Goal: Task Accomplishment & Management: Use online tool/utility

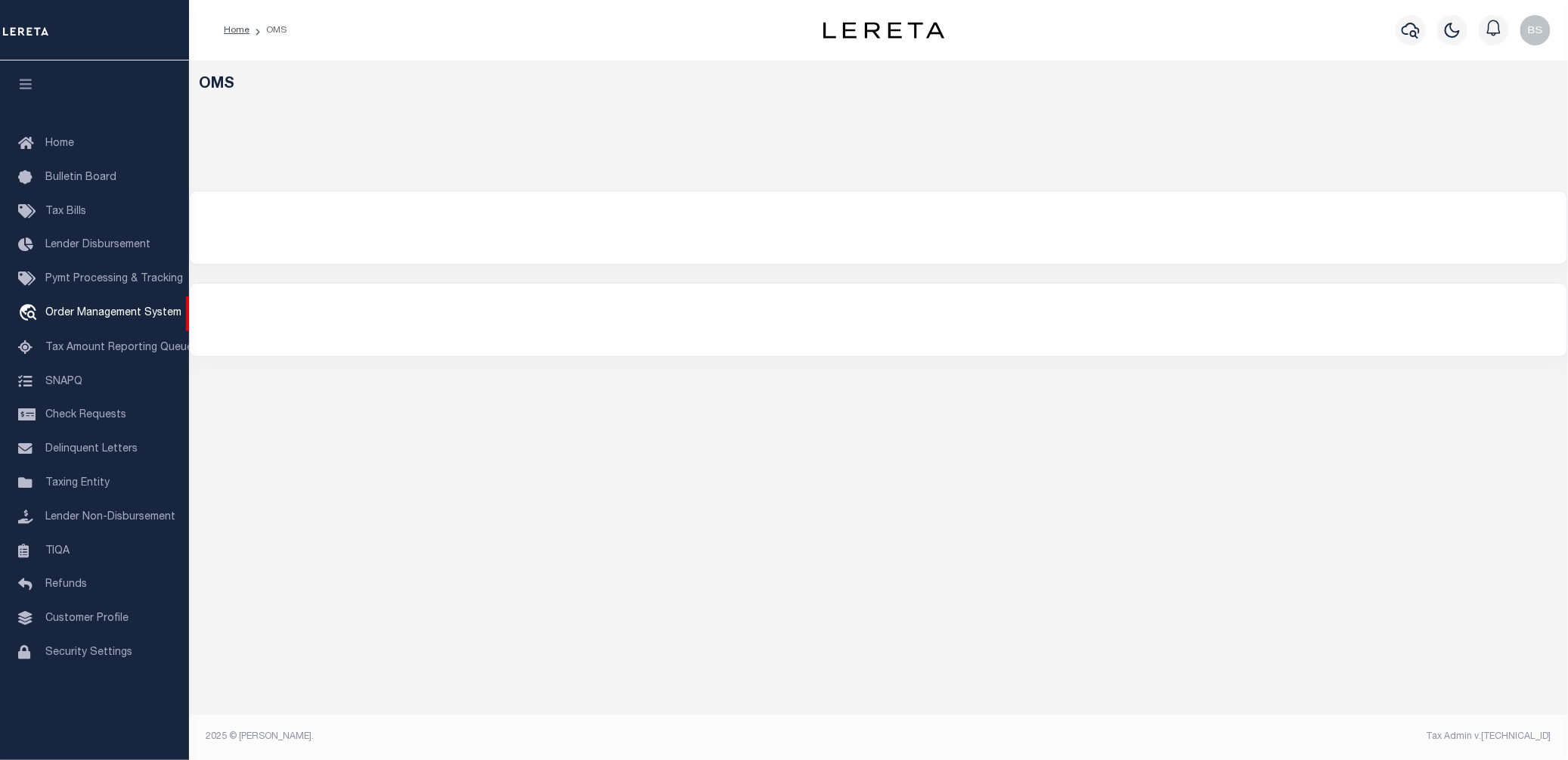
select select "200"
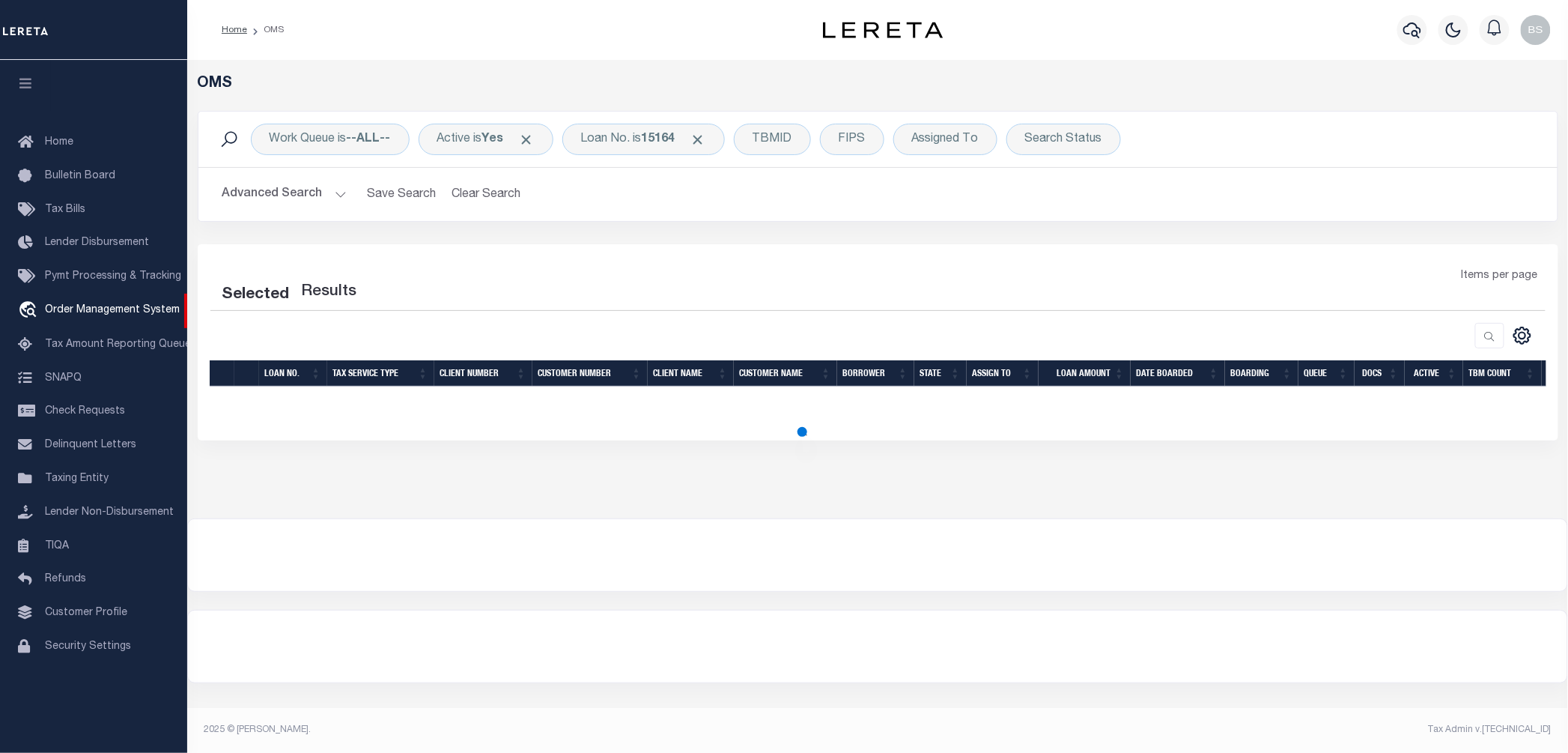
select select "200"
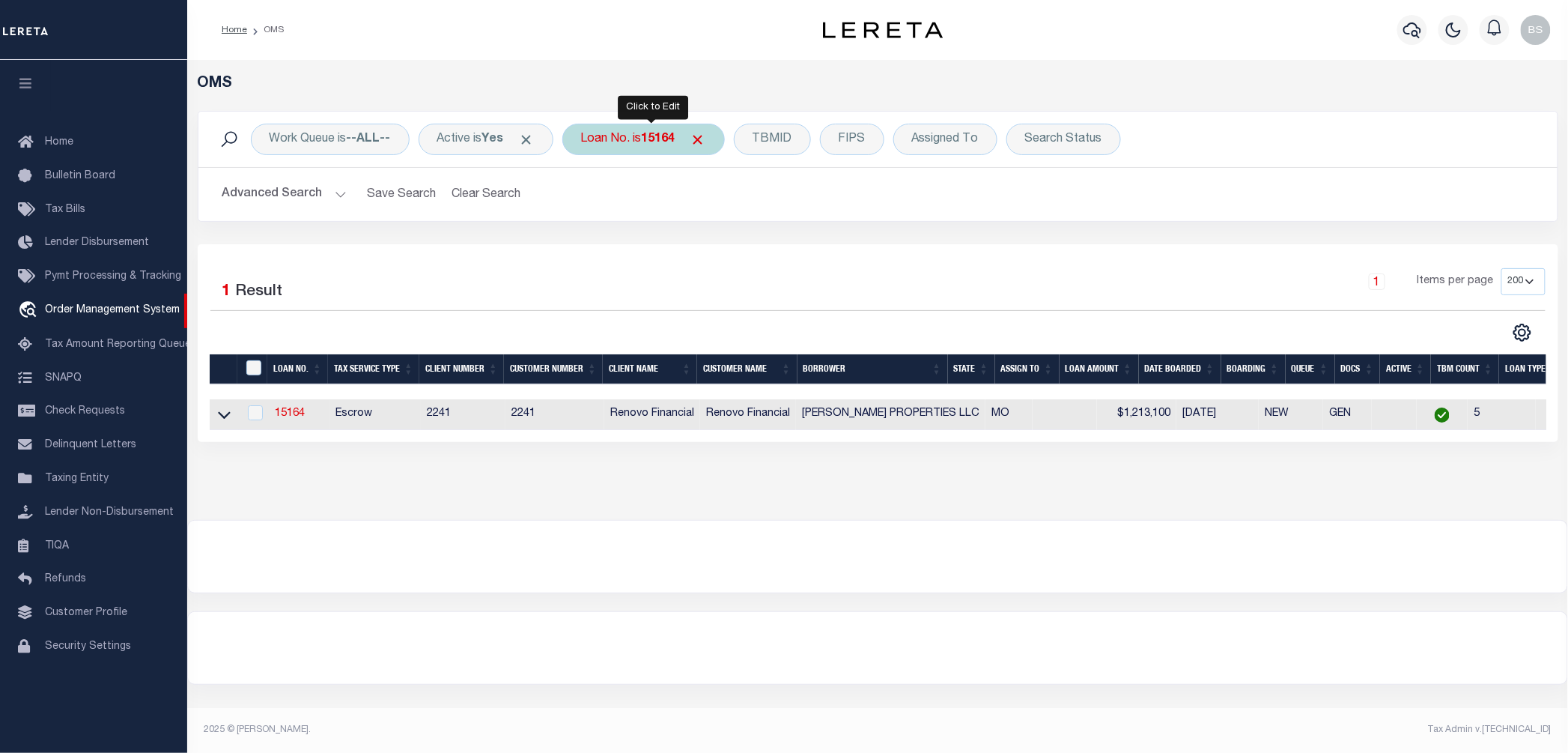
click at [639, 143] on div "Loan No. is 15164" at bounding box center [643, 139] width 162 height 31
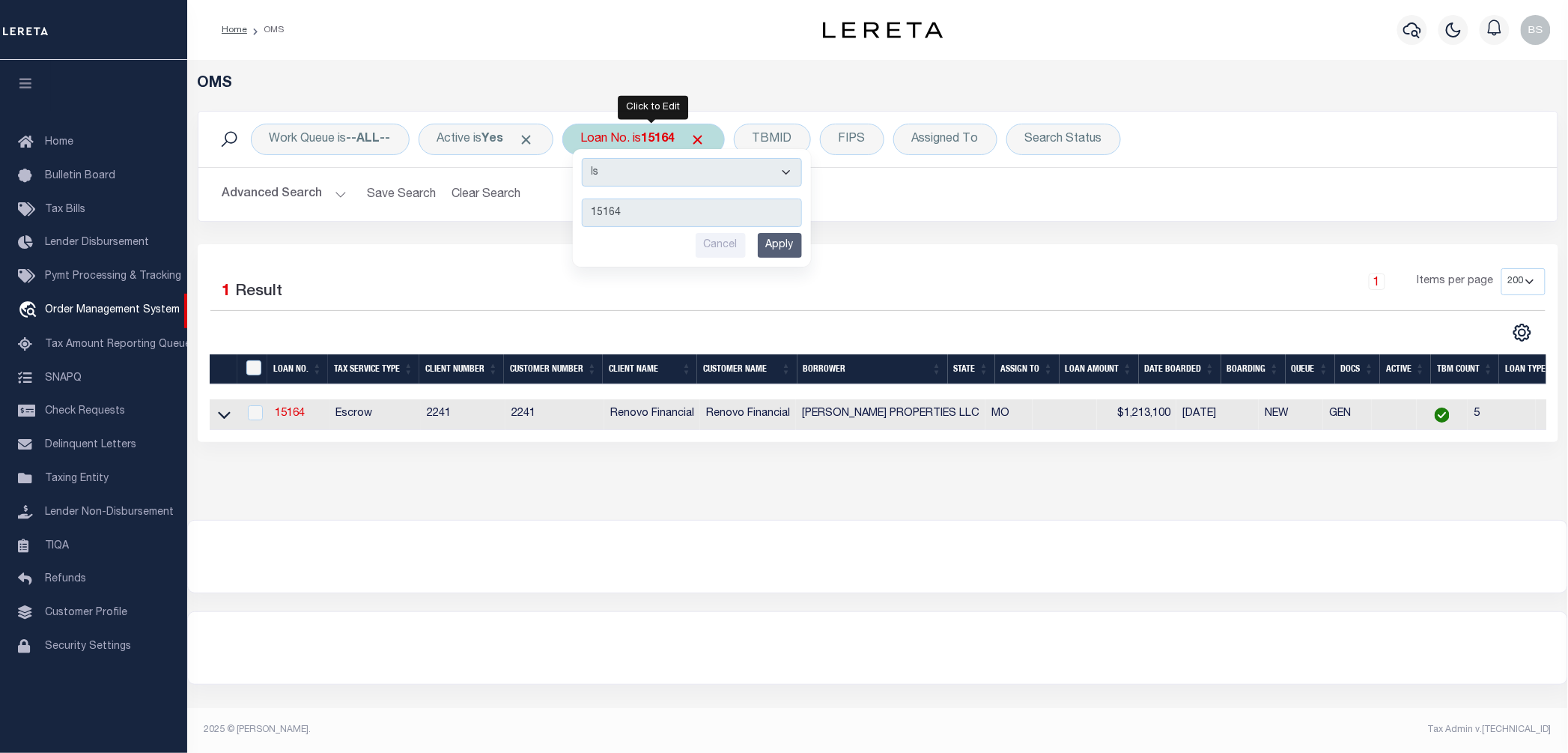
type input "10010612"
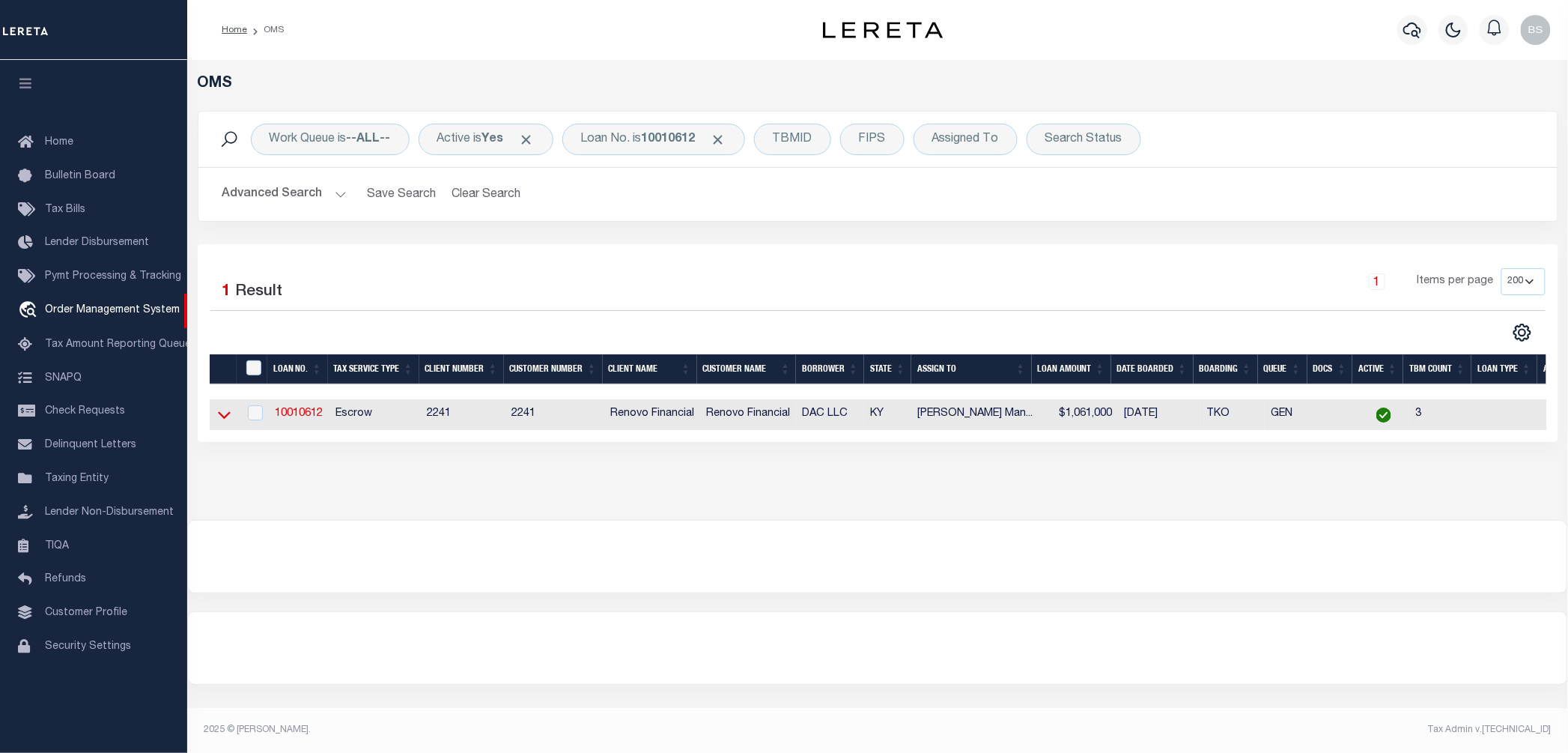
click at [219, 418] on icon at bounding box center [224, 416] width 13 height 8
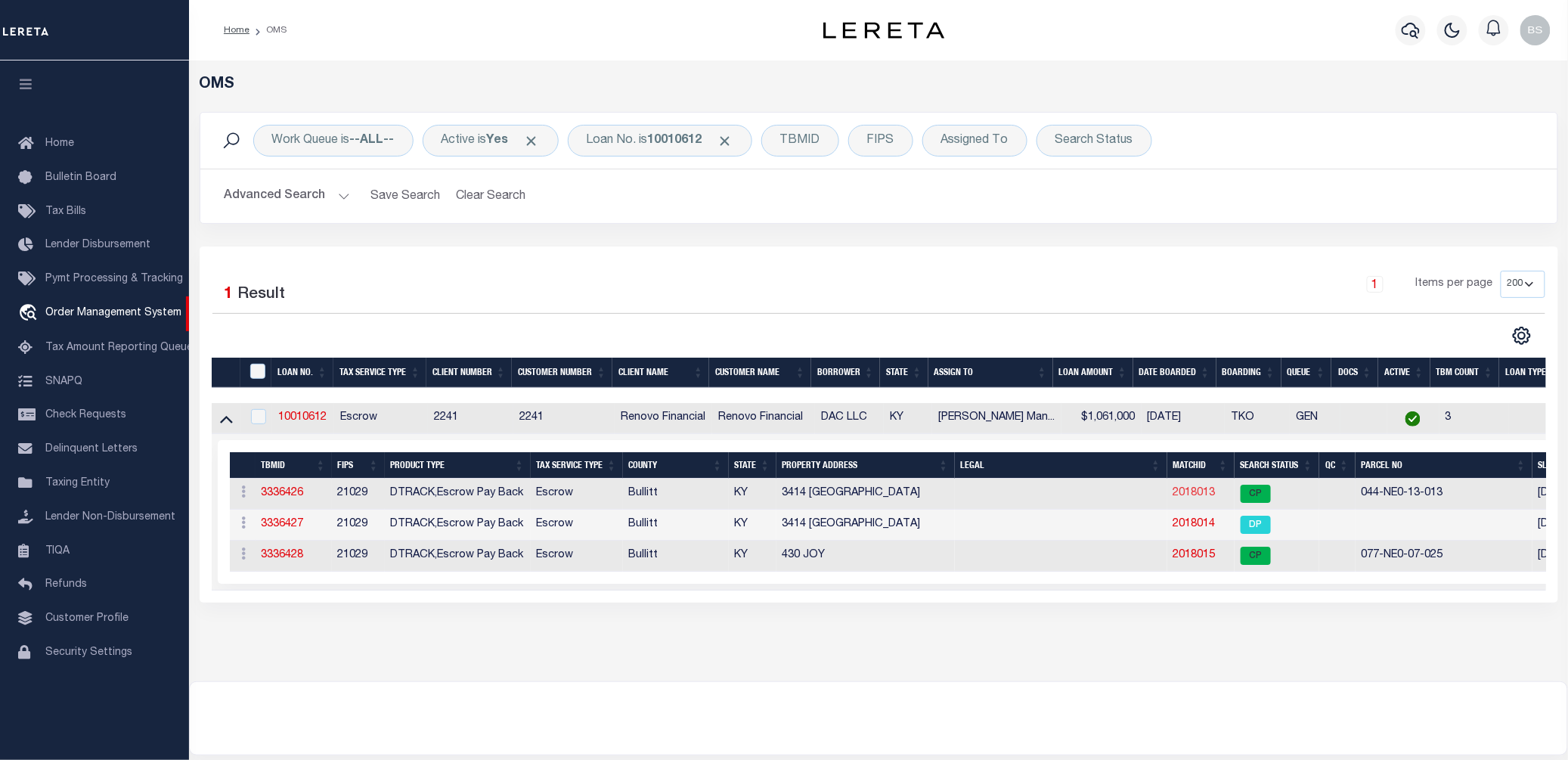
click at [1198, 496] on link "2018013" at bounding box center [1193, 493] width 42 height 11
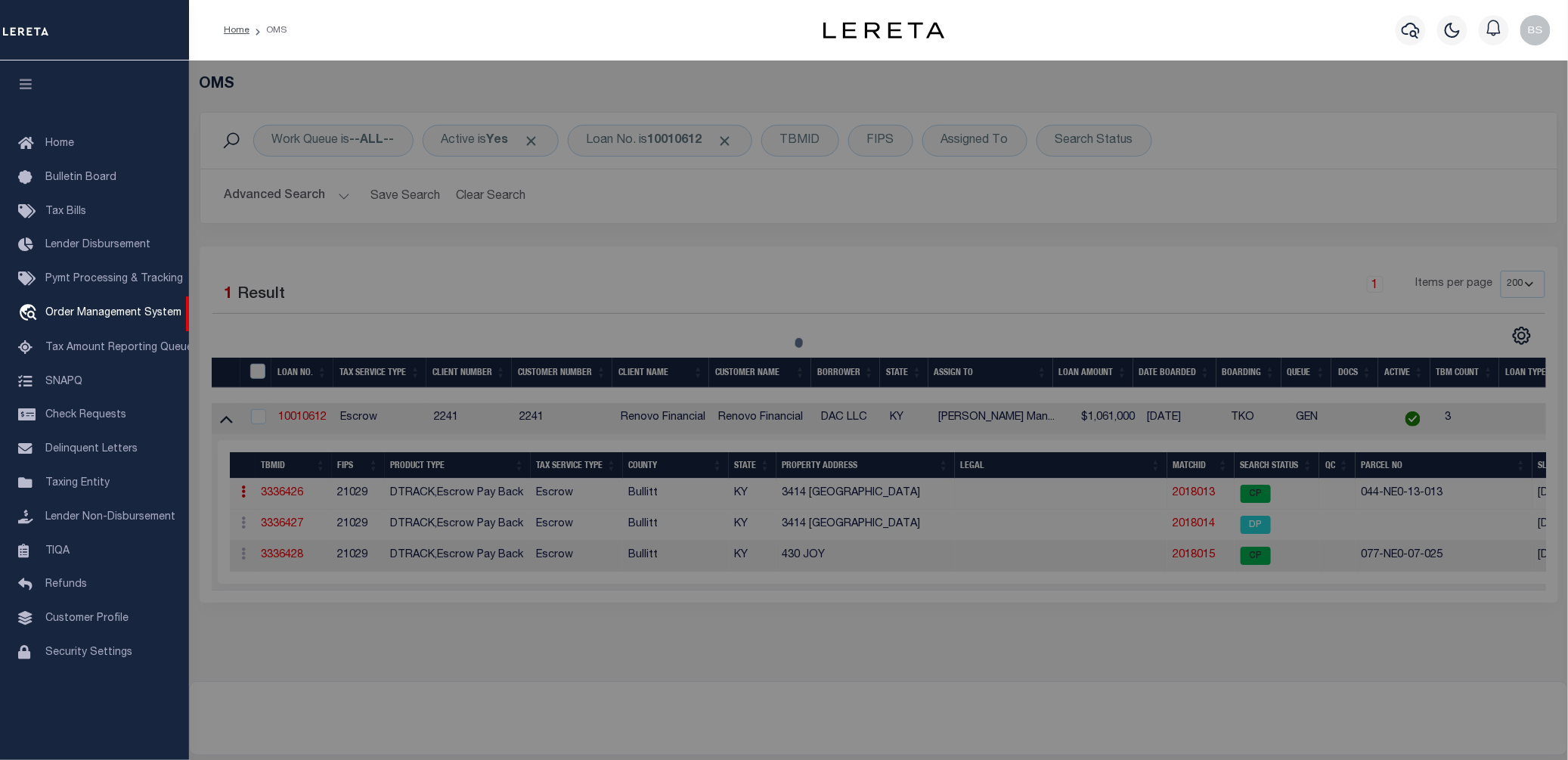
checkbox input "false"
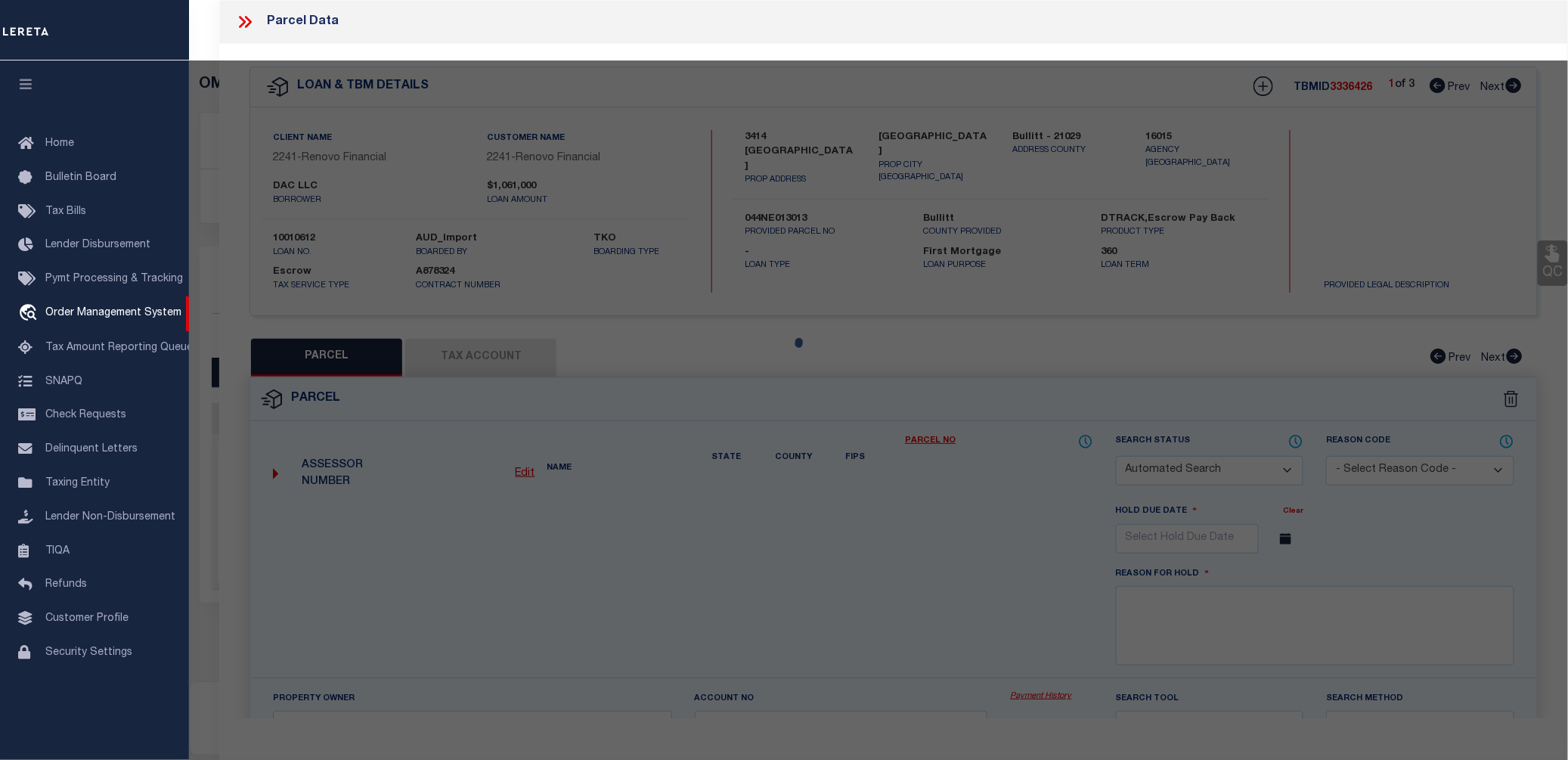
select select "CP"
type input "DAC LLC"
select select "AGW"
select select "ADD"
type input "3414 BURKLAND BLVD"
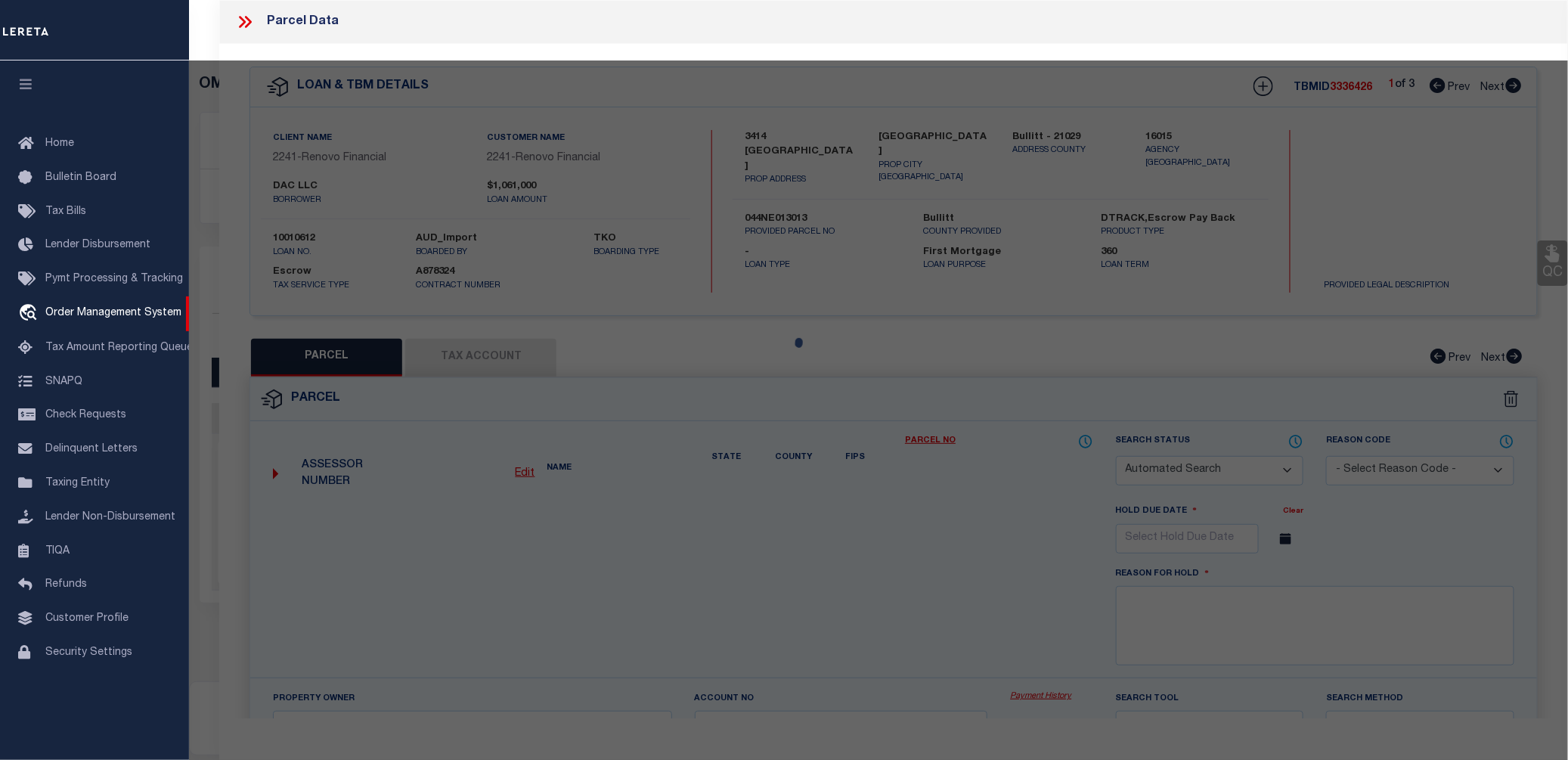
checkbox input "false"
type input "SHEPHERDSVILLE KY 40165"
type textarea "LTS 60-61-62 SEC 3-A BURKLAND GARDENS"
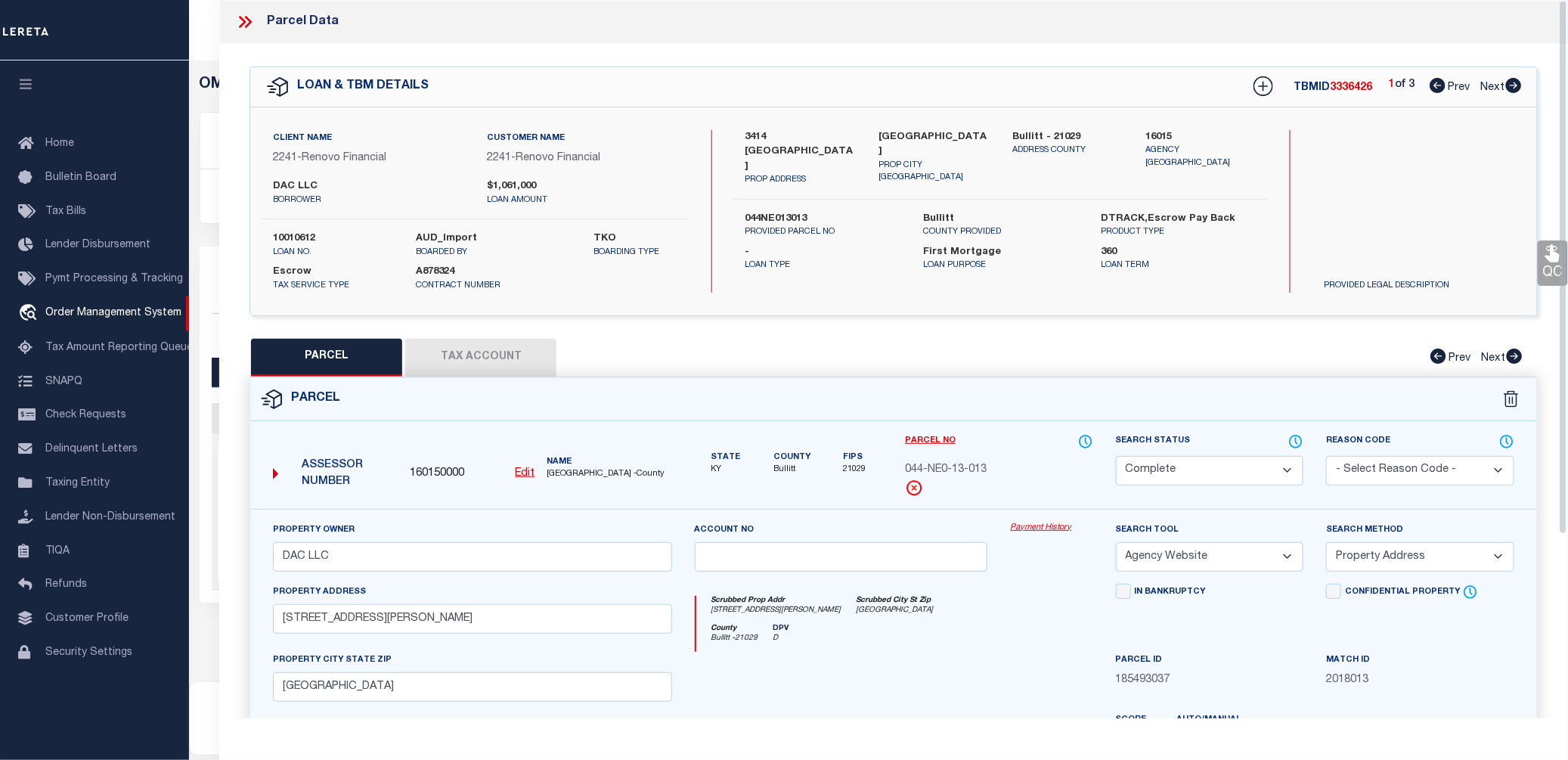
click at [1038, 533] on link "Payment History" at bounding box center [1050, 528] width 82 height 13
click at [246, 22] on icon at bounding box center [245, 22] width 20 height 20
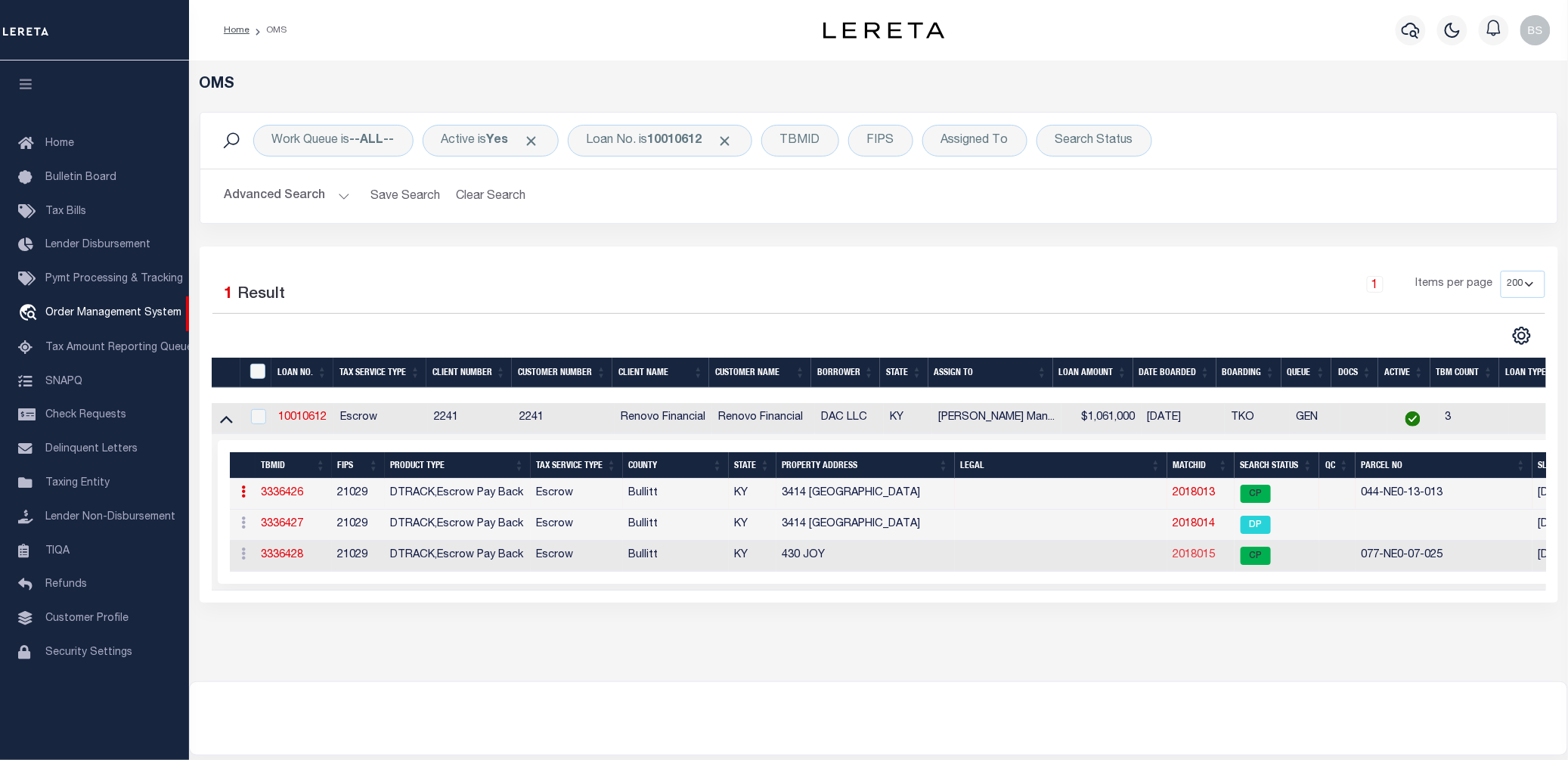
click at [1195, 560] on link "2018015" at bounding box center [1193, 555] width 42 height 11
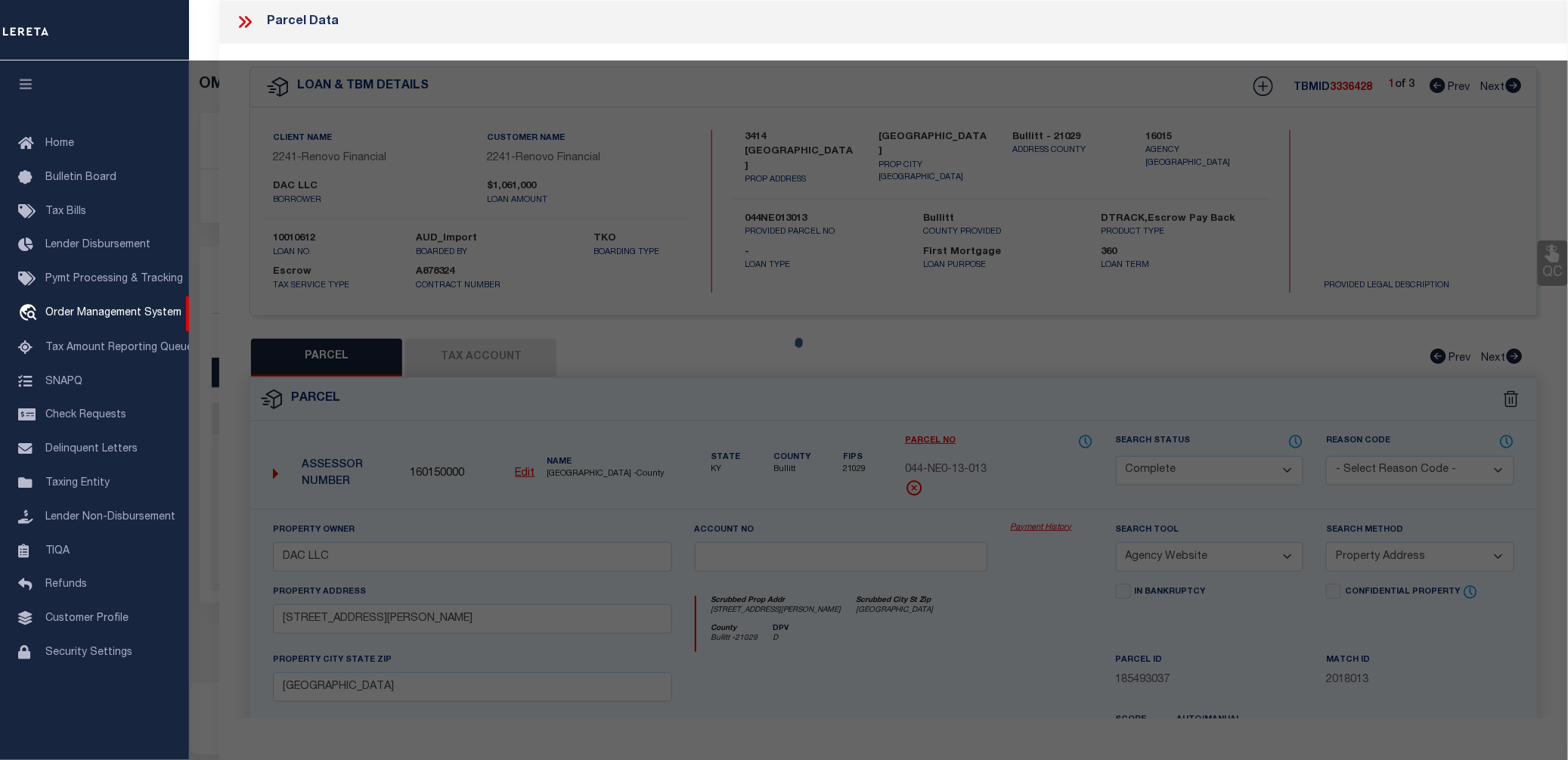
select select "AS"
select select
checkbox input "false"
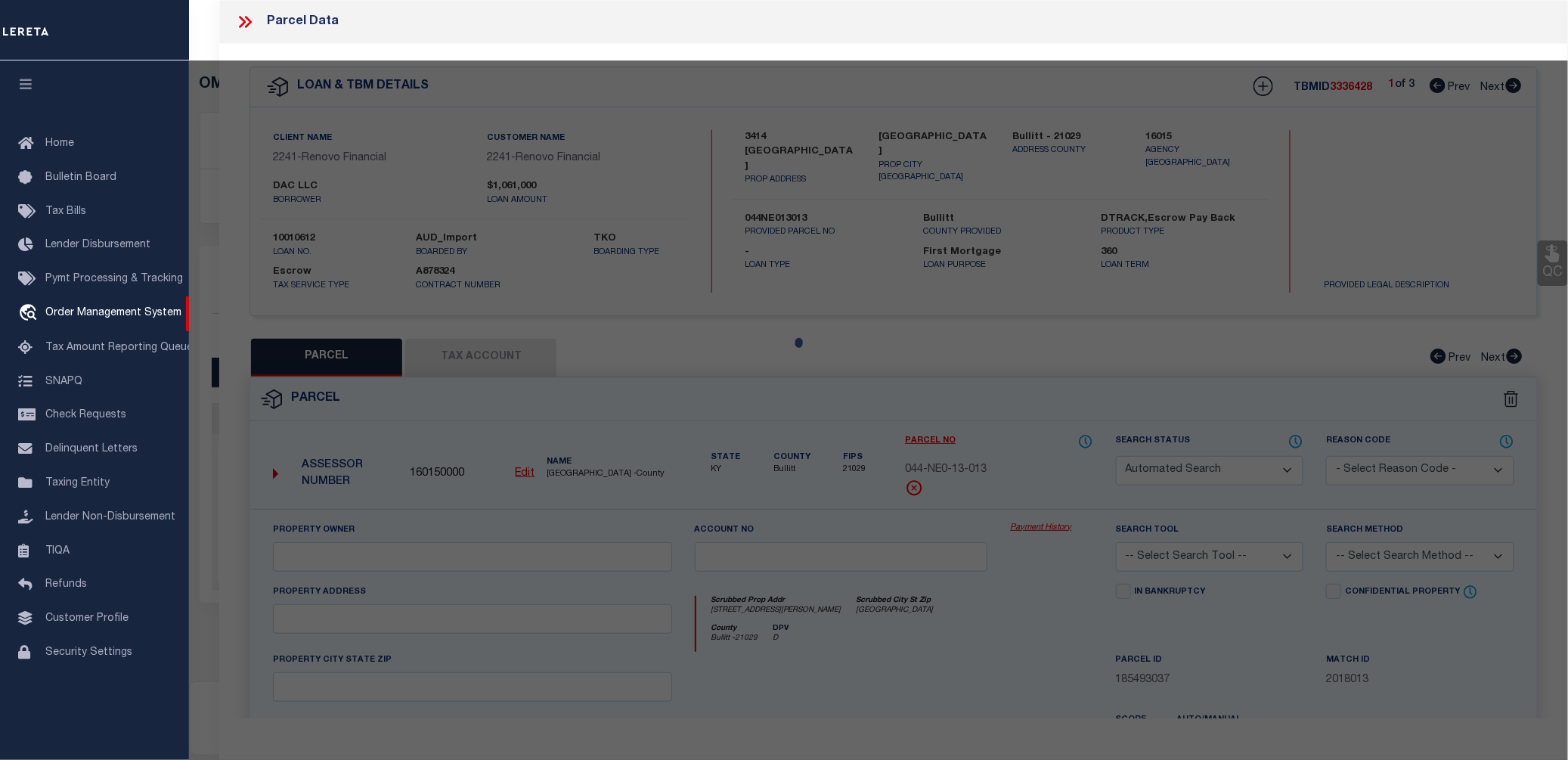
select select "CP"
type input "DAC LLC"
select select "AGW"
select select "ADD"
type input "JOY AVE"
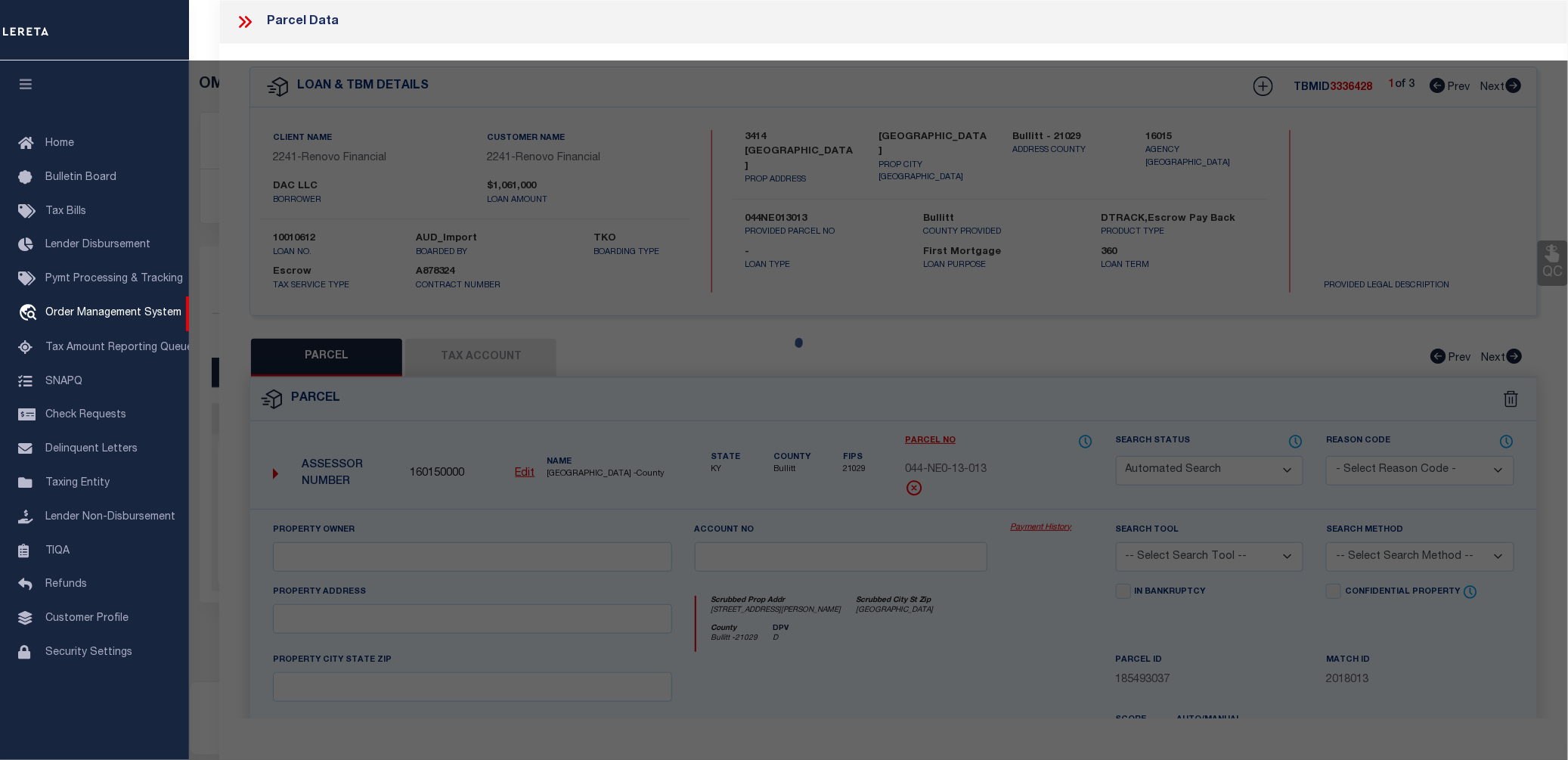
checkbox input "false"
type input "WASHINGTON KY 40047"
type textarea "LTS 1 & 2 SEC 4 DOVE FIELD"
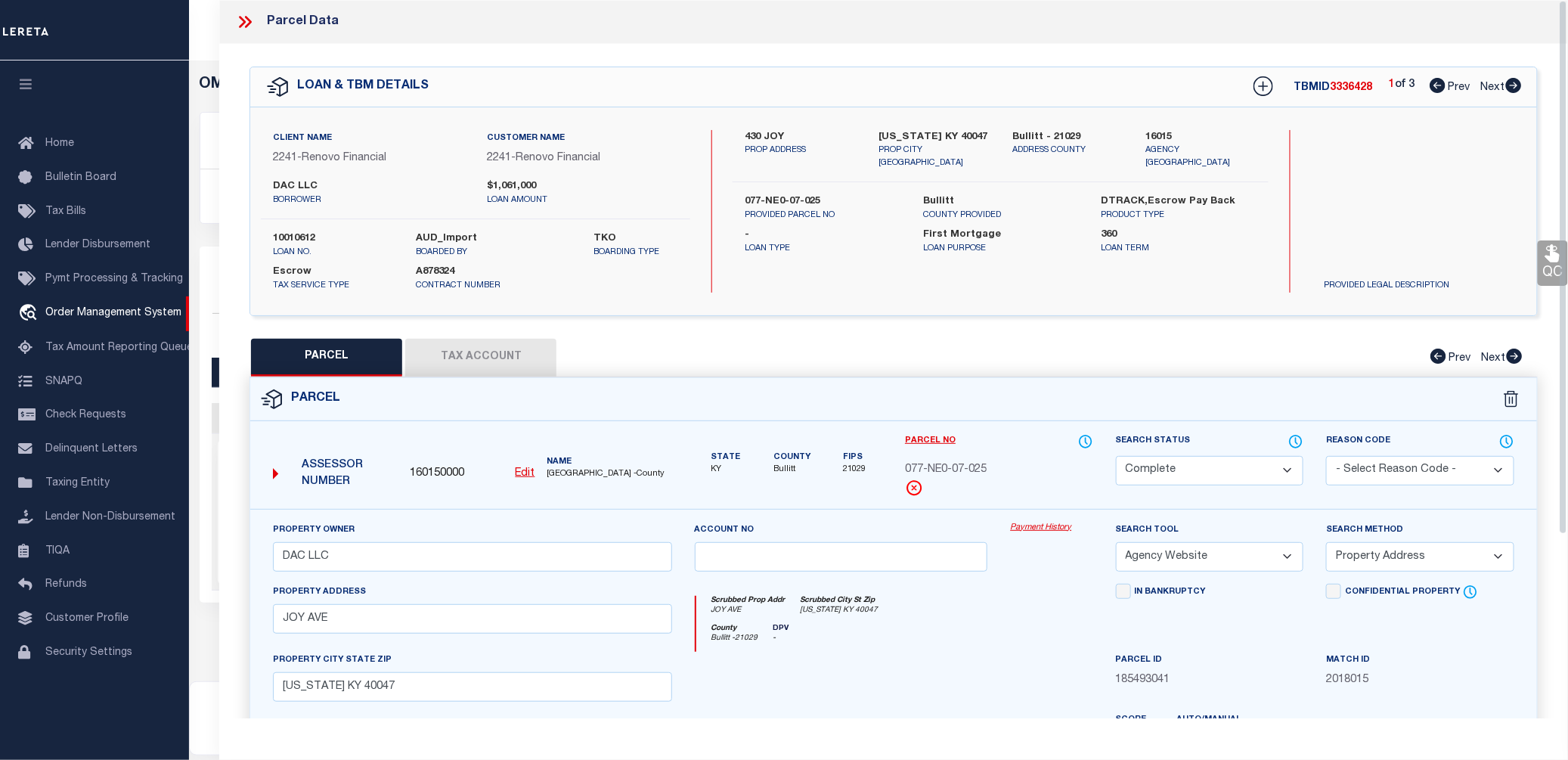
click at [1037, 524] on link "Payment History" at bounding box center [1050, 528] width 82 height 13
click at [251, 19] on icon at bounding box center [245, 22] width 20 height 20
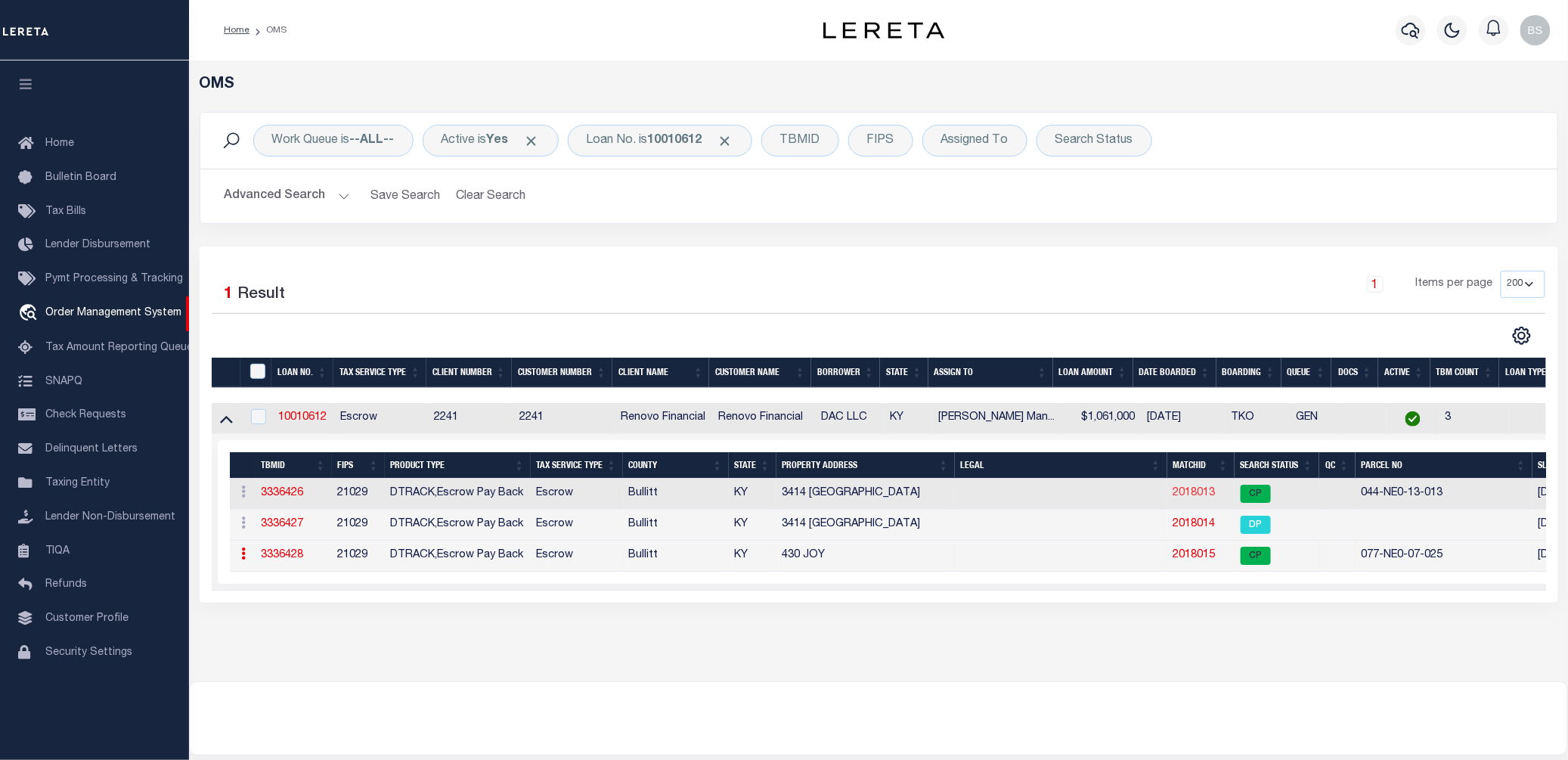
click at [1195, 492] on link "2018013" at bounding box center [1193, 493] width 42 height 11
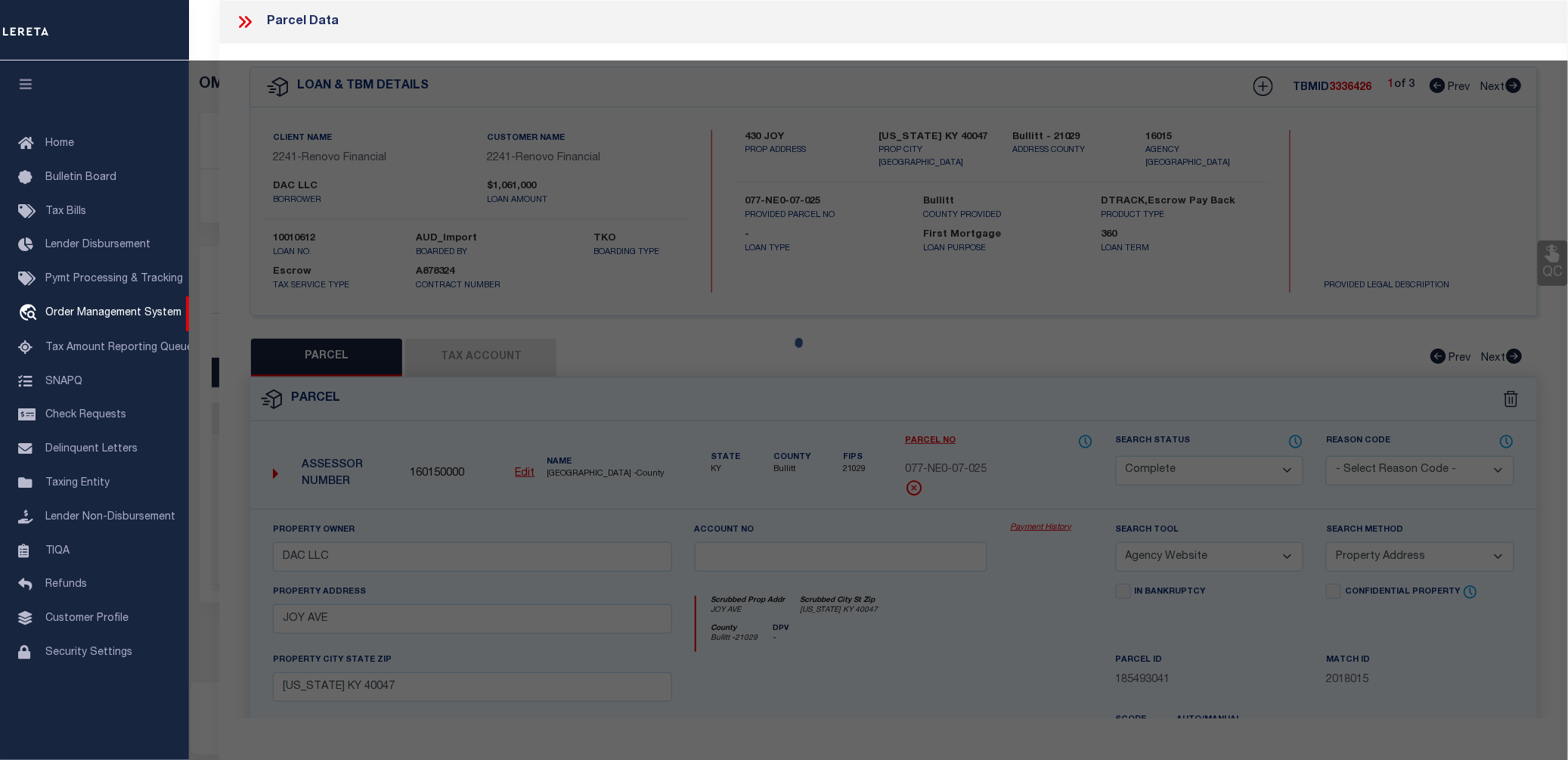
select select "AS"
select select
checkbox input "false"
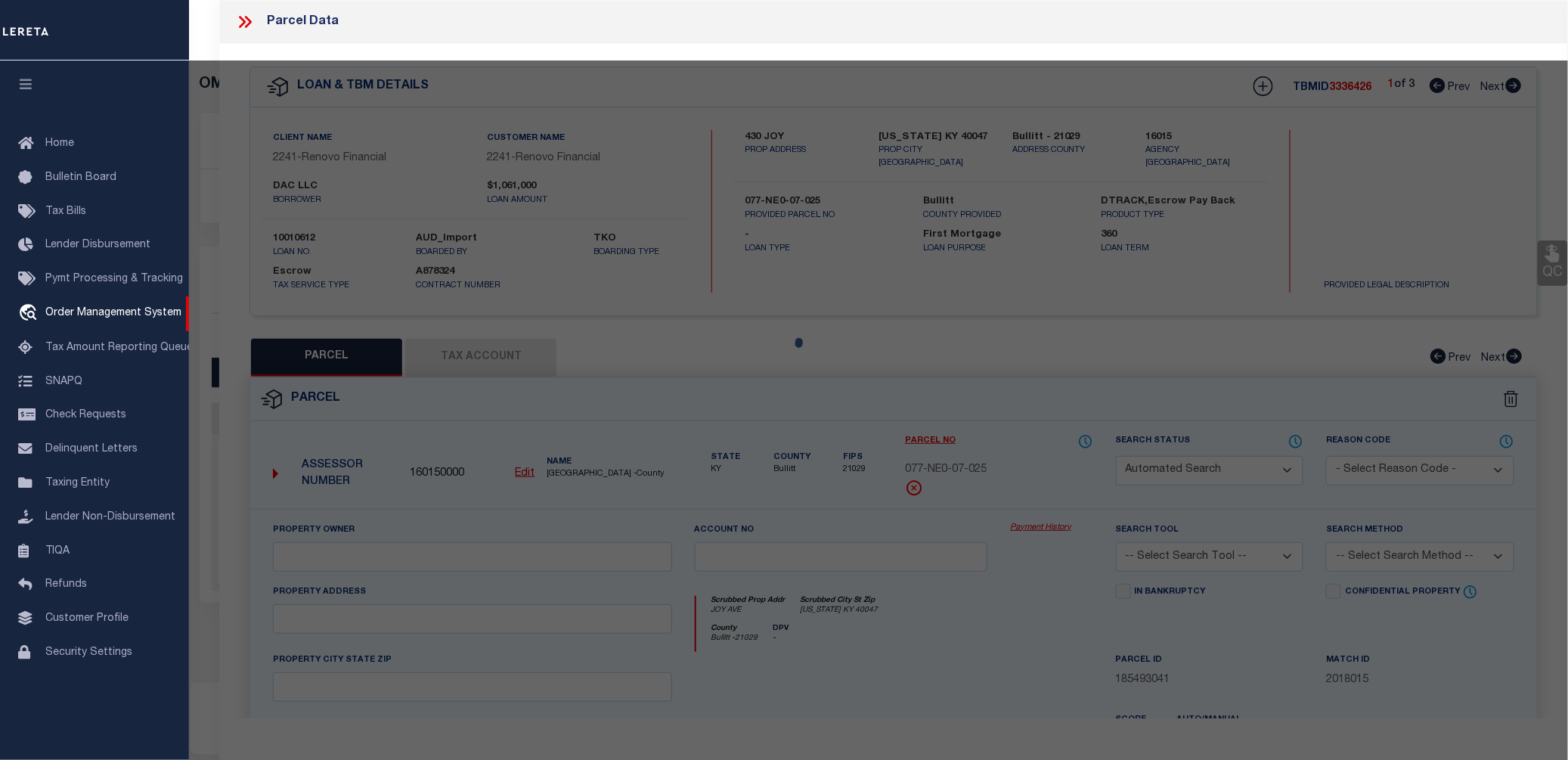
select select "CP"
type input "DAC LLC"
select select "AGW"
select select "ADD"
type input "3414 BURKLAND BLVD"
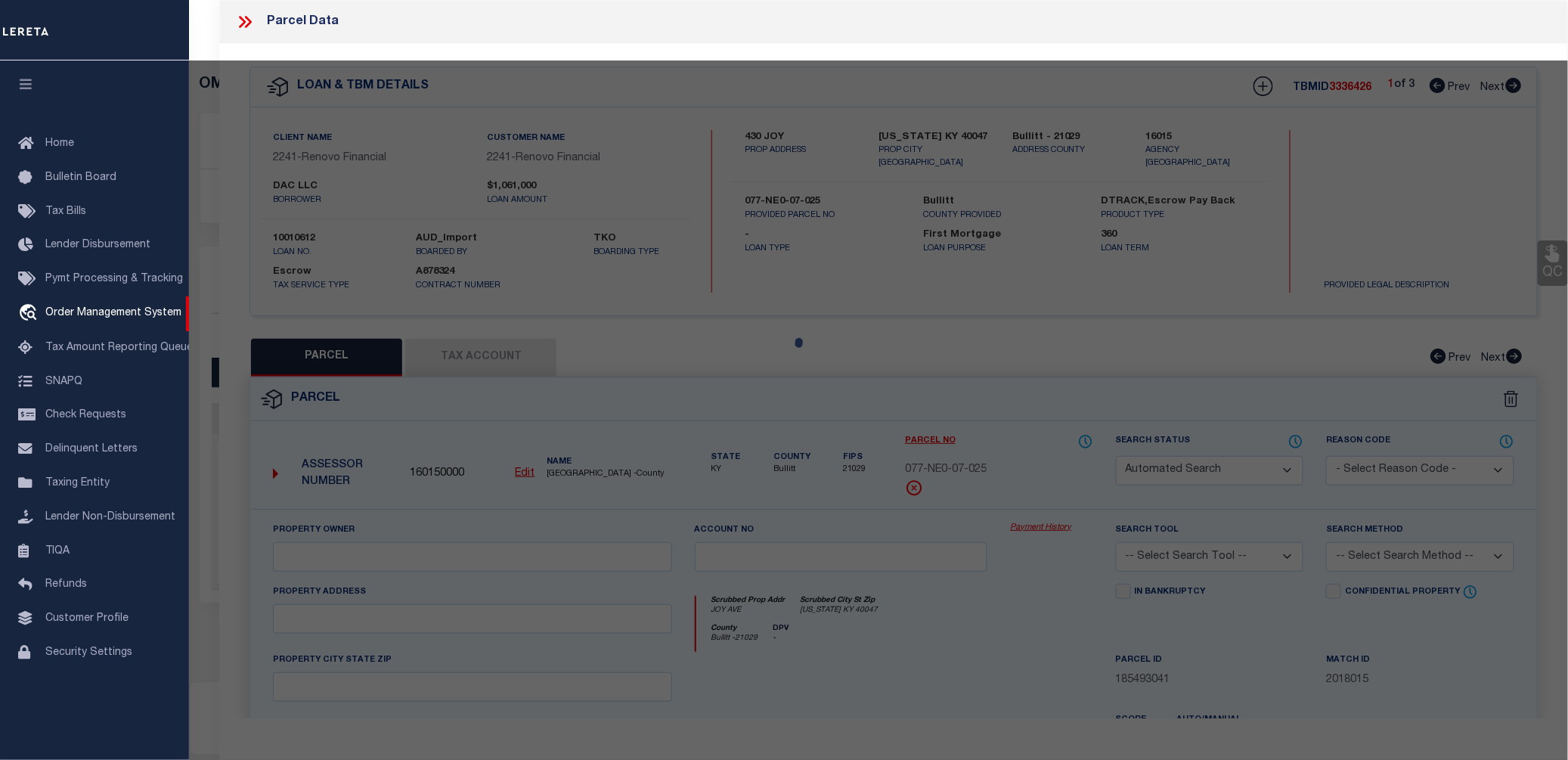
checkbox input "false"
type input "SHEPHERDSVILLE KY 40165"
type textarea "LTS 60-61-62 SEC 3-A BURKLAND GARDENS"
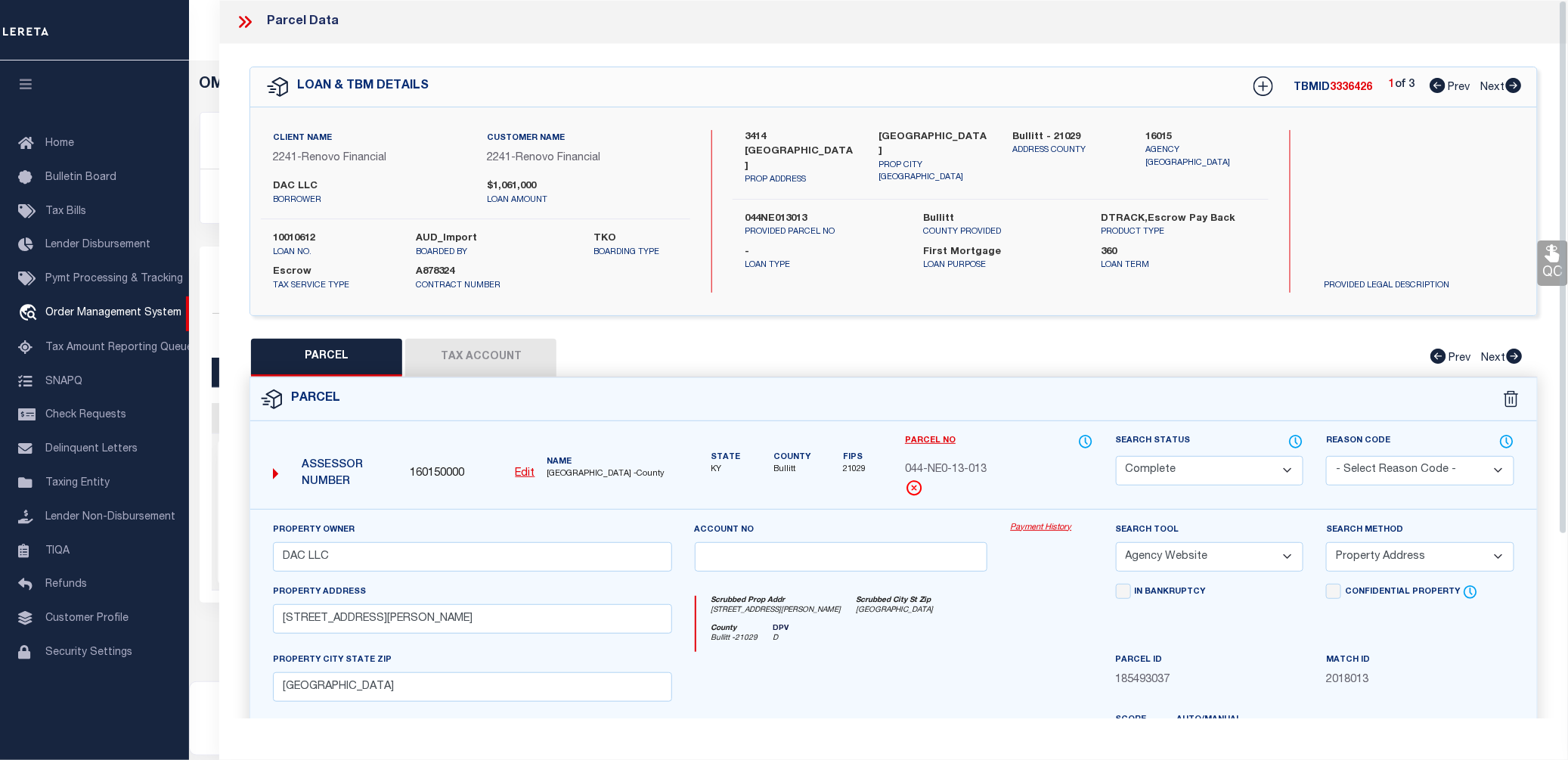
click at [1041, 530] on link "Payment History" at bounding box center [1050, 528] width 82 height 13
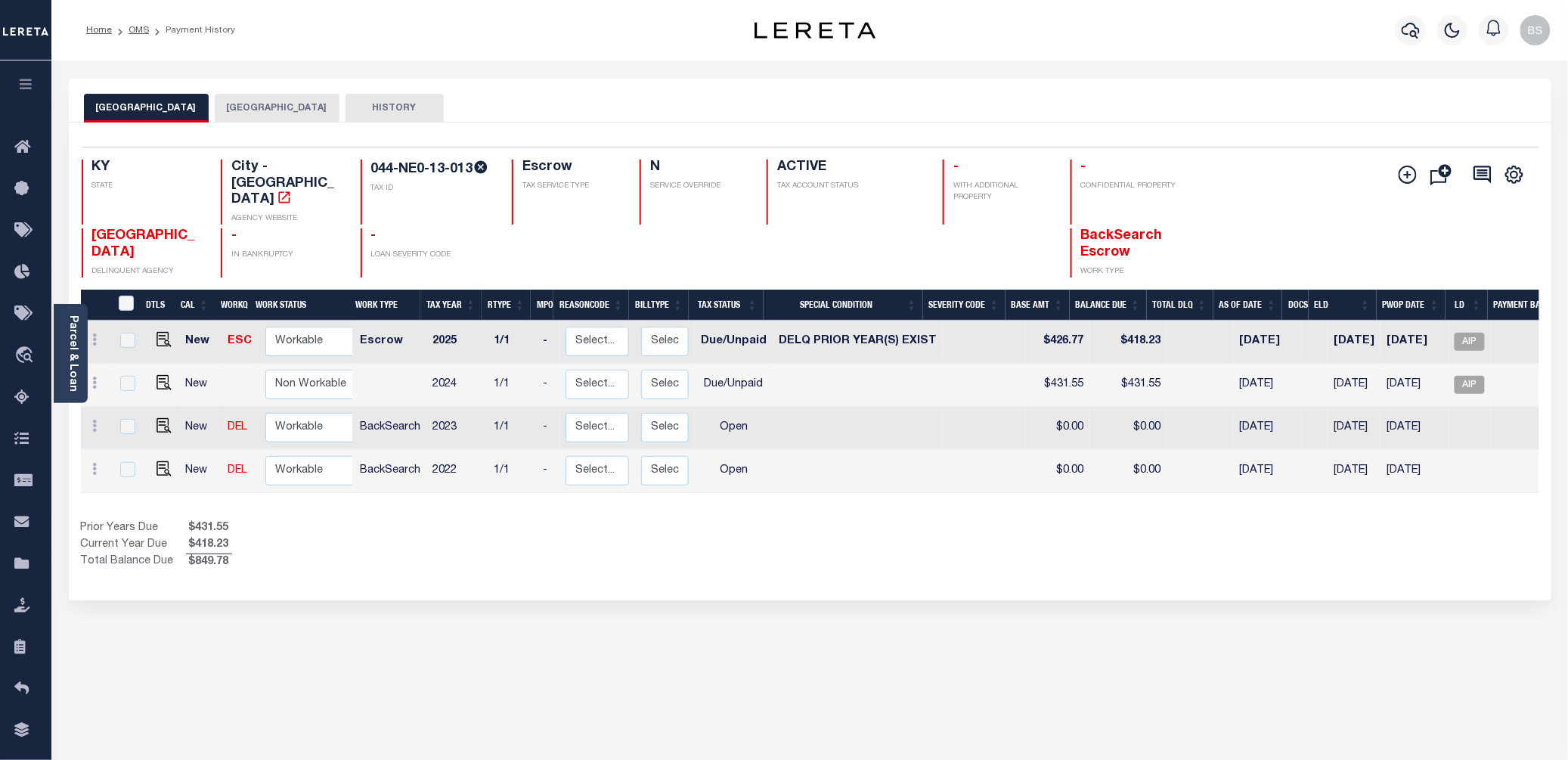
click at [274, 115] on button "BULLITT COUNTY" at bounding box center [277, 108] width 125 height 28
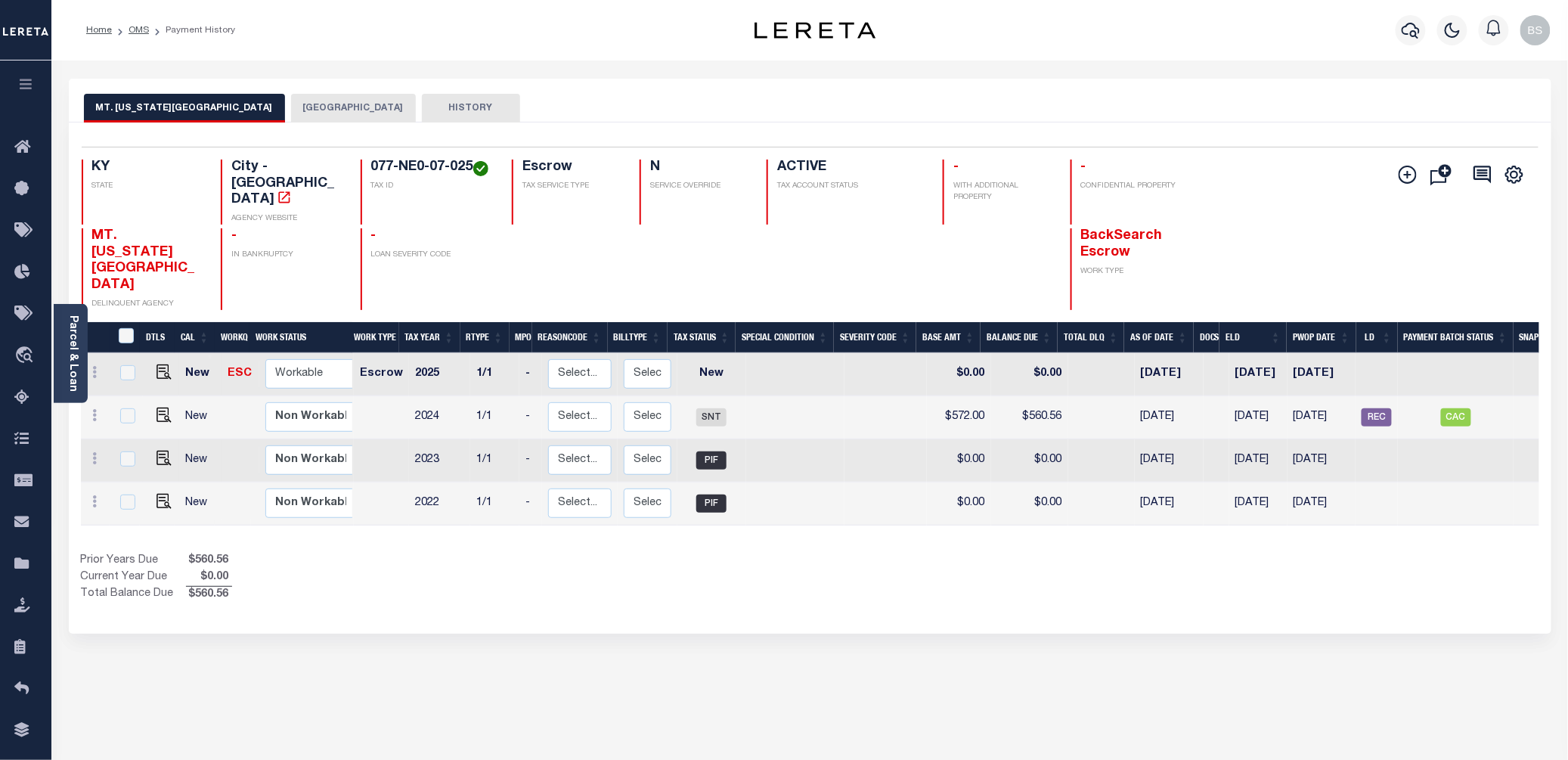
click at [291, 108] on button "BULLITT COUNTY" at bounding box center [353, 108] width 125 height 28
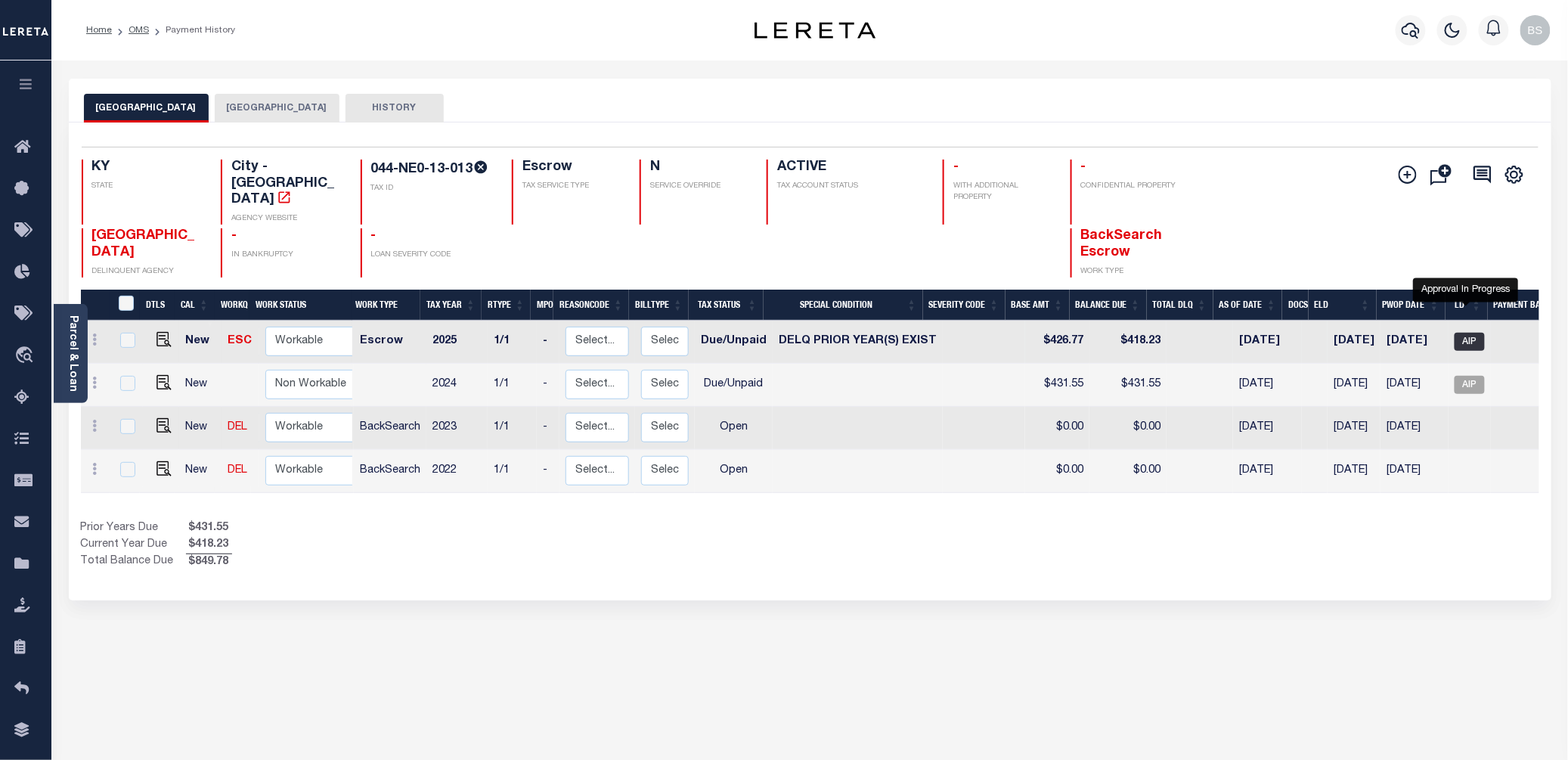
click at [1463, 332] on span "AIP" at bounding box center [1469, 342] width 30 height 18
checkbox input "true"
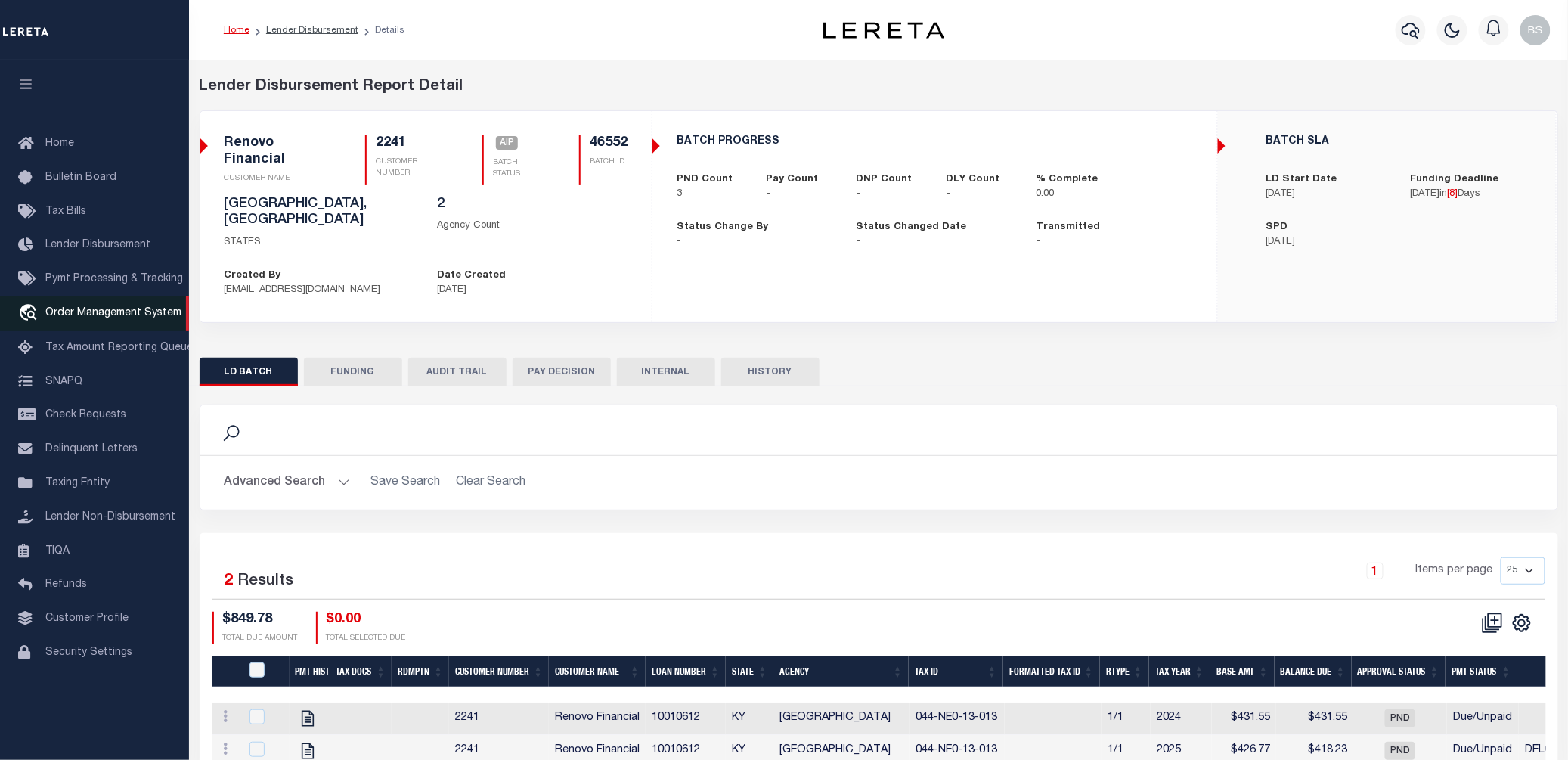
click at [109, 318] on span "Order Management System" at bounding box center [113, 313] width 136 height 11
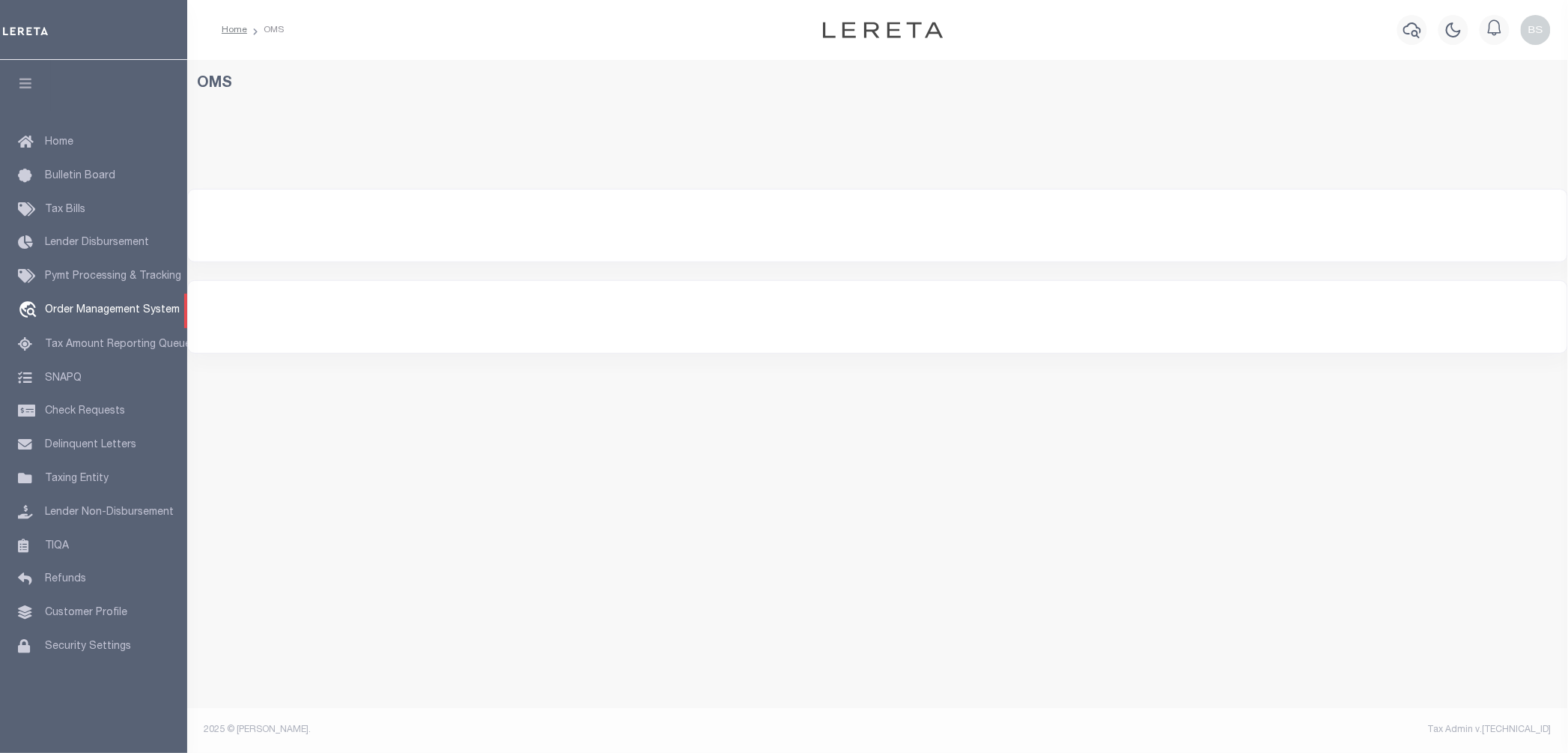
select select "200"
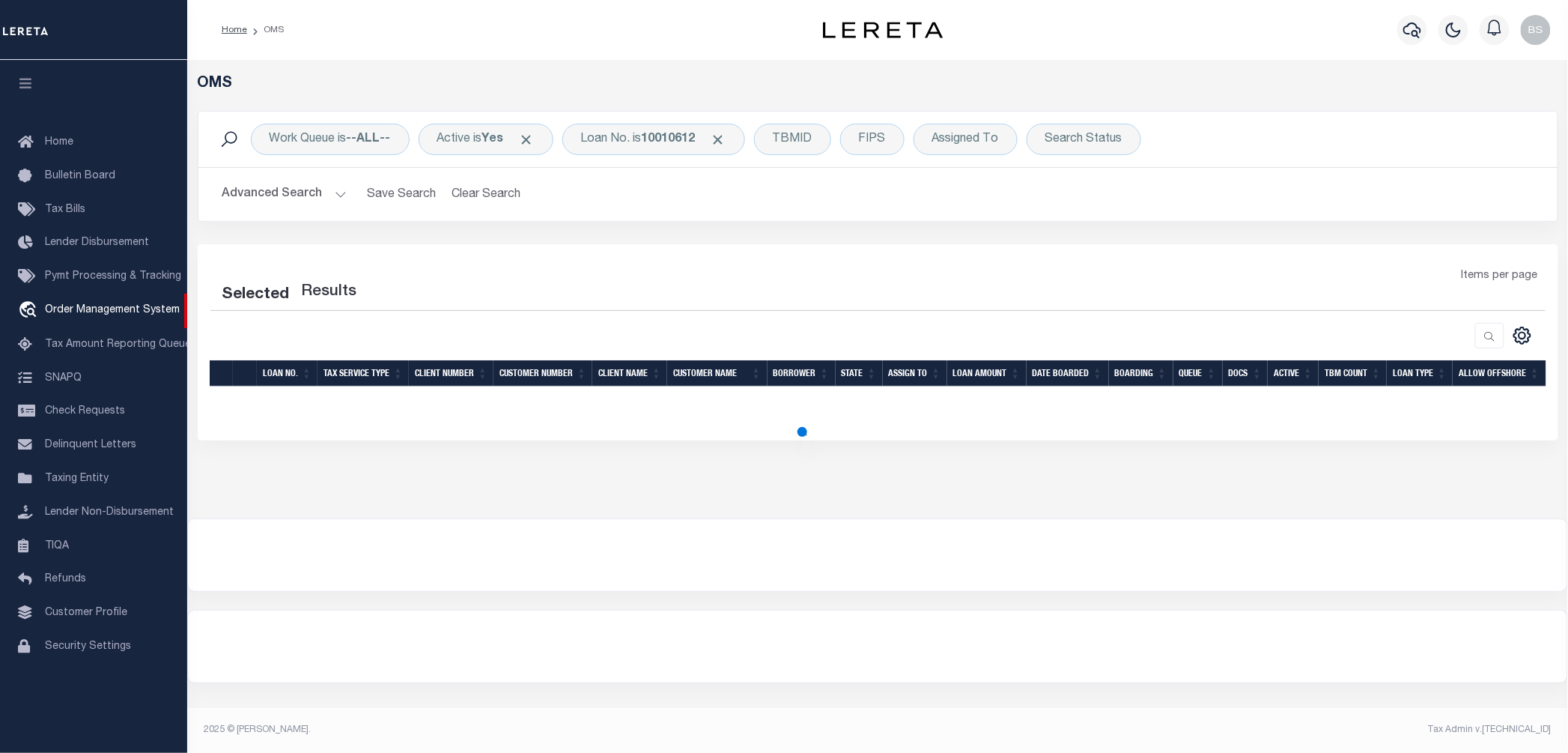
select select "200"
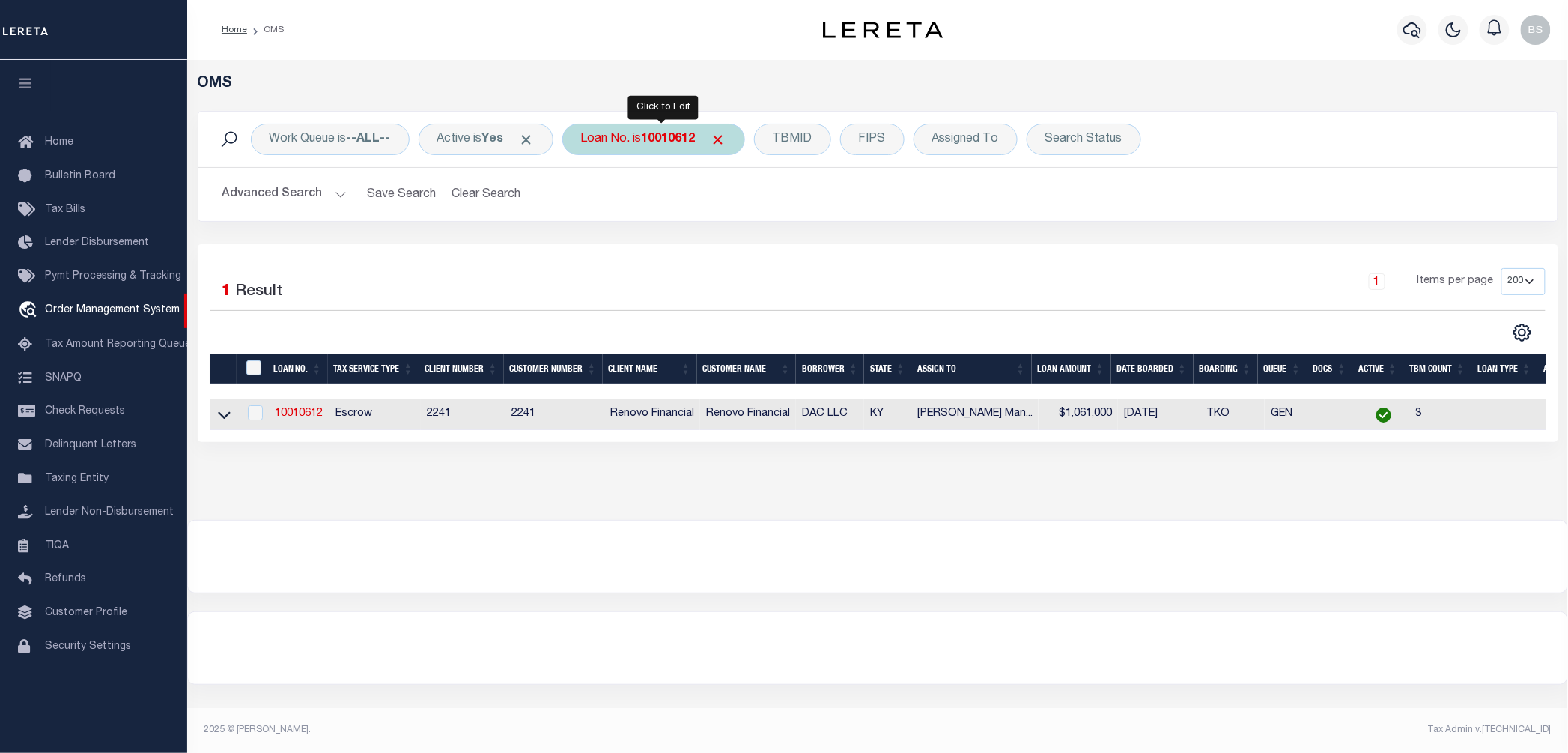
click at [622, 136] on div "Loan No. is 10010612" at bounding box center [654, 139] width 183 height 31
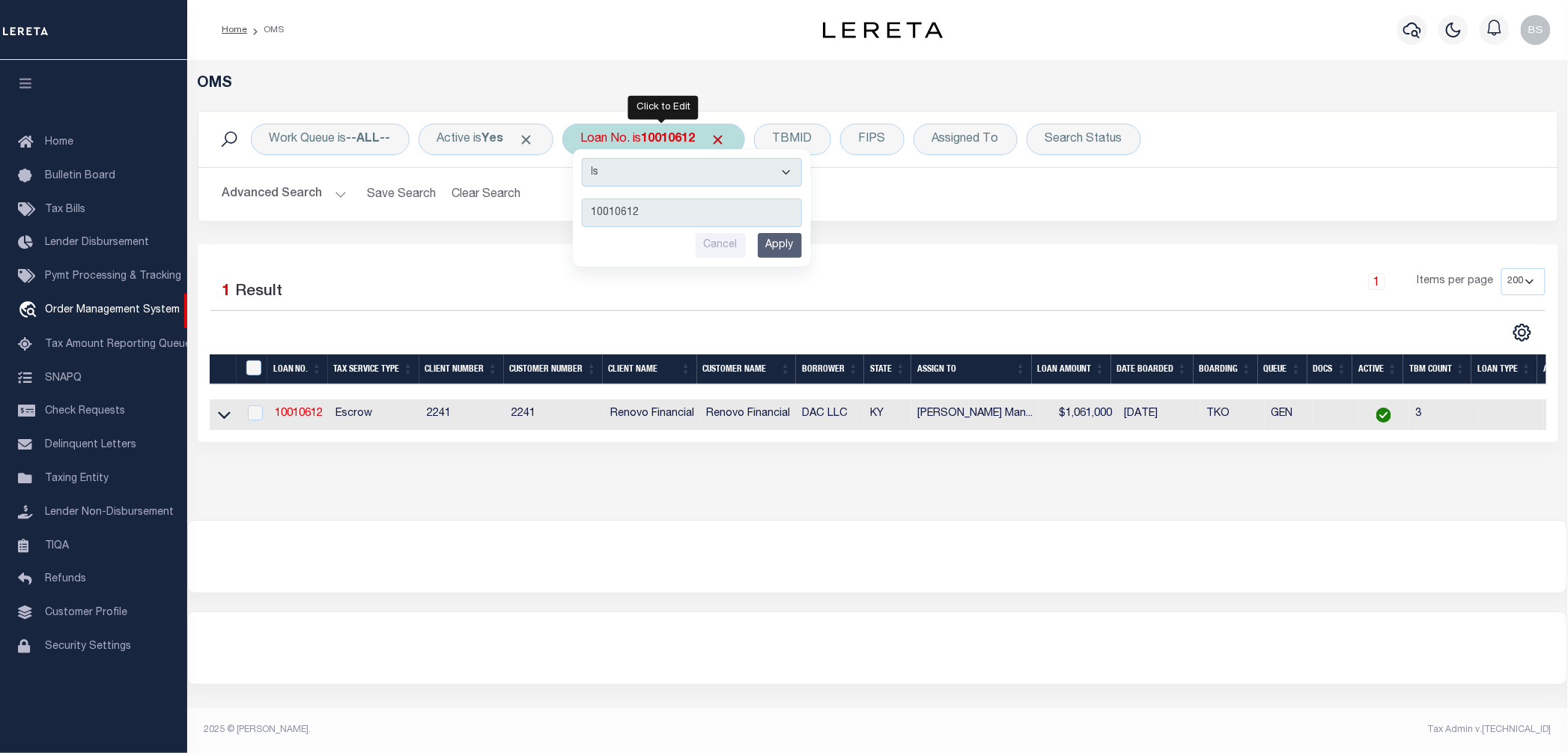
type input "40004678"
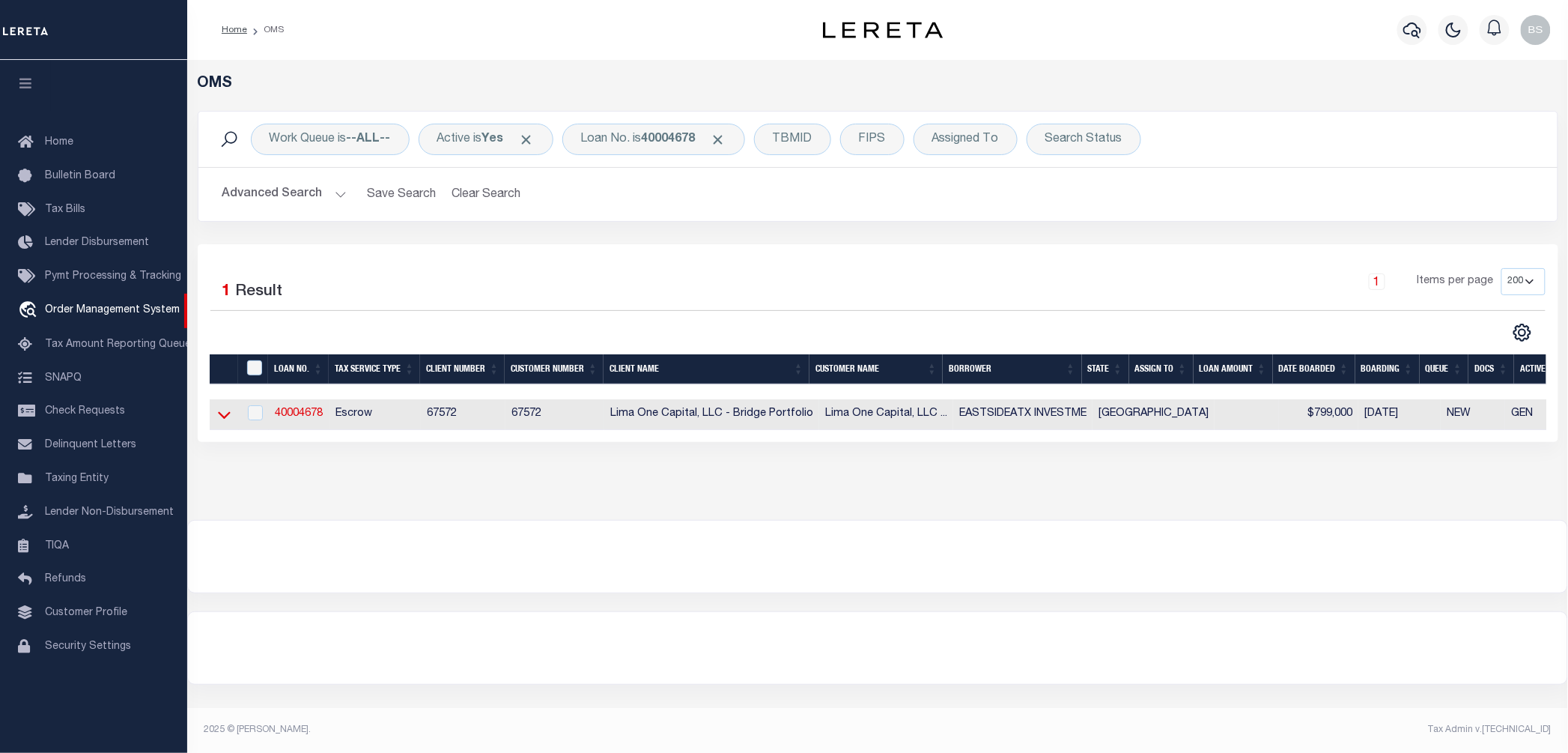
click at [222, 422] on icon at bounding box center [224, 415] width 13 height 16
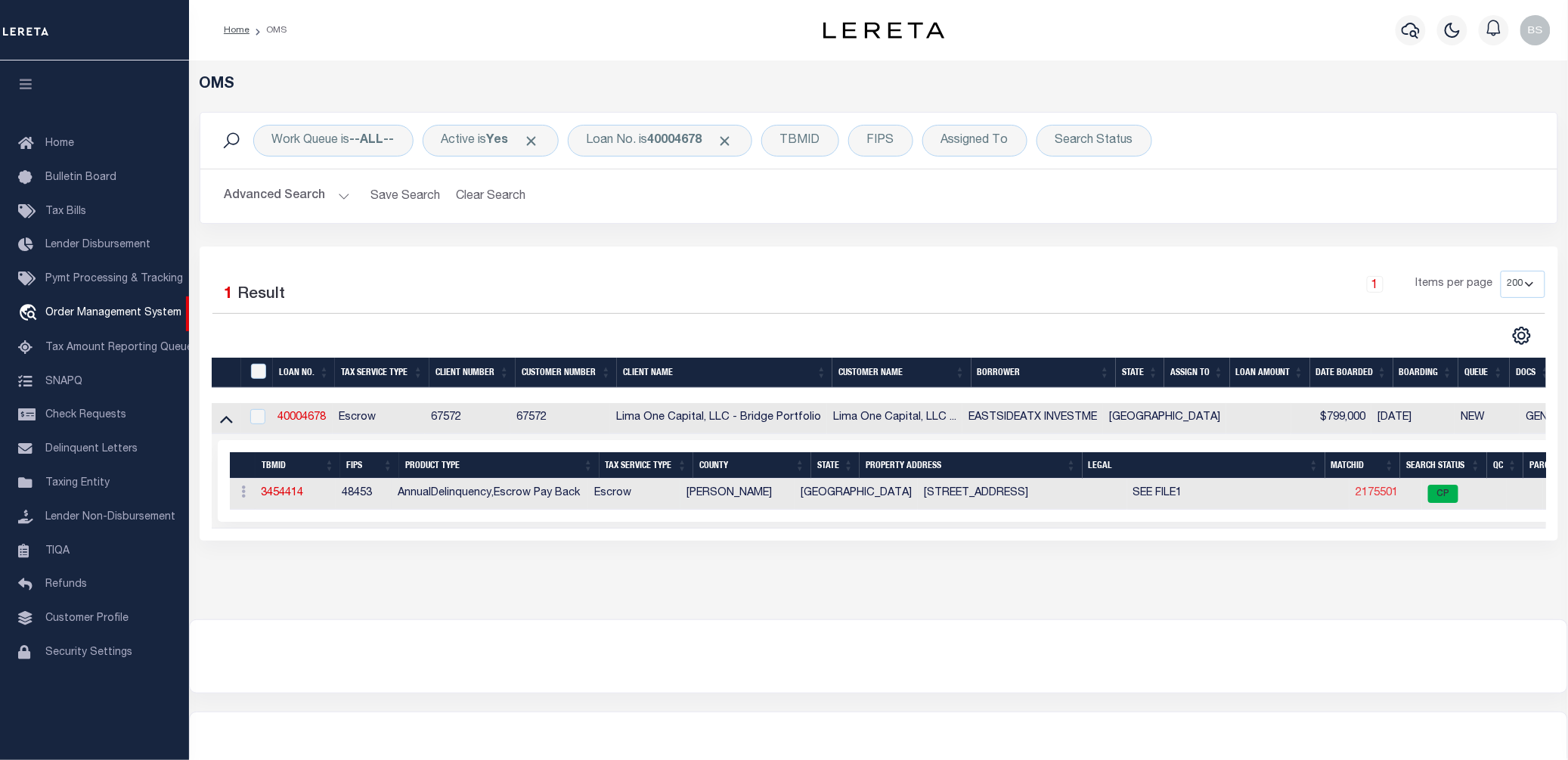
click at [1355, 498] on link "2175501" at bounding box center [1376, 493] width 42 height 11
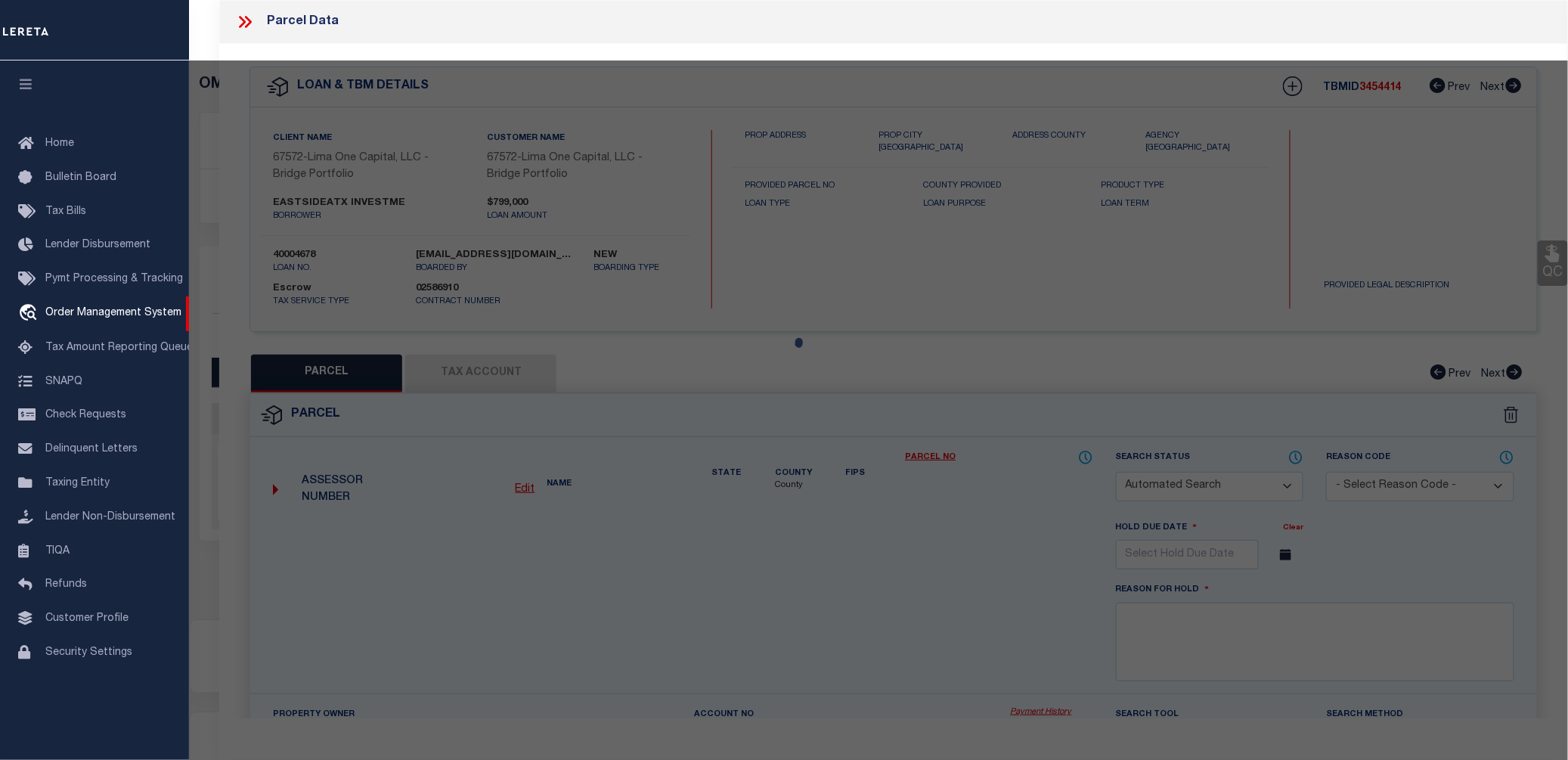
checkbox input "false"
select select "CP"
select select "AGW"
select select "ADD"
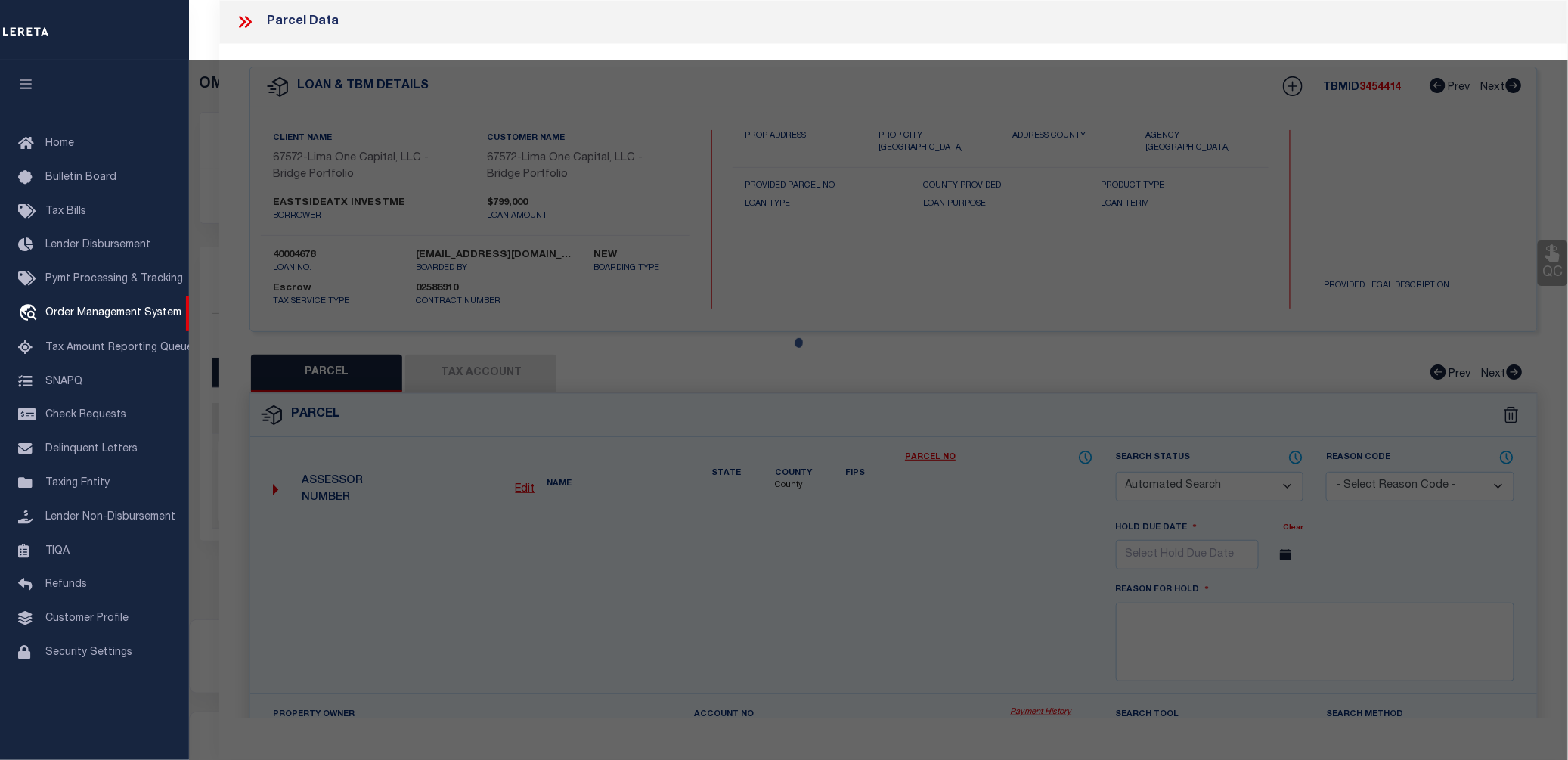
type input "3010 WEBBERVILLE RD UNIT 1"
checkbox input "false"
type input "AUSTIN TX 78702"
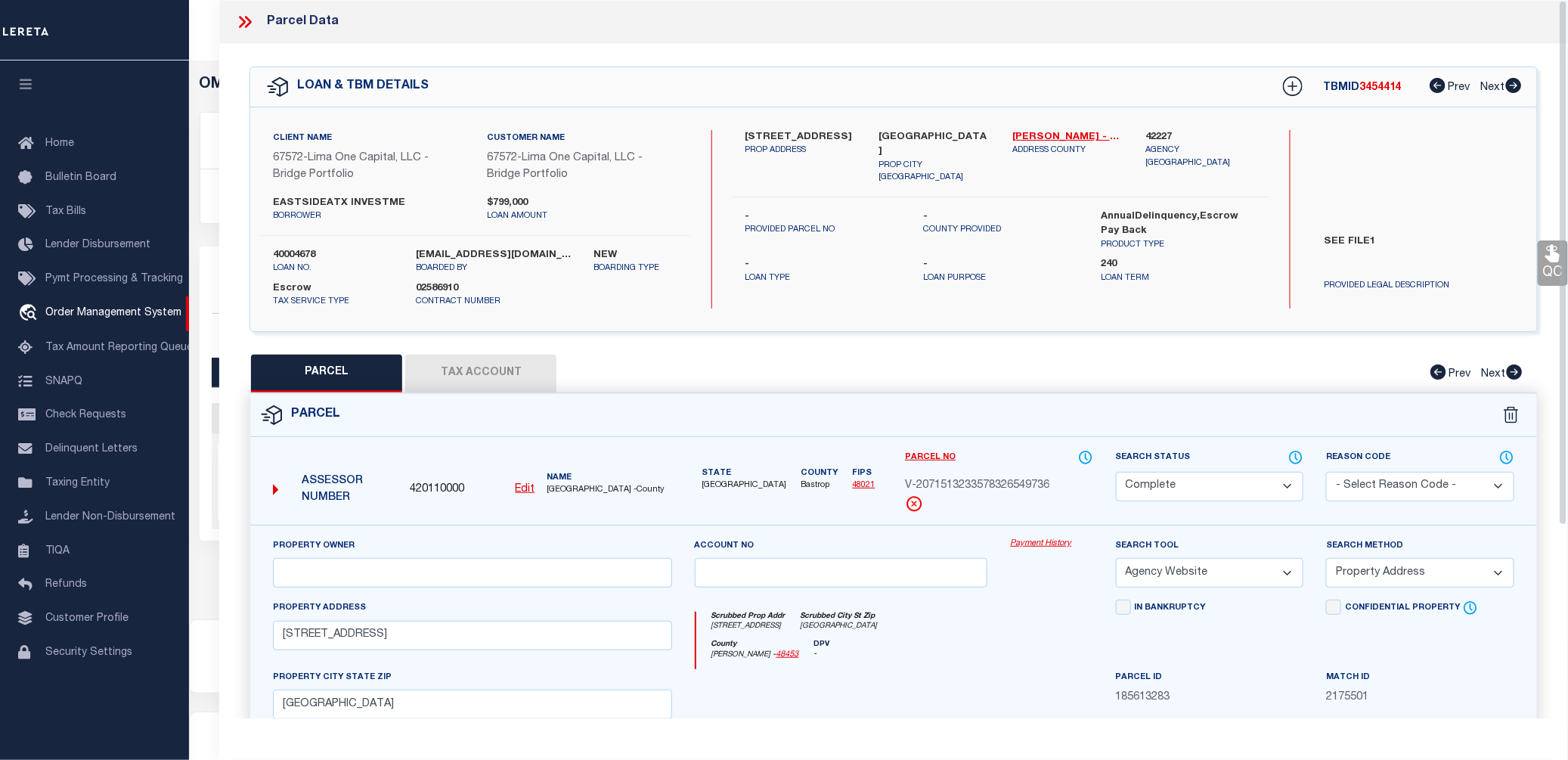
click at [1036, 539] on link "Payment History" at bounding box center [1050, 544] width 82 height 13
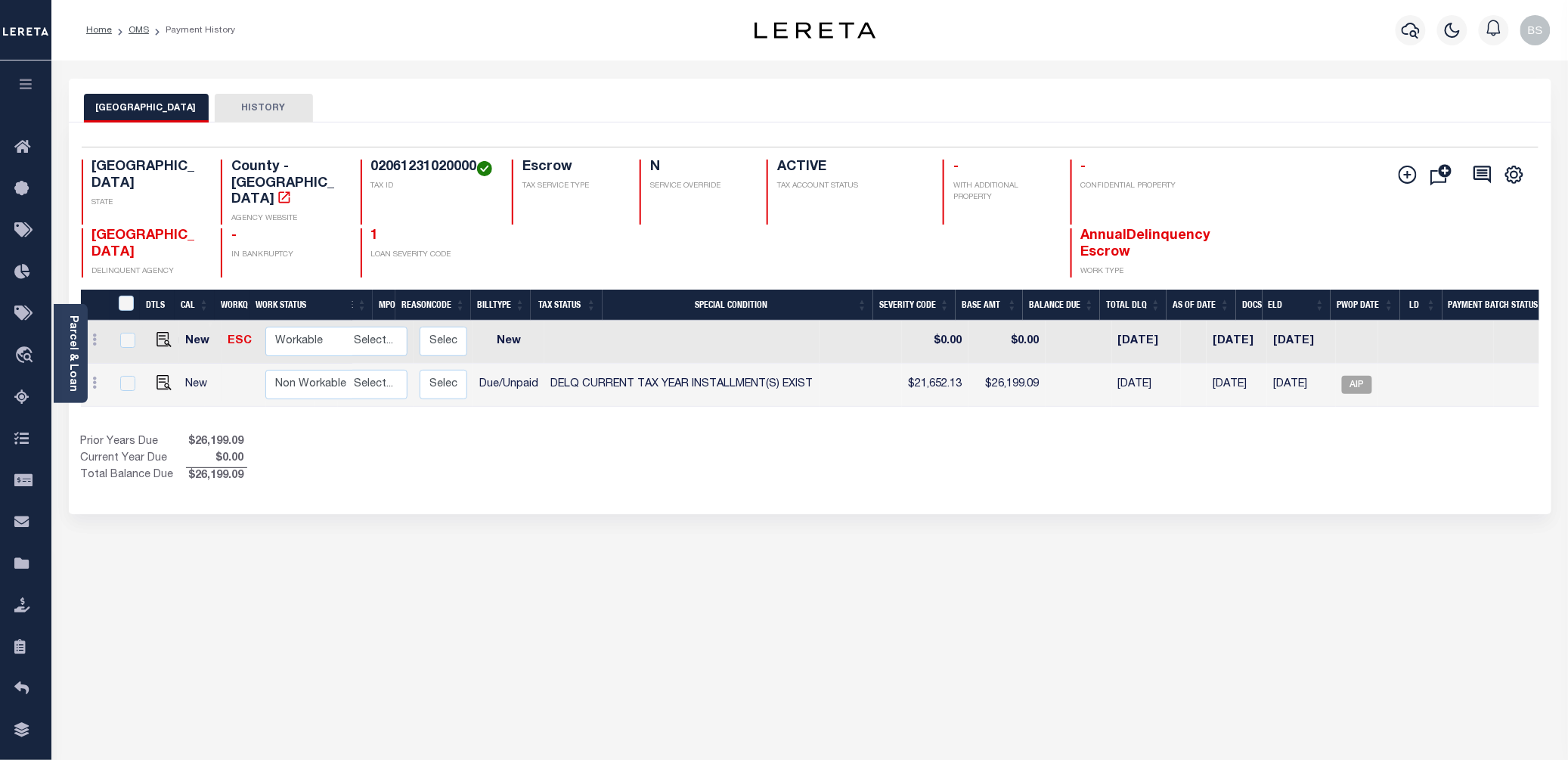
scroll to position [0, 204]
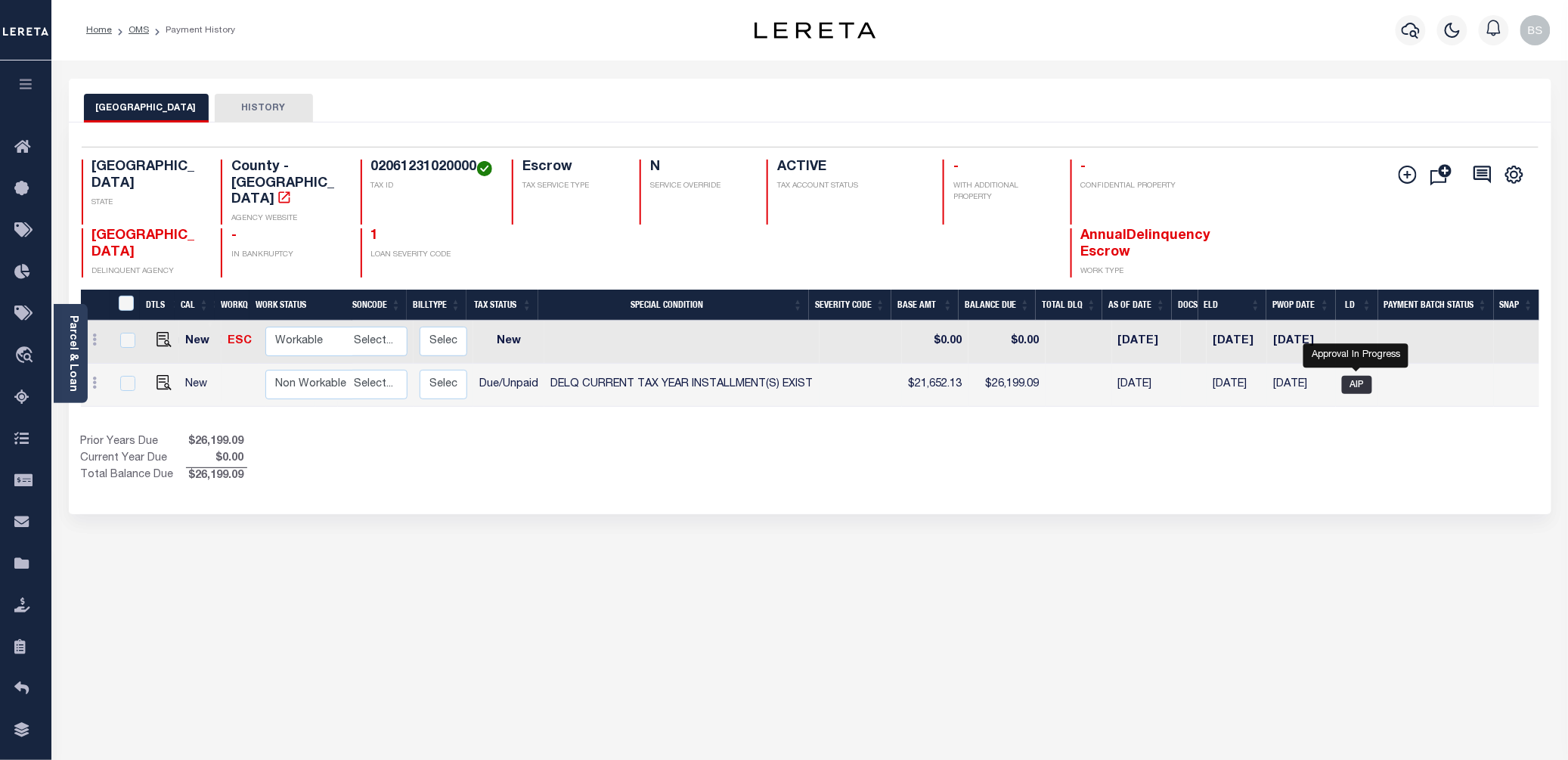
click at [1357, 376] on span "AIP" at bounding box center [1357, 385] width 30 height 18
checkbox input "true"
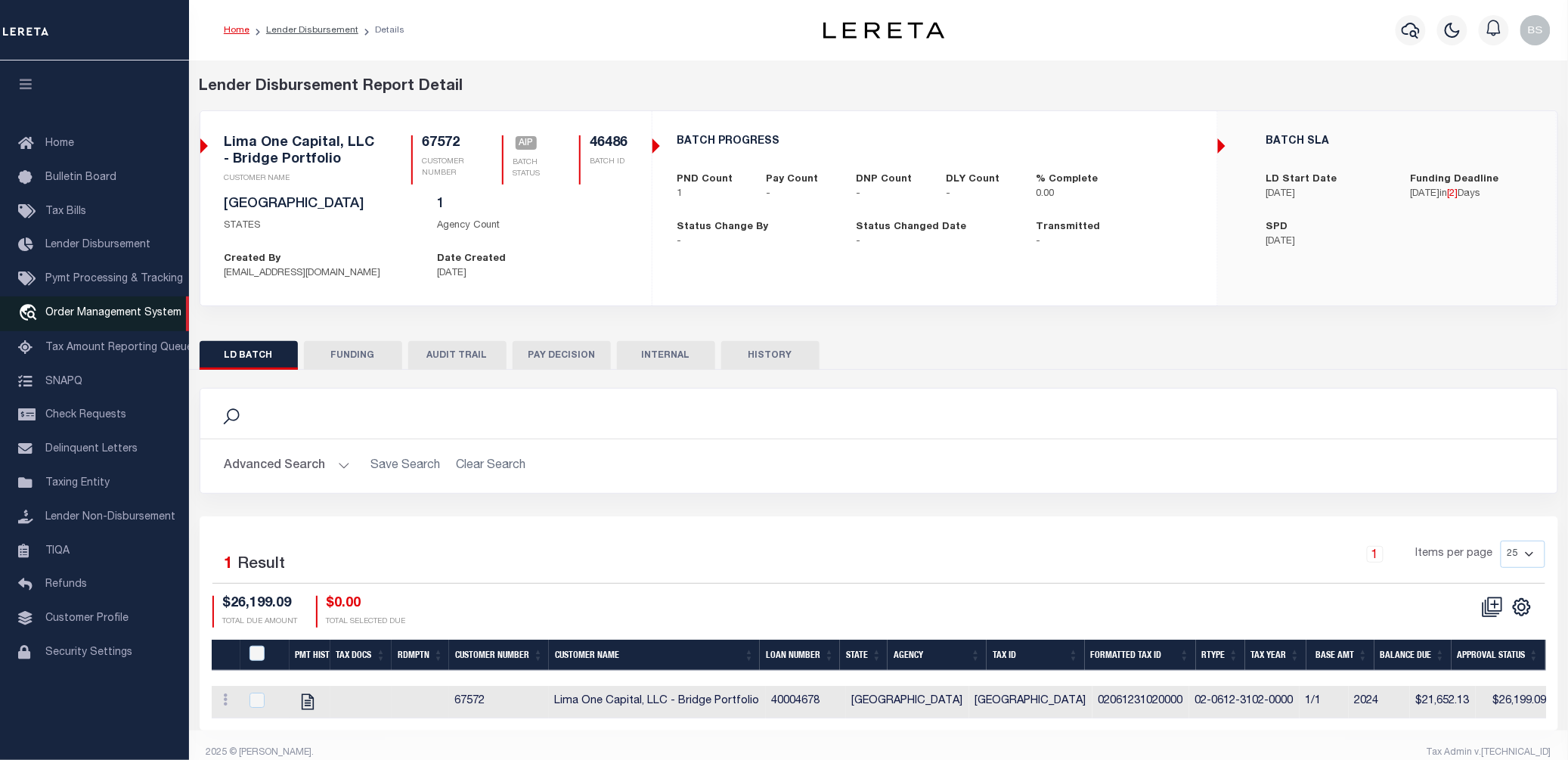
click at [98, 318] on span "Order Management System" at bounding box center [113, 313] width 136 height 11
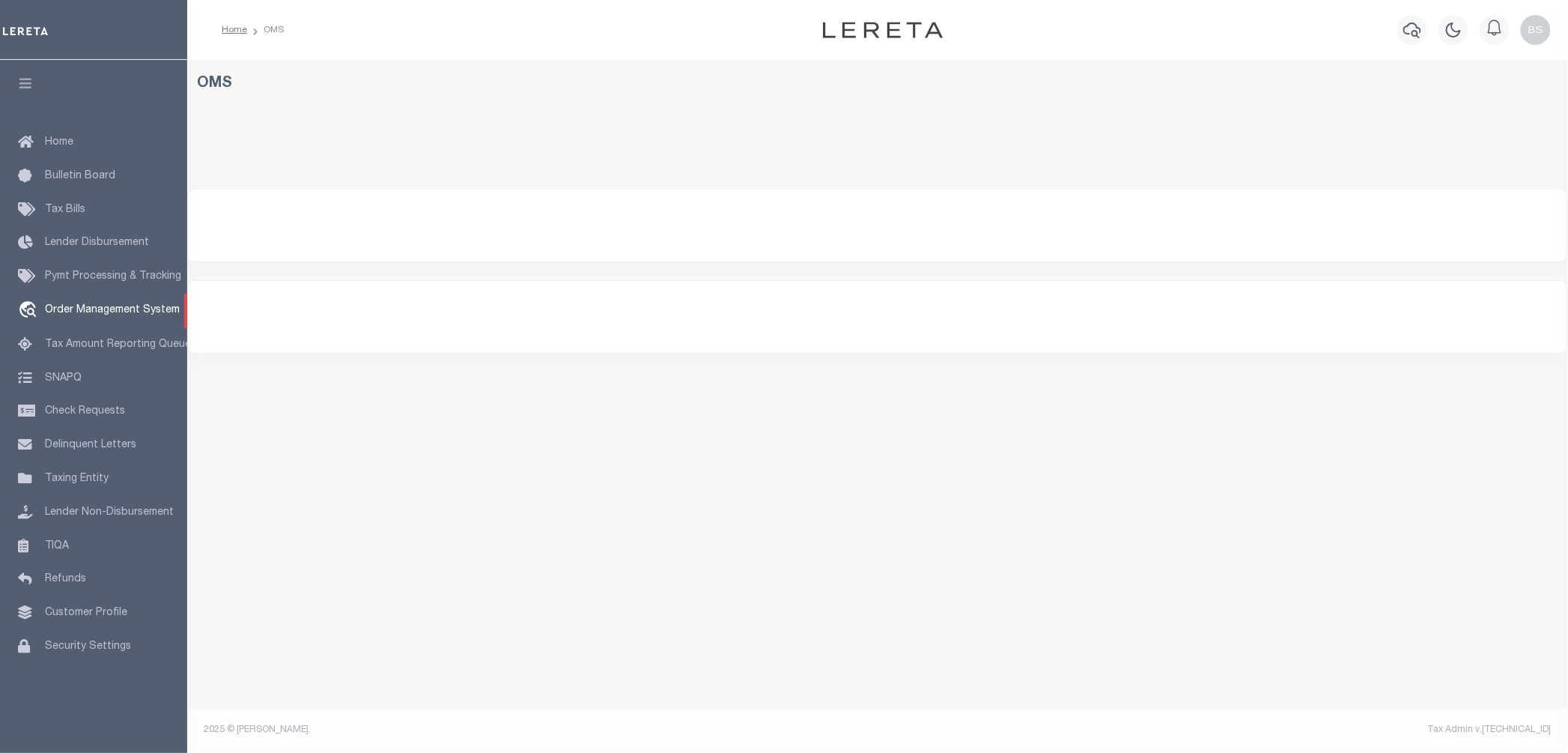
select select "200"
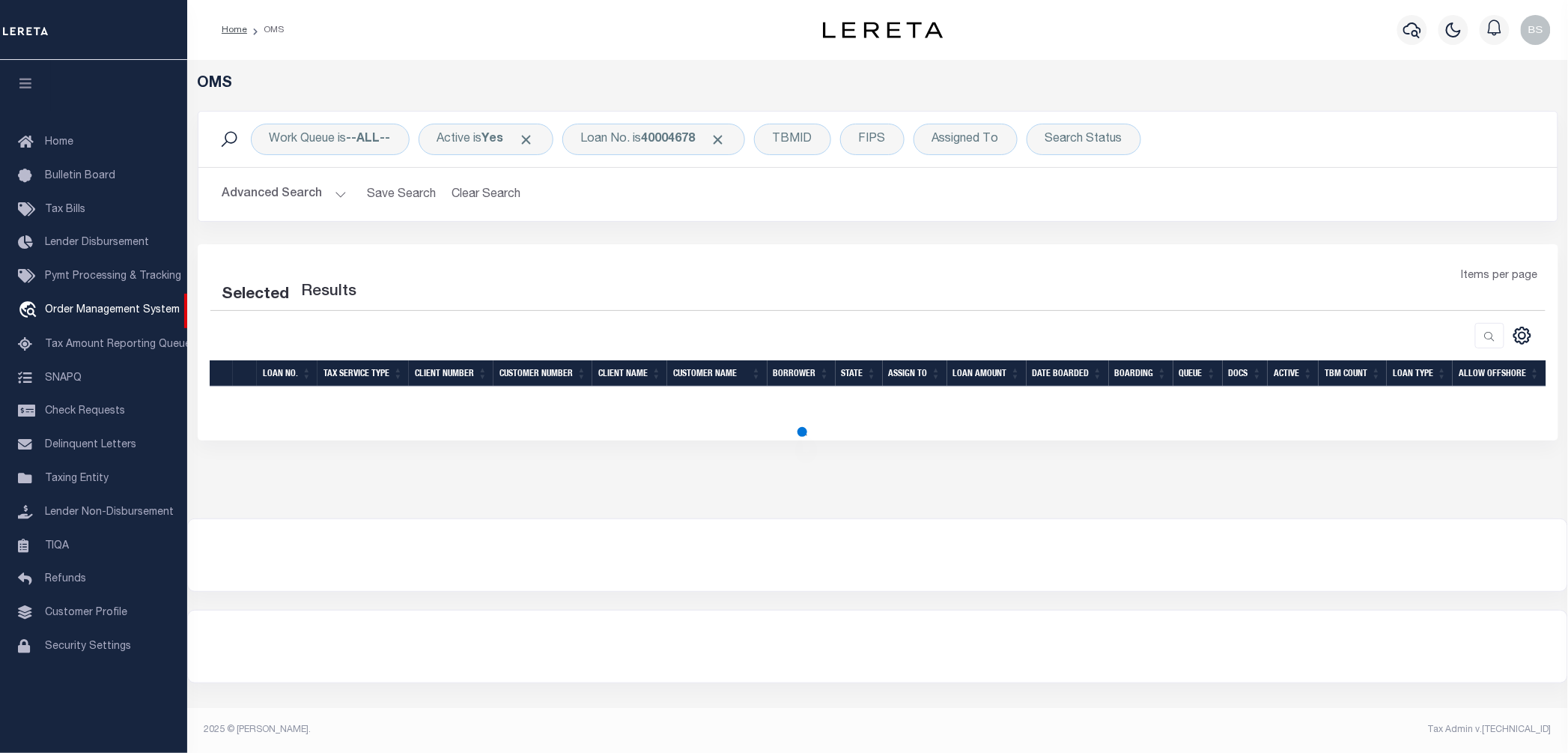
select select "200"
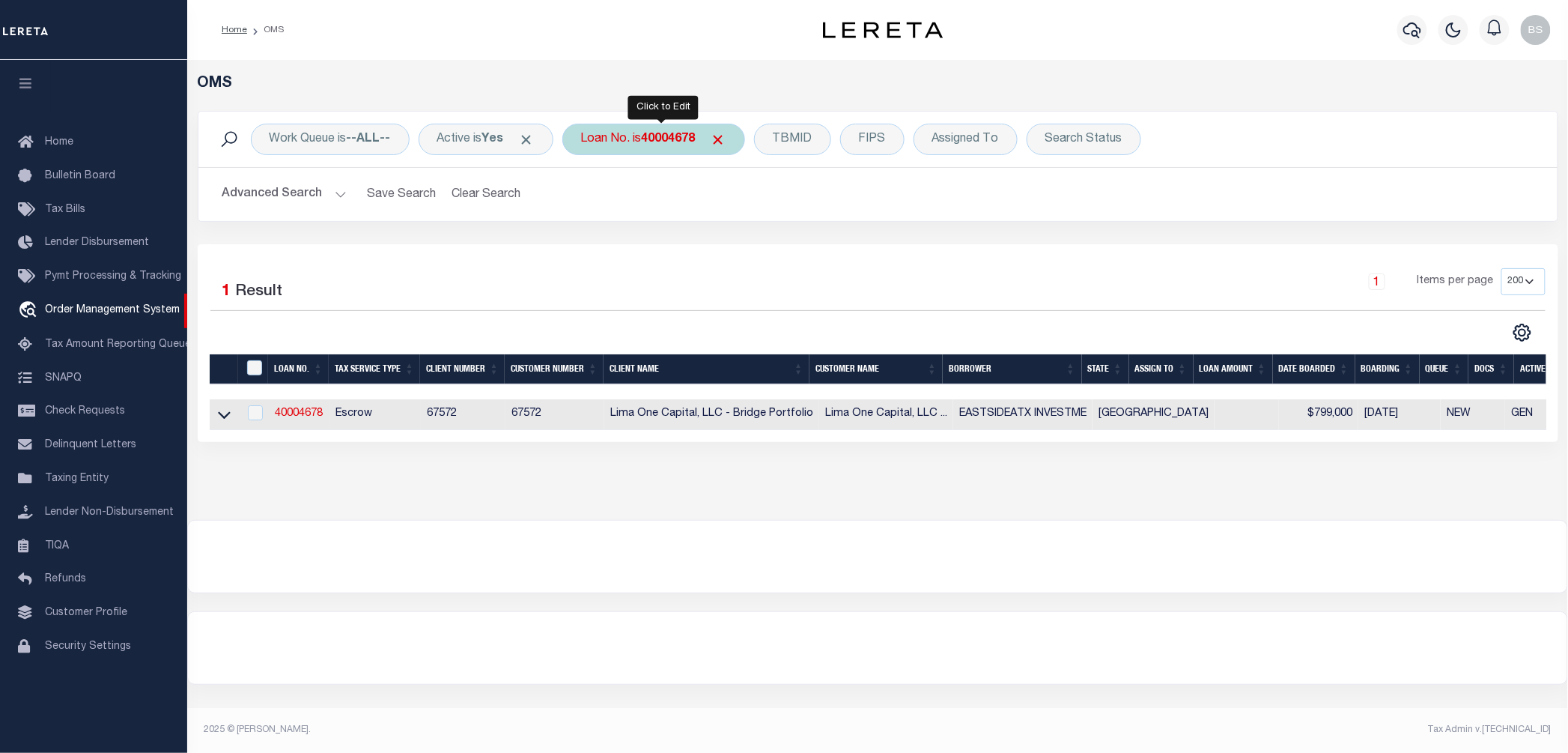
click at [634, 145] on div "Loan No. is 40004678" at bounding box center [654, 139] width 183 height 31
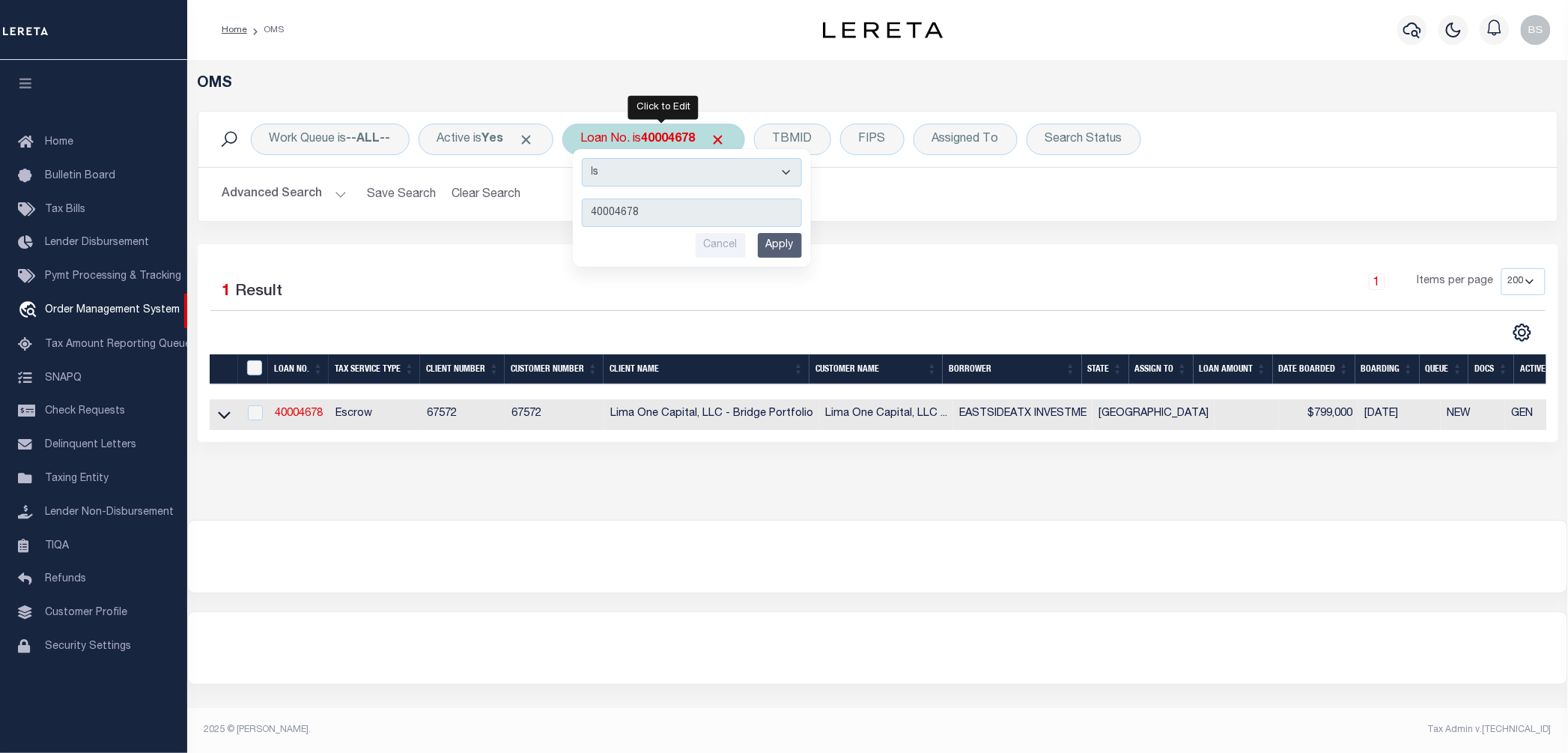
type input "3145"
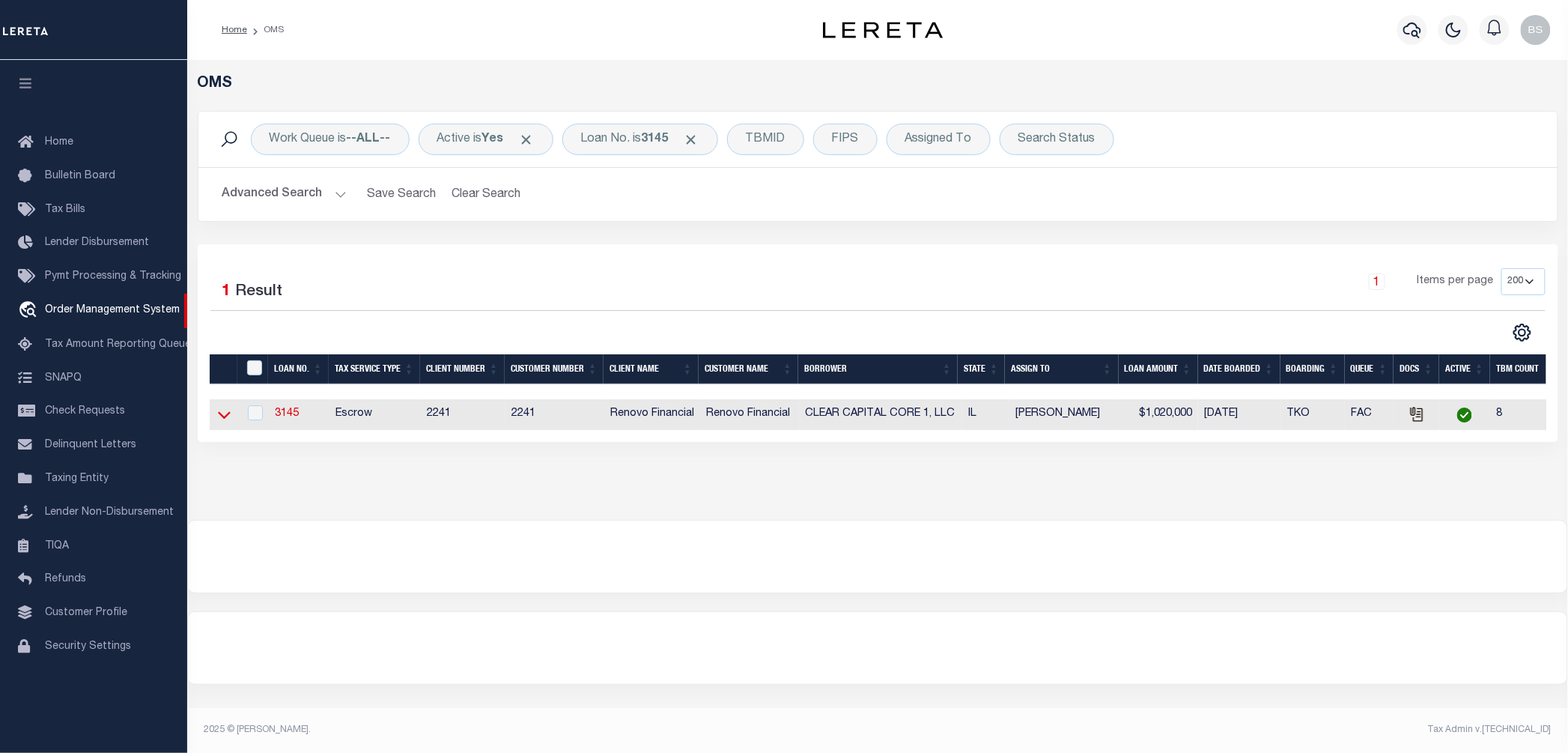
click at [220, 421] on icon at bounding box center [224, 415] width 13 height 16
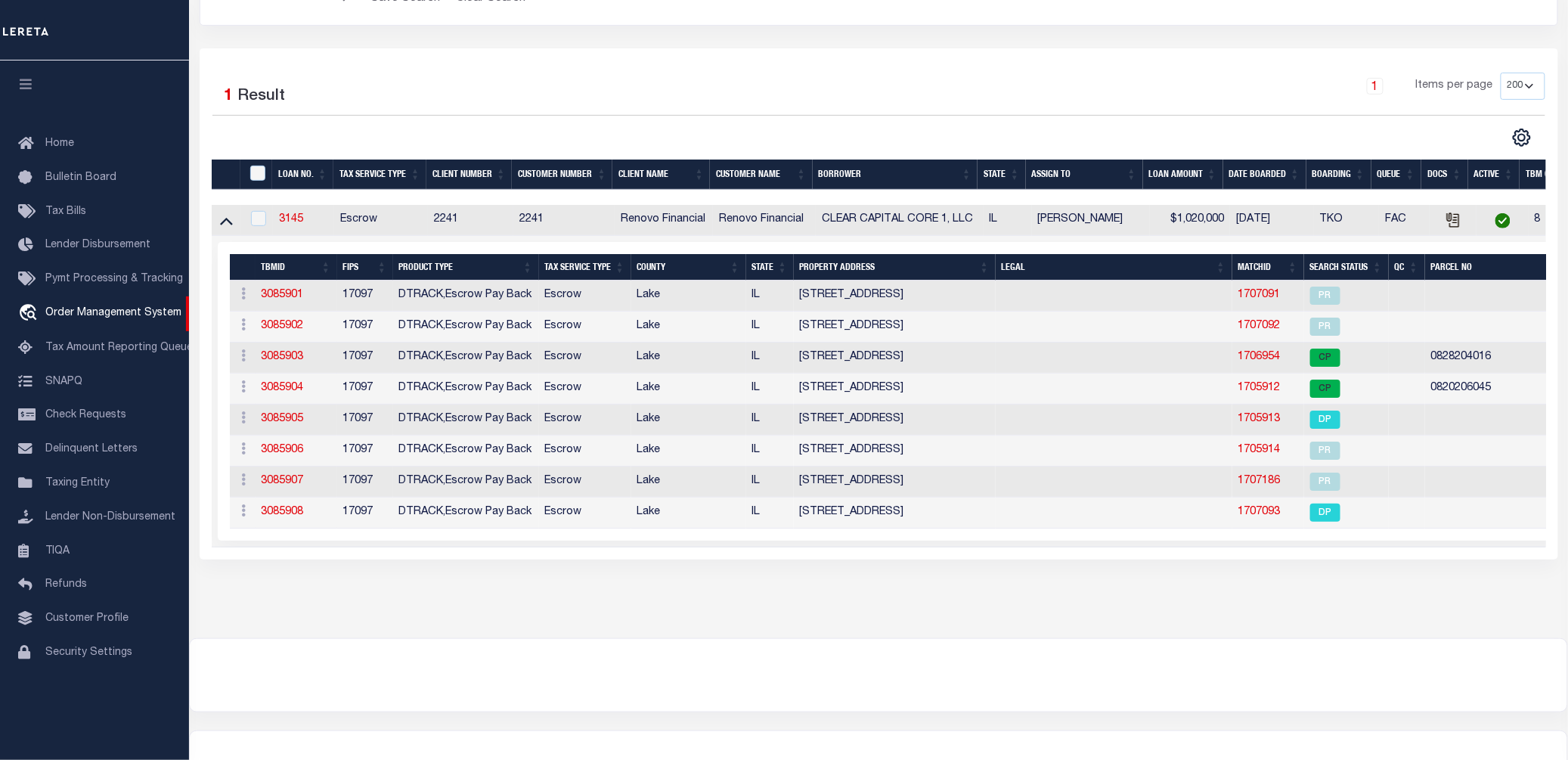
scroll to position [201, 0]
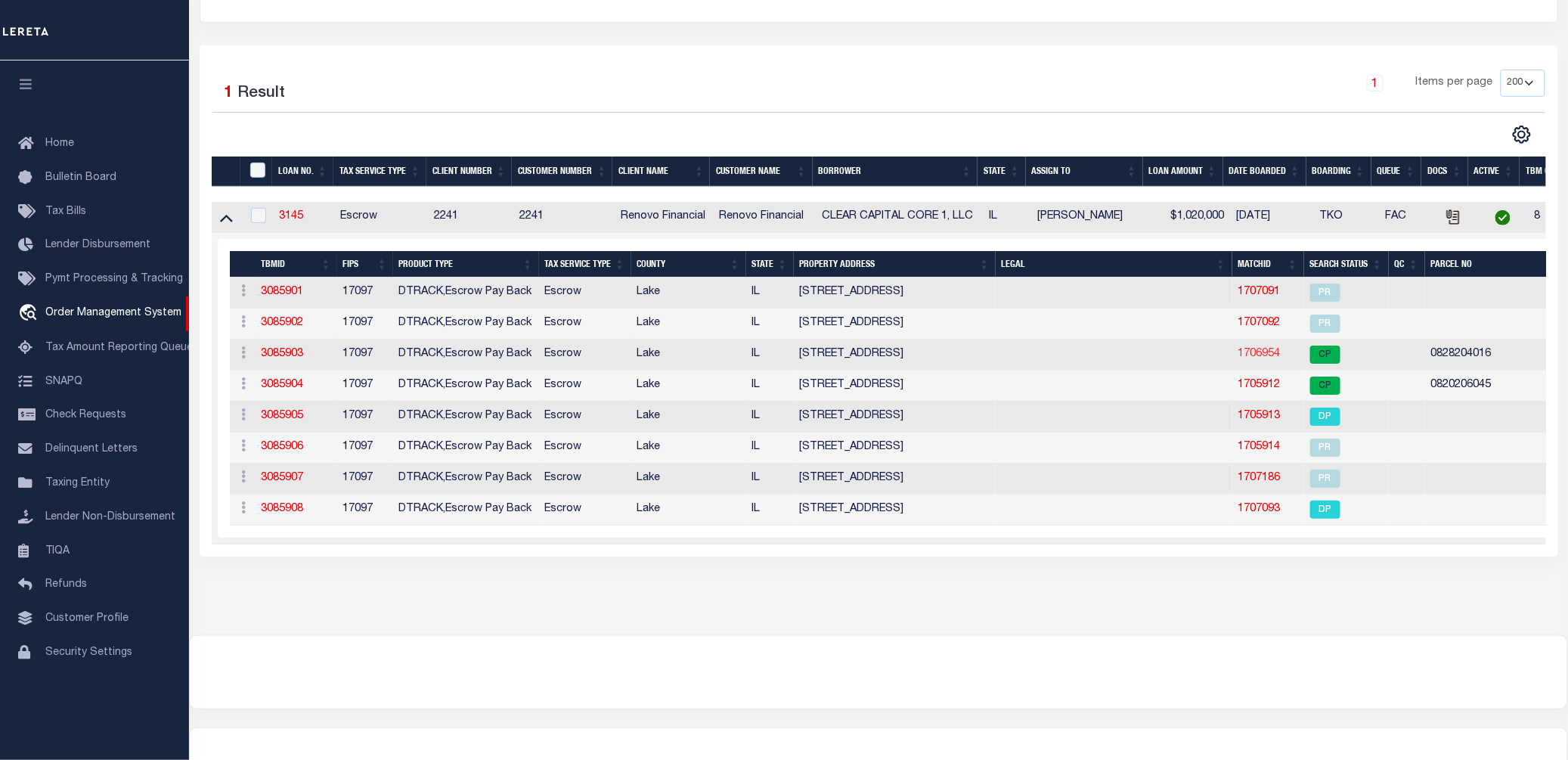
click at [1253, 359] on link "1706954" at bounding box center [1259, 354] width 42 height 11
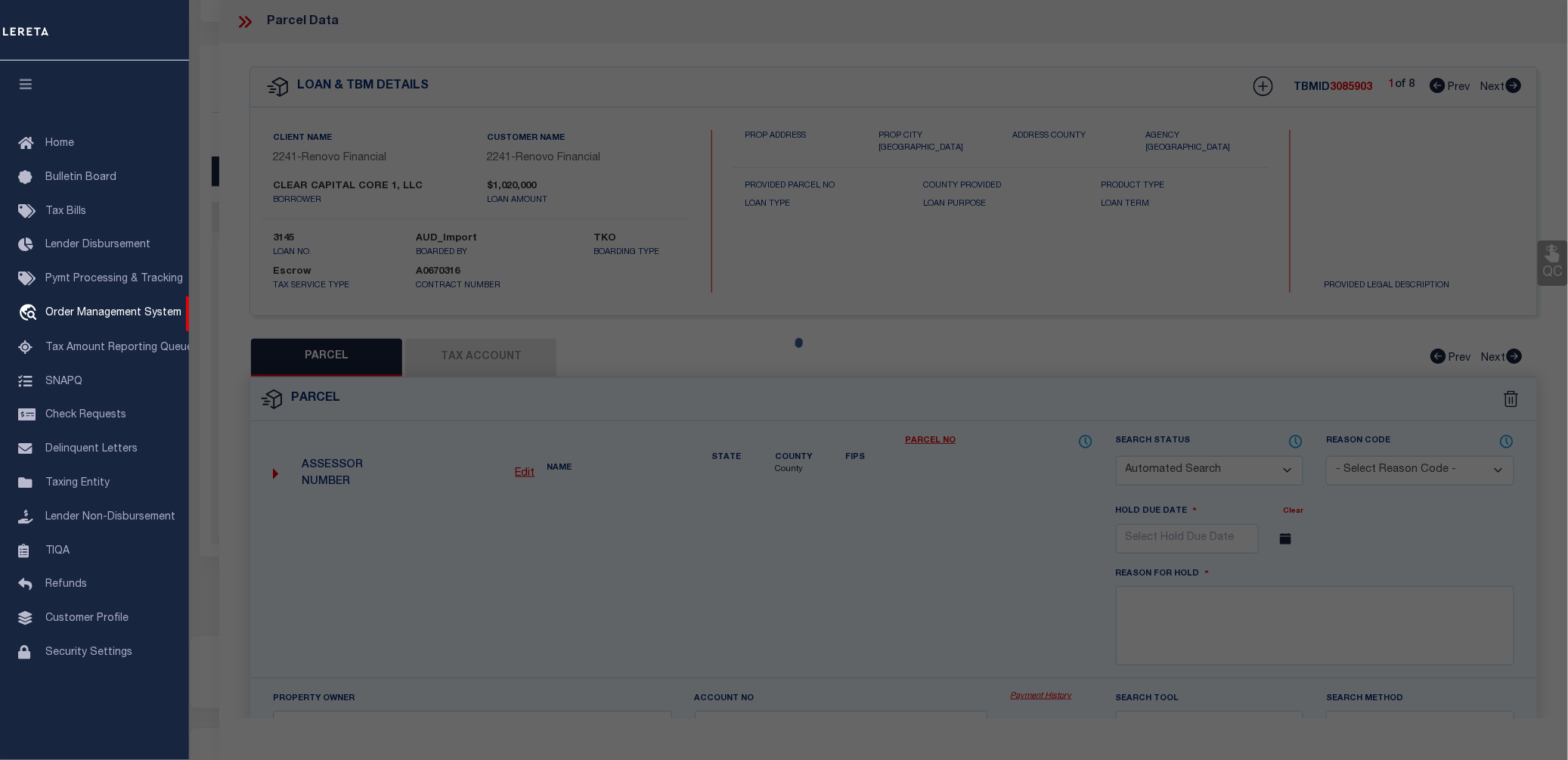
checkbox input "false"
select select "CP"
type input "CLEAR CAPITAL CORE 1 LLC"
select select
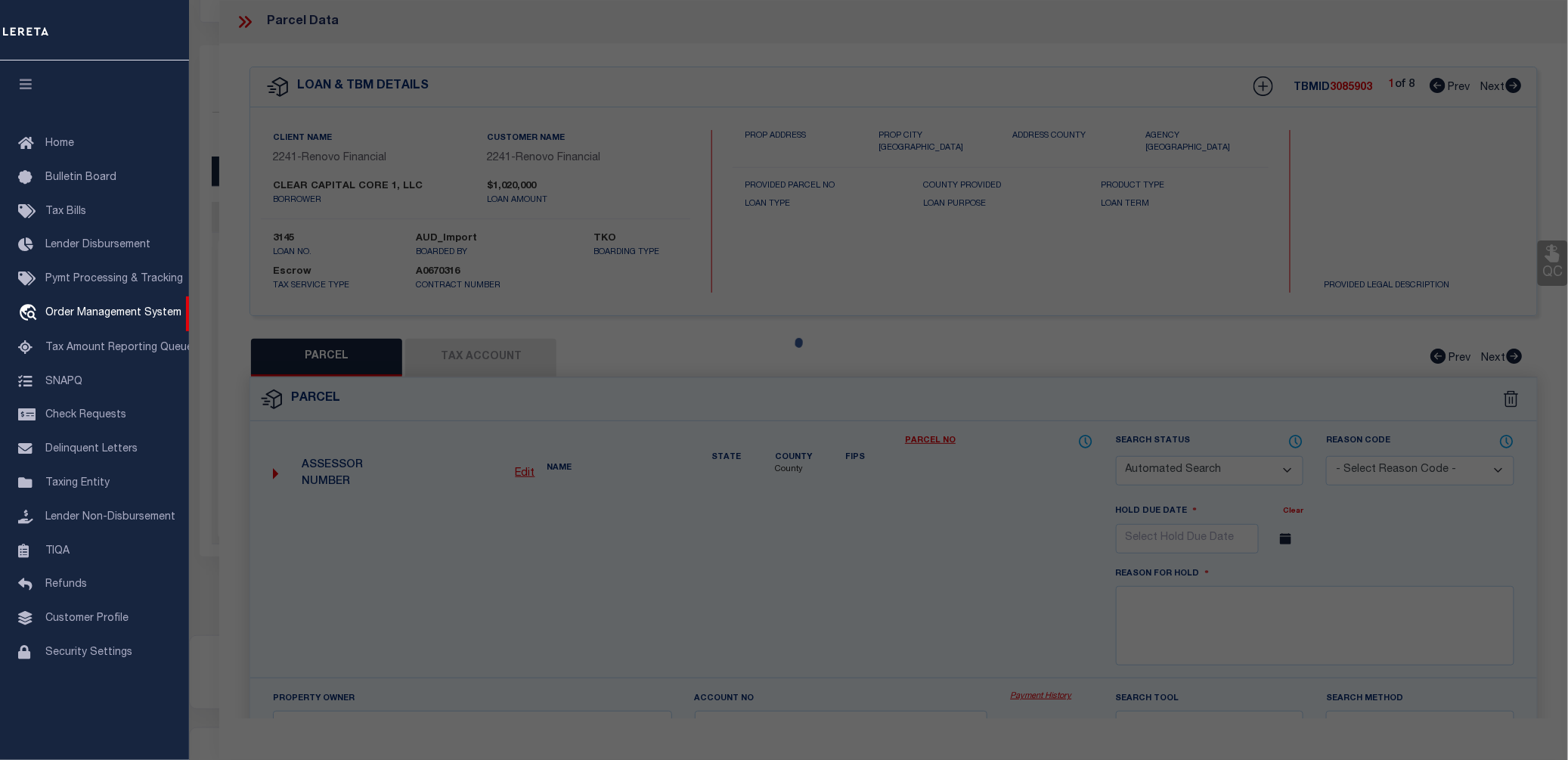
type input "210 BELVIDERE RD"
checkbox input "false"
type input "60085"
type textarea "MC KAYS ADDN; E 22 FT S 82-1/2 FT LOT 4, ALL LOT 3 & S 132'"
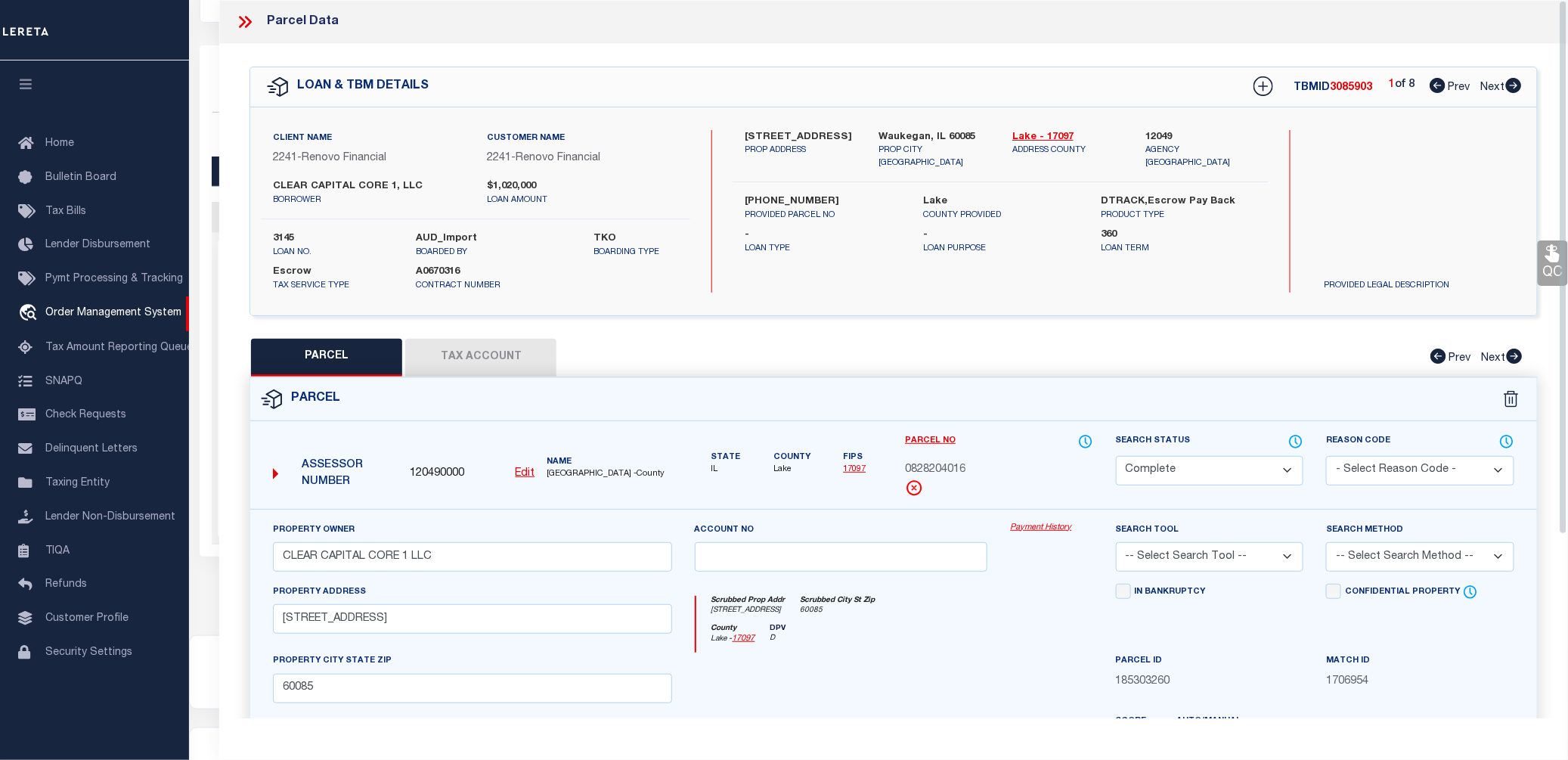
click at [1041, 527] on link "Payment History" at bounding box center [1050, 528] width 82 height 13
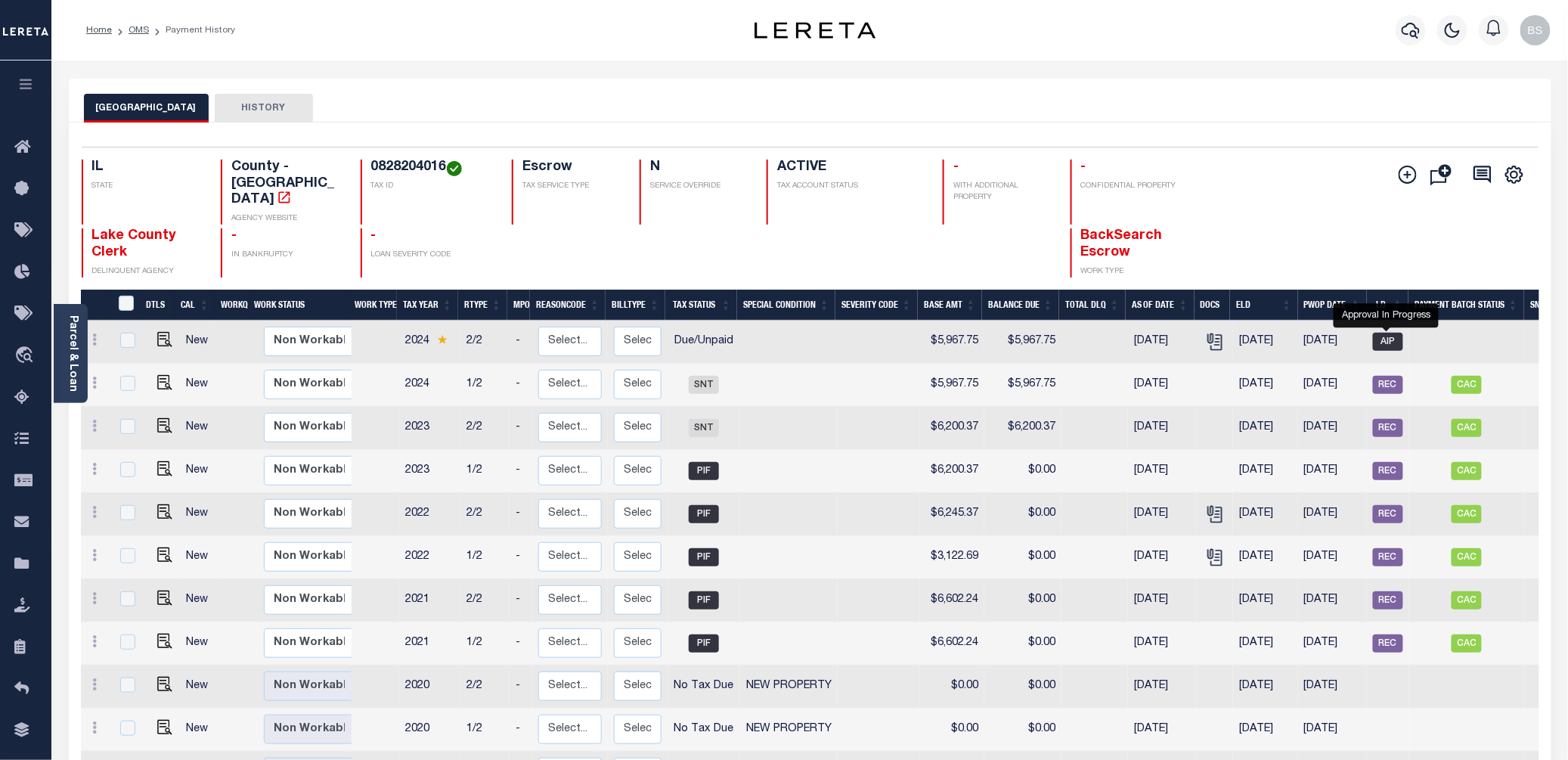
click at [1394, 332] on span "AIP" at bounding box center [1387, 342] width 30 height 18
checkbox input "true"
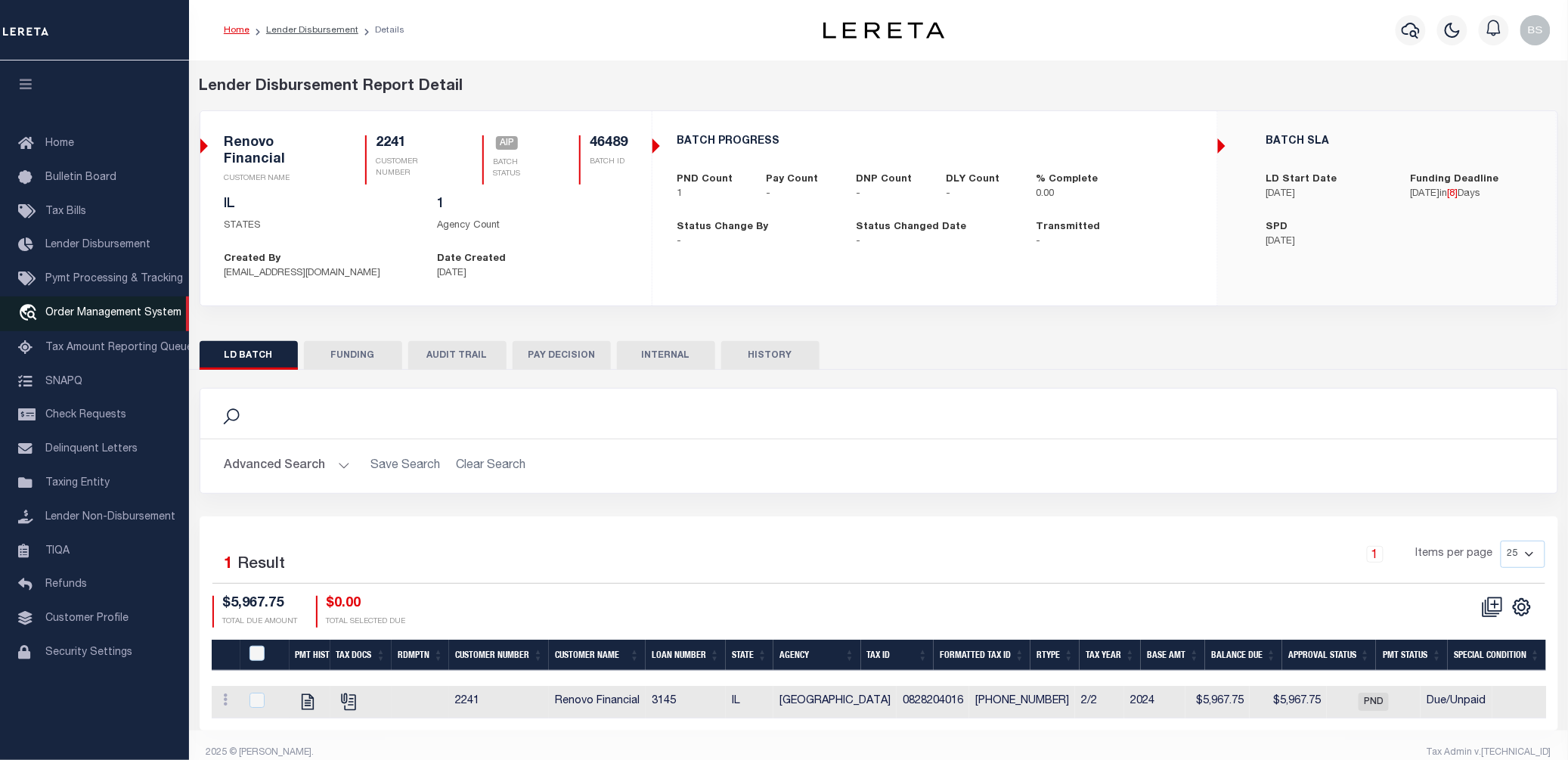
click at [125, 318] on span "Order Management System" at bounding box center [113, 313] width 136 height 11
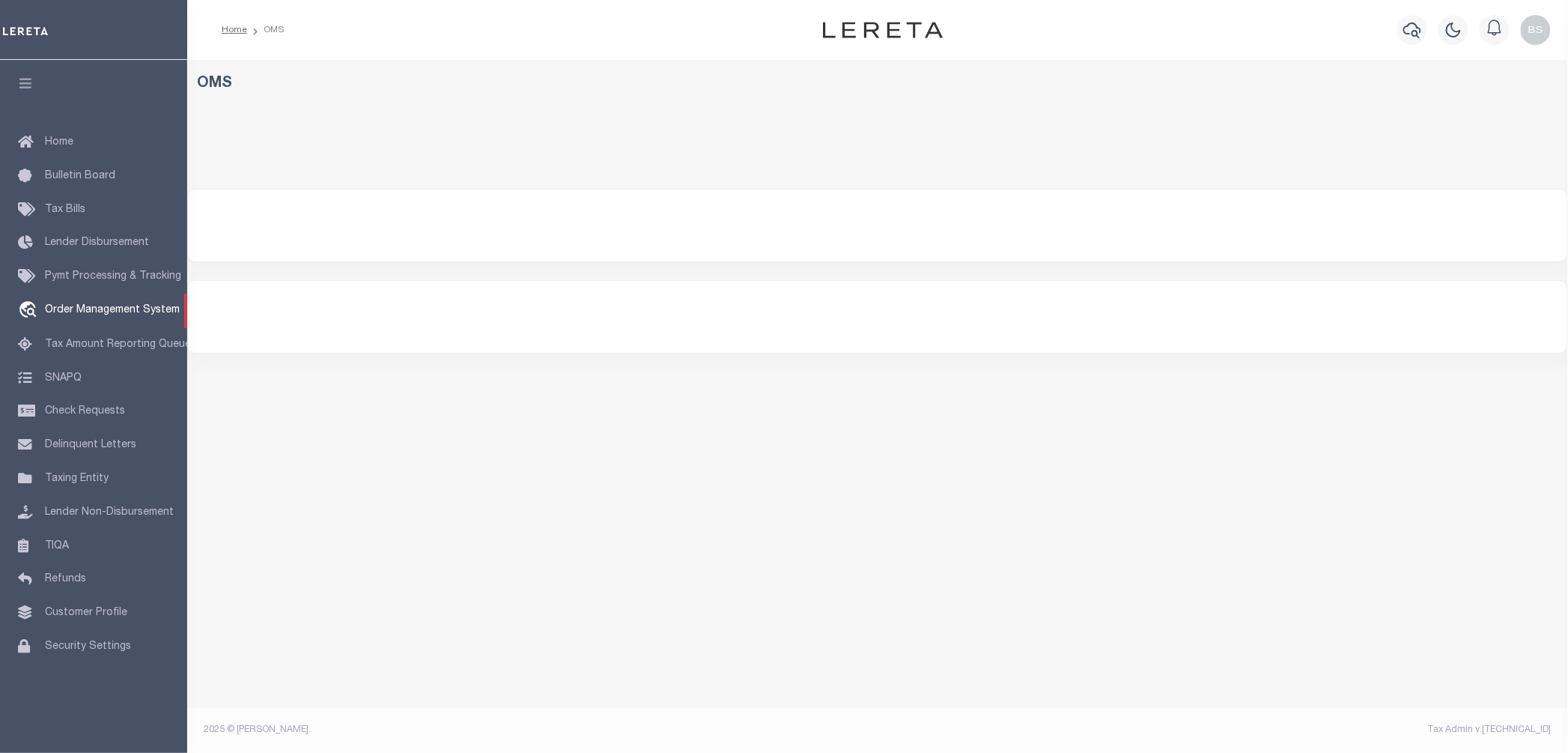
select select "200"
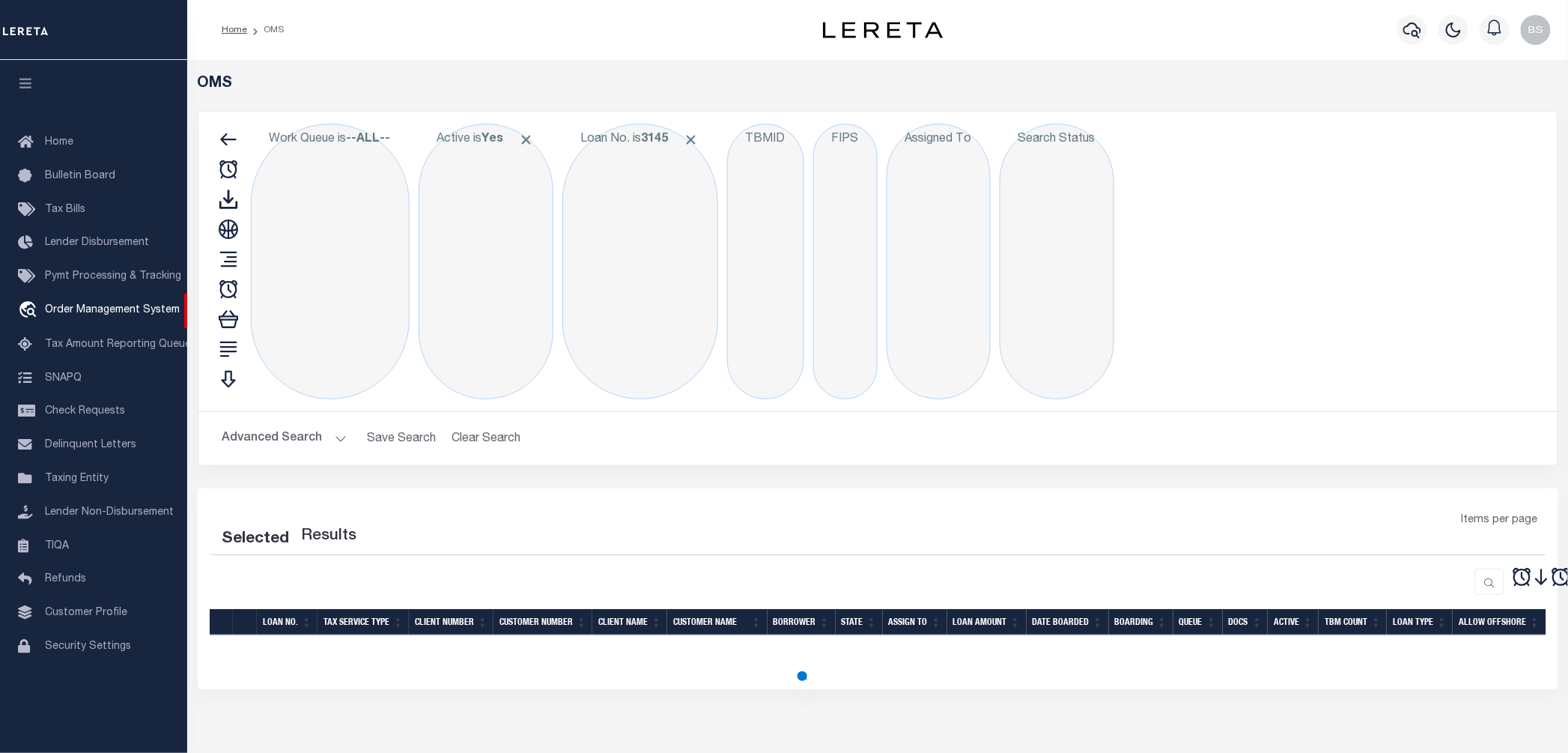
select select "200"
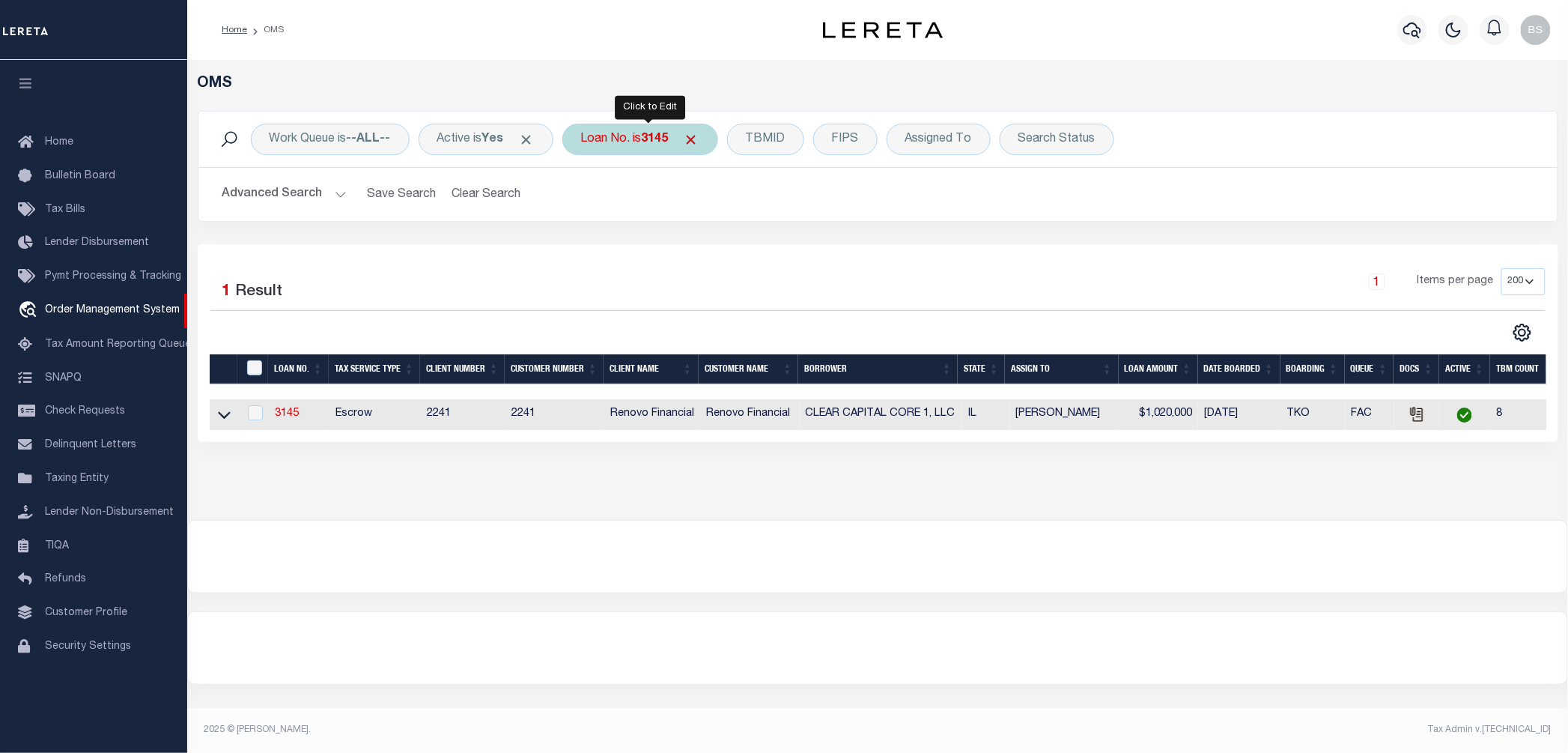
click at [638, 138] on div "Loan No. is 3145" at bounding box center [640, 139] width 155 height 31
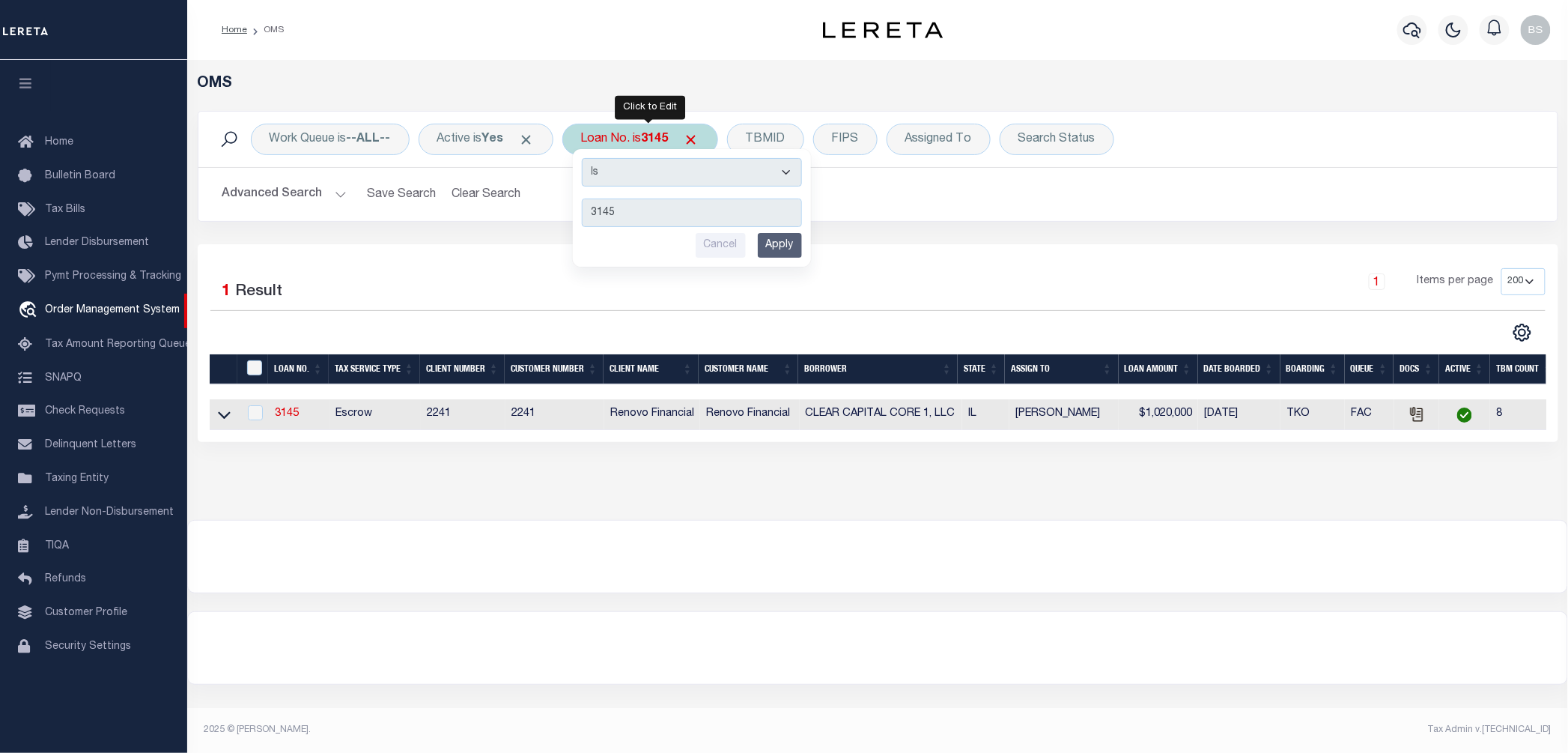
type input "40004678"
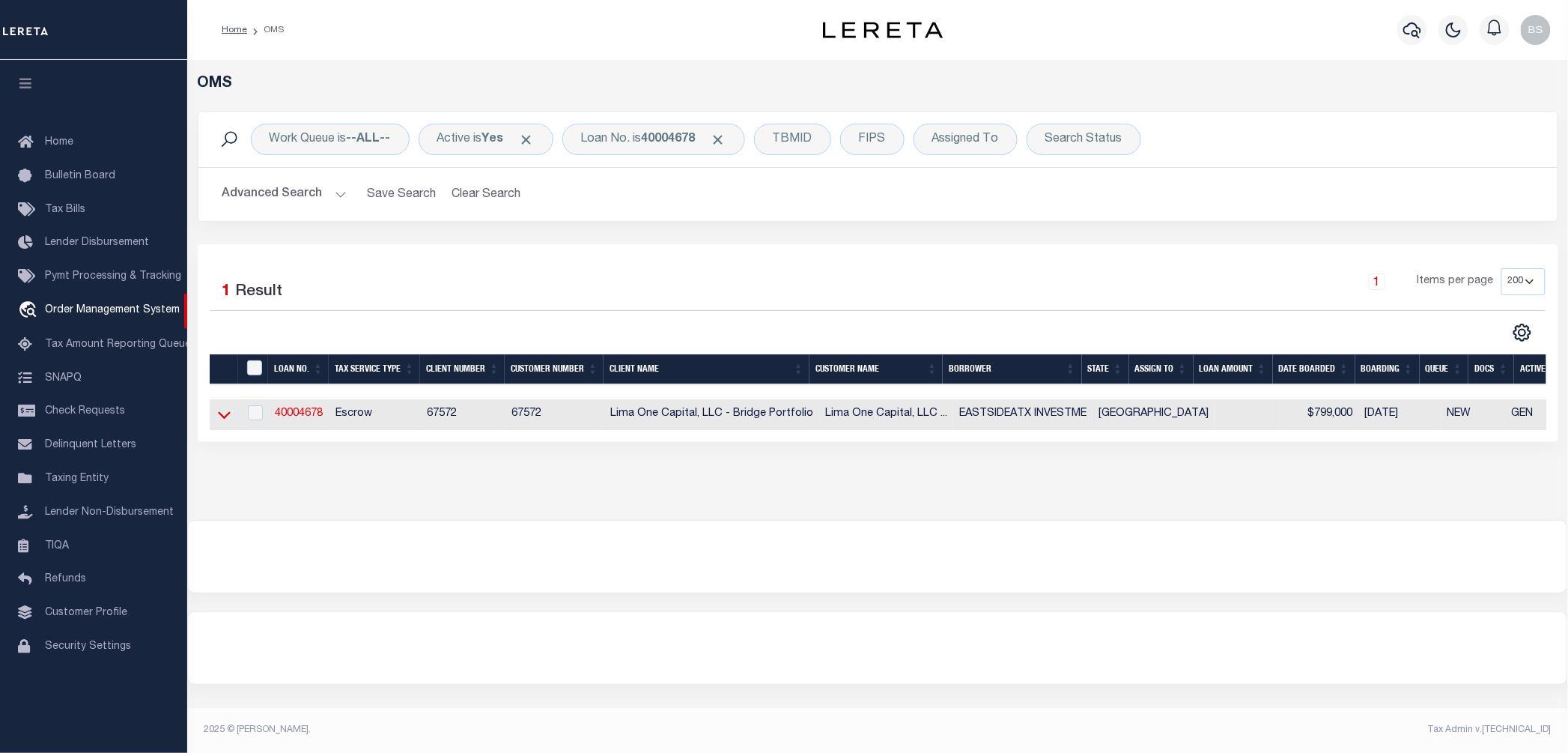
click at [222, 422] on icon at bounding box center [224, 415] width 13 height 16
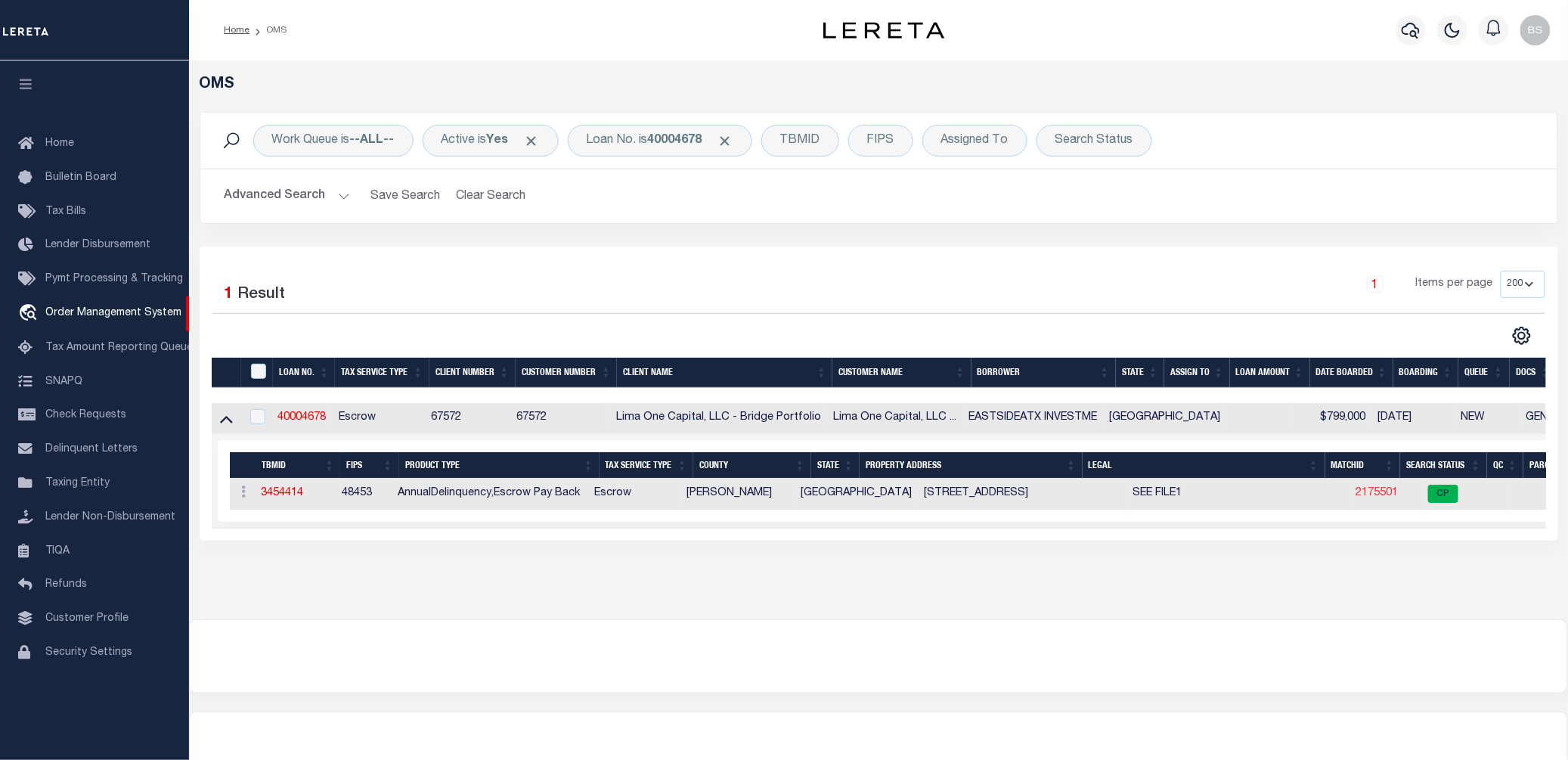
click at [1355, 492] on link "2175501" at bounding box center [1376, 493] width 42 height 11
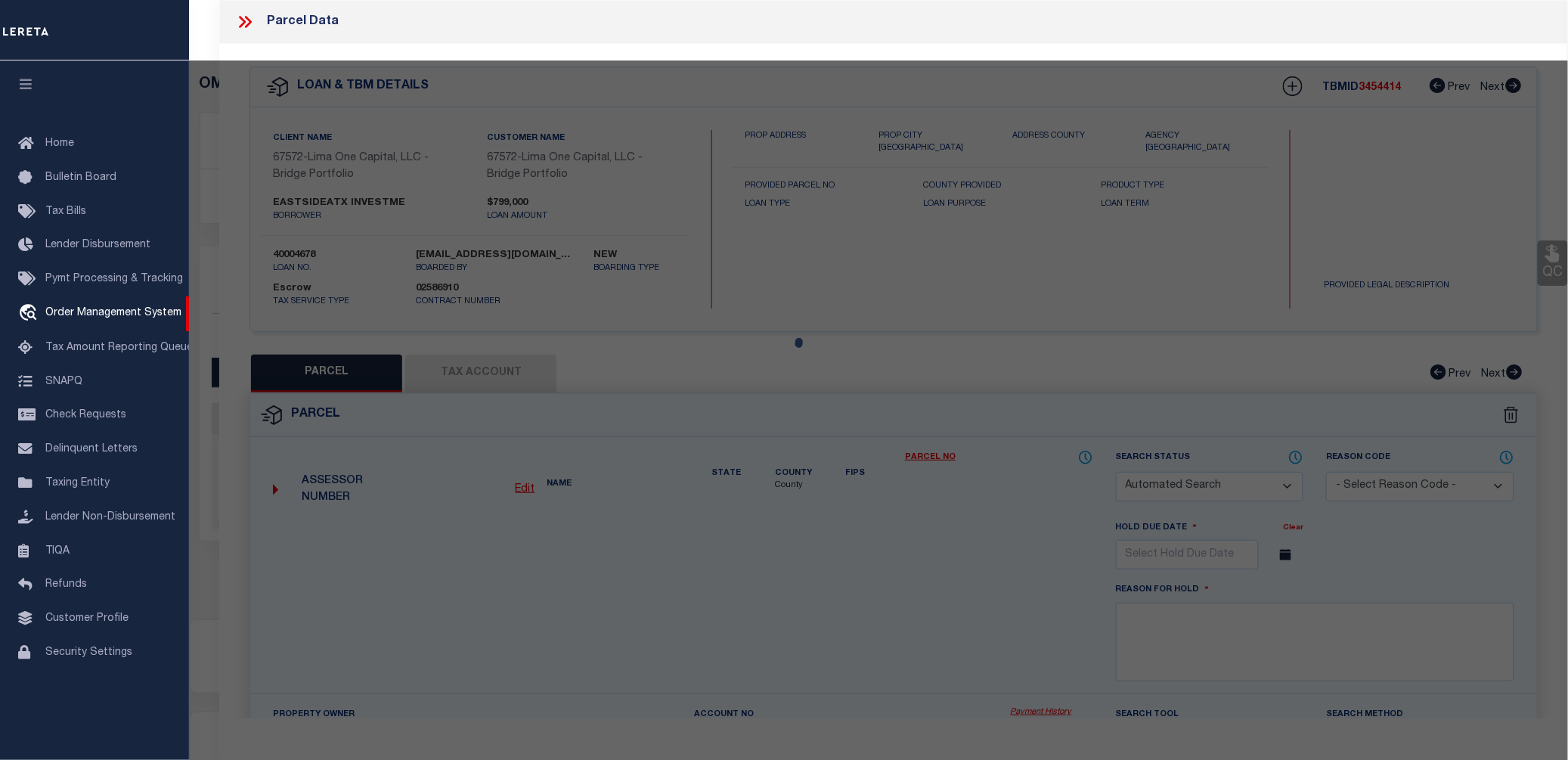
checkbox input "false"
select select "CP"
select select "AGW"
select select "ADD"
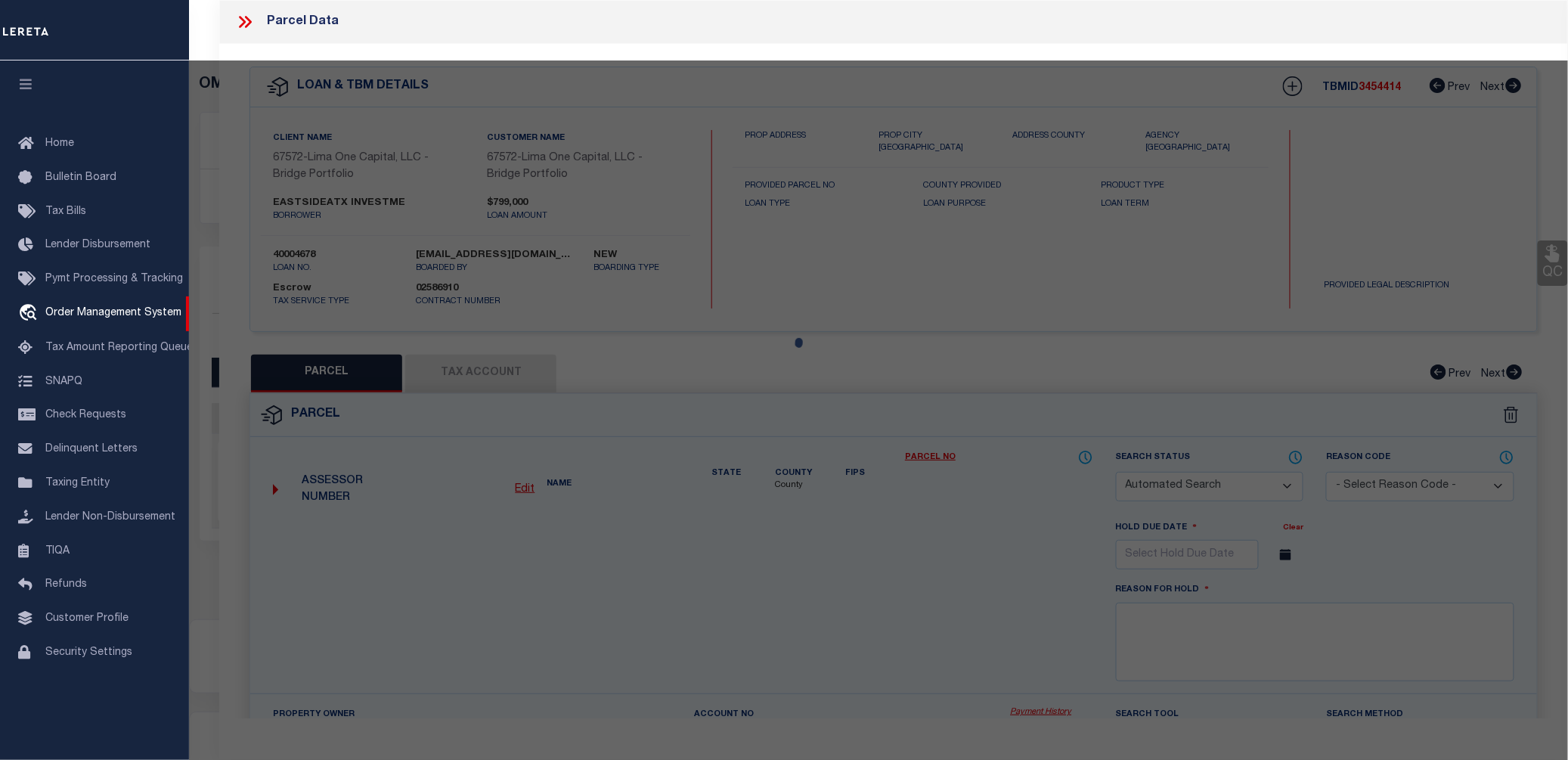
type input "[STREET_ADDRESS]"
checkbox input "false"
type input "[GEOGRAPHIC_DATA]"
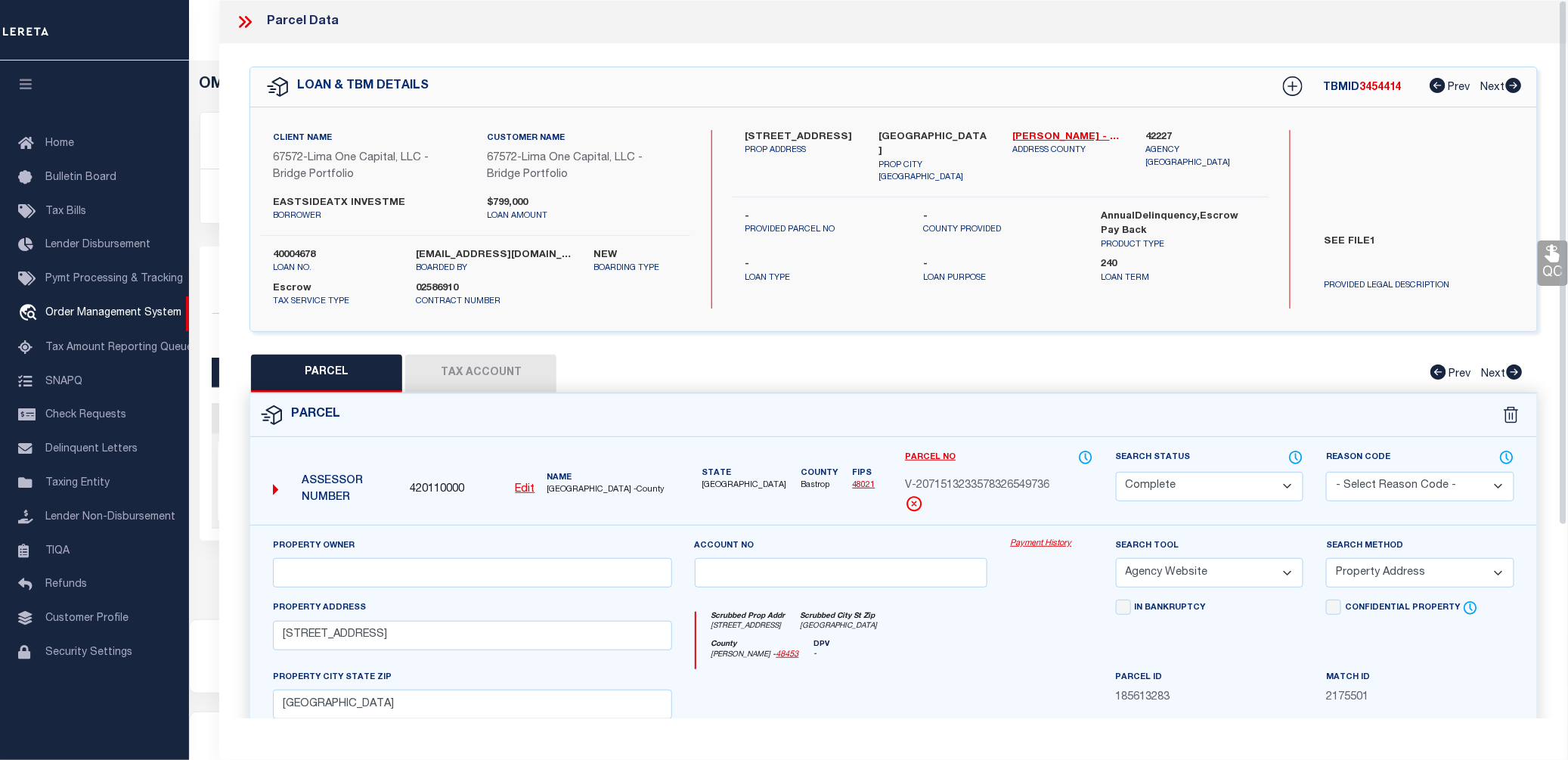
click at [1038, 546] on link "Payment History" at bounding box center [1050, 544] width 82 height 13
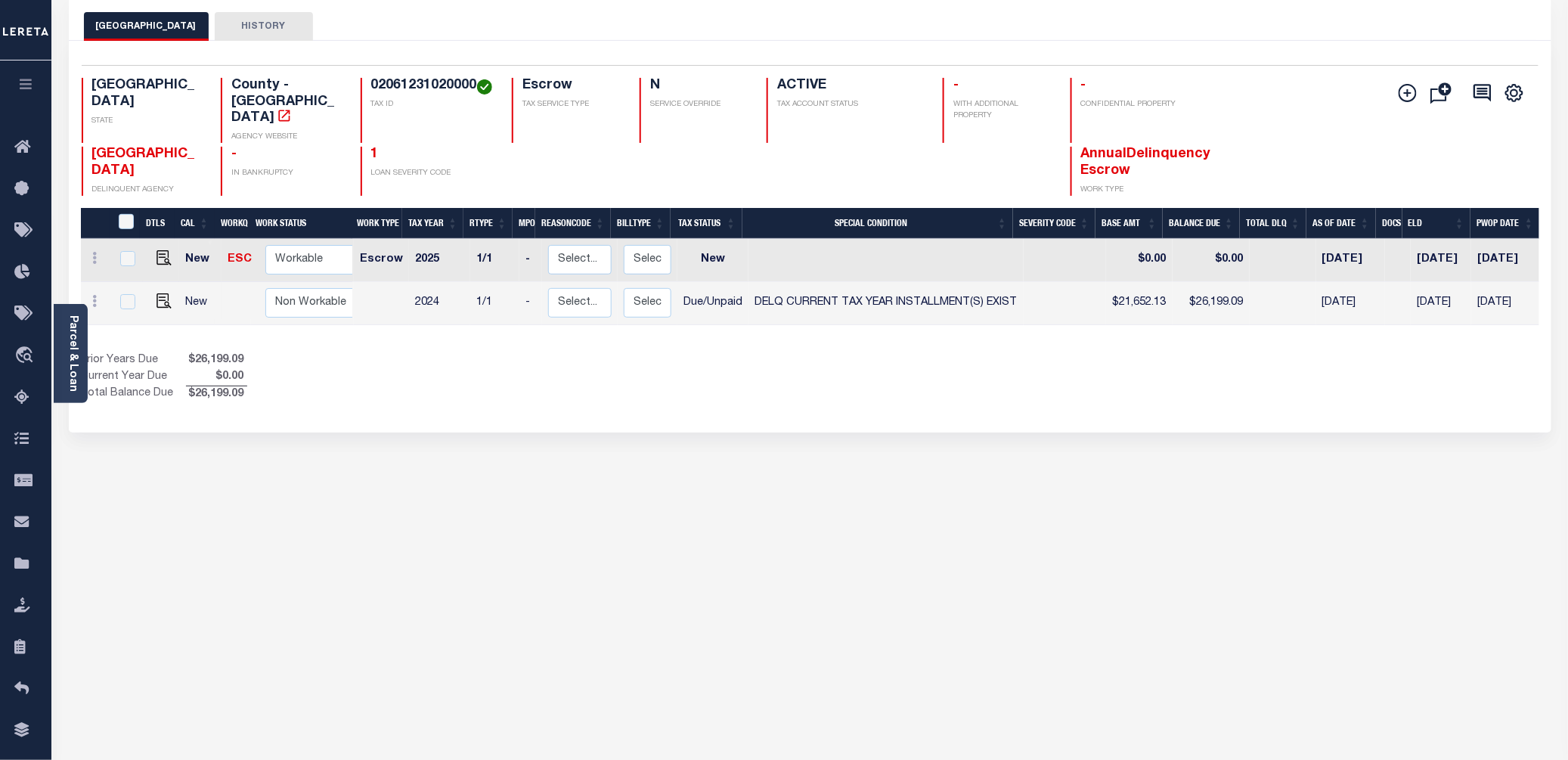
scroll to position [101, 0]
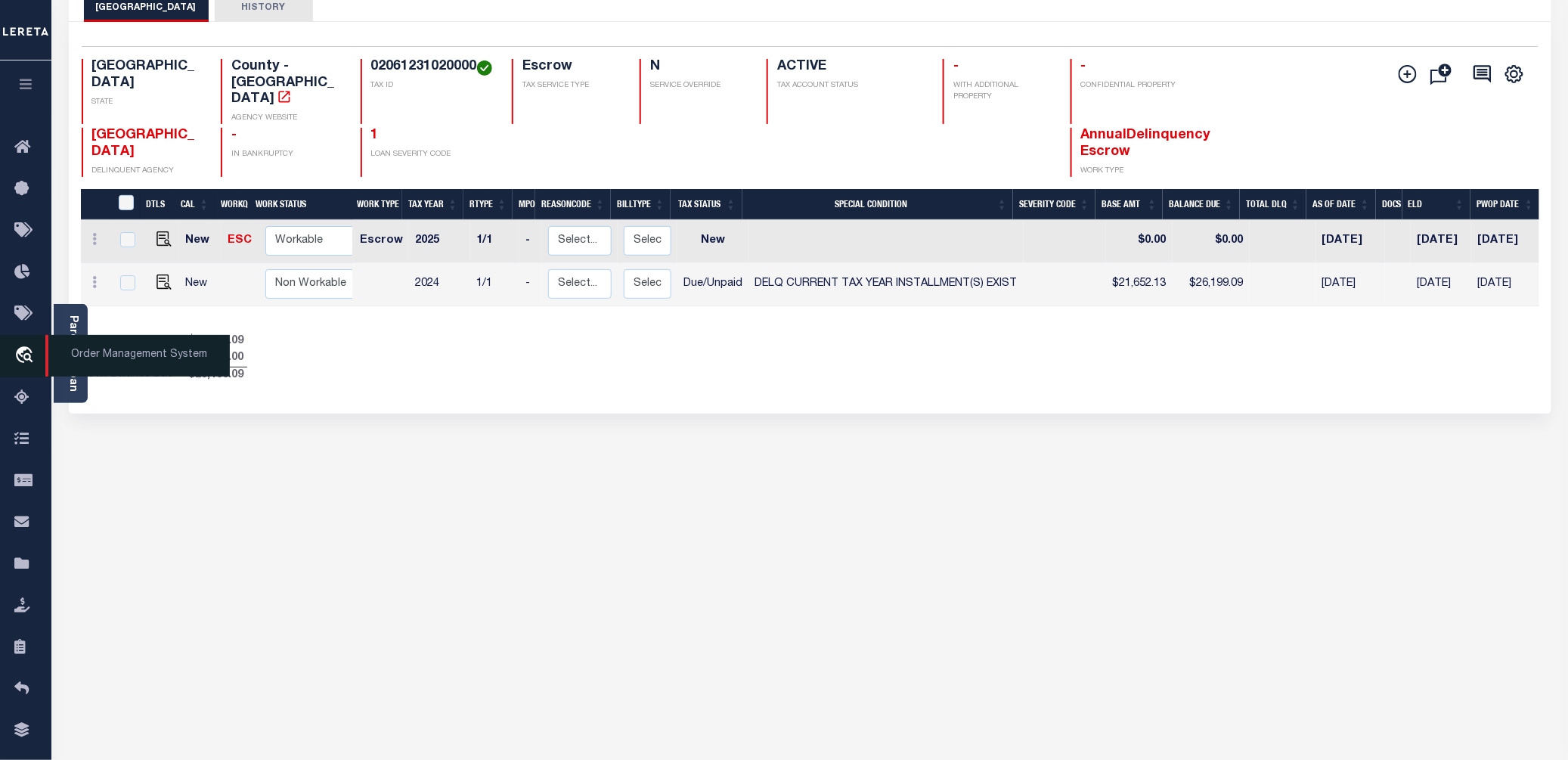
click at [125, 361] on span "Order Management System" at bounding box center [138, 355] width 185 height 42
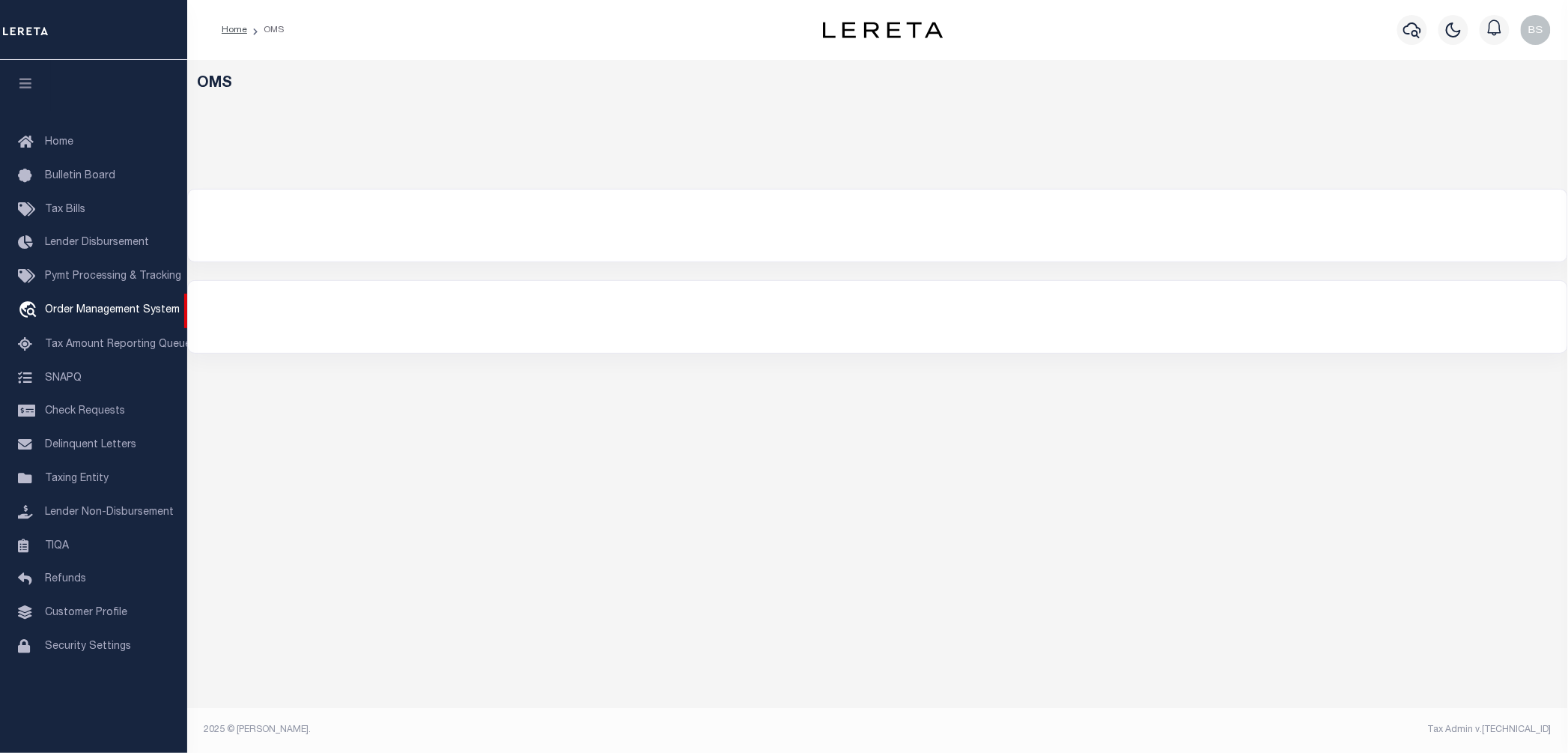
select select "200"
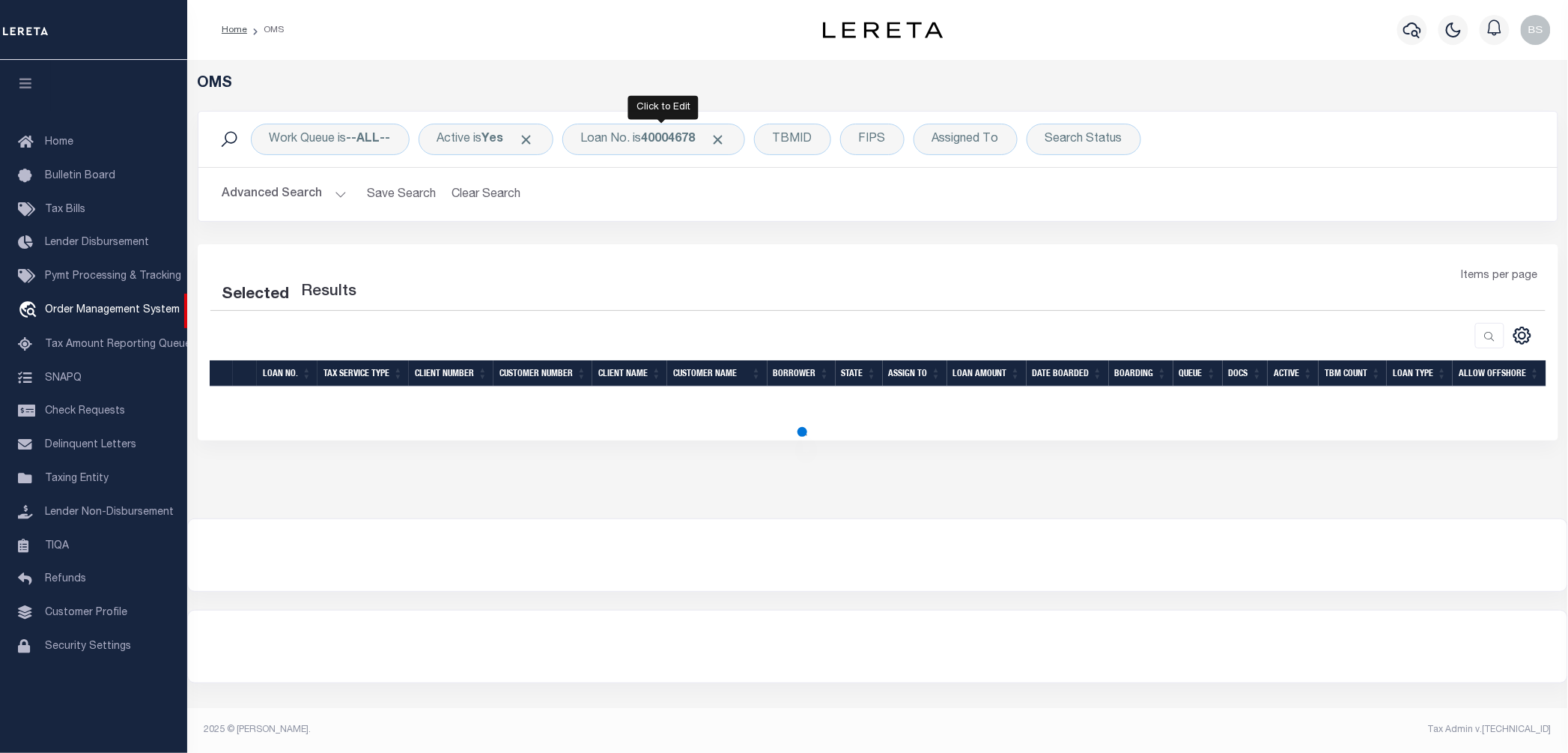
select select "200"
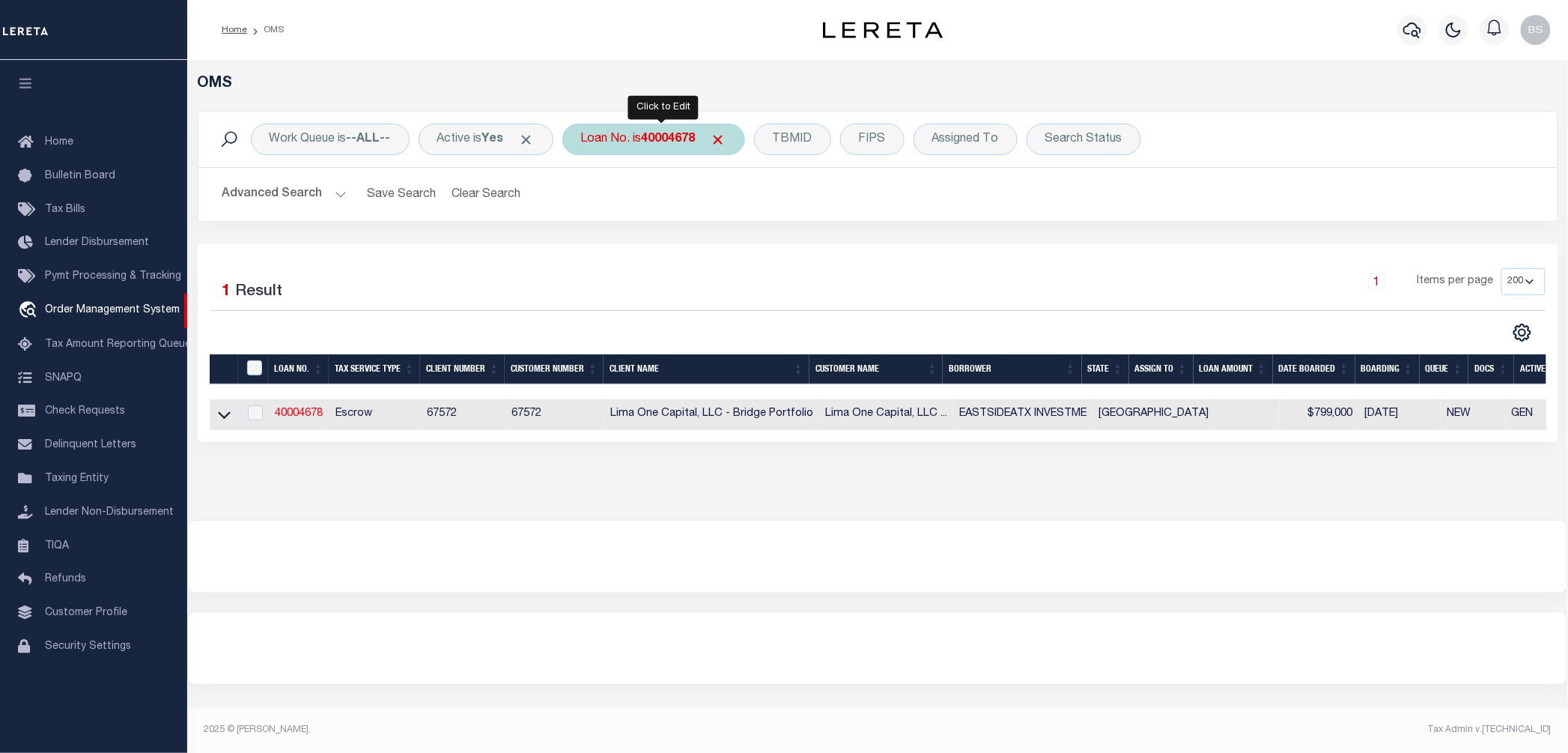
click at [641, 141] on div "Loan No. is 40004678" at bounding box center [654, 139] width 183 height 31
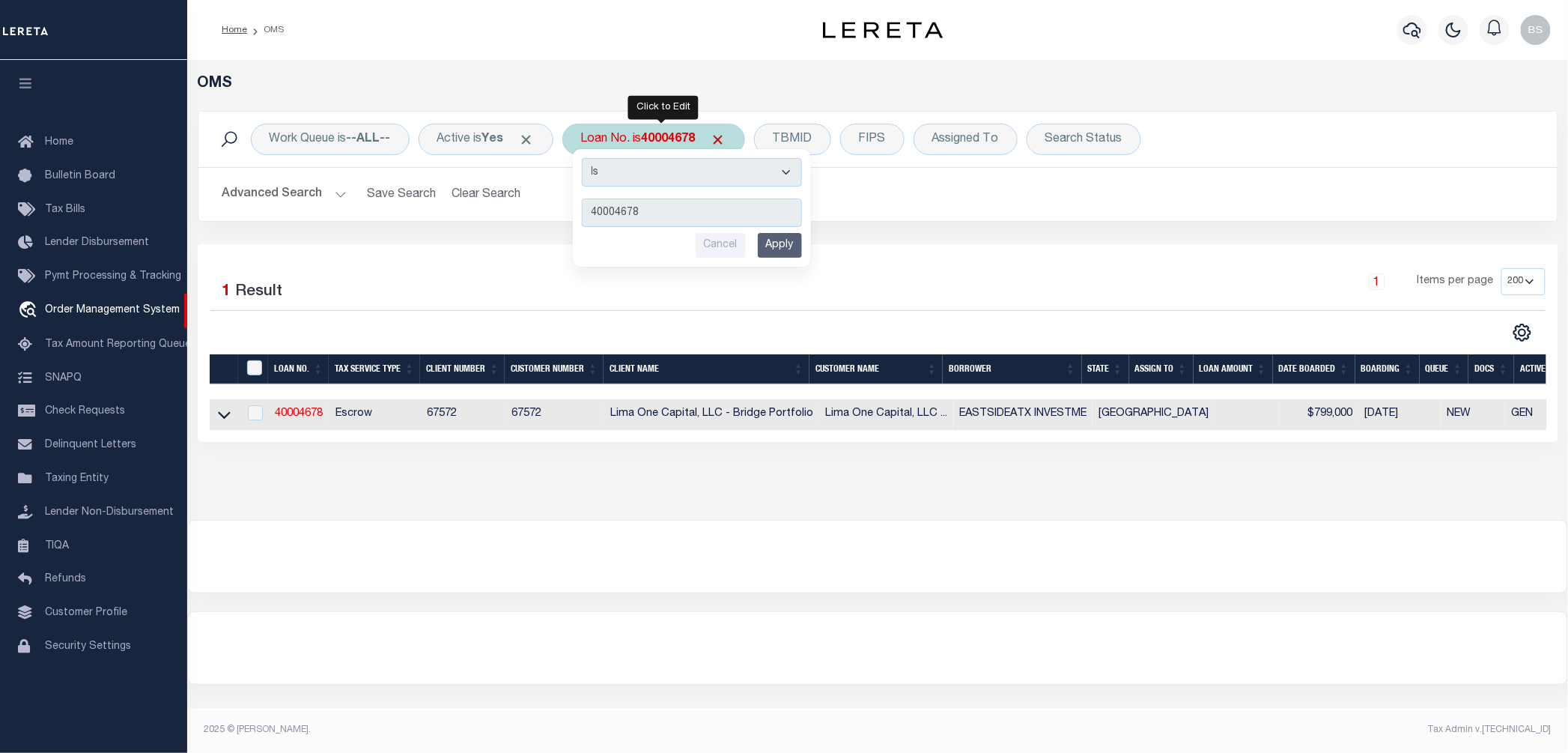
type input "10020550"
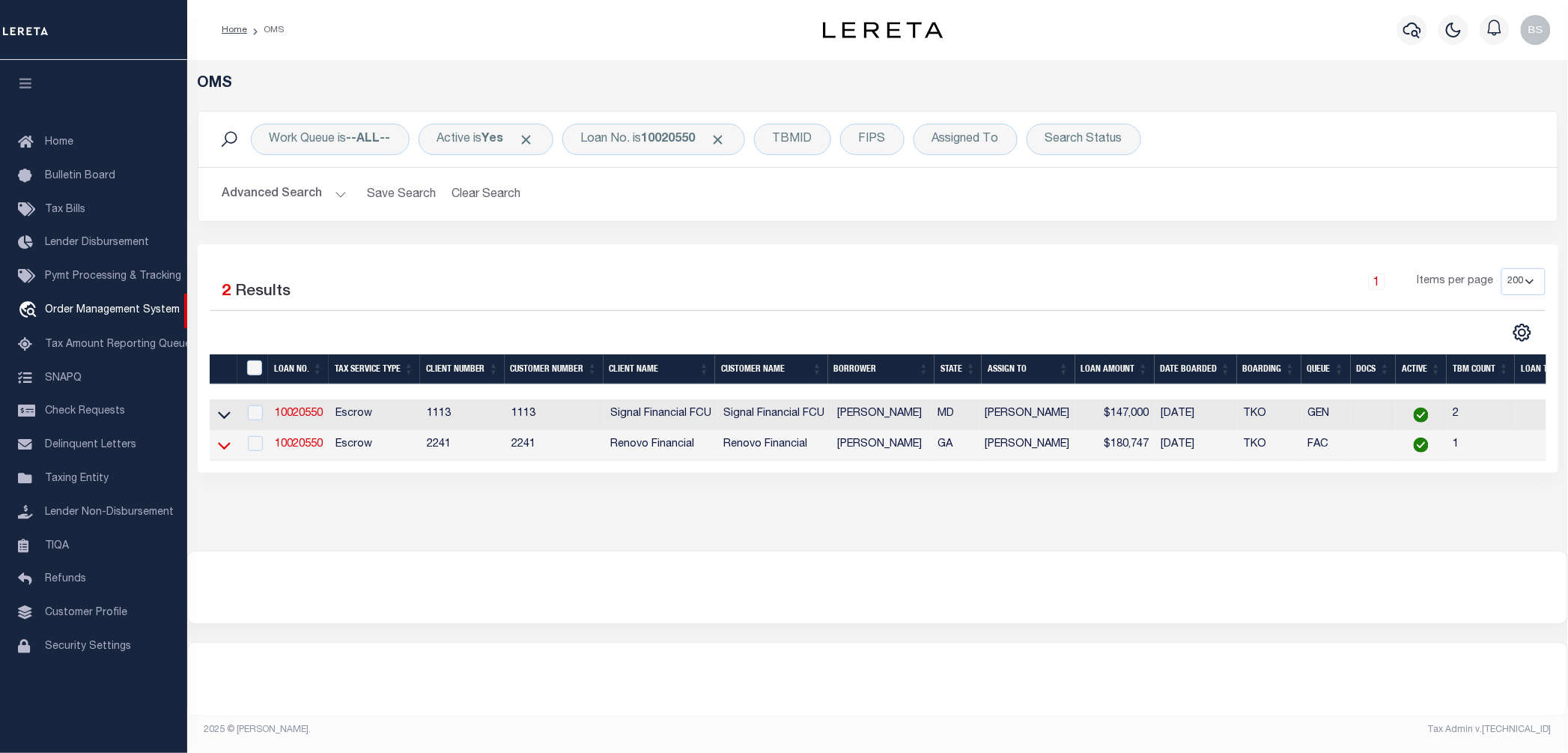
click at [222, 450] on icon at bounding box center [224, 445] width 13 height 16
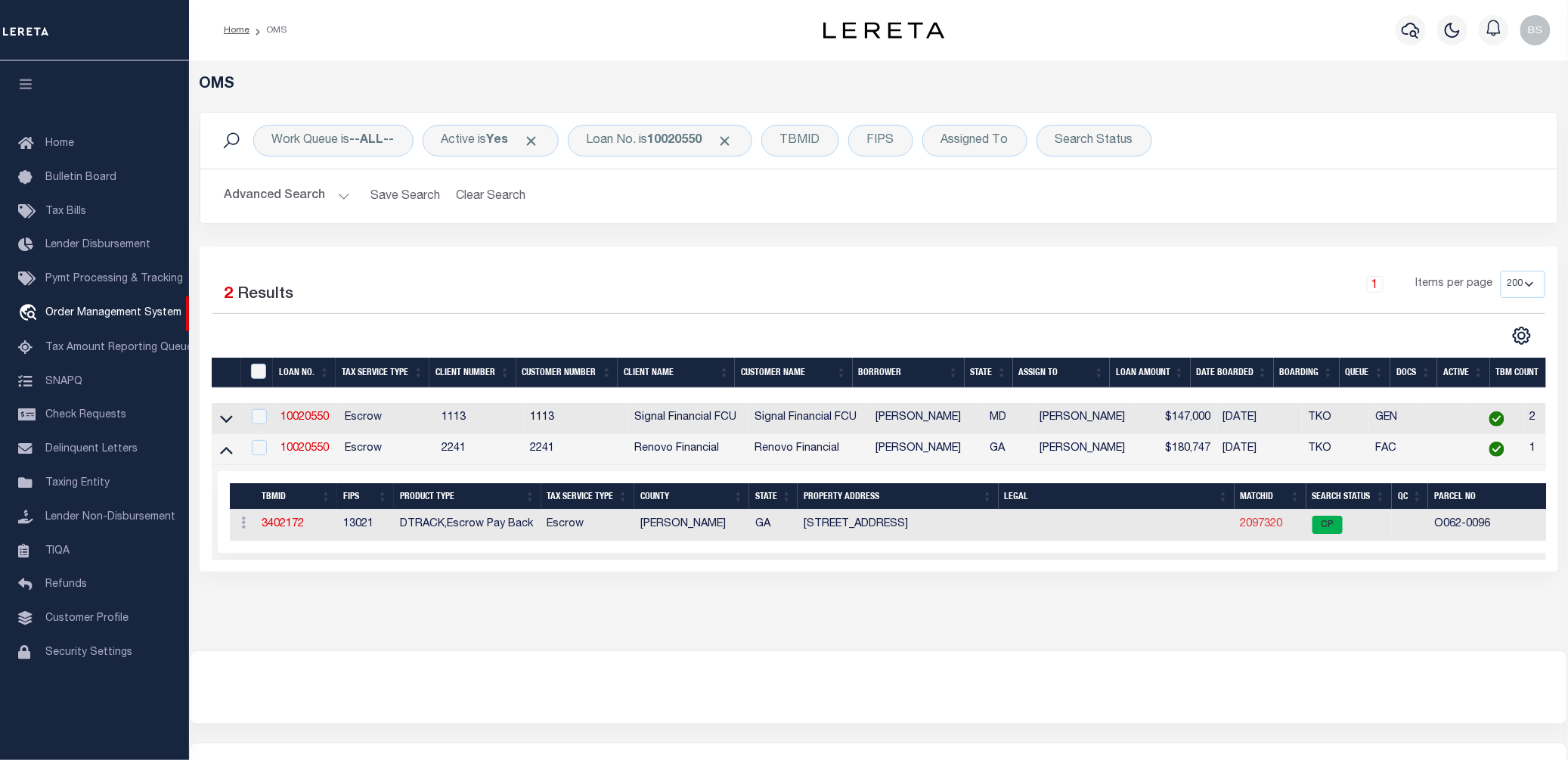
click at [1256, 525] on link "2097320" at bounding box center [1261, 524] width 42 height 11
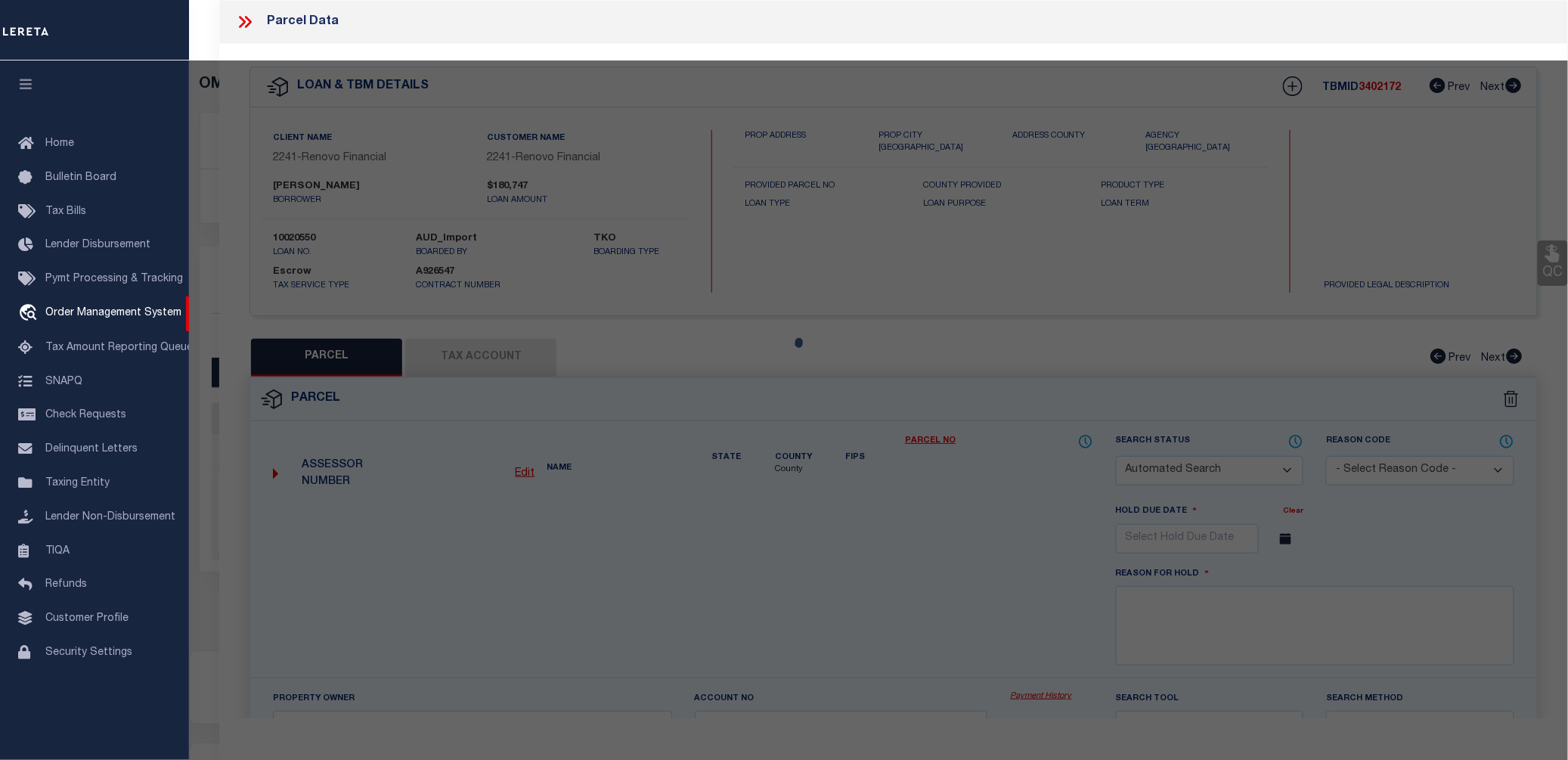
checkbox input "false"
select select "CP"
type input "GUIDO DOMINICK"
select select "AGW"
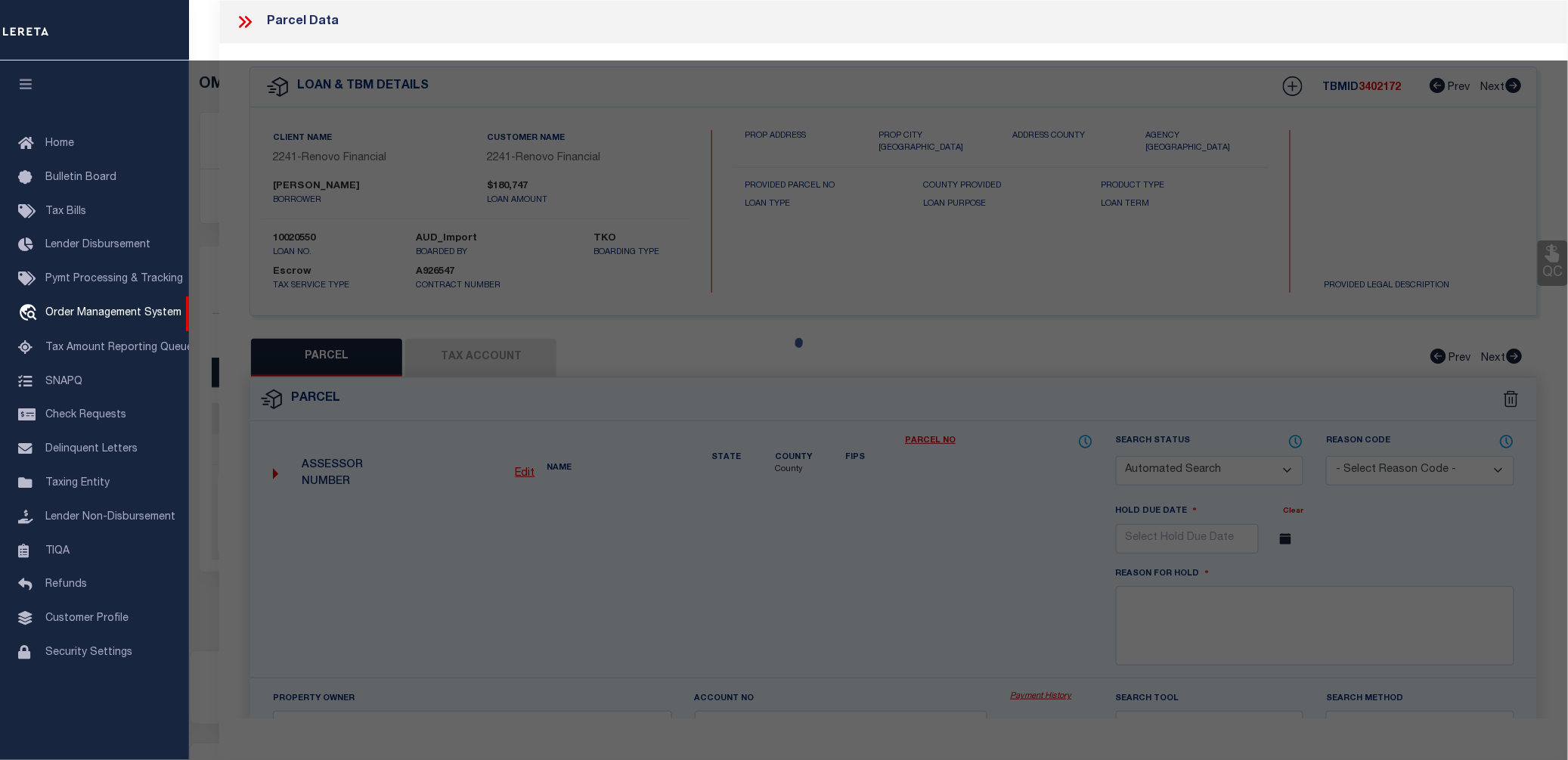
select select "ADD"
type input "789 PINEWOOD DRIVE"
checkbox input "false"
type input "MACON, GA 31204"
type textarea "Acres 0.15"
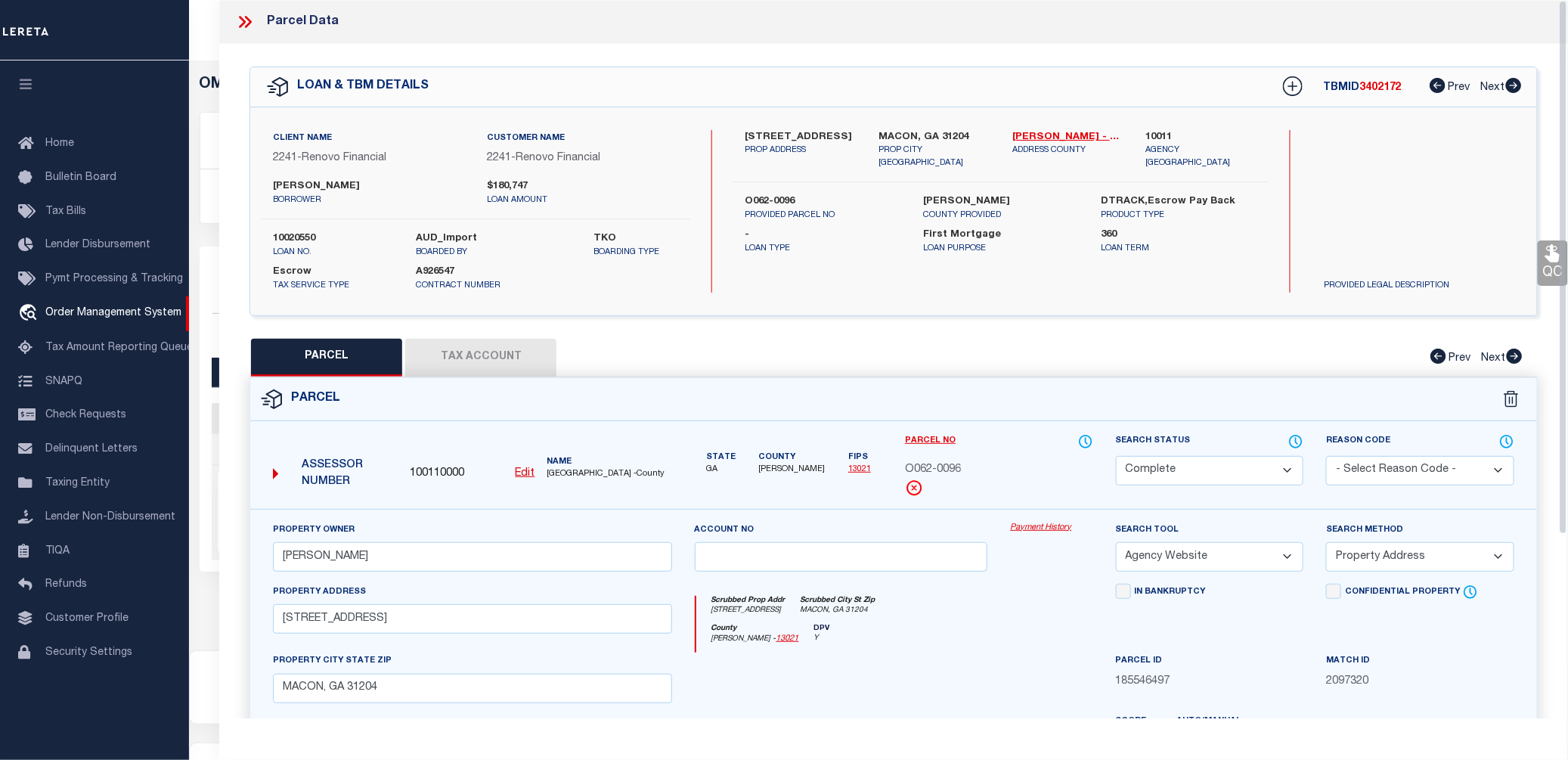
click at [1040, 530] on link "Payment History" at bounding box center [1050, 528] width 82 height 13
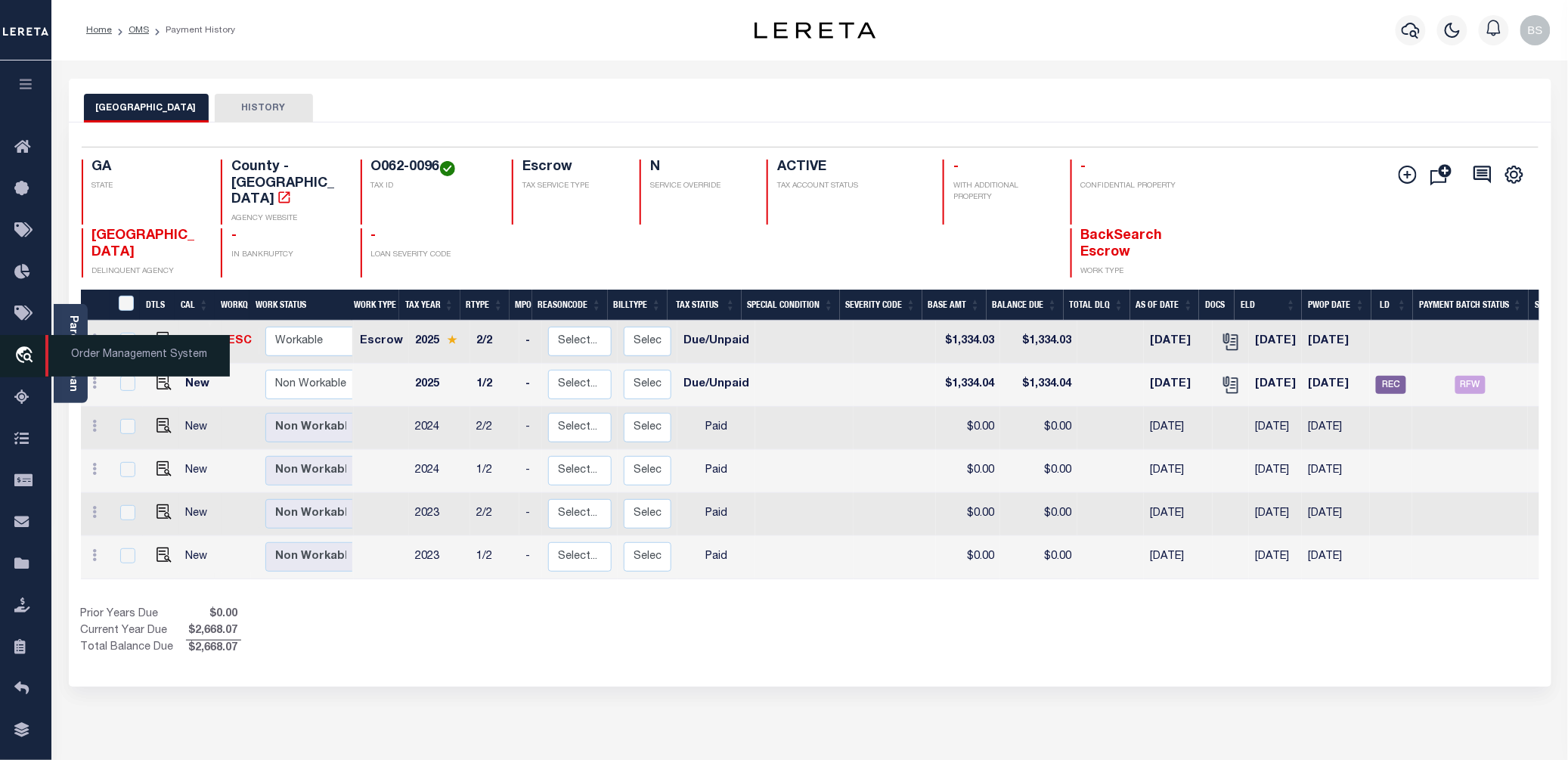
click at [105, 355] on span "Order Management System" at bounding box center [138, 355] width 185 height 42
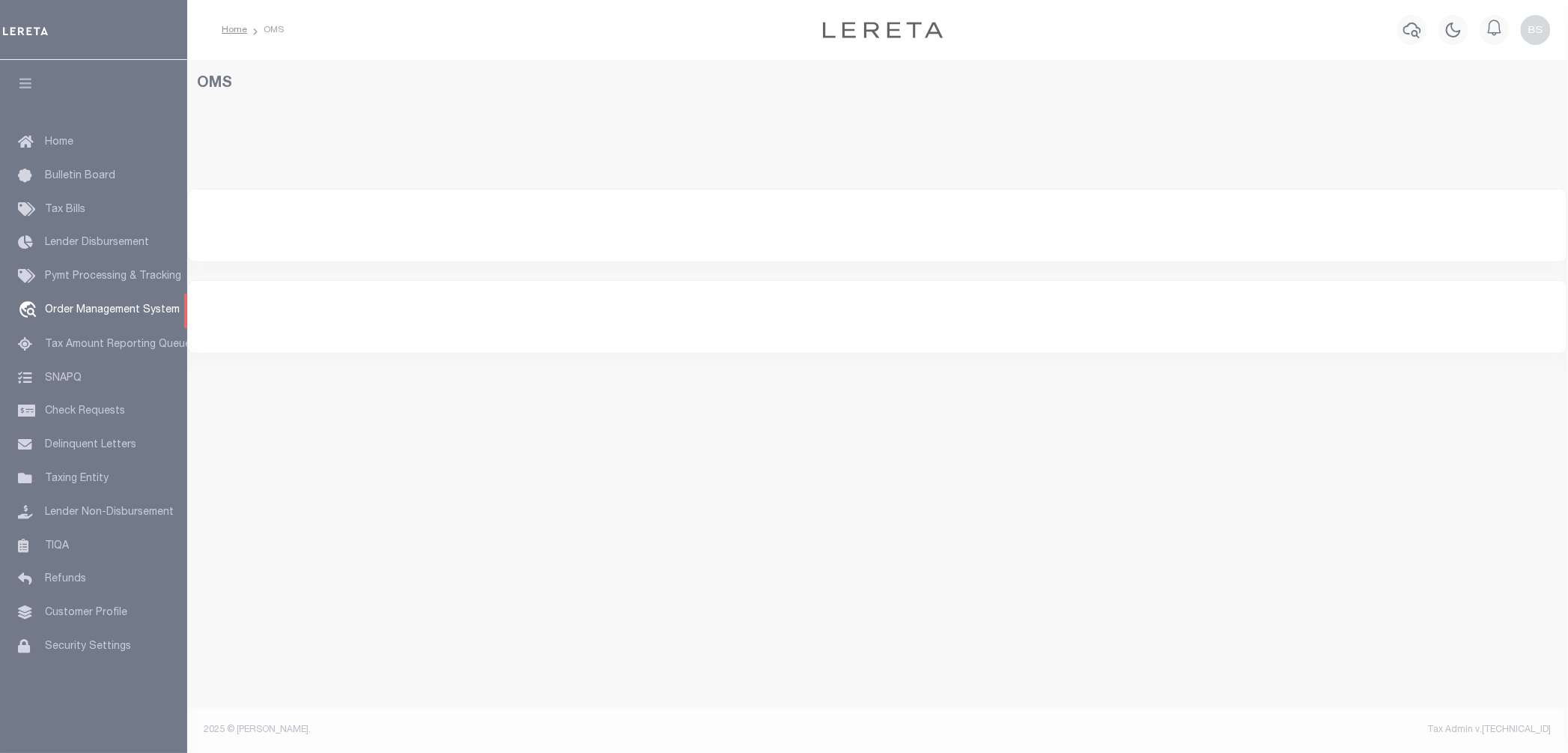
select select "200"
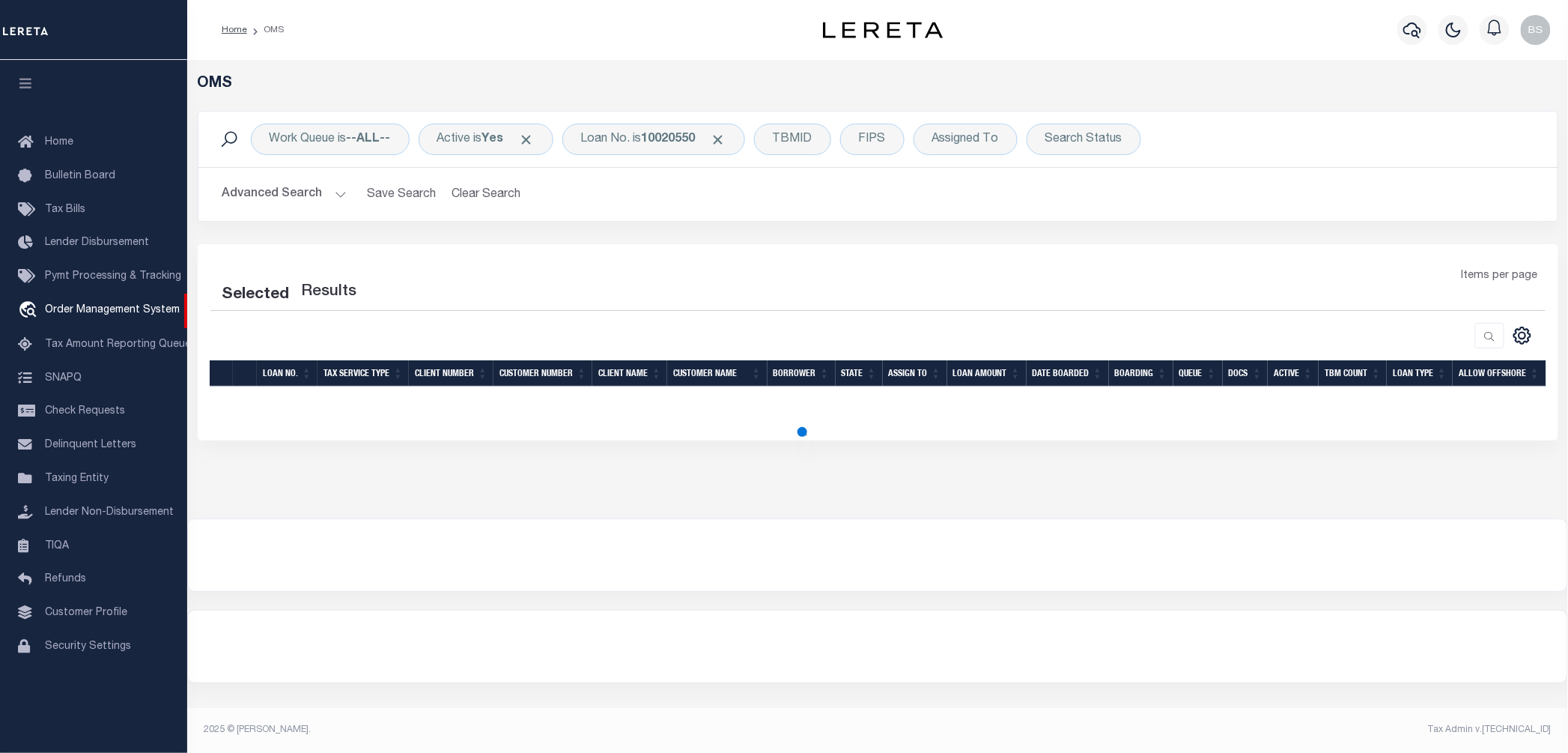
select select "200"
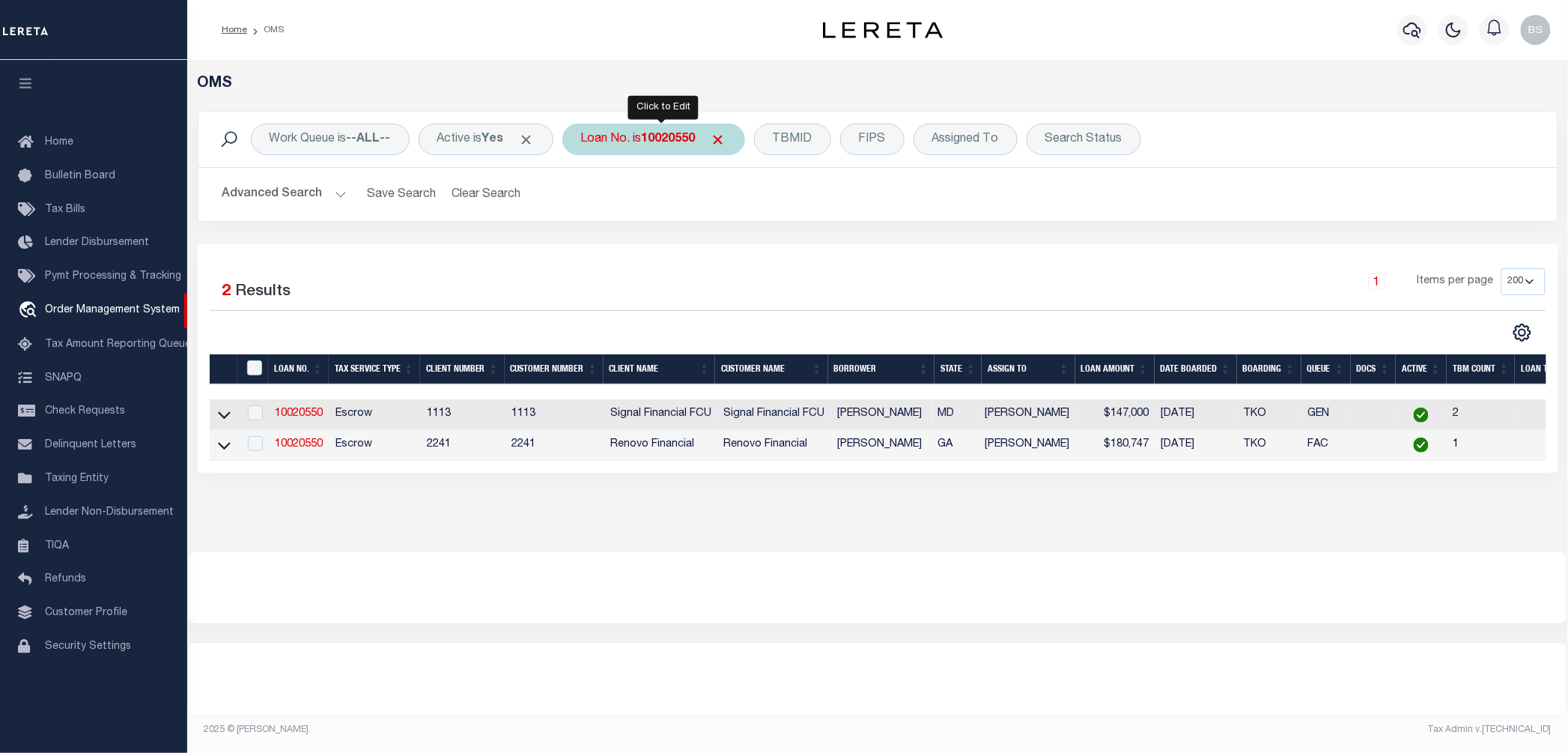
click at [645, 145] on div "Loan No. is 10020550" at bounding box center [654, 139] width 183 height 31
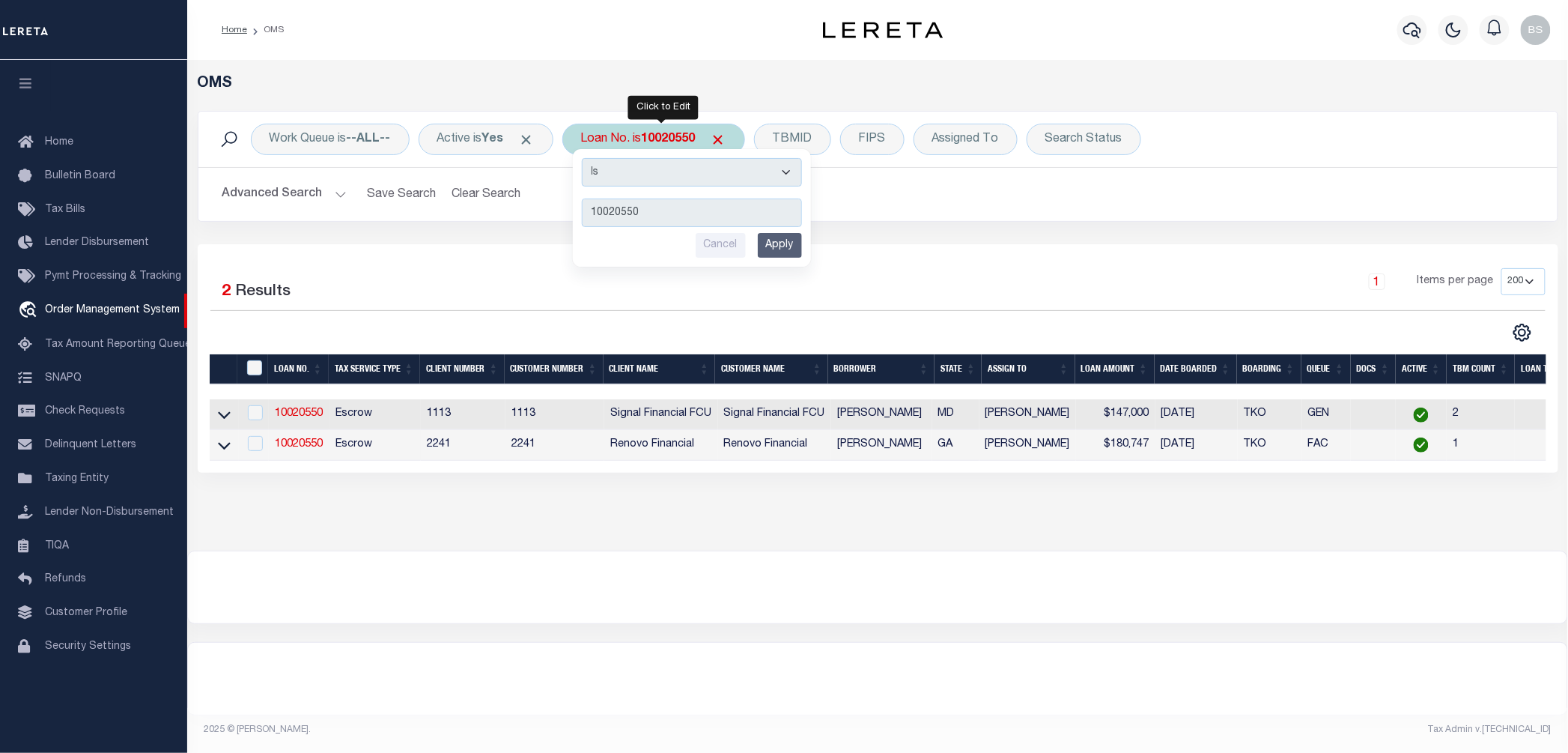
type input "10020334"
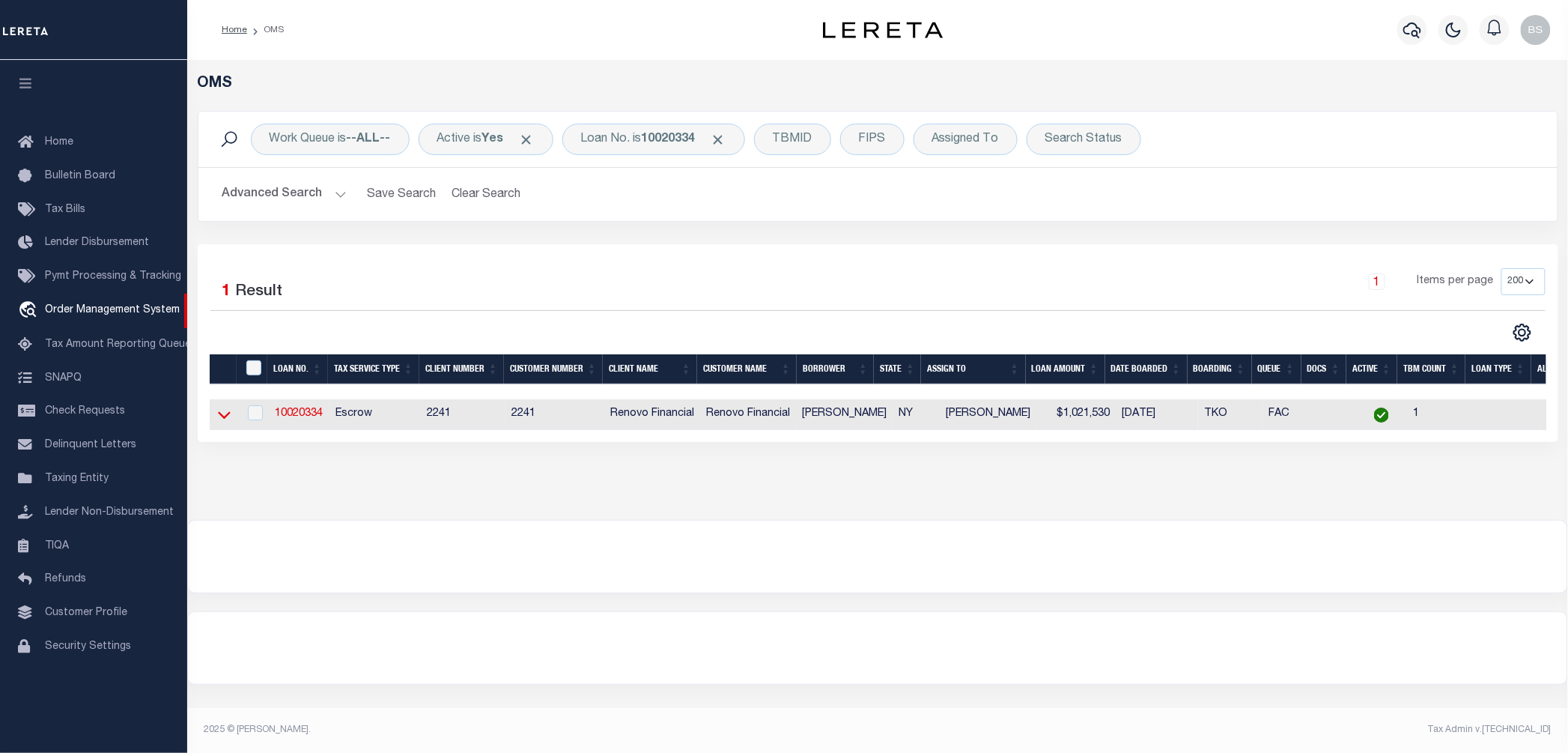
click at [226, 418] on icon at bounding box center [224, 416] width 13 height 8
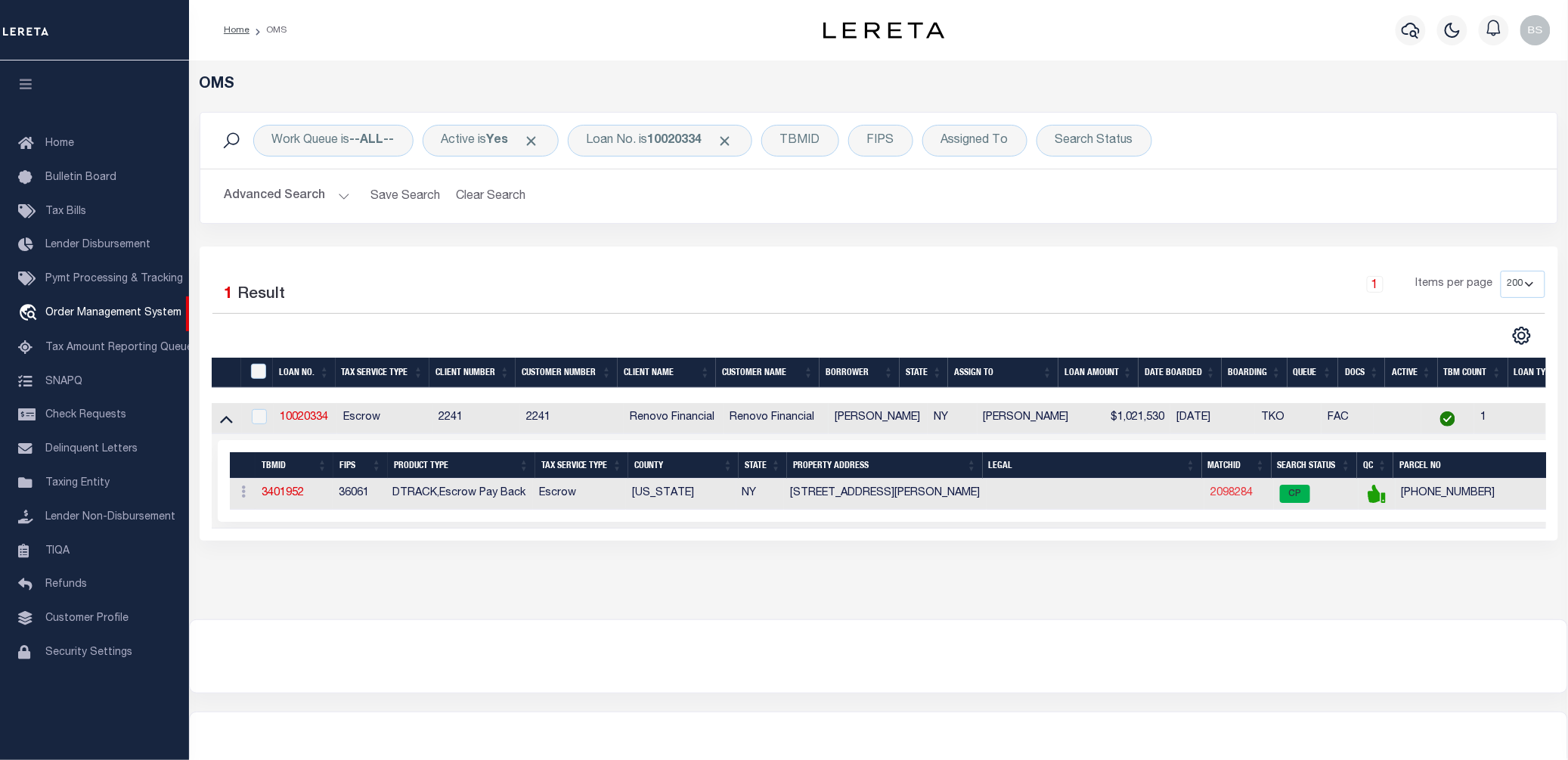
click at [1228, 498] on link "2098284" at bounding box center [1231, 493] width 42 height 11
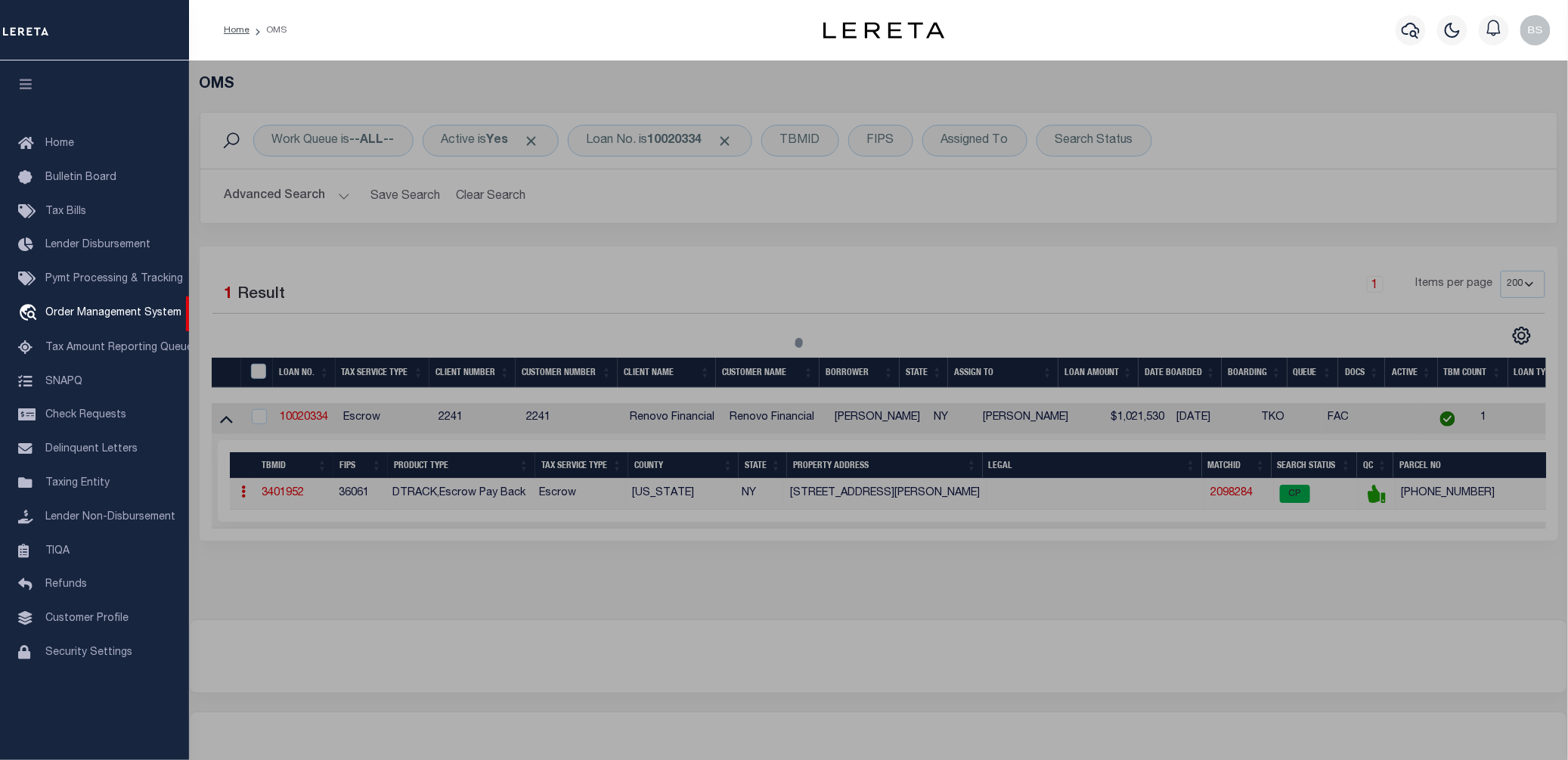
checkbox input "false"
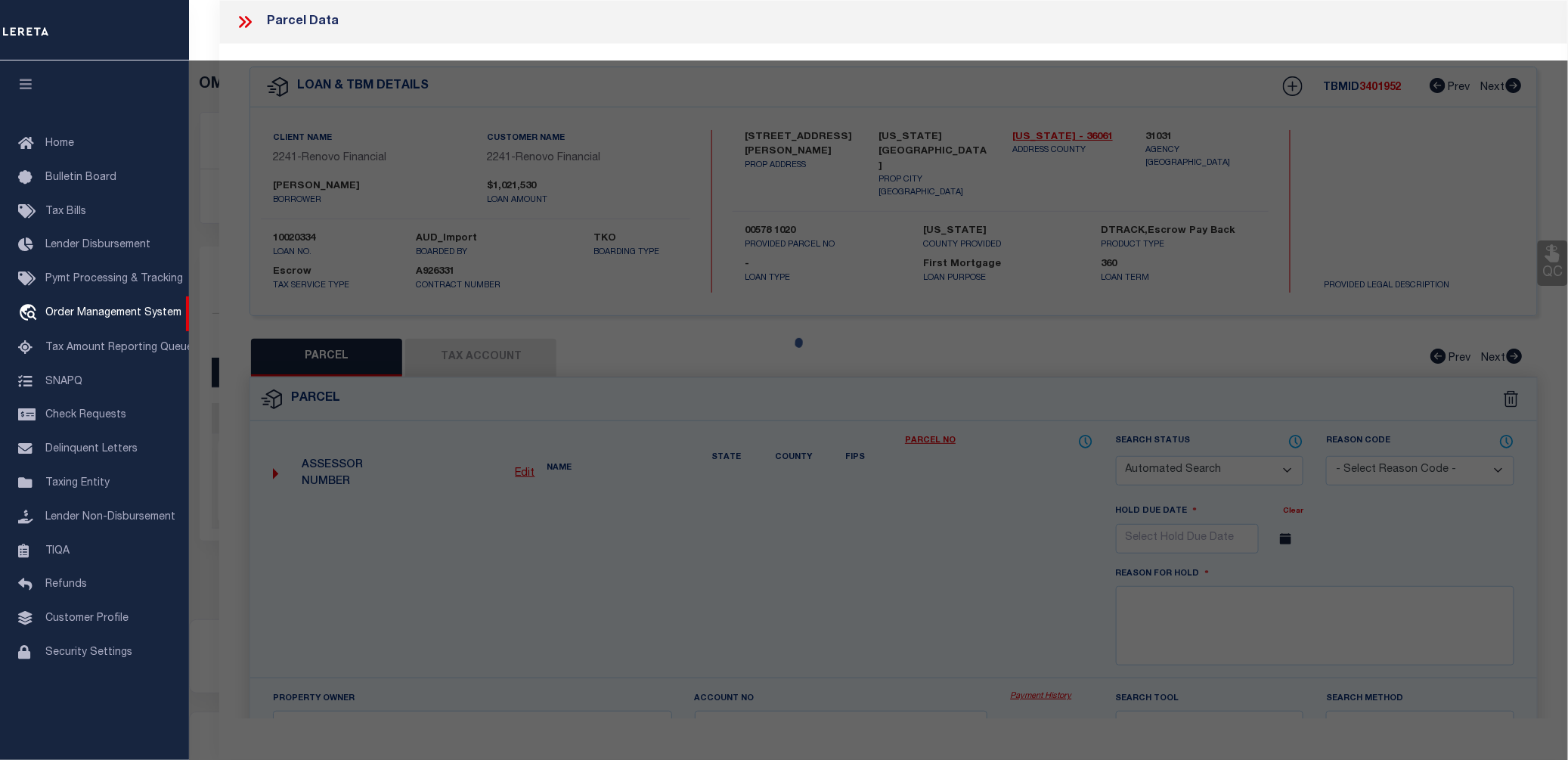
select select "CP"
type input "[PERSON_NAME]"
select select "AGW"
select select "ADD"
type input "[STREET_ADDRESS][PERSON_NAME]"
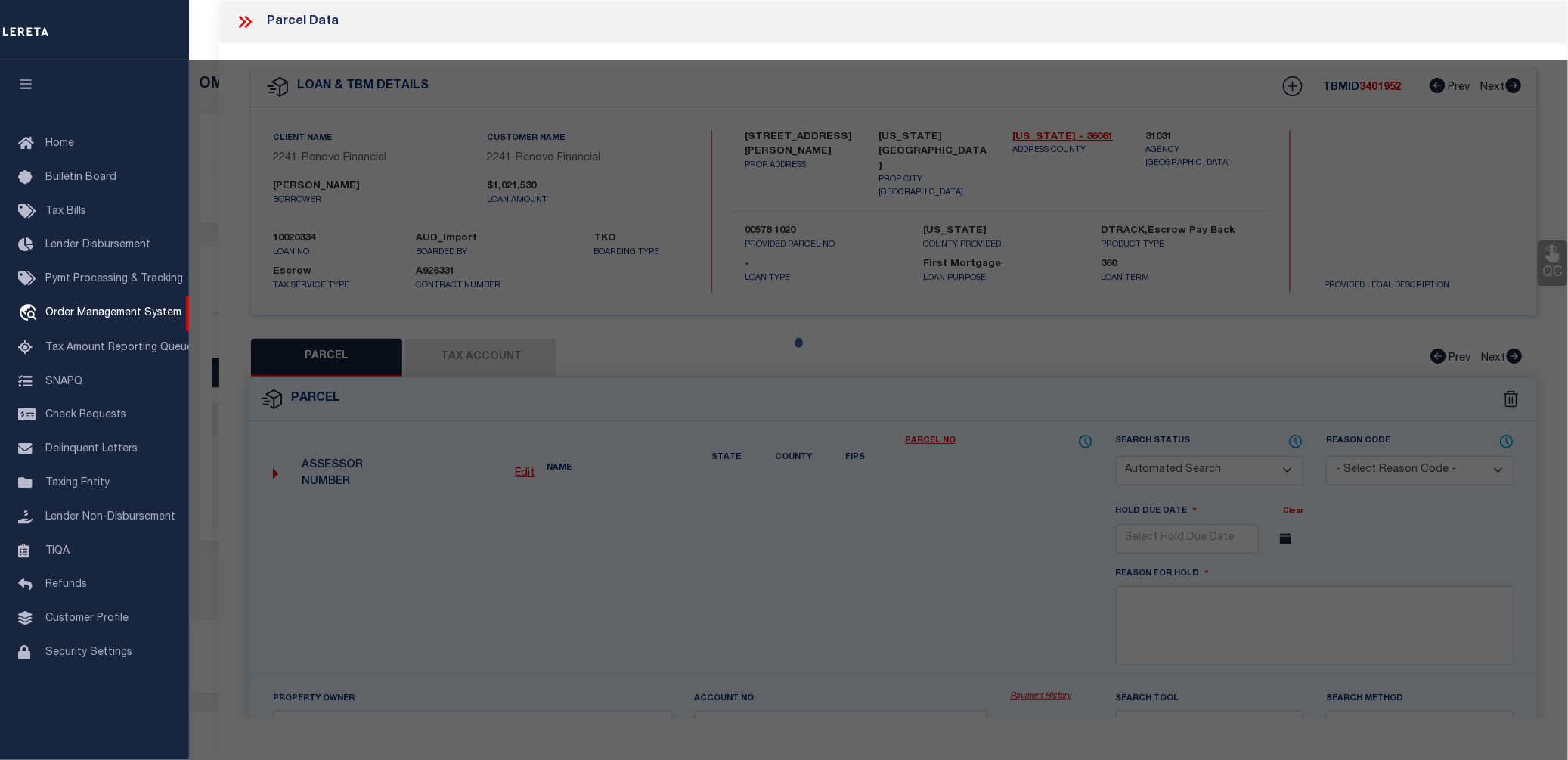
checkbox input "false"
type input "[US_STATE][GEOGRAPHIC_DATA]"
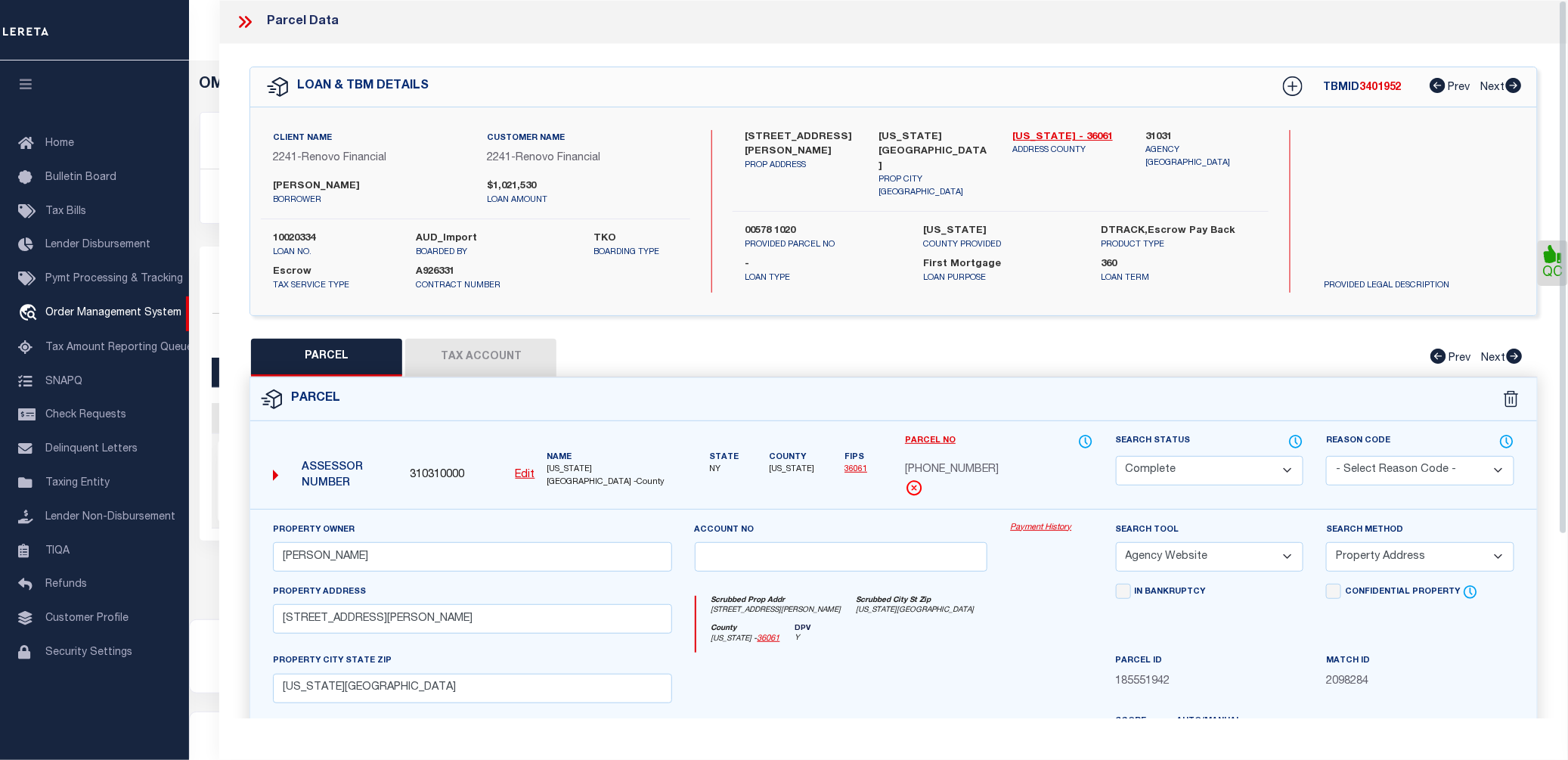
click at [1043, 526] on link "Payment History" at bounding box center [1050, 528] width 82 height 13
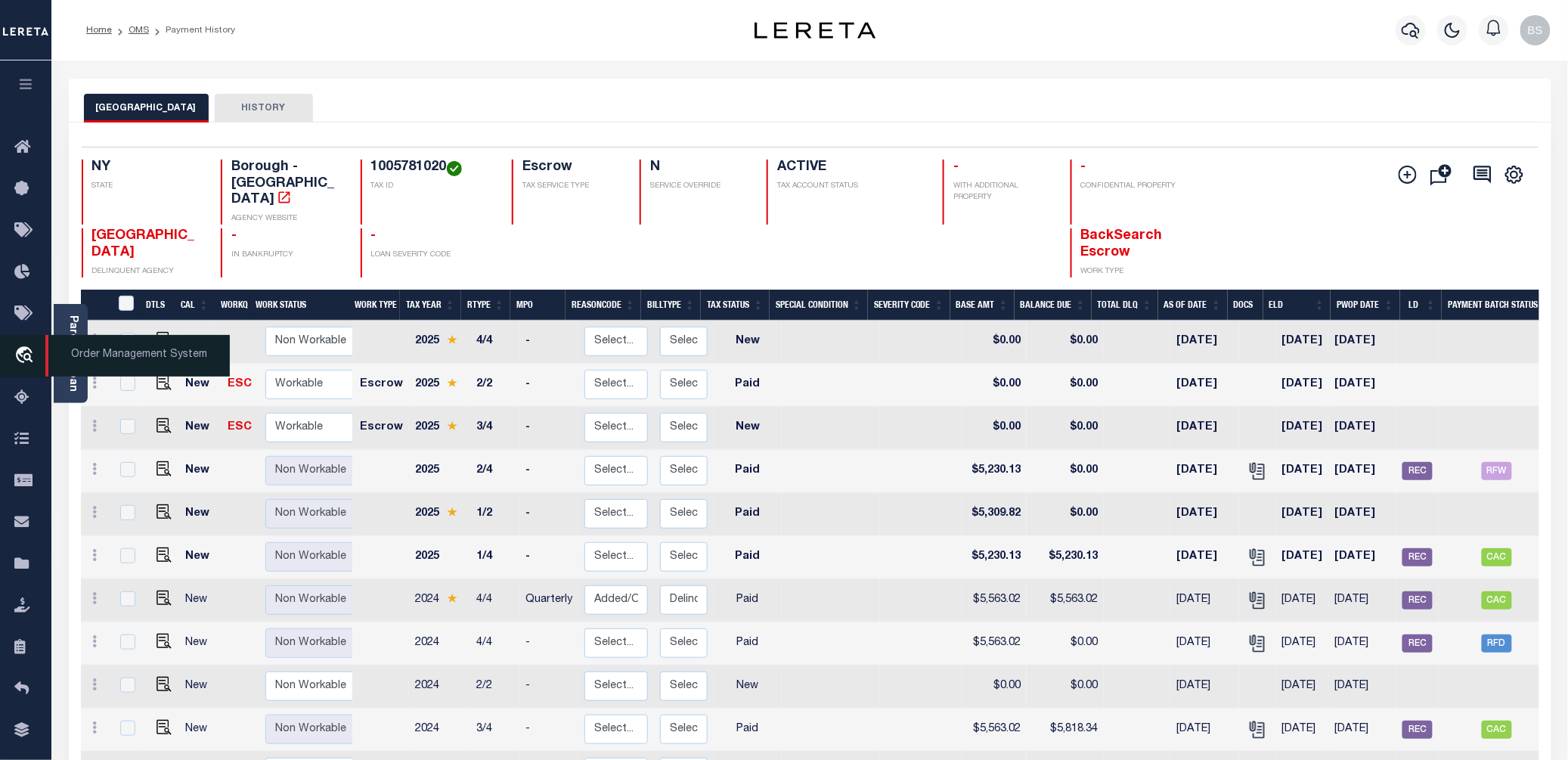
click at [118, 367] on span "Order Management System" at bounding box center [138, 355] width 185 height 42
click at [135, 349] on span "Order Management System" at bounding box center [138, 355] width 185 height 42
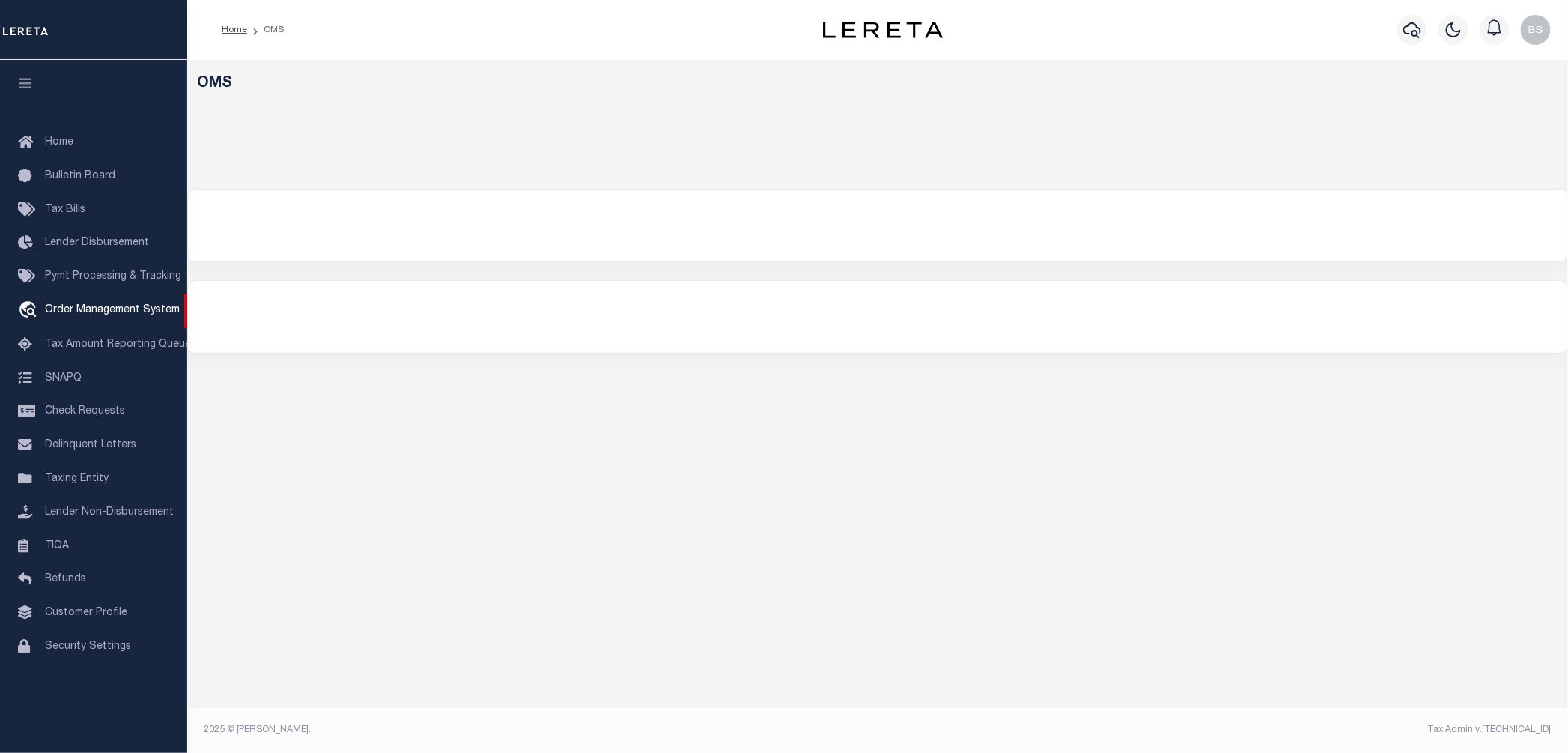
select select "200"
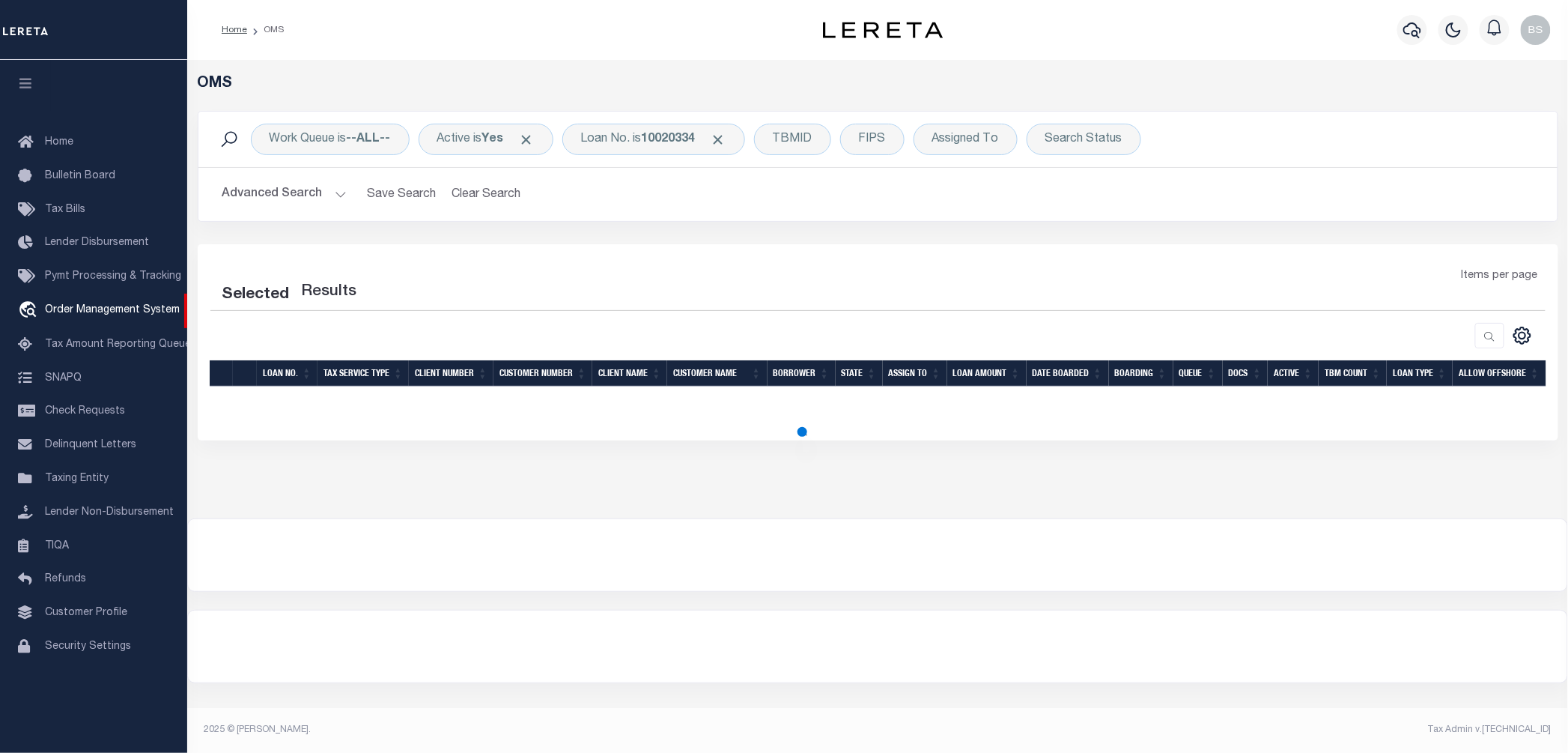
select select "200"
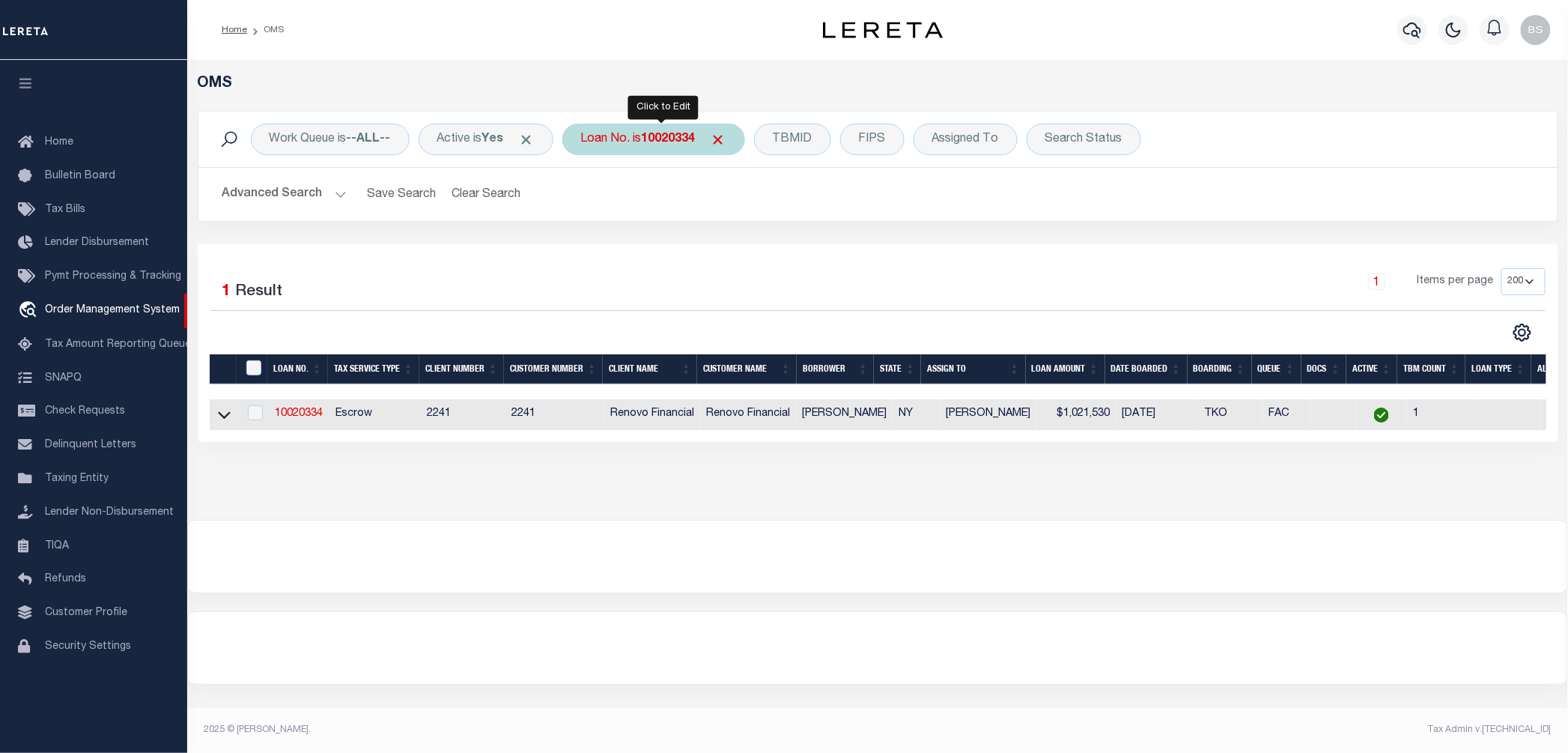
click at [661, 148] on div "Loan No. is 10020334" at bounding box center [654, 139] width 183 height 31
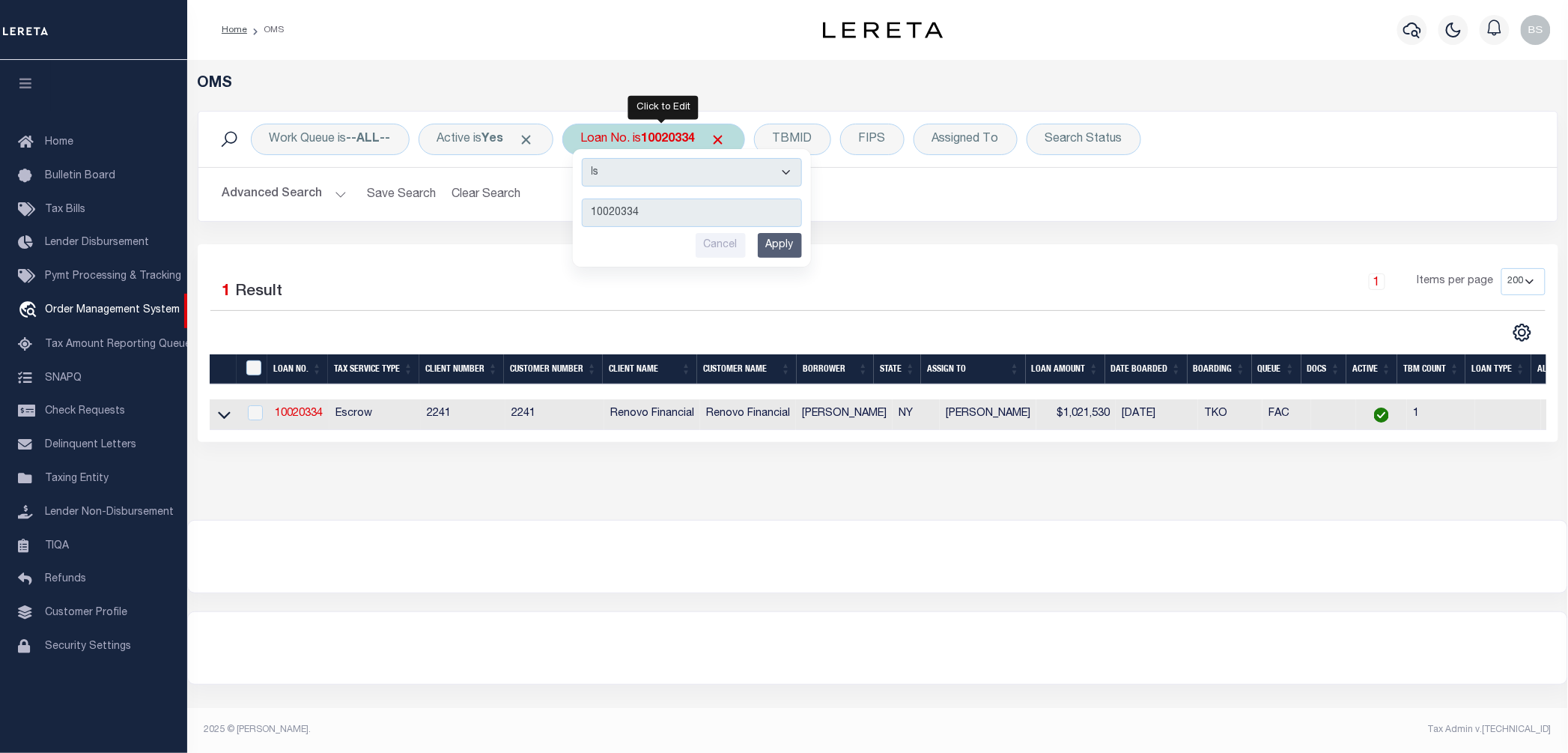
type input "10022442"
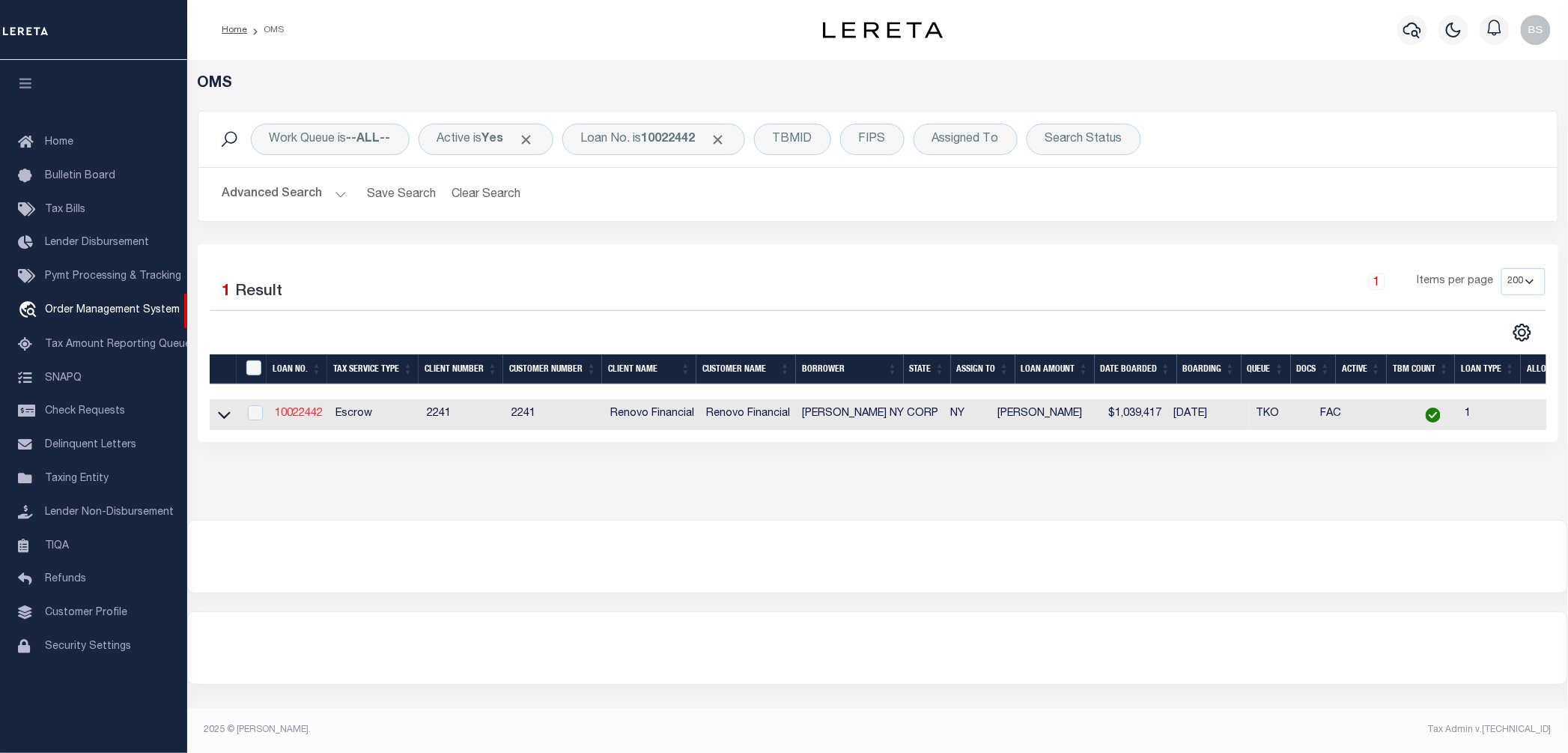
click at [290, 418] on link "10022442" at bounding box center [299, 414] width 48 height 11
checkbox input "true"
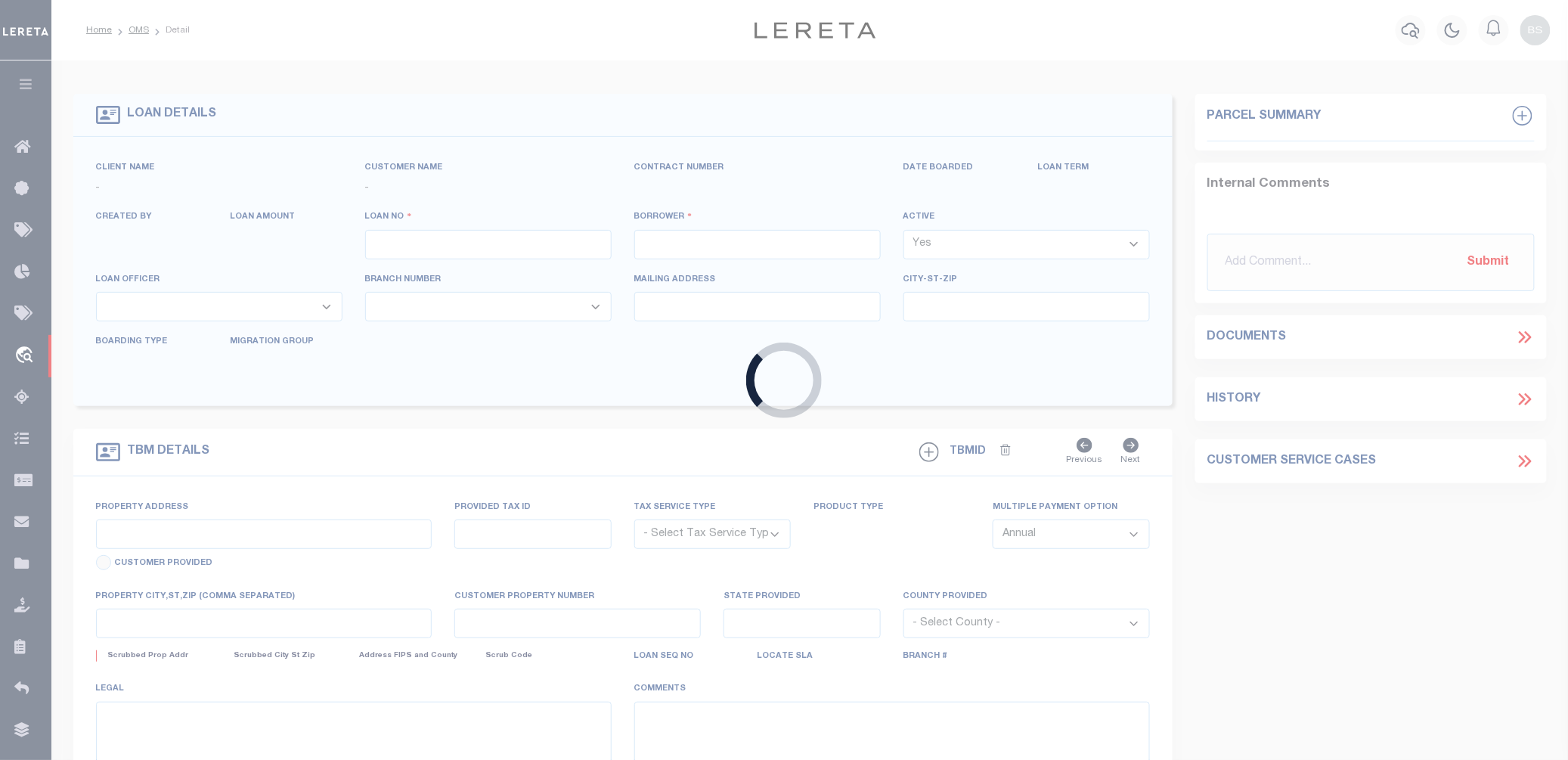
type input "10022442"
type input "[PERSON_NAME] NY CORP"
select select
select select "400"
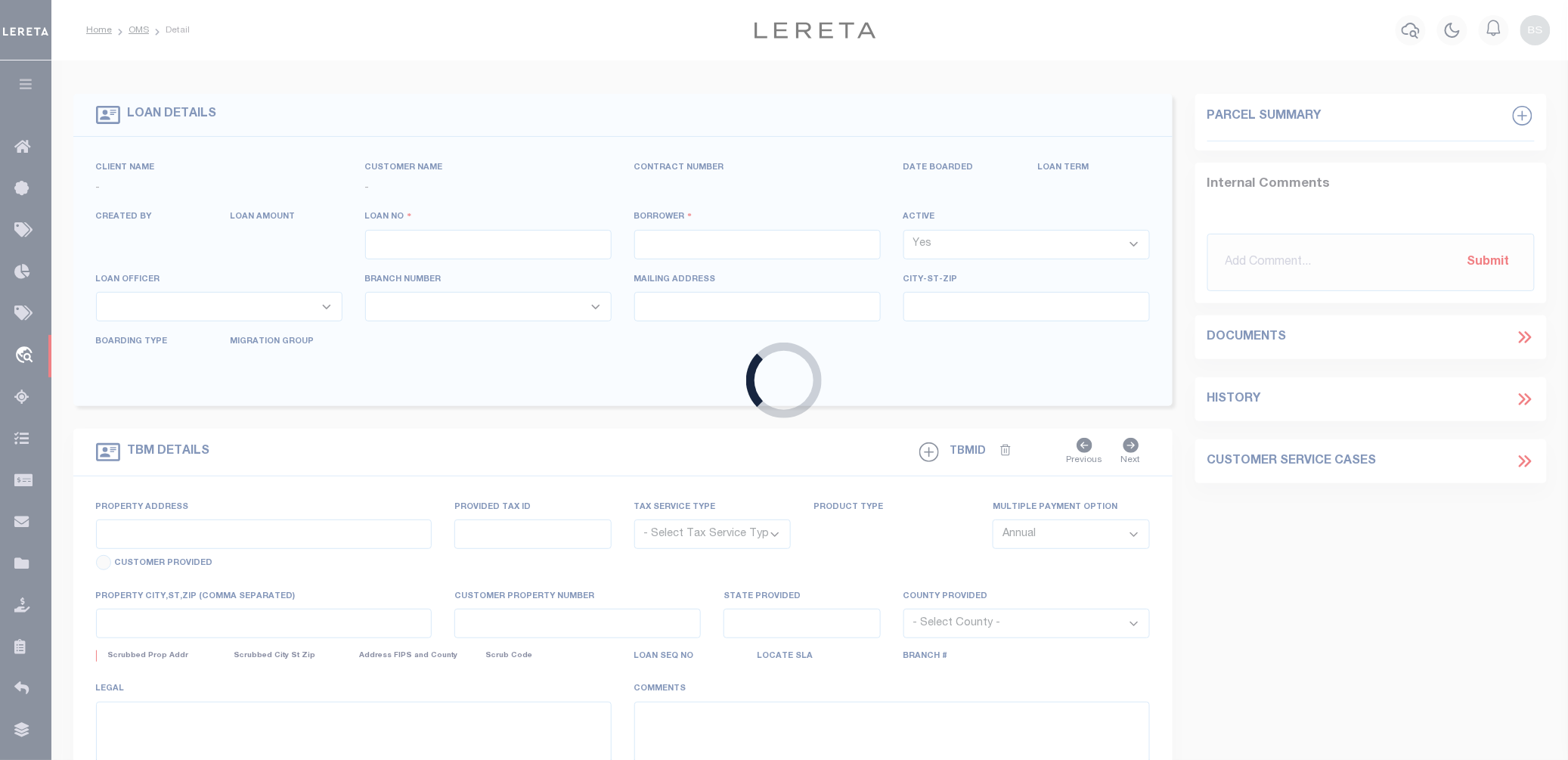
select select "Escrow"
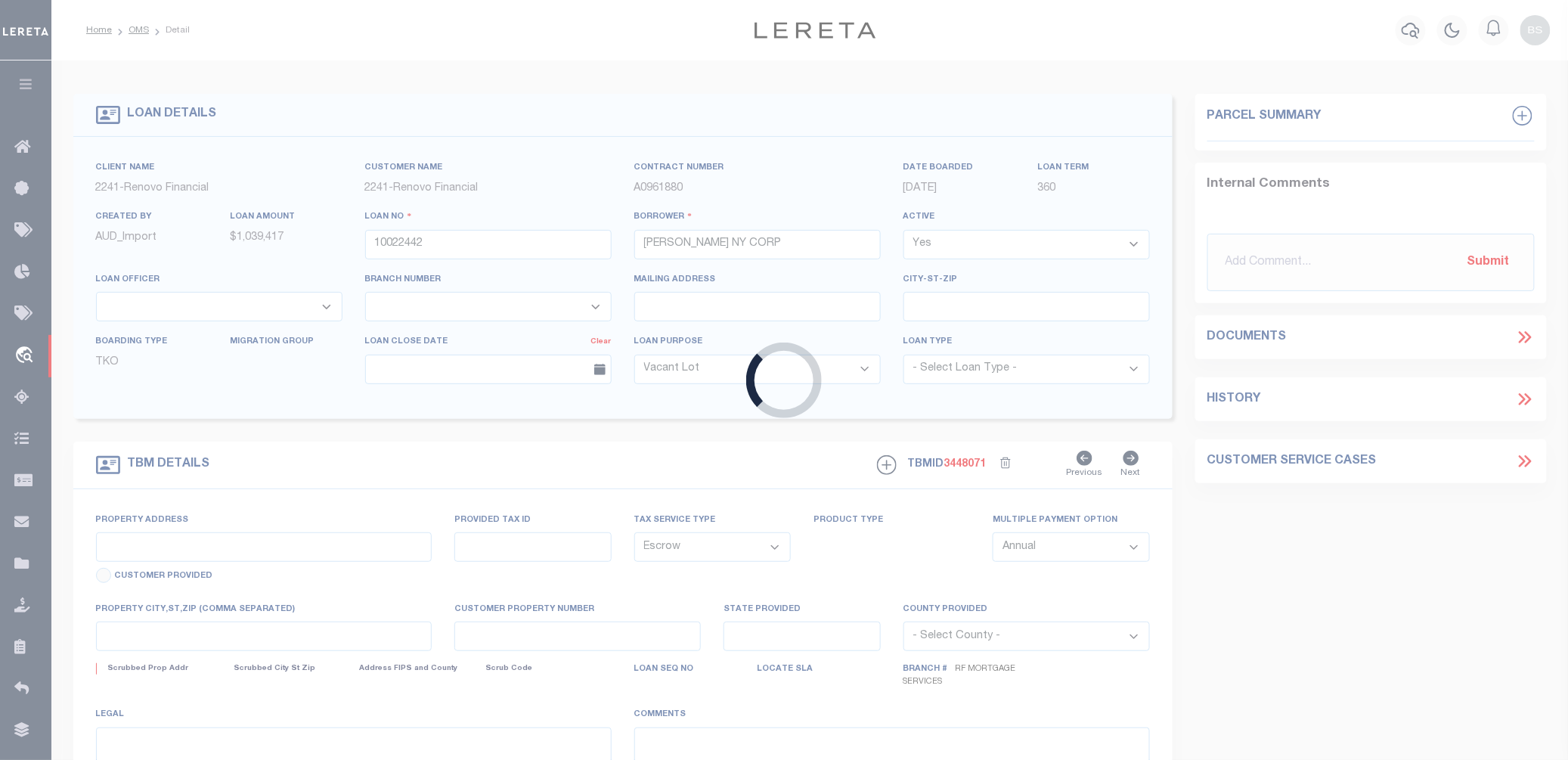
type input "30 HARMAN ST"
type input "BROOKLYN, NY 11221"
type input "a0kUS00000BorxF"
type input "NY"
select select
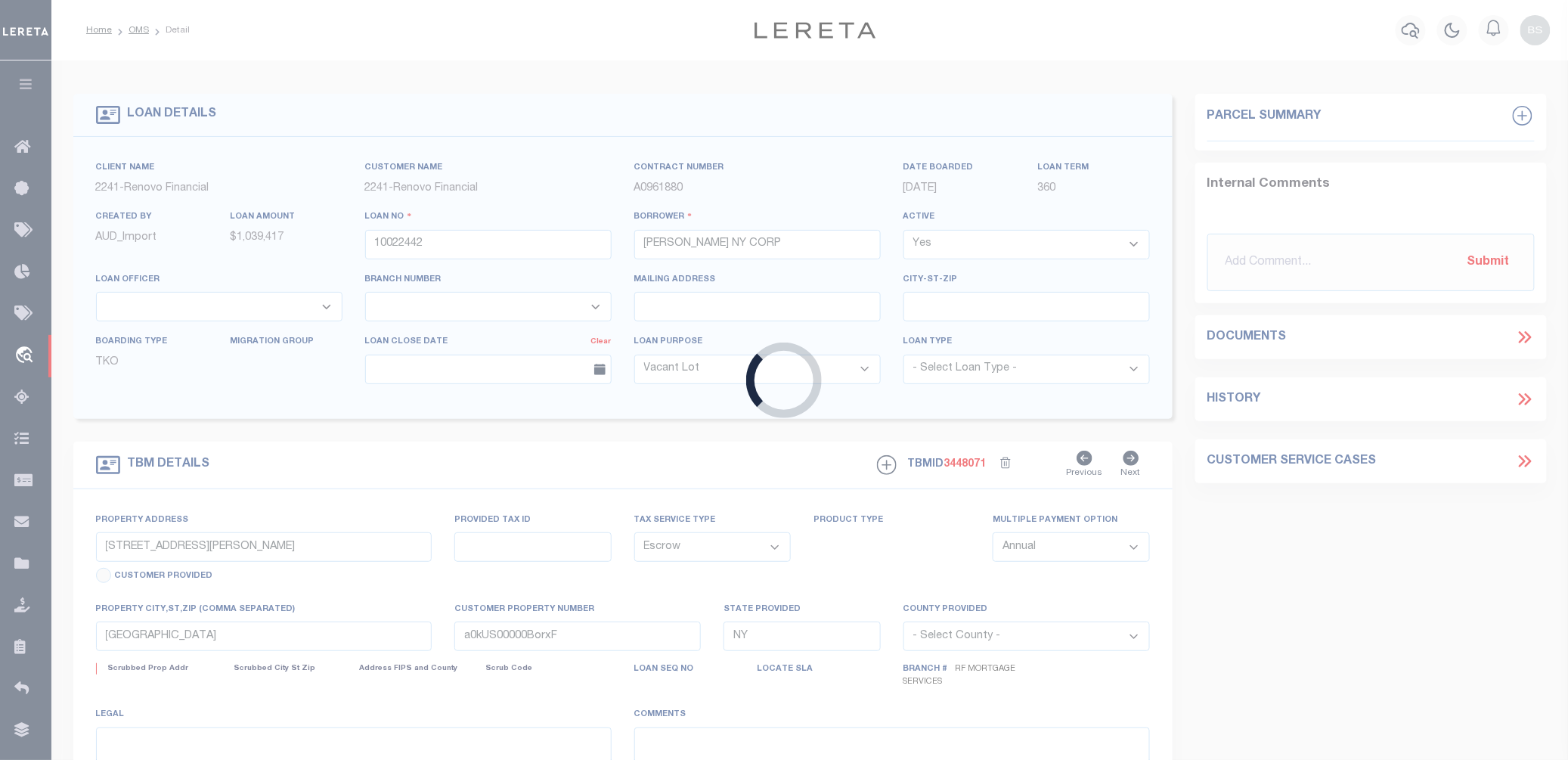
select select "25067"
select select "4"
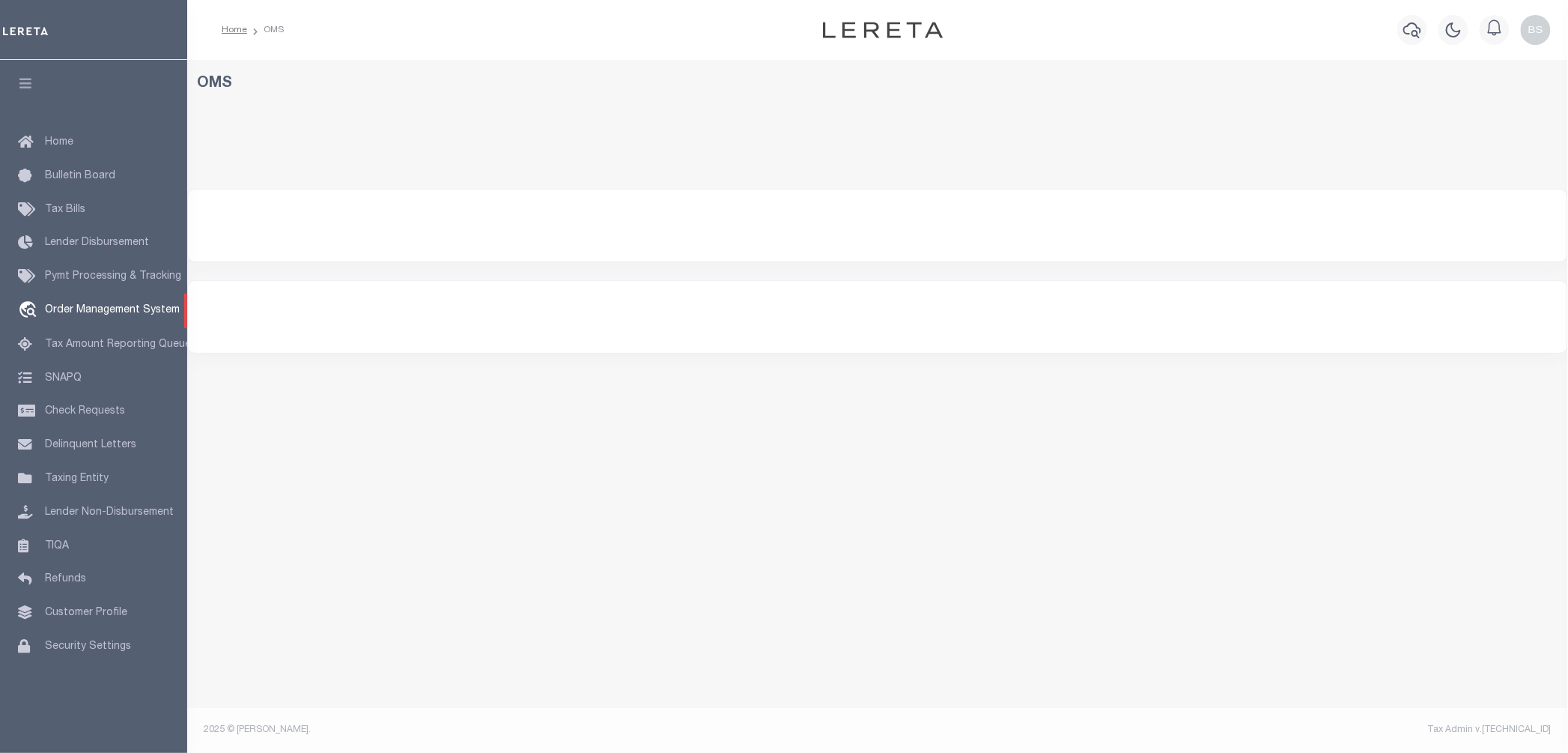
select select "200"
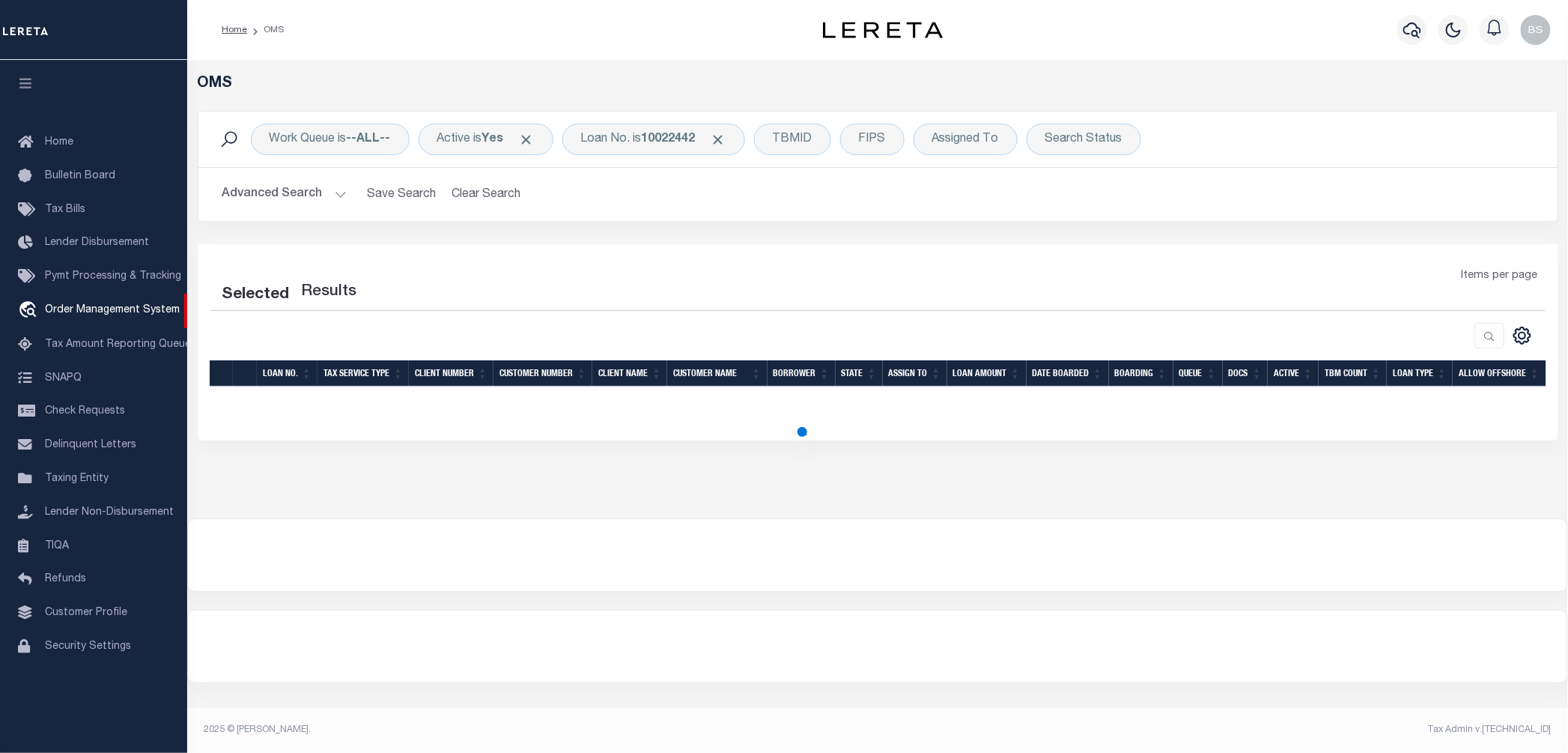
select select "200"
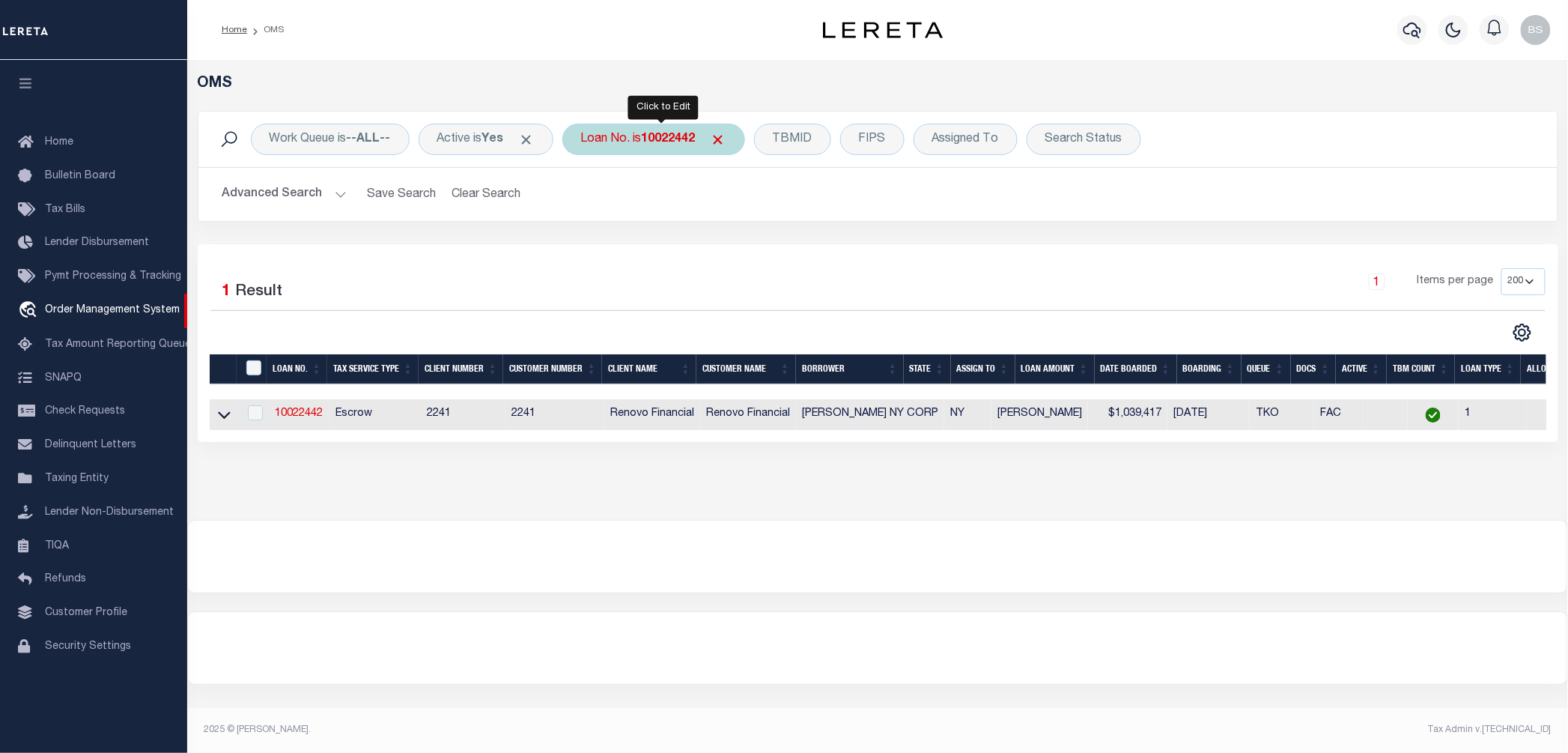
click at [621, 142] on div "Loan No. is 10022442" at bounding box center [654, 139] width 183 height 31
click at [223, 422] on icon at bounding box center [224, 415] width 13 height 16
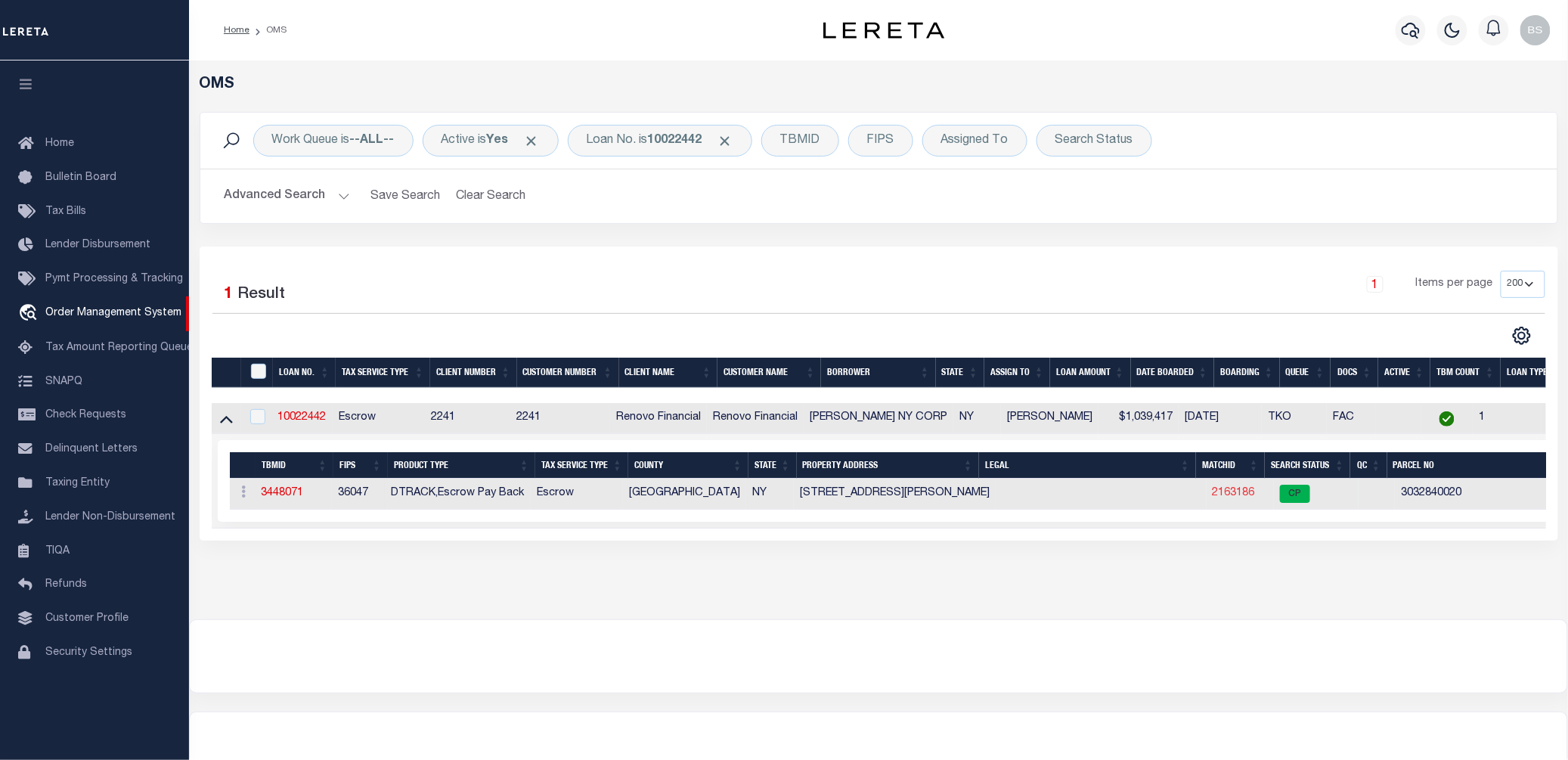
click at [1228, 496] on link "2163186" at bounding box center [1233, 493] width 42 height 11
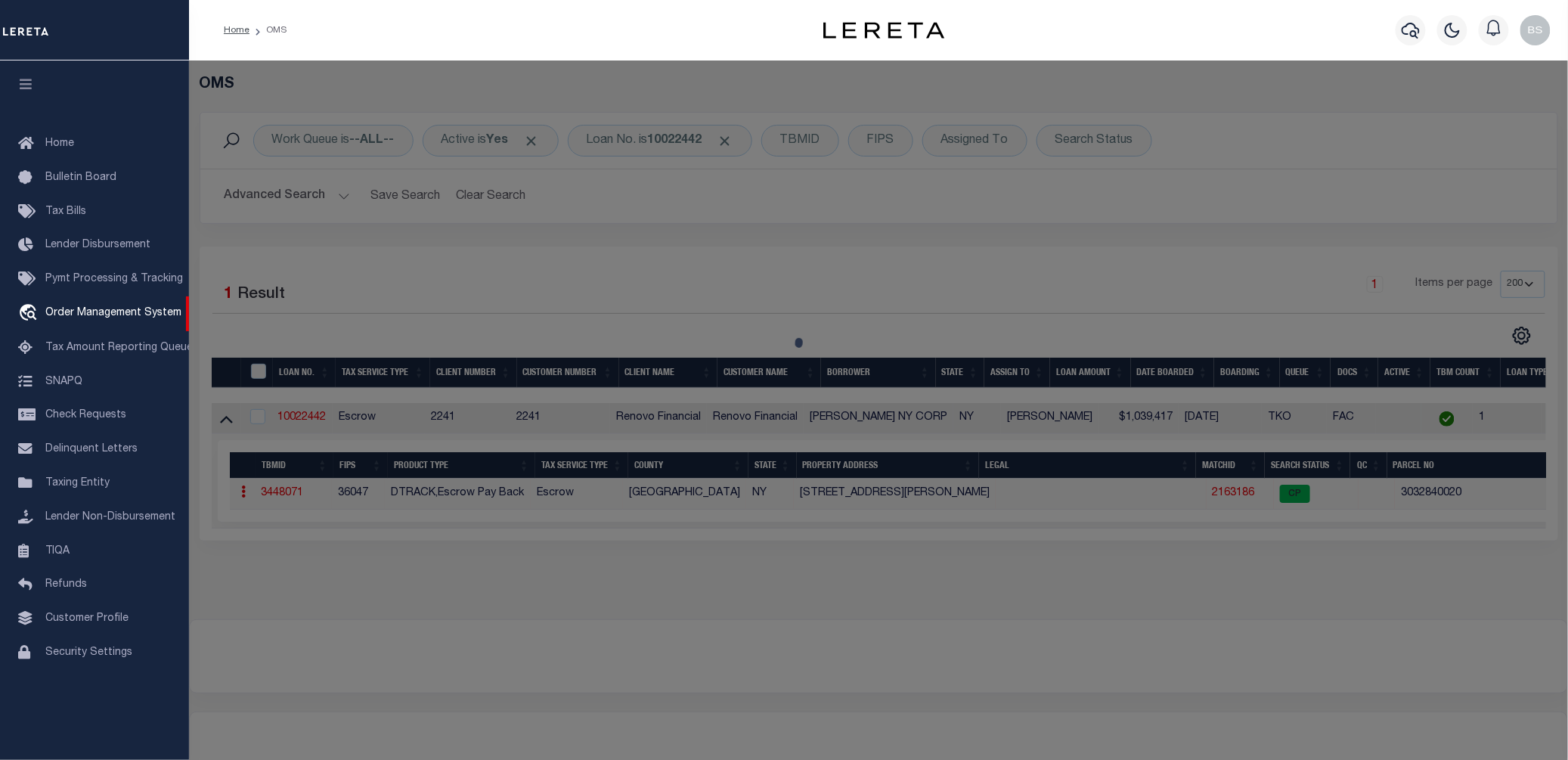
checkbox input "false"
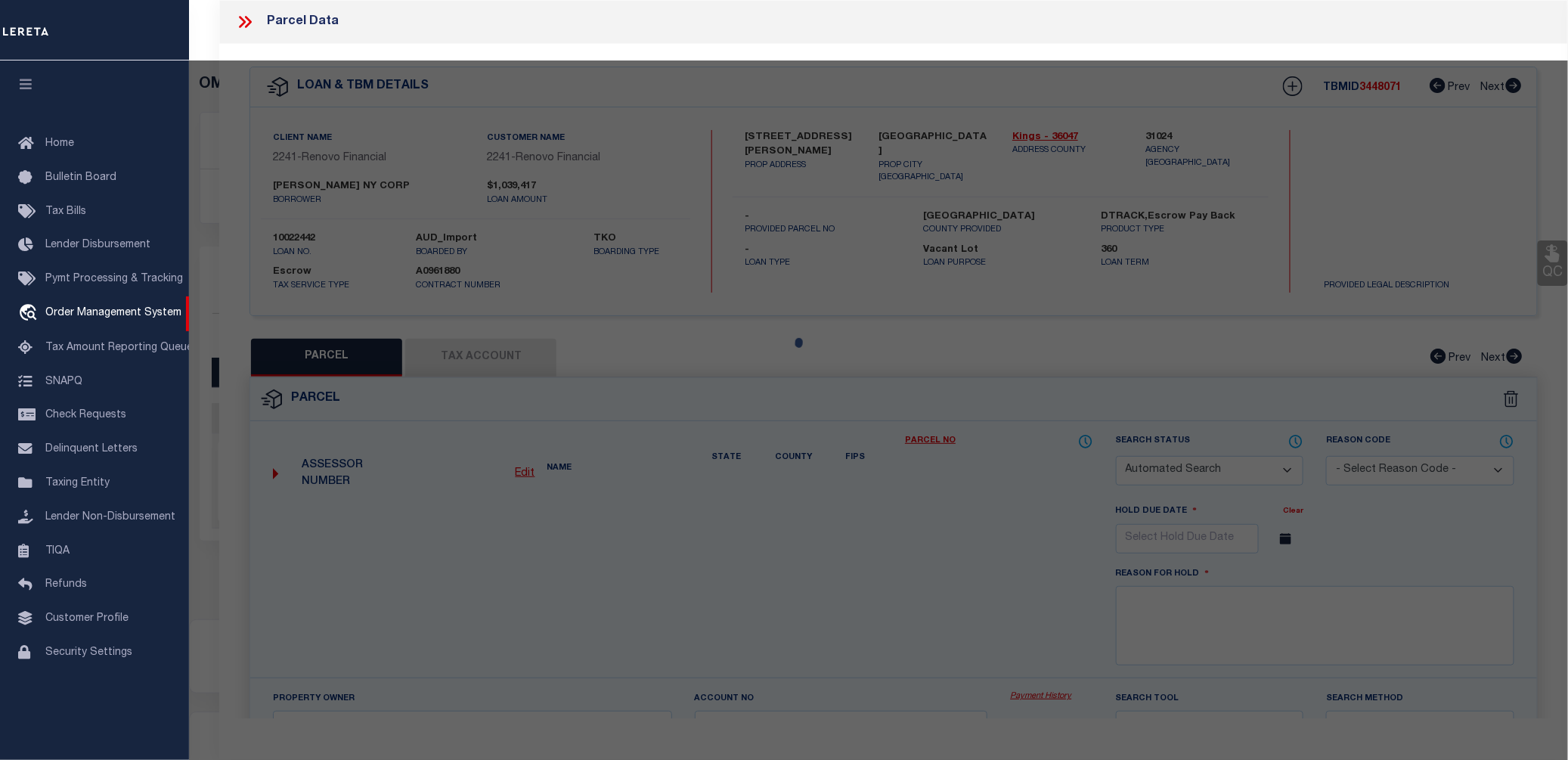
select select "CP"
type input "HARMAN NY CORP"
select select "AGW"
select select "ADD"
type input "30 HARMAN STREET"
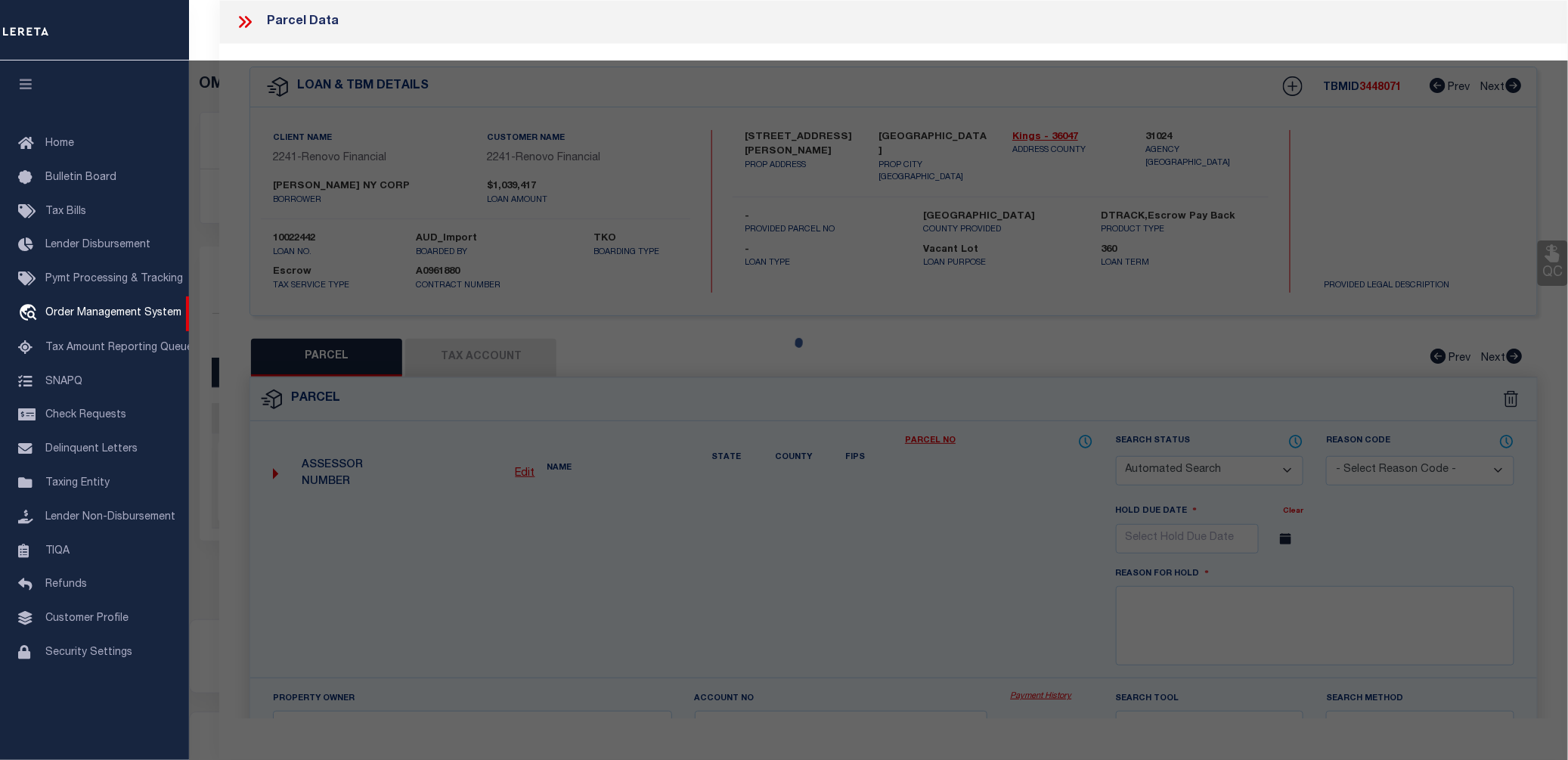
type input "BROOKLYN, NY 11221"
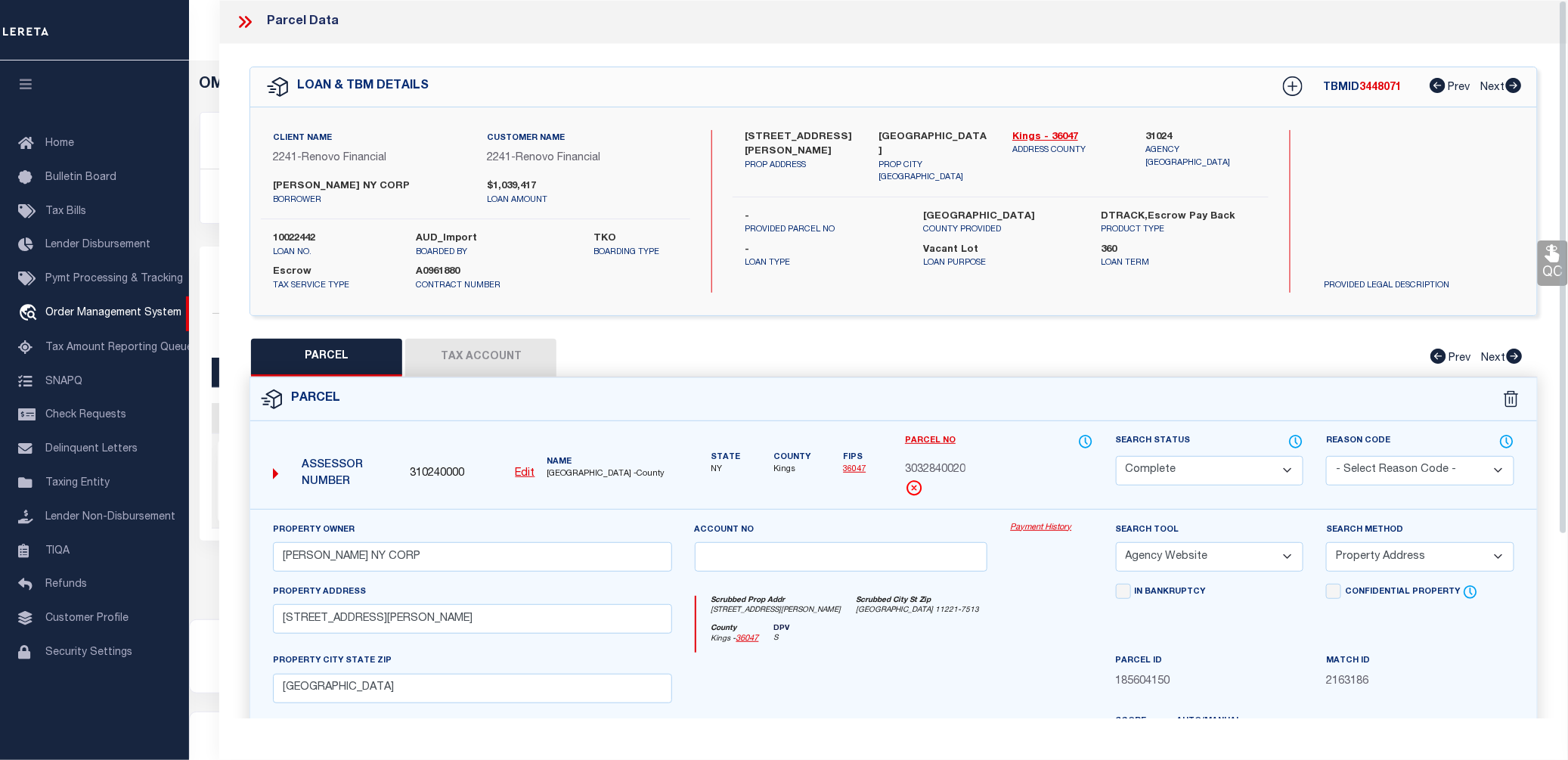
click at [1049, 533] on link "Payment History" at bounding box center [1050, 528] width 82 height 13
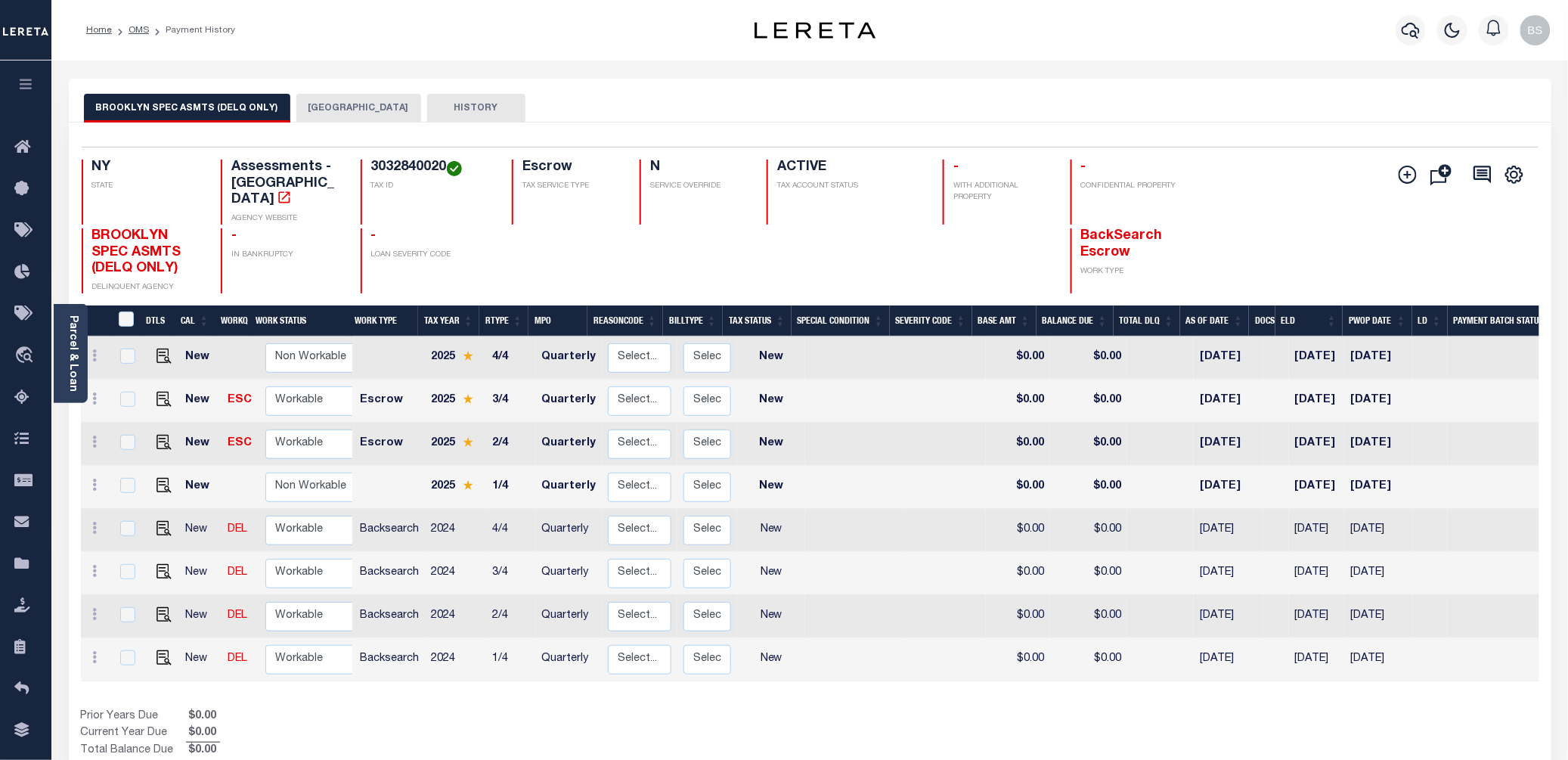
click at [346, 103] on button "[GEOGRAPHIC_DATA]" at bounding box center [358, 108] width 125 height 28
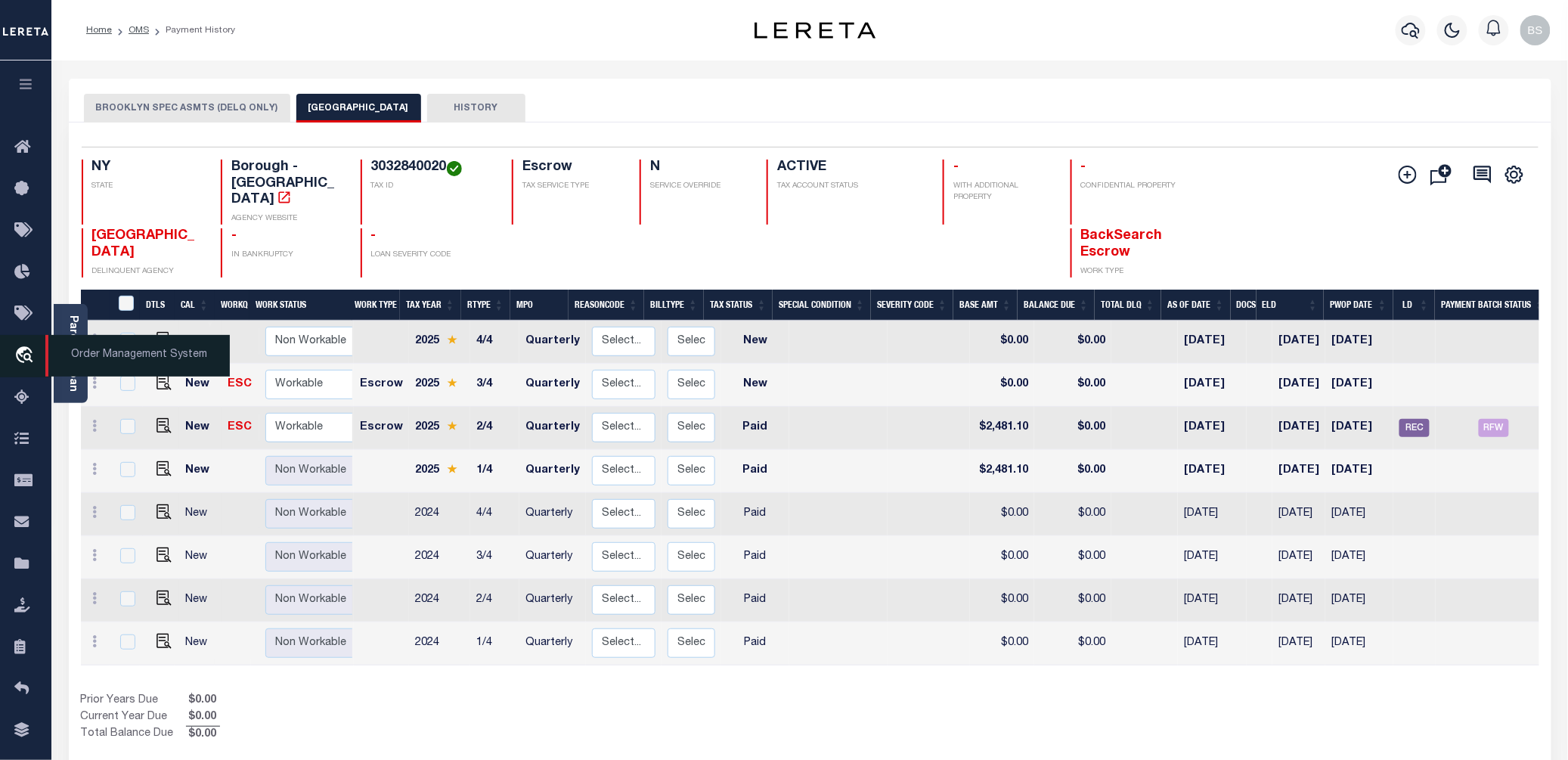
click at [113, 367] on span "Order Management System" at bounding box center [138, 355] width 185 height 42
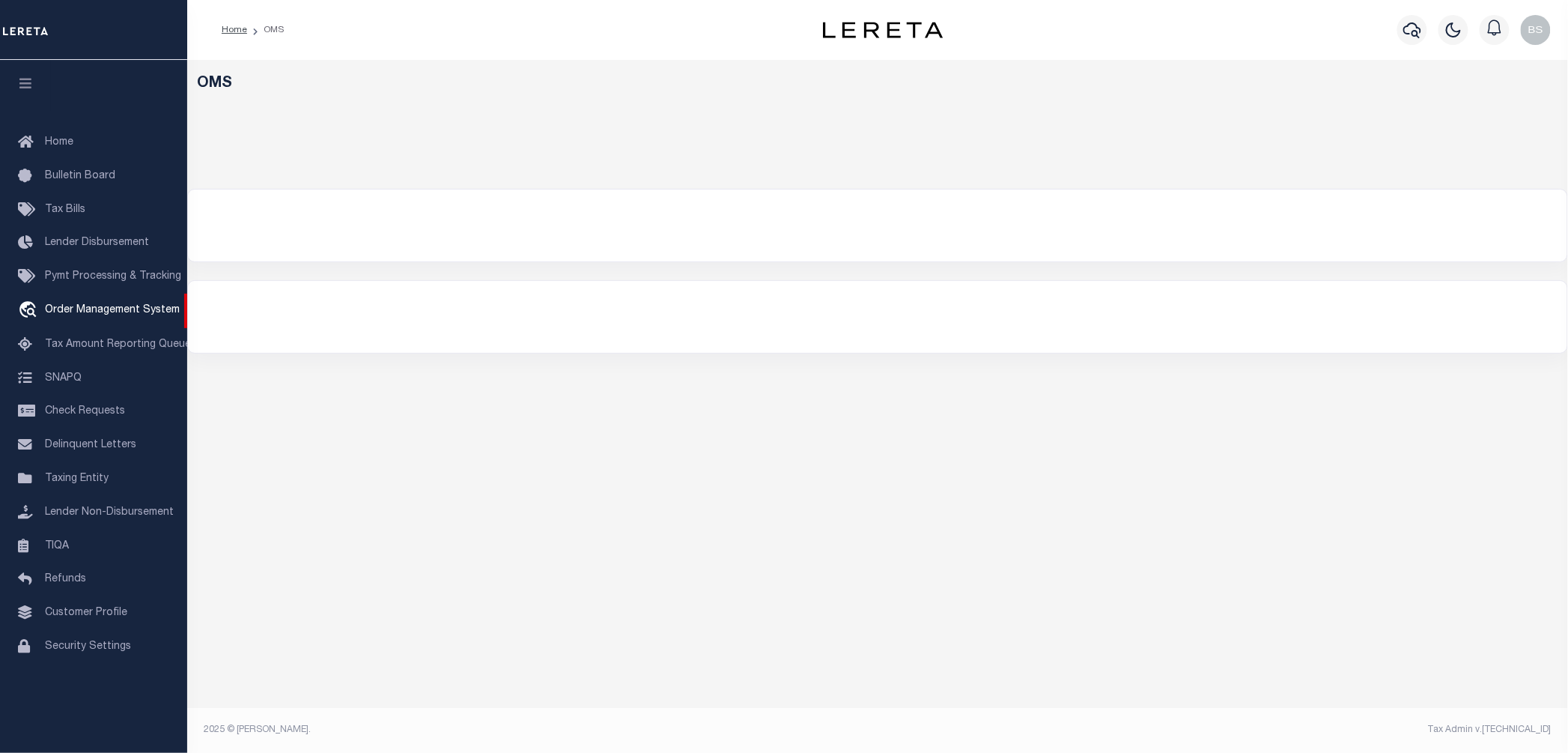
select select "200"
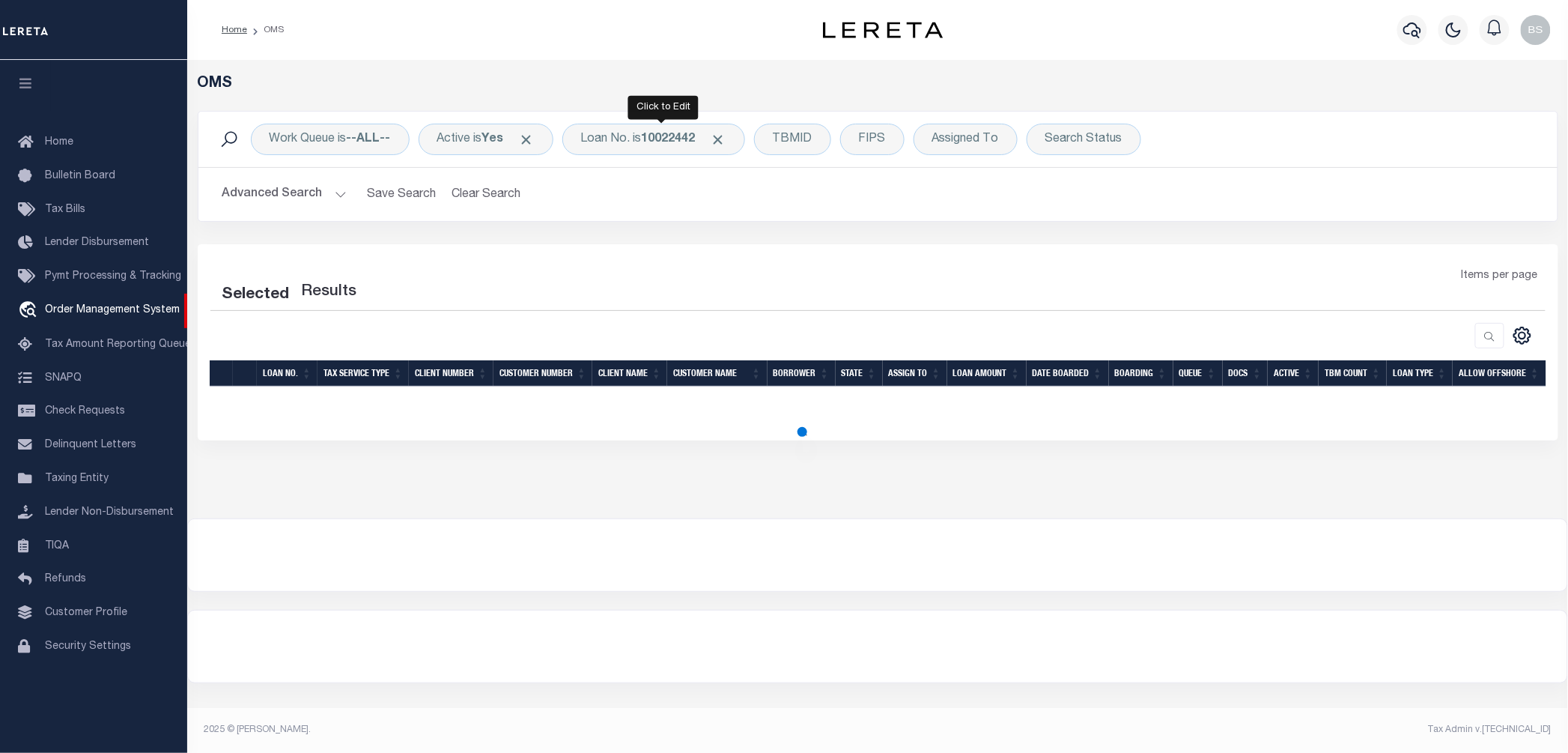
select select "200"
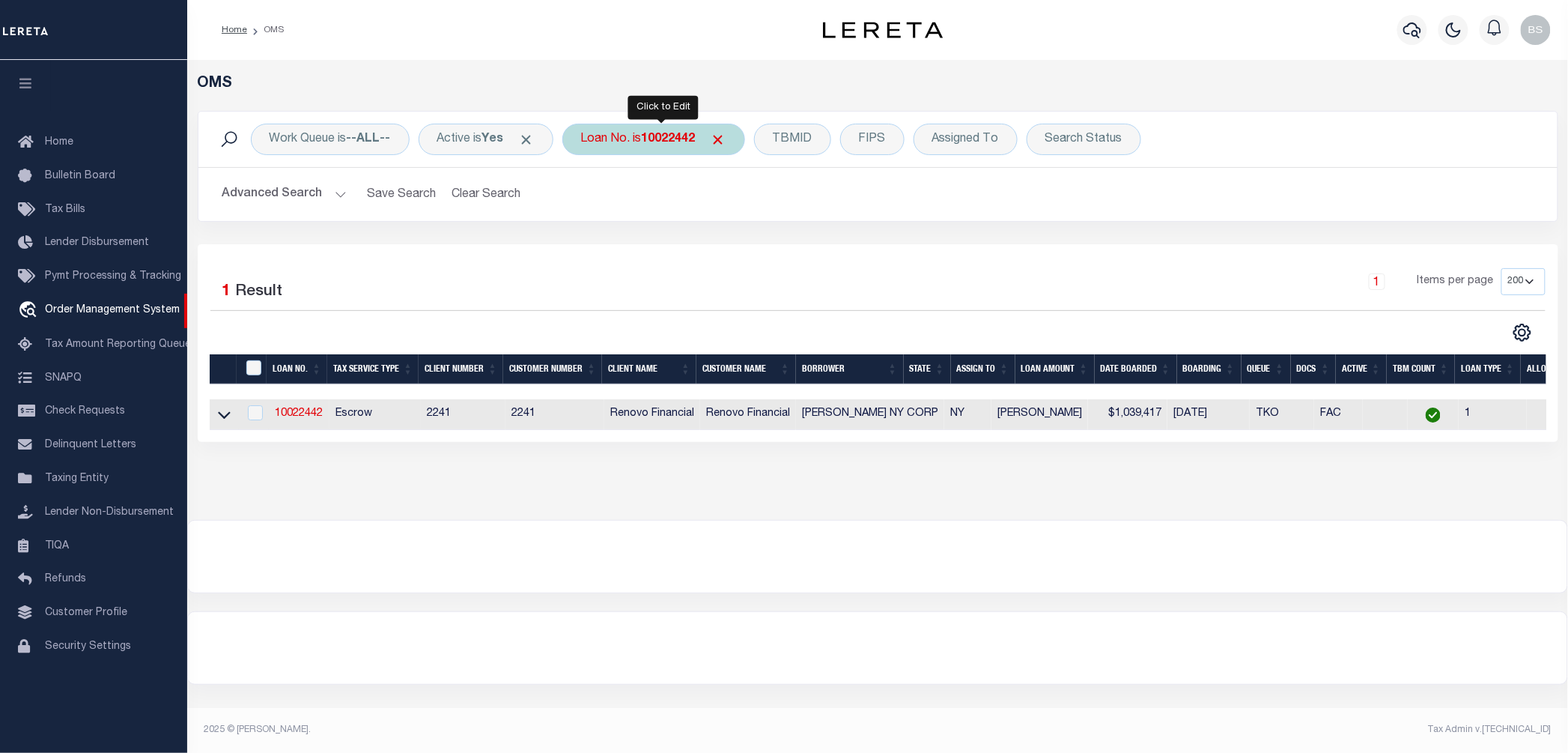
click at [650, 139] on div "Loan No. is 10022442" at bounding box center [654, 139] width 183 height 31
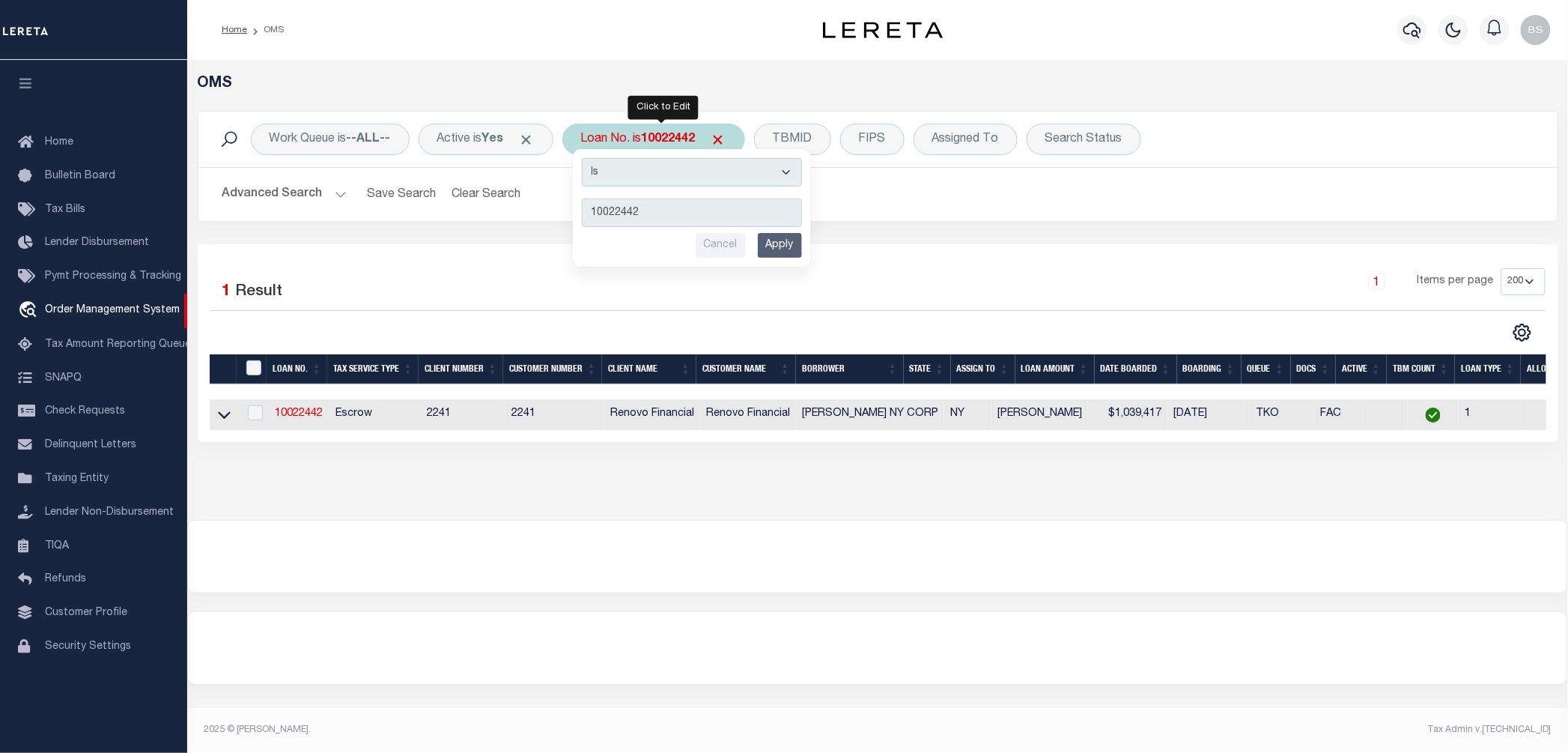
type input "10022249"
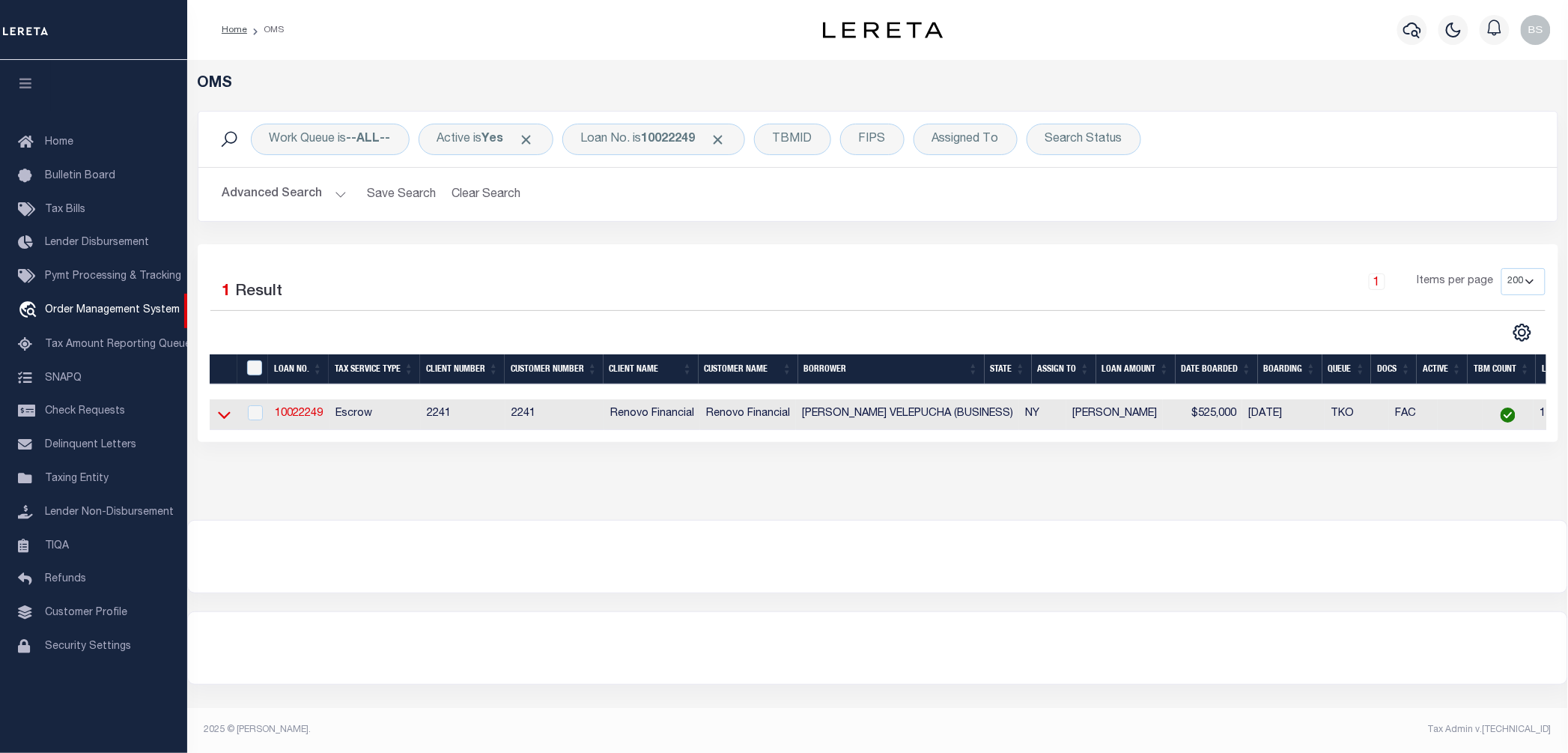
click at [226, 414] on icon at bounding box center [224, 415] width 13 height 16
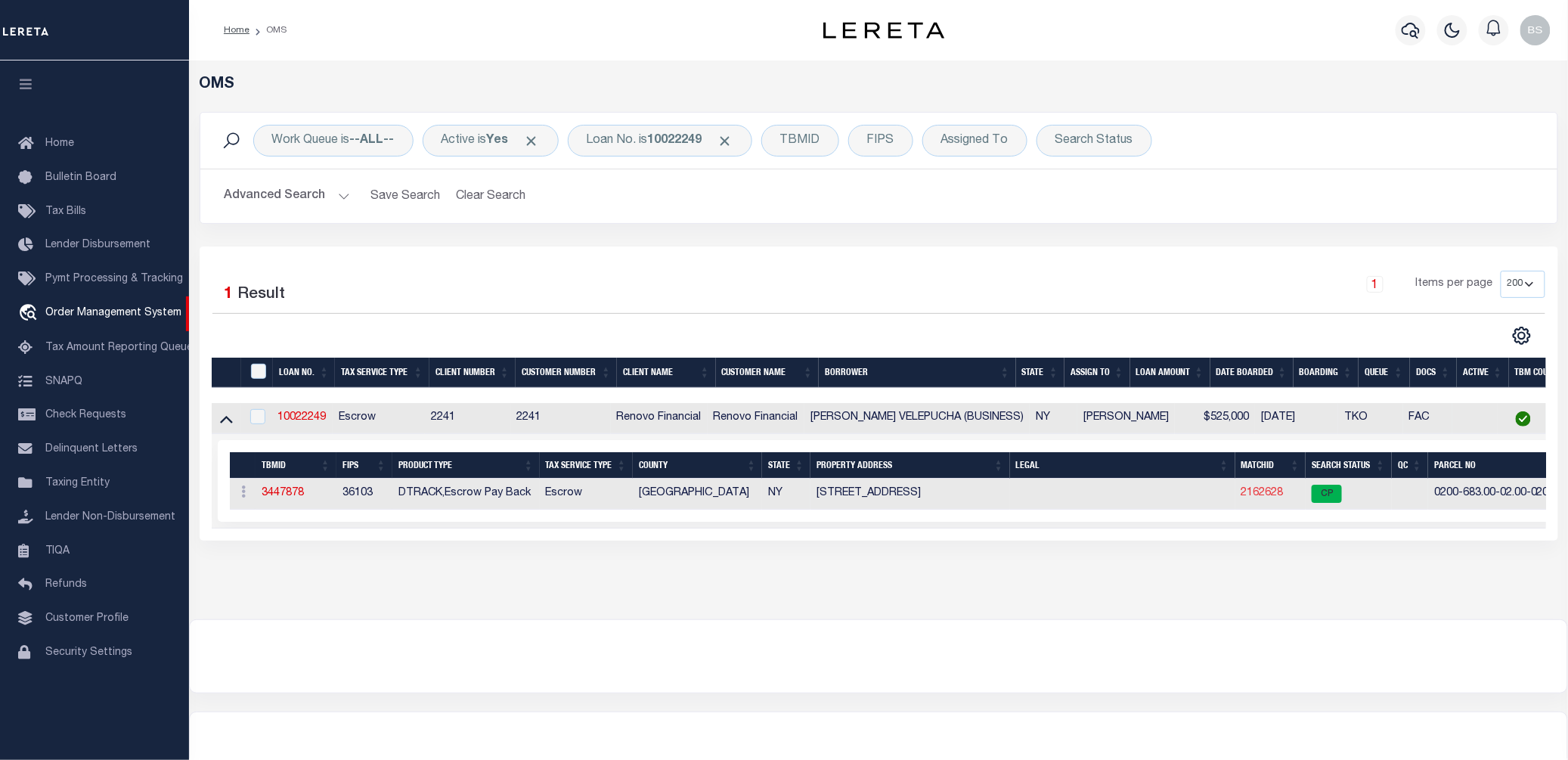
click at [1268, 498] on link "2162628" at bounding box center [1262, 493] width 42 height 11
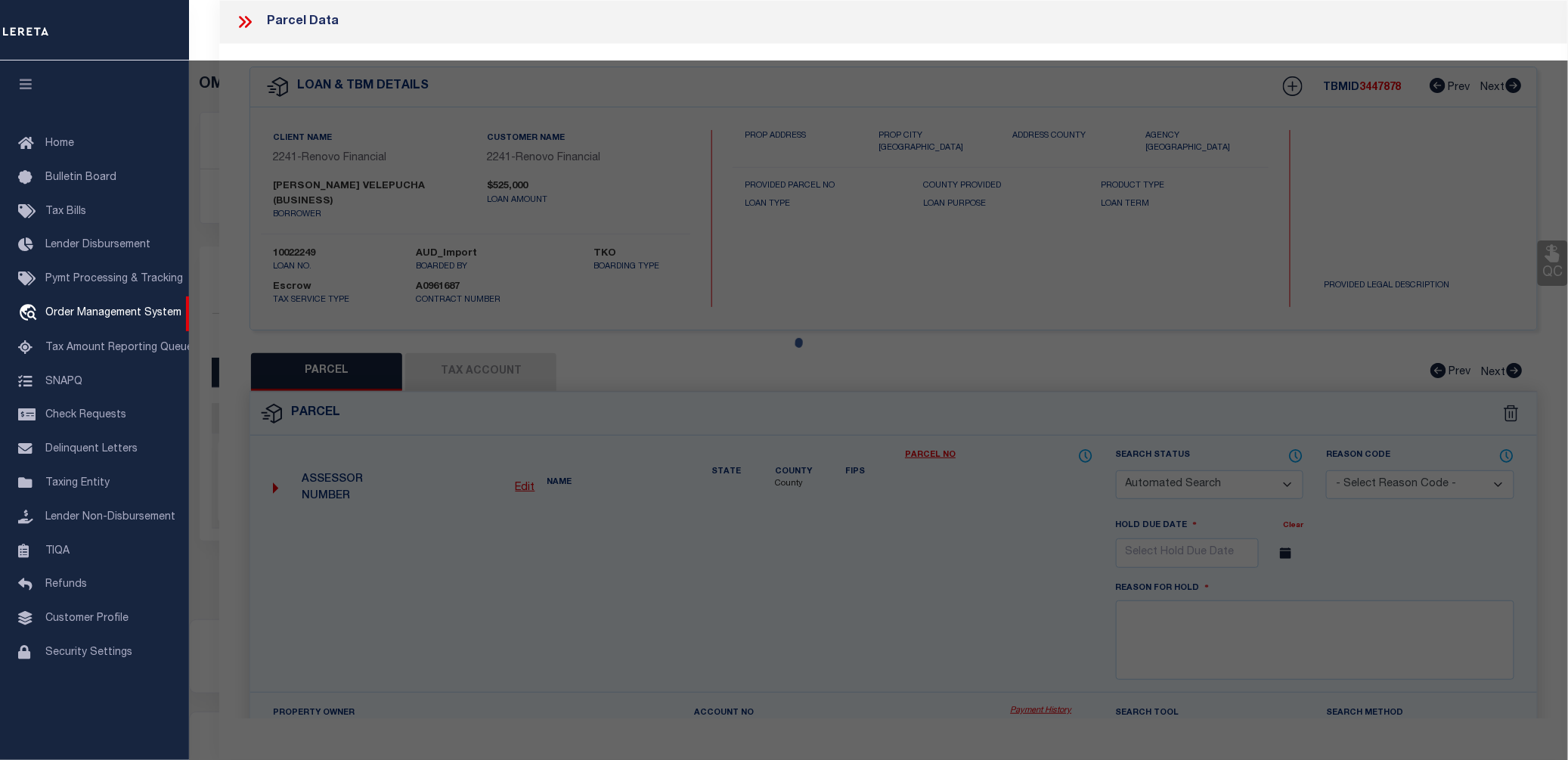
checkbox input "false"
select select "CP"
type input "EDGAR VELEPUCHA"
select select "AGW"
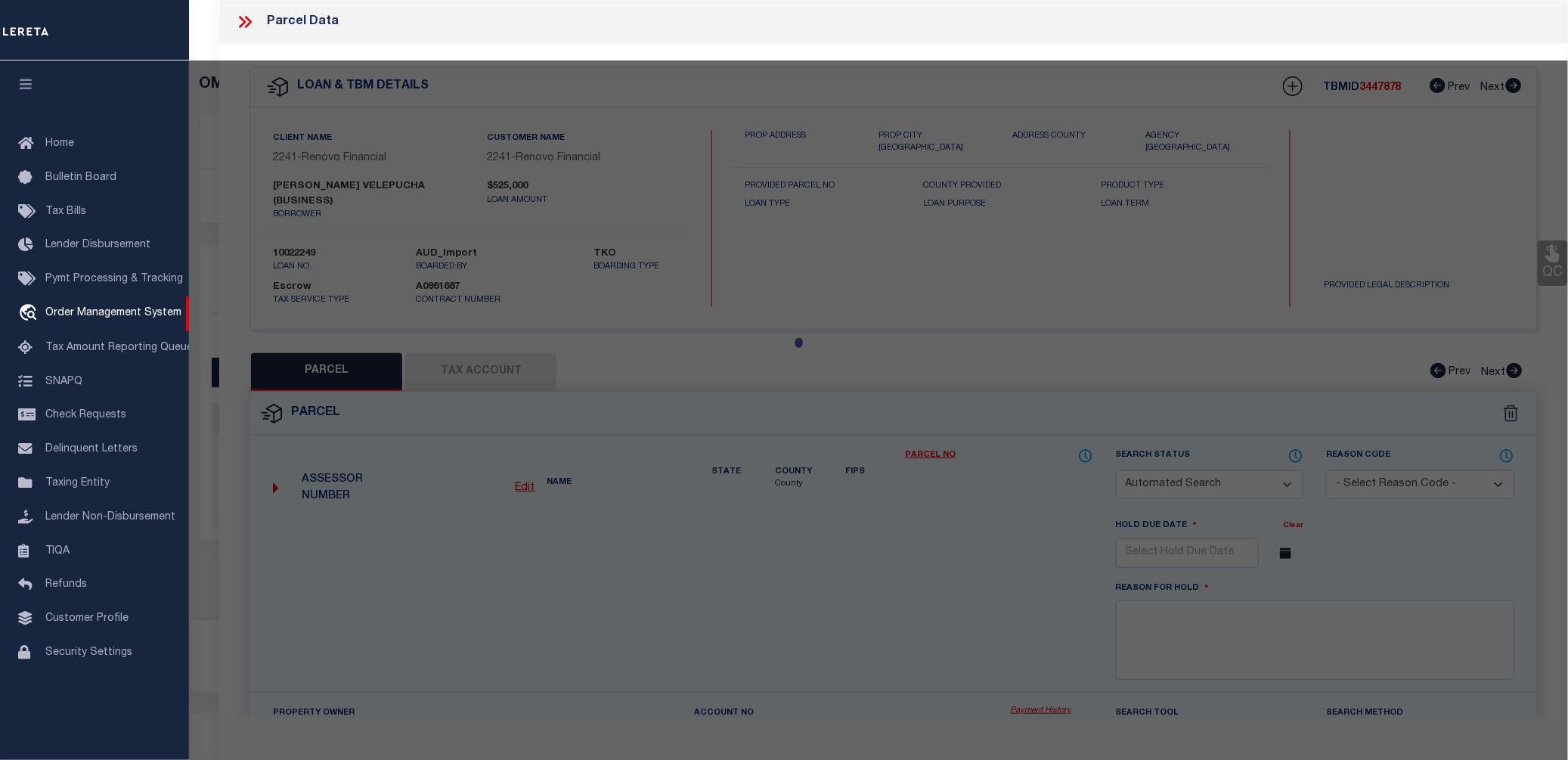
select select "ADD"
type input "340 Old Country Road"
type input "EASTPORT, NY 11941"
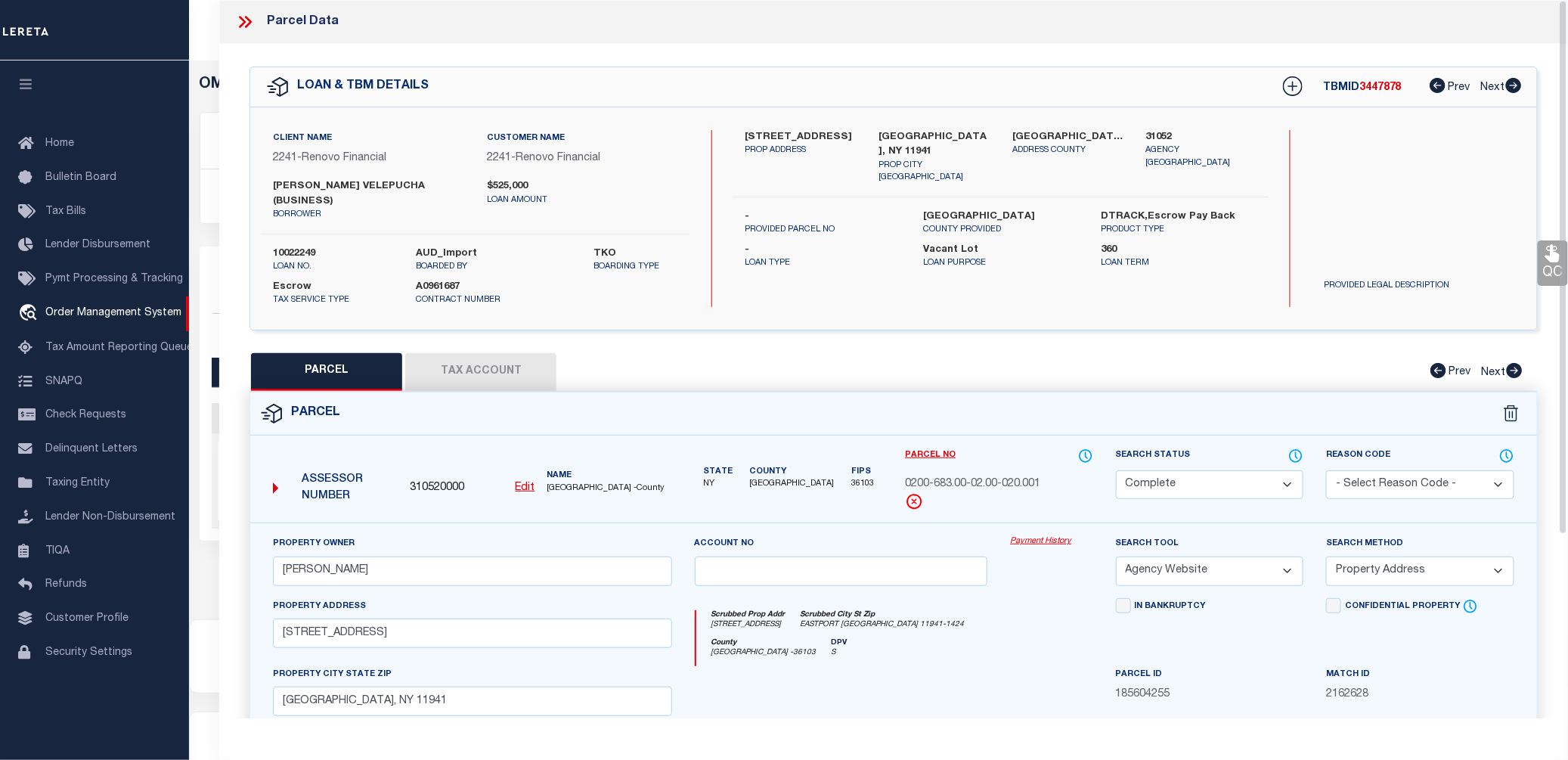
click at [1029, 535] on link "Payment History" at bounding box center [1050, 542] width 82 height 13
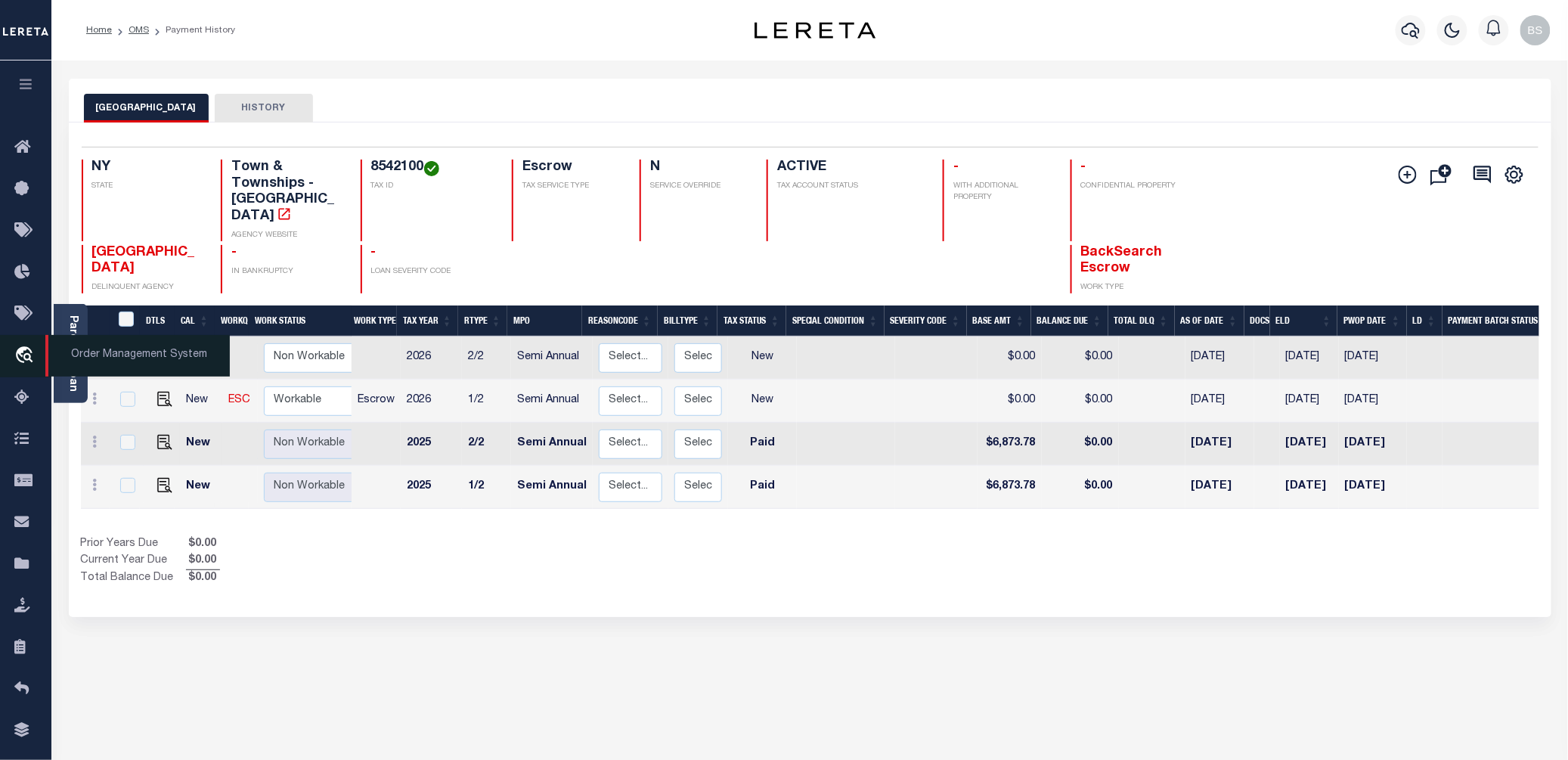
click at [110, 360] on span "Order Management System" at bounding box center [138, 355] width 185 height 42
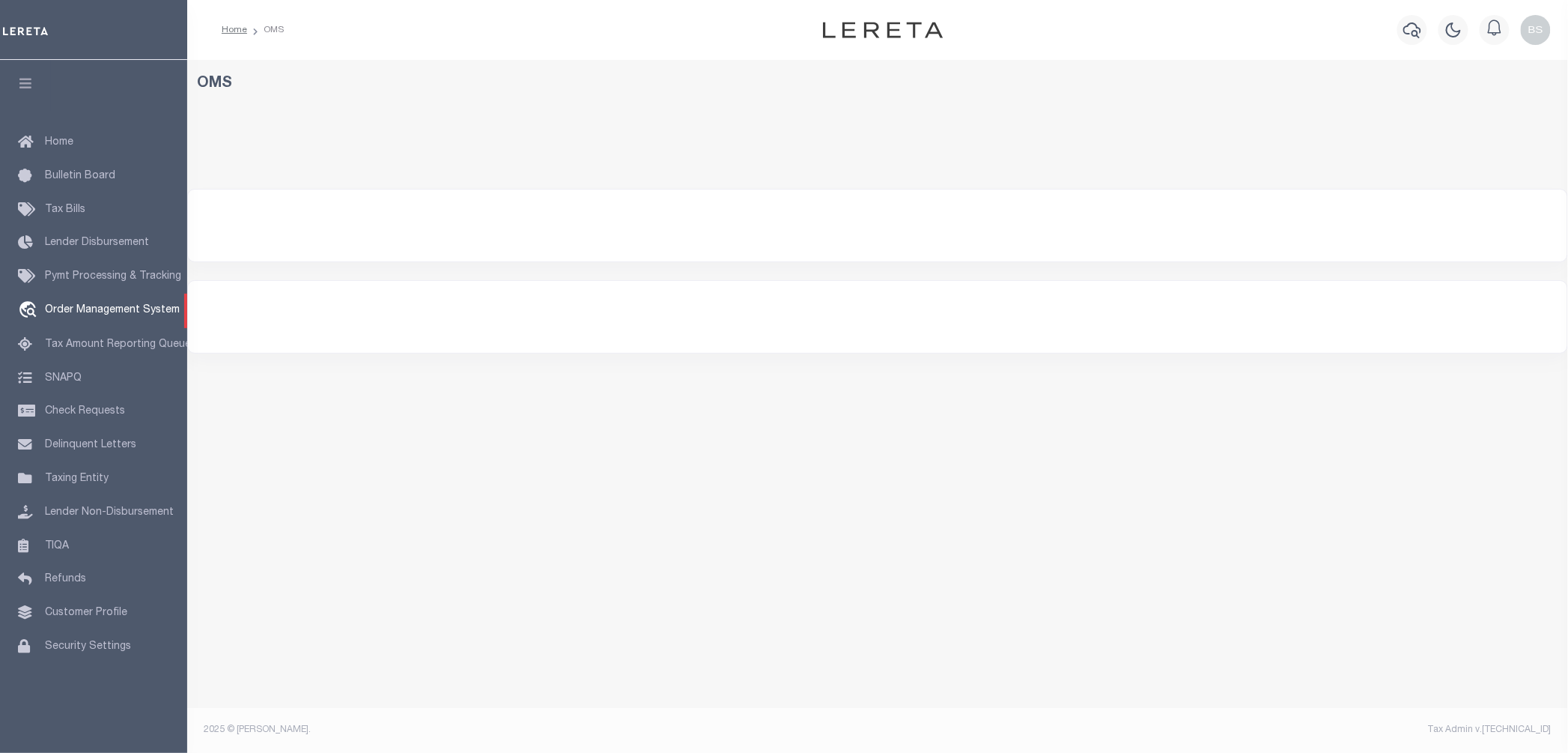
select select "200"
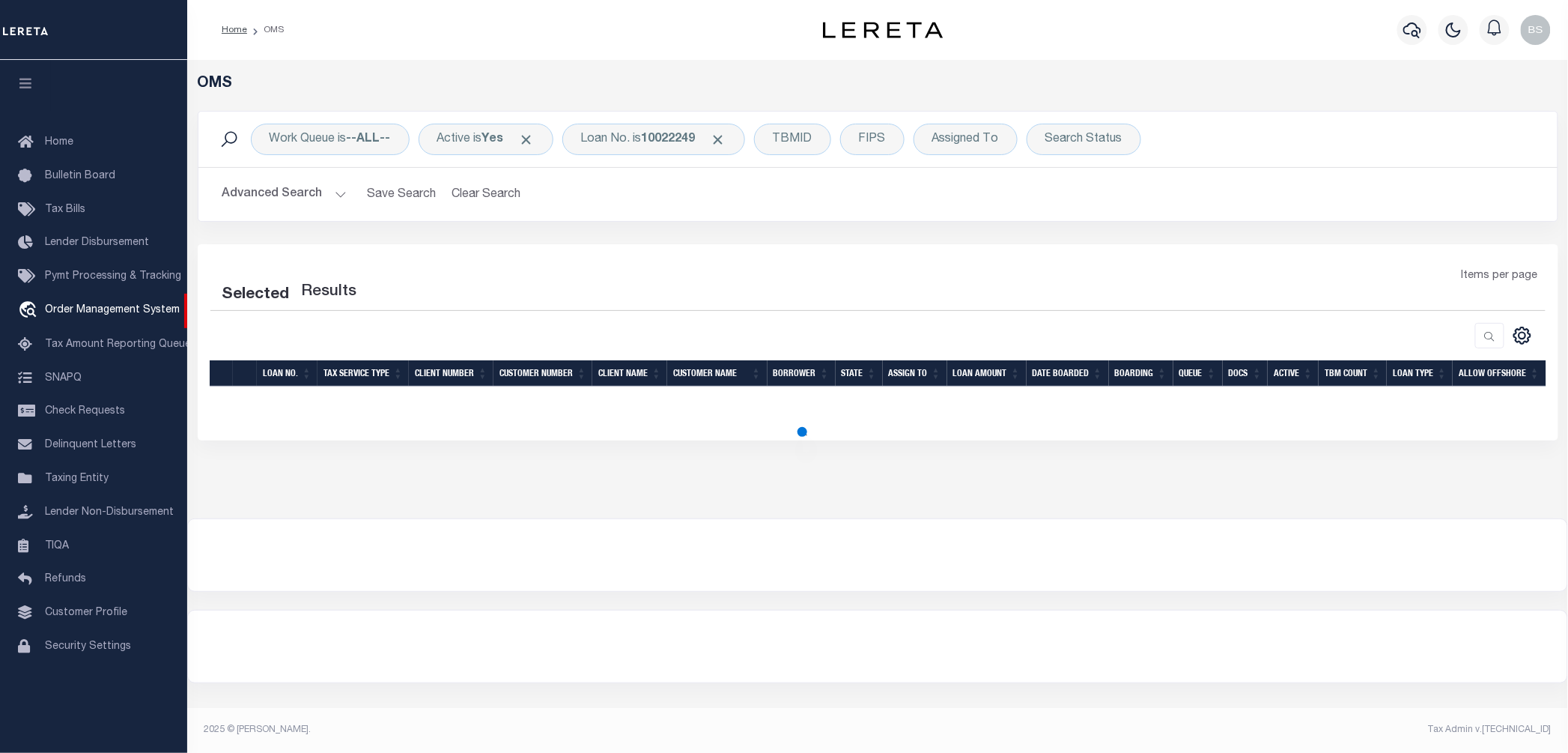
select select "200"
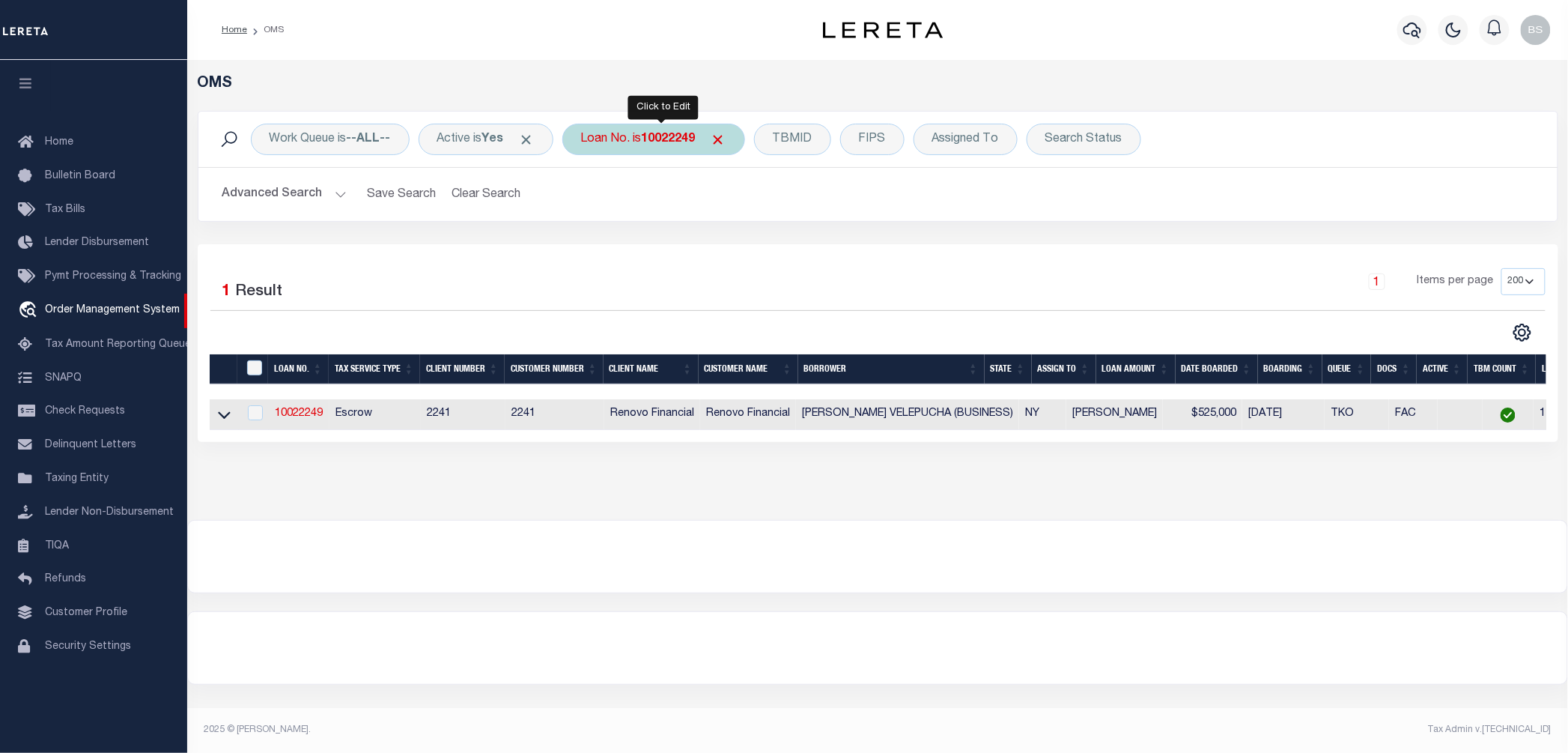
click at [629, 139] on div "Loan No. is 10022249" at bounding box center [654, 139] width 183 height 31
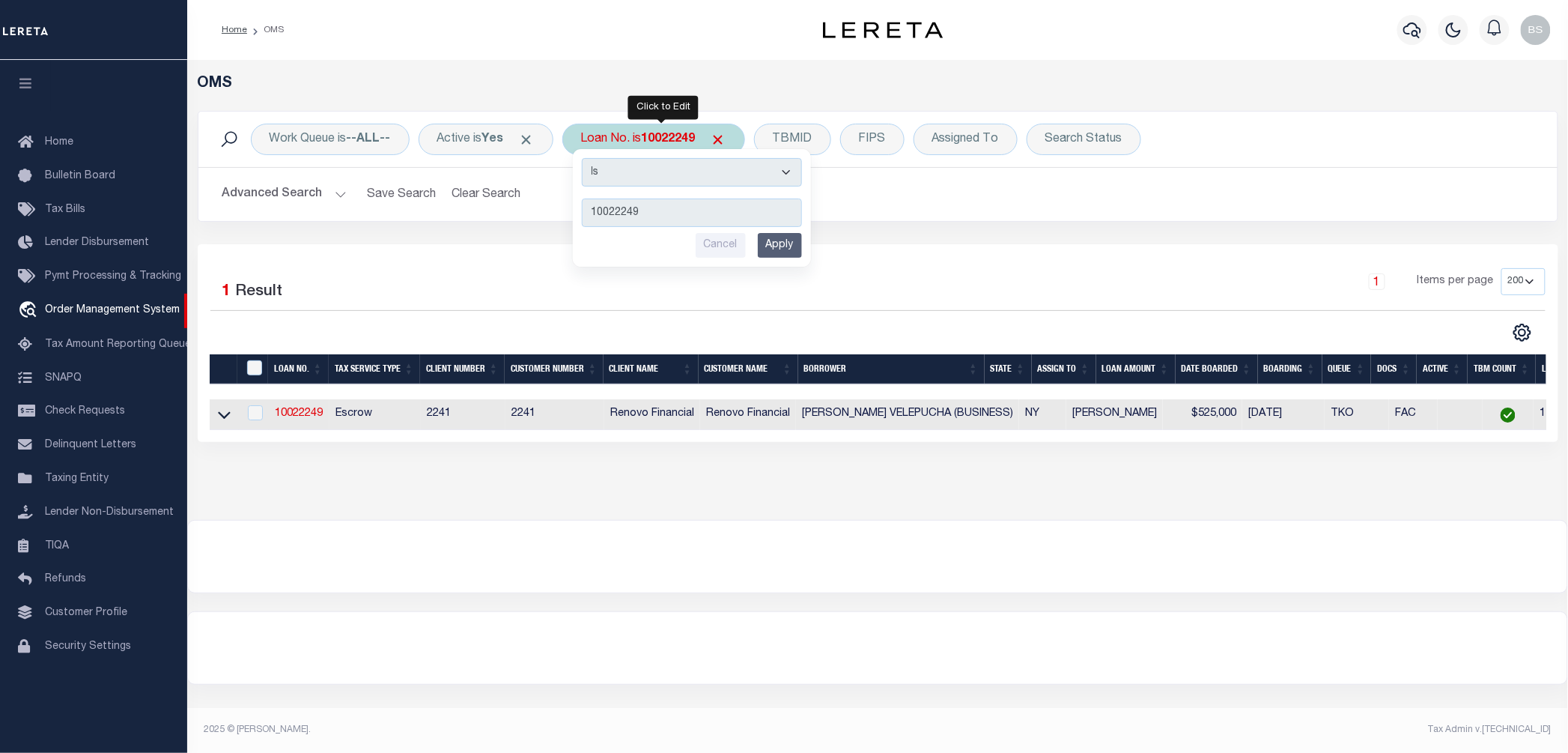
type input "10022301"
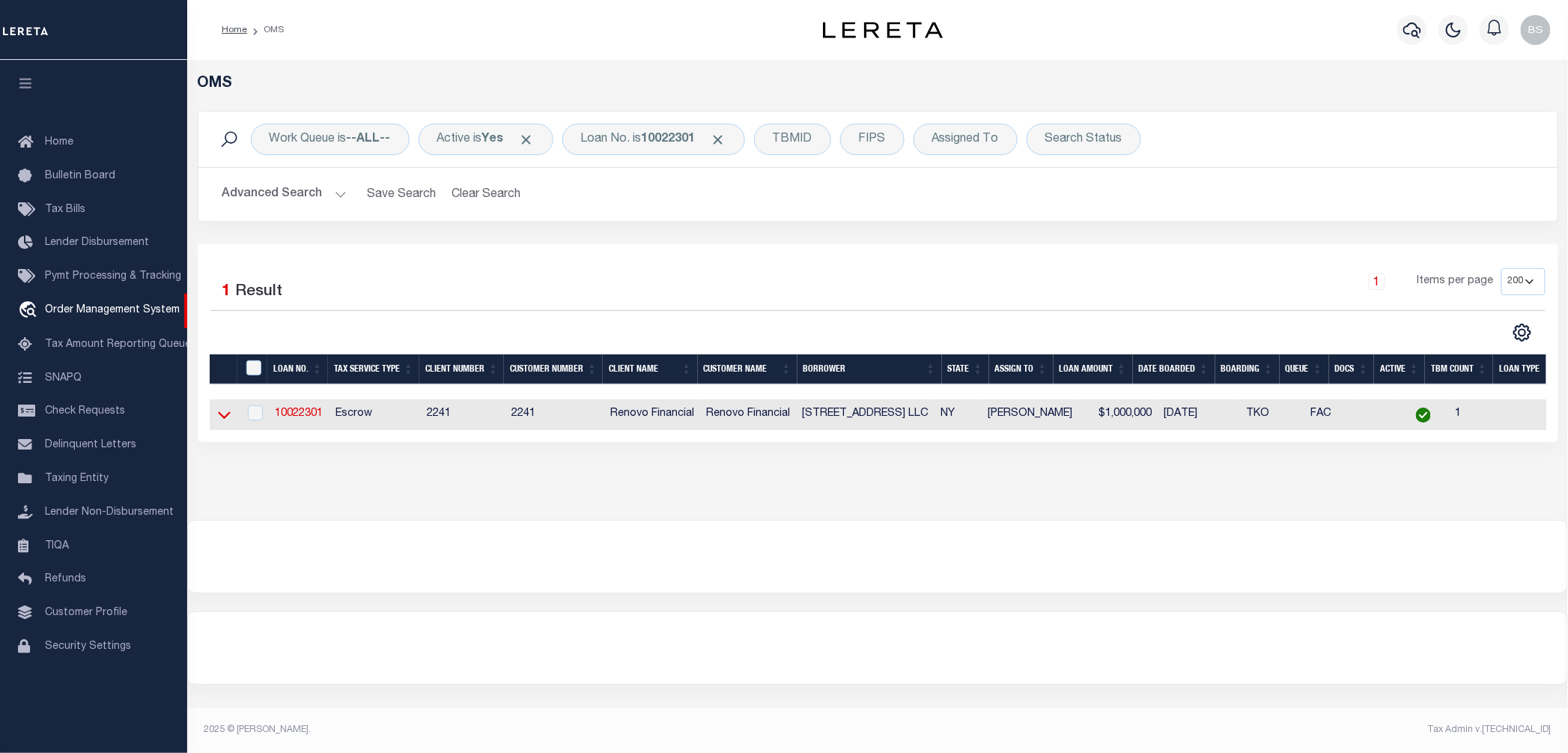
click at [225, 419] on icon at bounding box center [224, 416] width 13 height 8
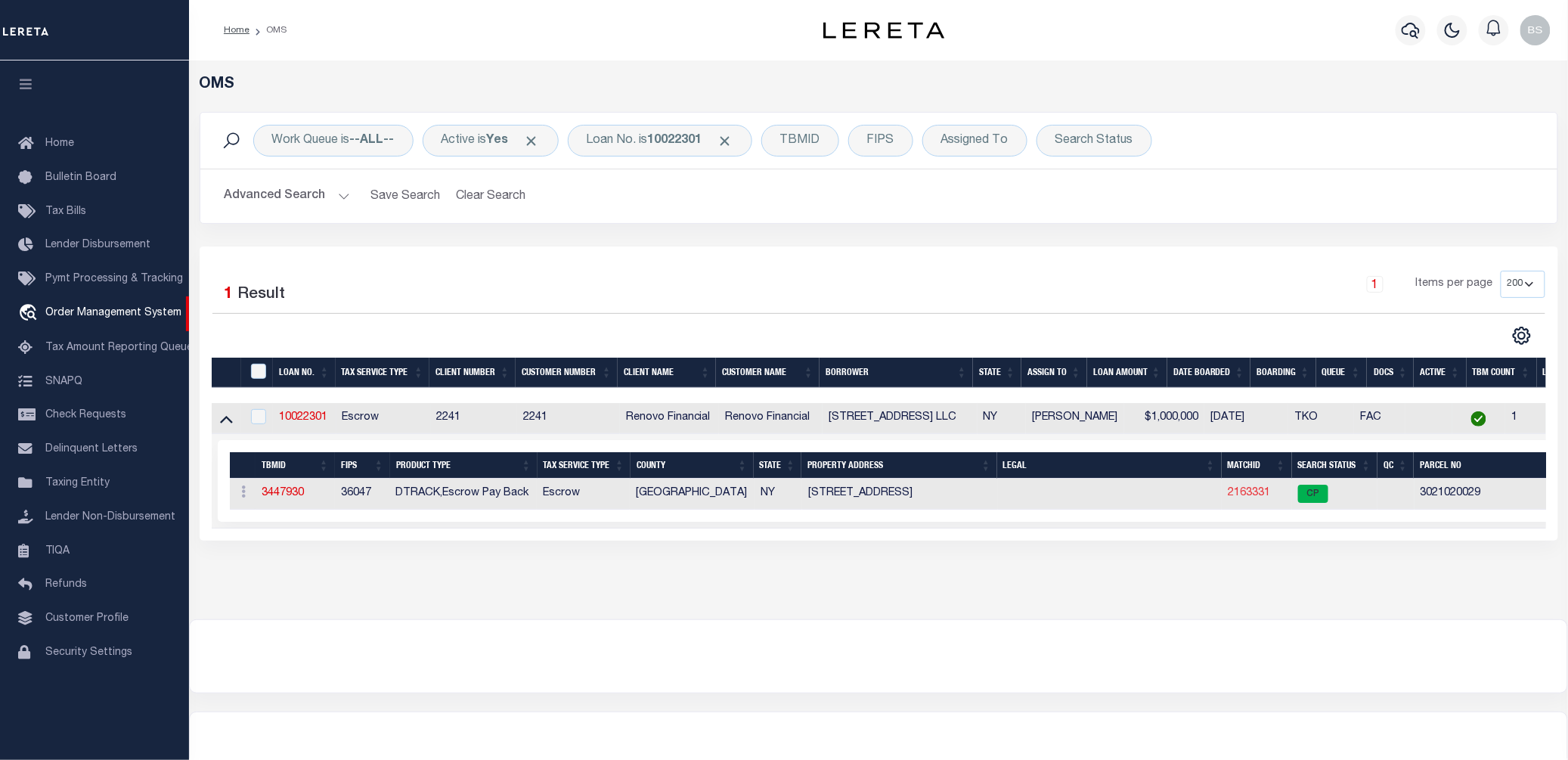
click at [1252, 495] on link "2163331" at bounding box center [1248, 493] width 42 height 11
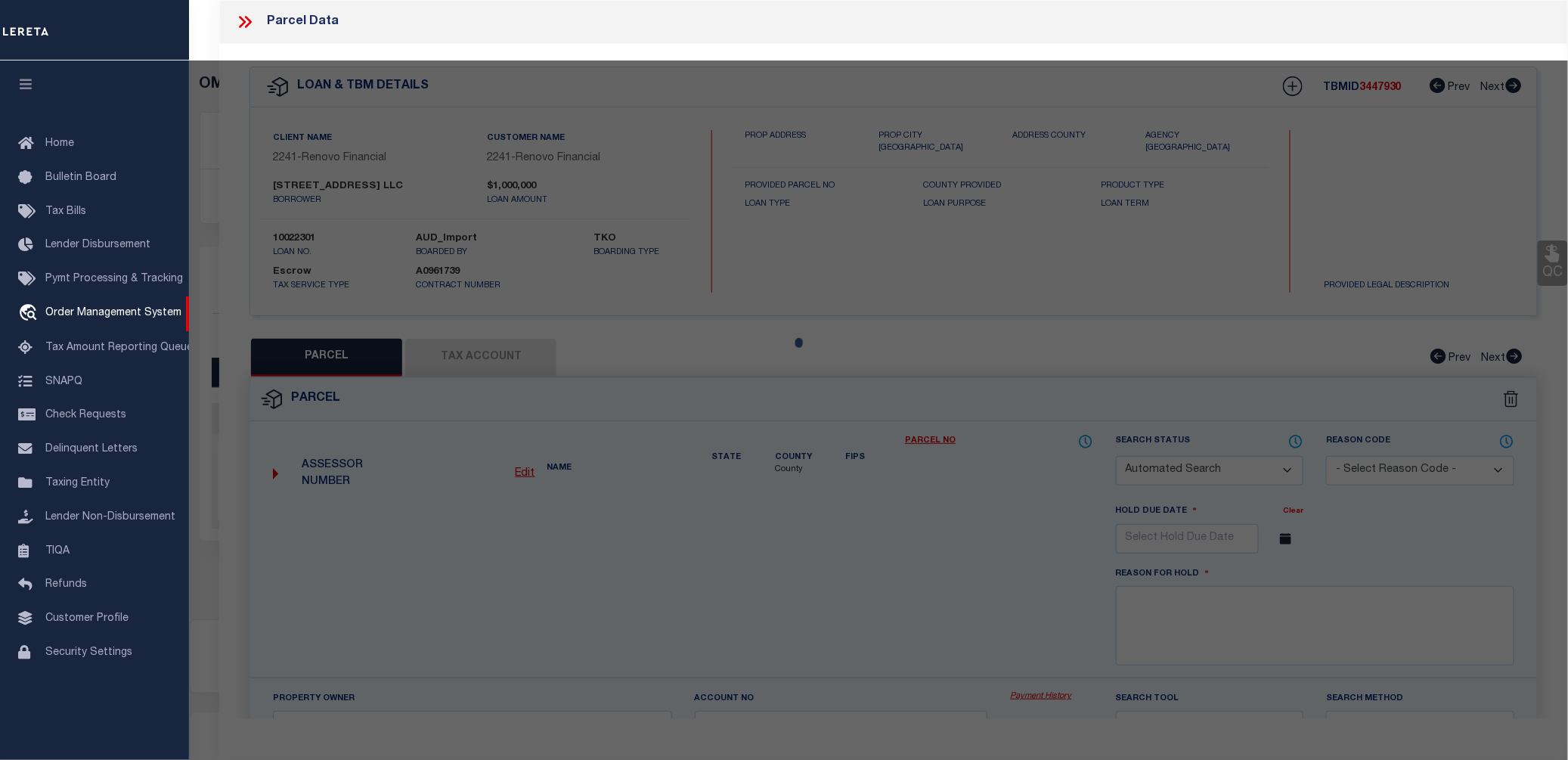
checkbox input "false"
select select "CP"
type input "213 CUMBERLAND ST. LLC"
select select "AGW"
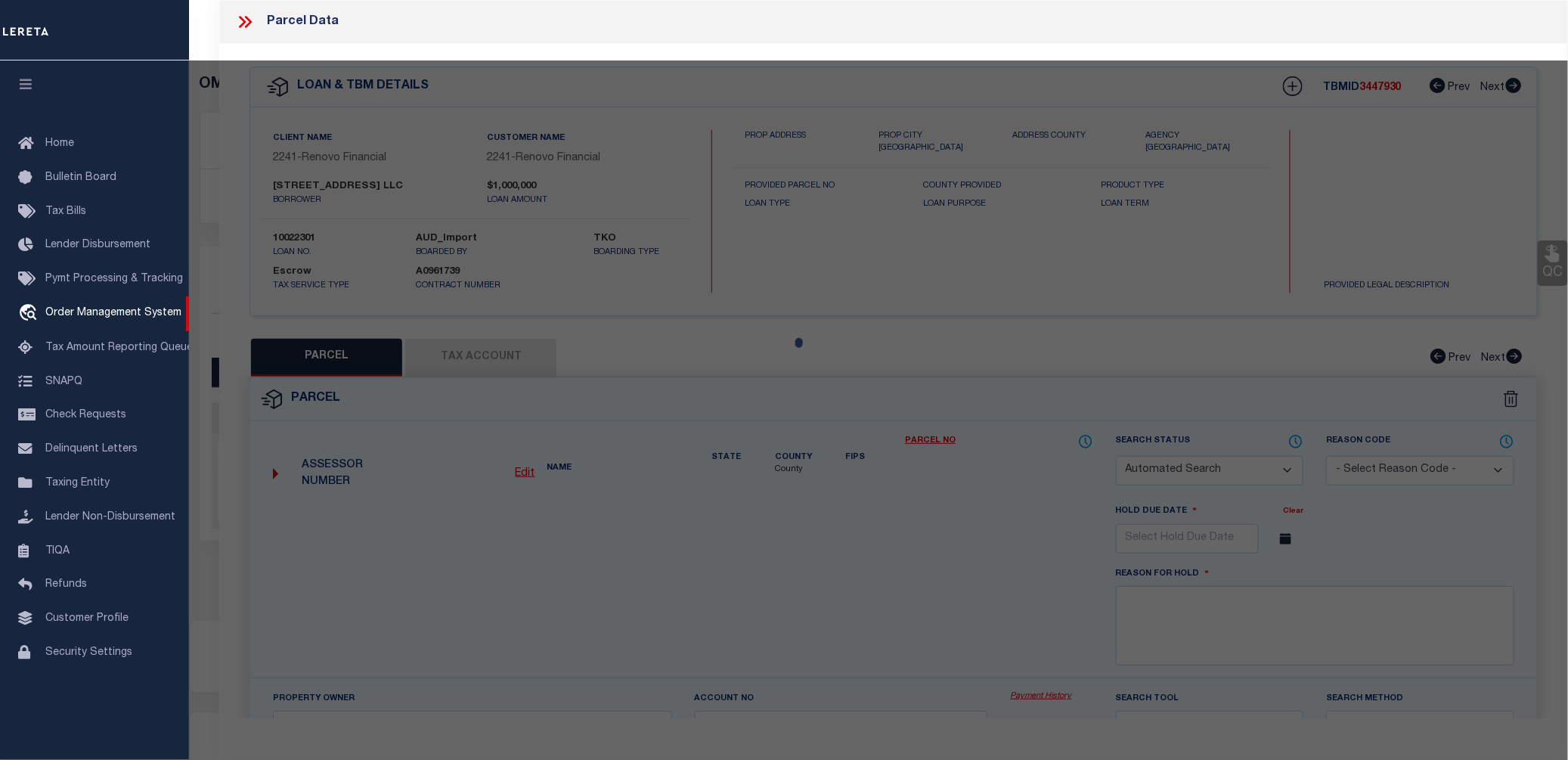
select select "ADD"
type input "211 CUMBERLAND STREET"
type input "BROOKLYN, NY 11205"
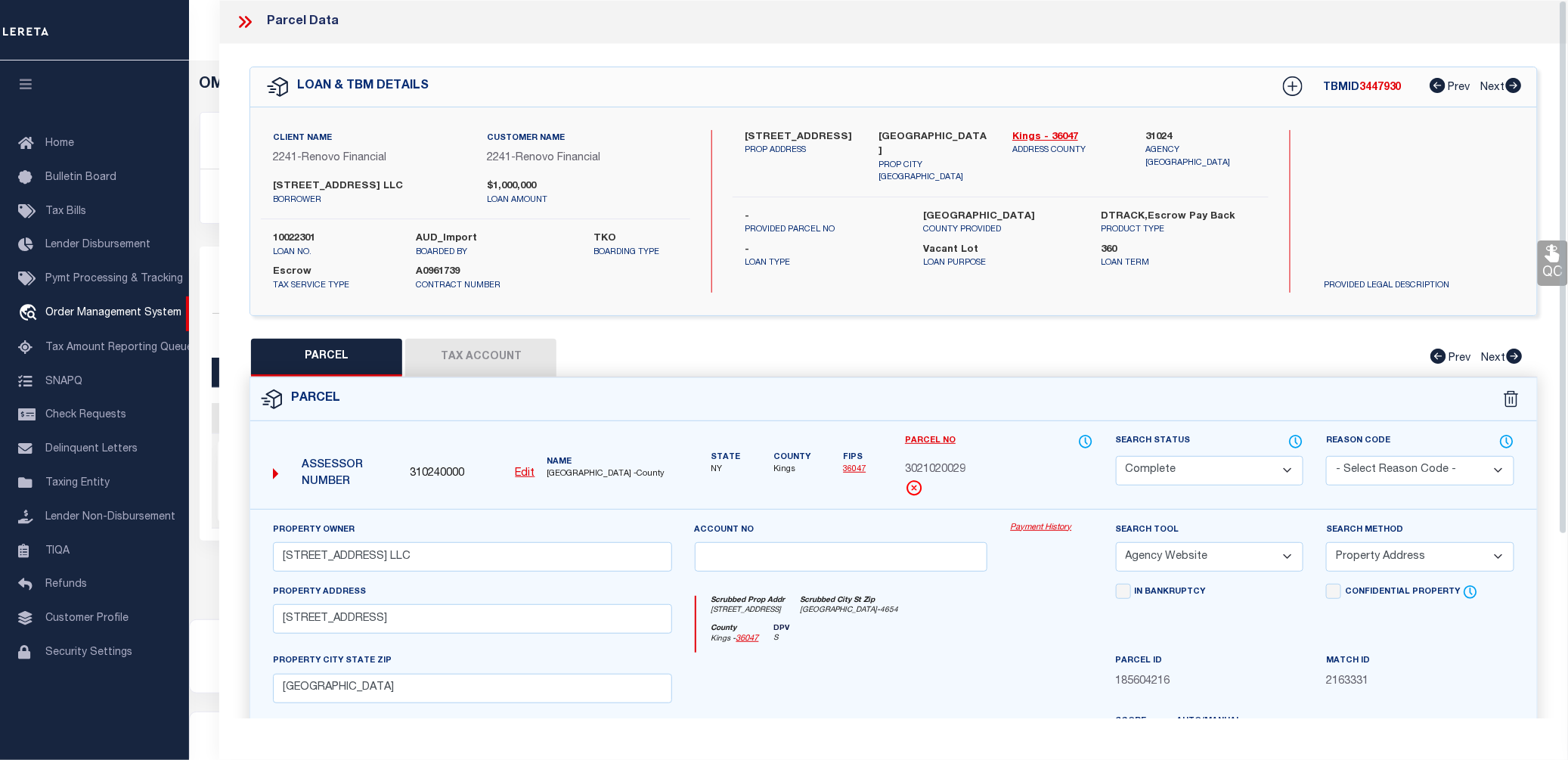
click at [1022, 528] on link "Payment History" at bounding box center [1050, 528] width 82 height 13
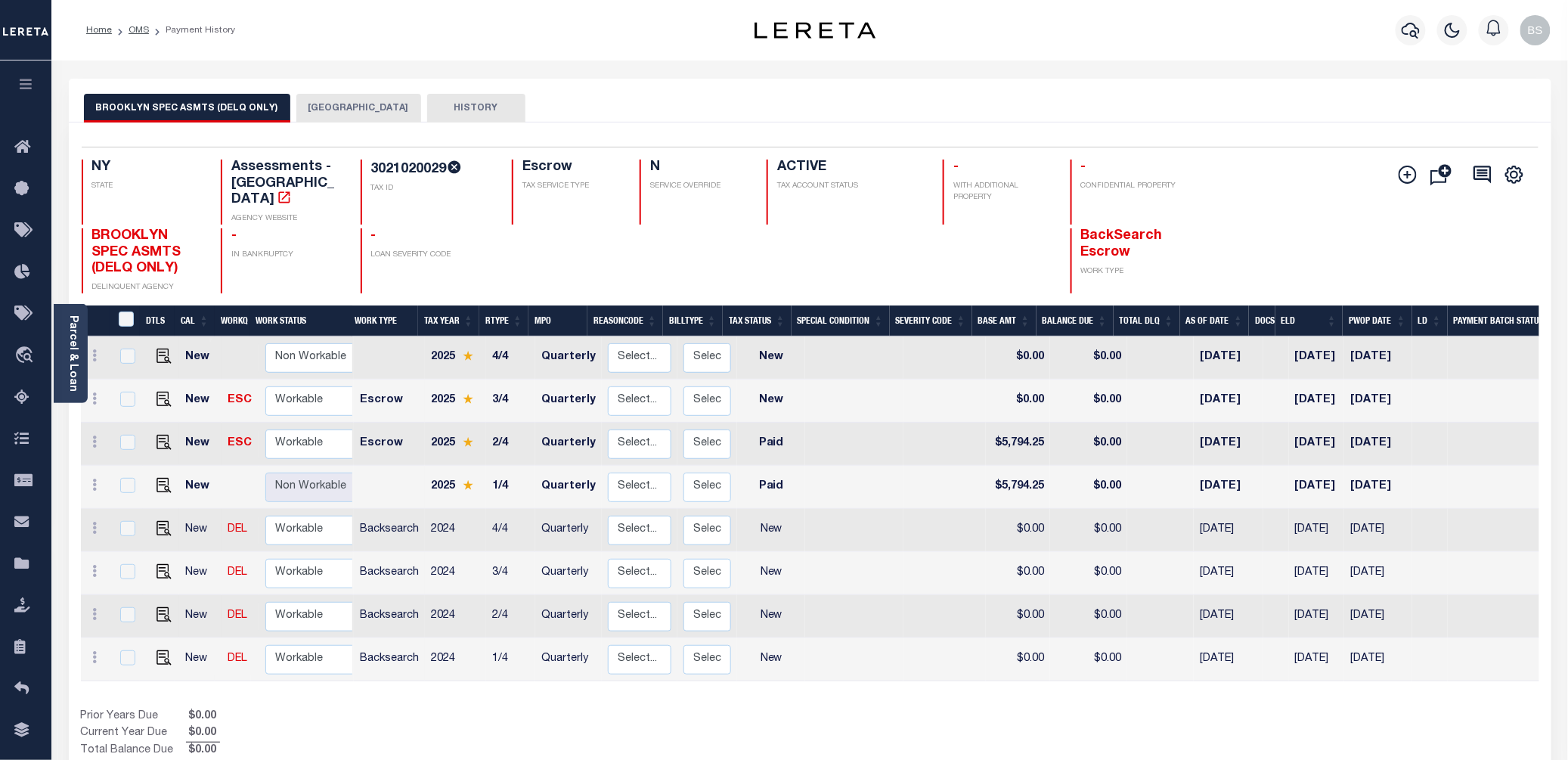
click at [330, 111] on button "[GEOGRAPHIC_DATA]" at bounding box center [358, 108] width 125 height 28
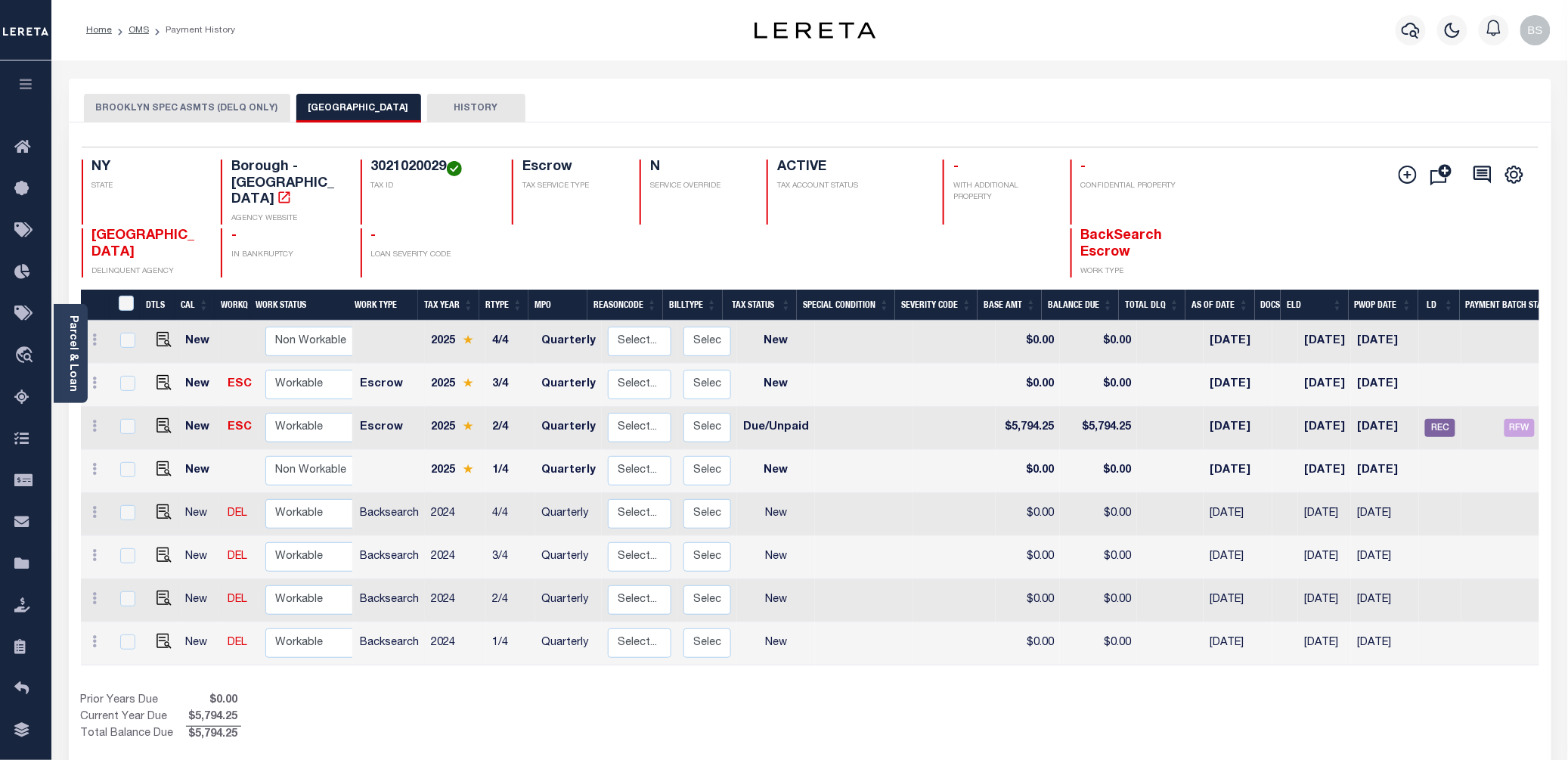
click at [235, 109] on button "BROOKLYN SPEC ASMTS (DELQ ONLY)" at bounding box center [187, 108] width 206 height 28
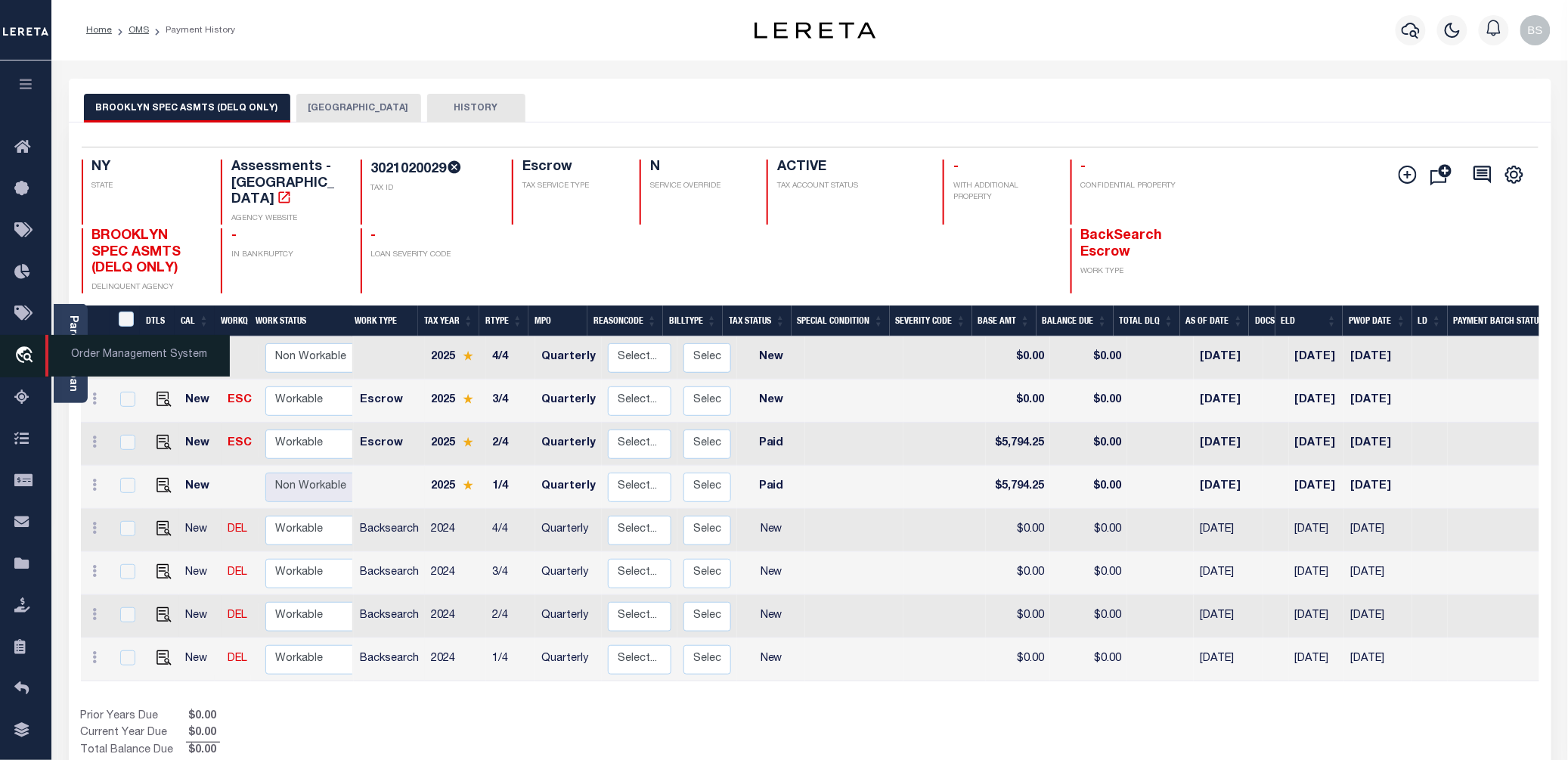
drag, startPoint x: 109, startPoint y: 352, endPoint x: 125, endPoint y: 352, distance: 16.0
click at [109, 352] on span "Order Management System" at bounding box center [138, 355] width 185 height 42
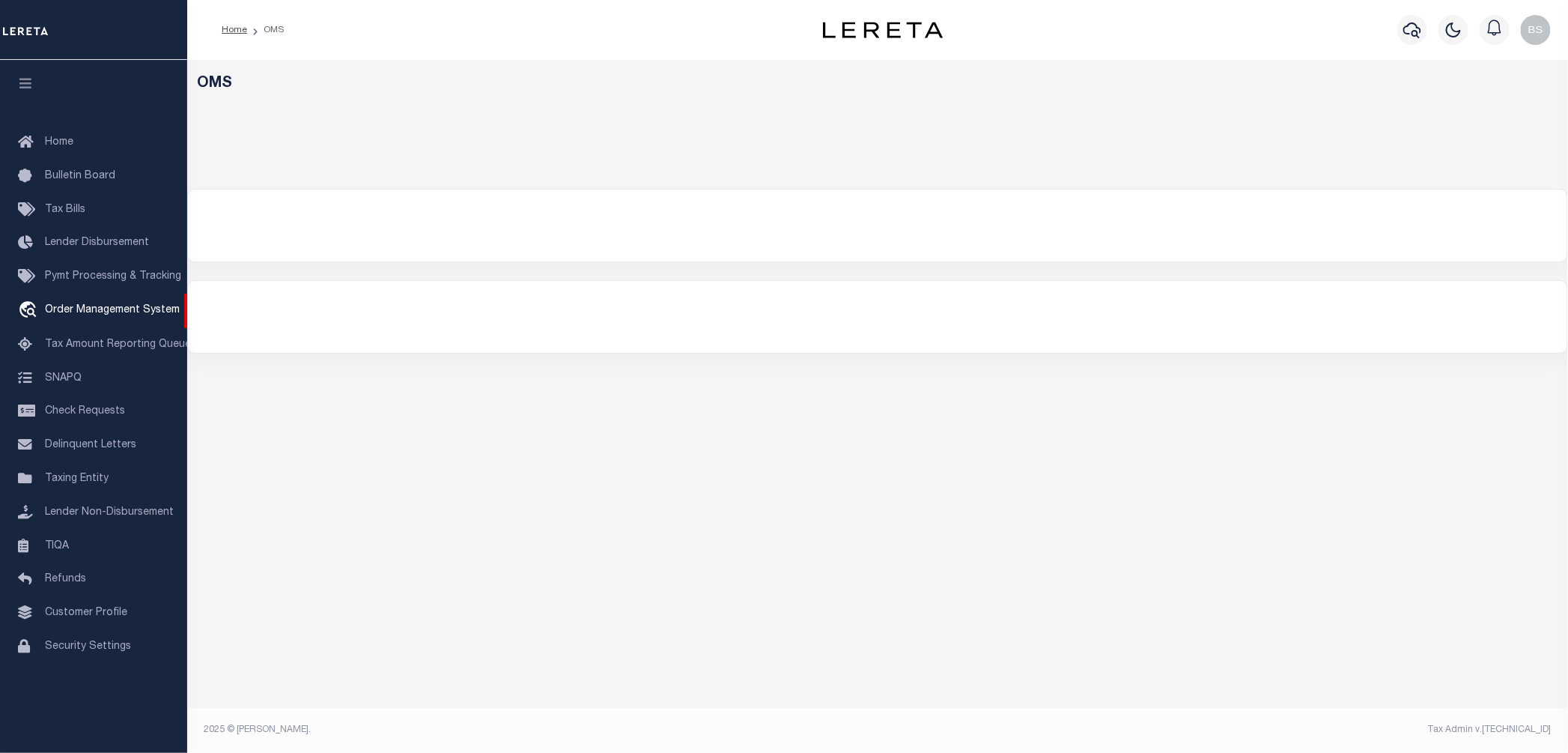
select select "200"
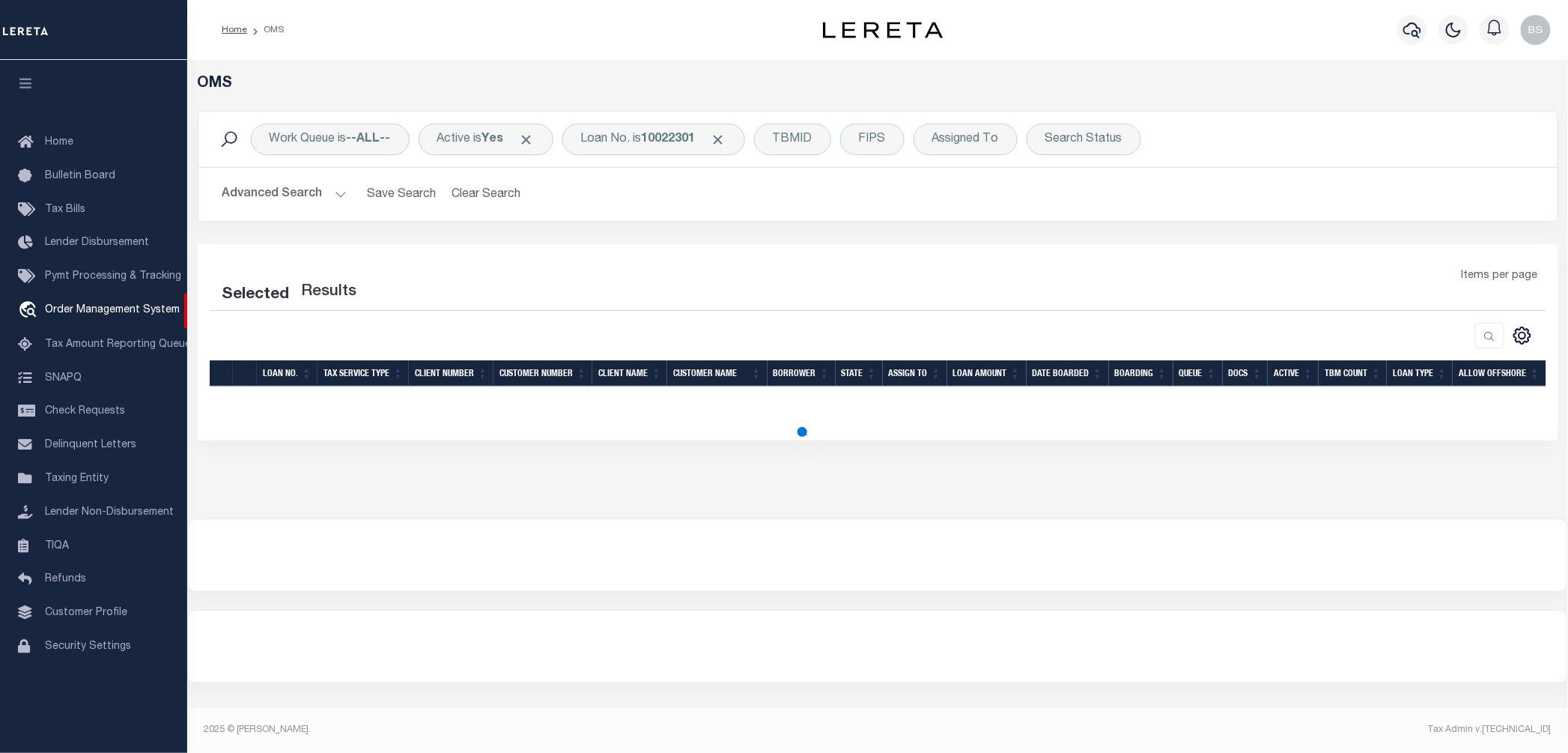
select select "200"
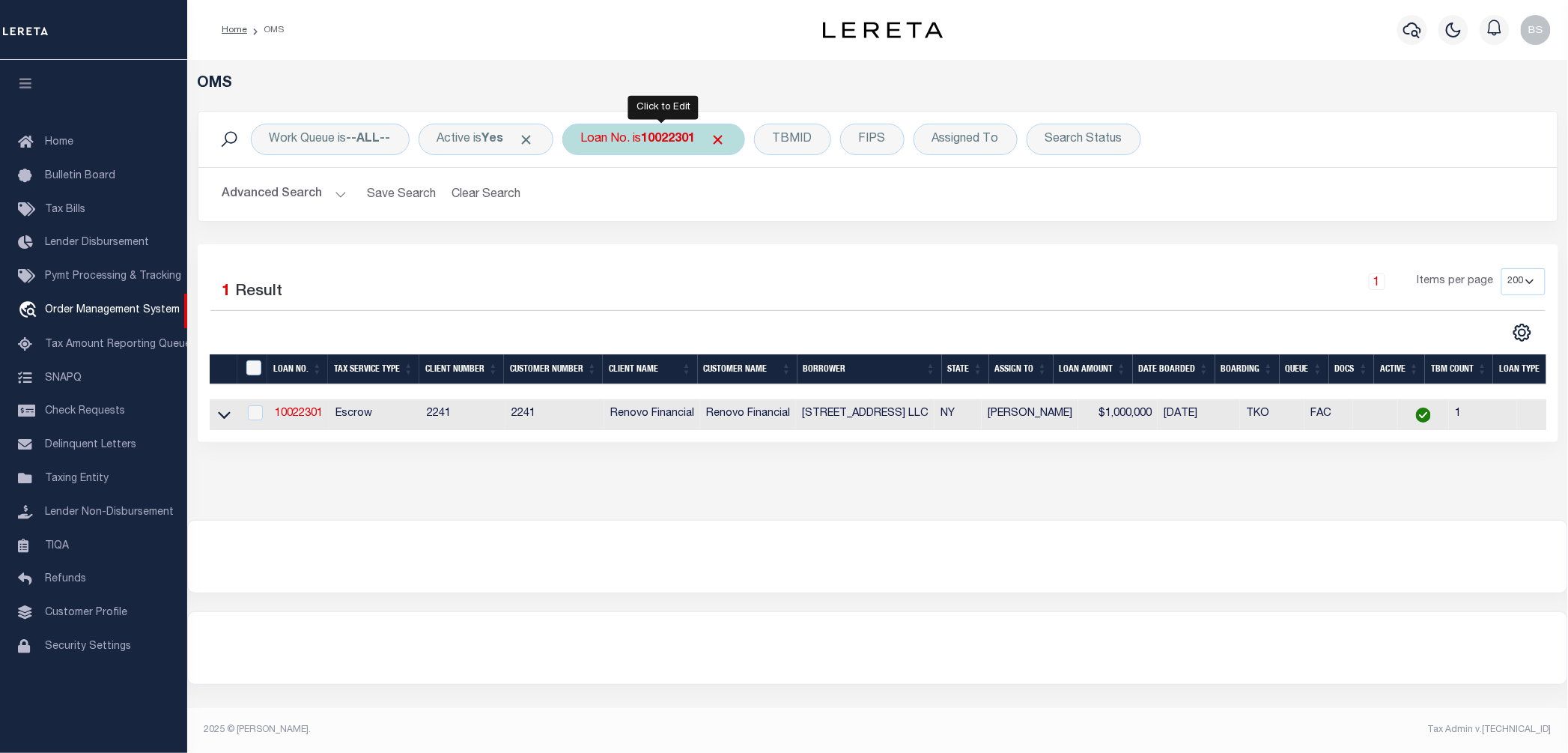
click at [616, 138] on div "Loan No. is 10022301" at bounding box center [654, 139] width 183 height 31
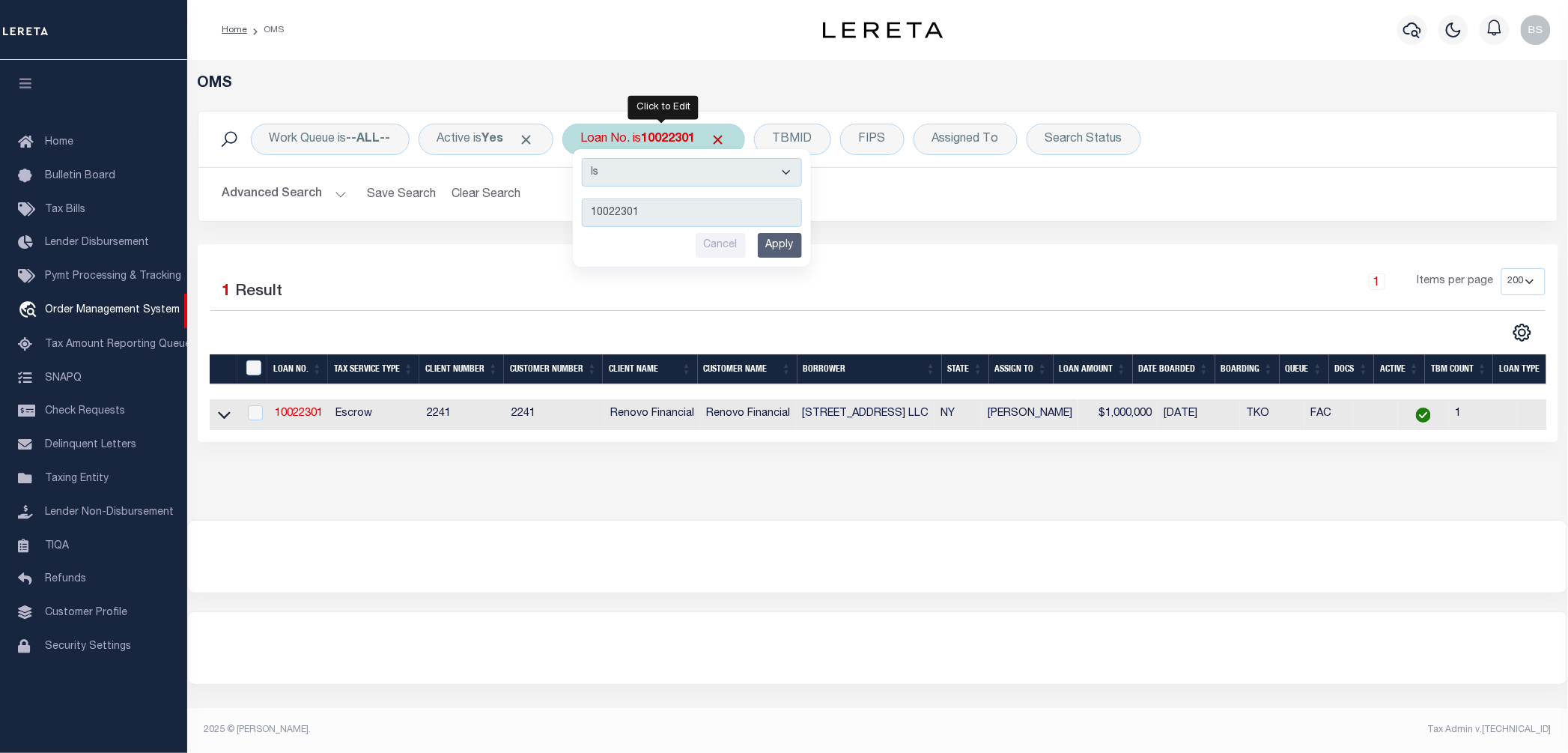
type input "128737"
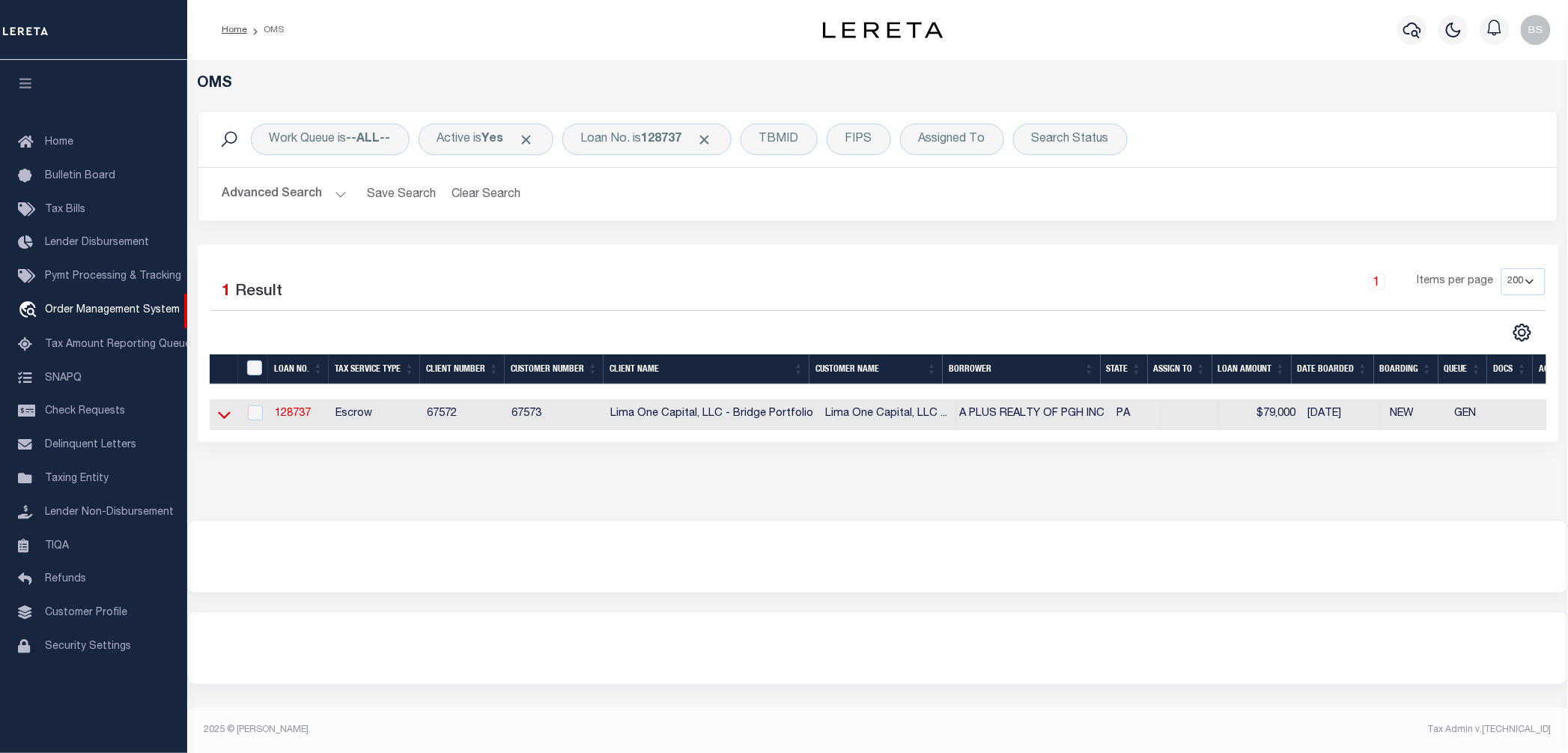
click at [222, 416] on icon at bounding box center [224, 415] width 13 height 16
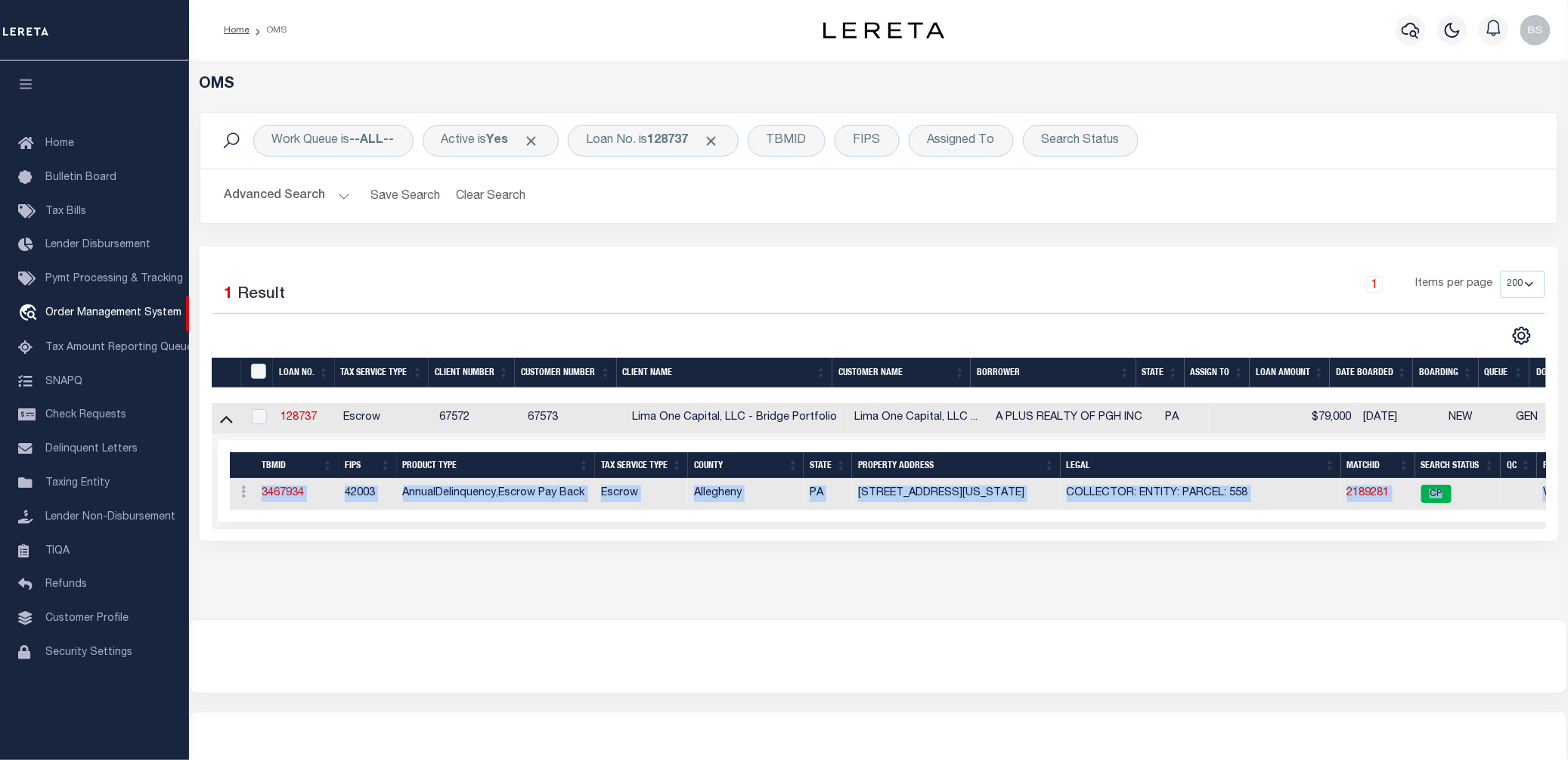
drag, startPoint x: 881, startPoint y: 530, endPoint x: 1030, endPoint y: 555, distance: 151.1
click at [1030, 555] on div "OMS Work Queue is --ALL-- Active is Yes Loan No. is 128737 TBMID FIPS Assigned …" at bounding box center [878, 325] width 1370 height 498
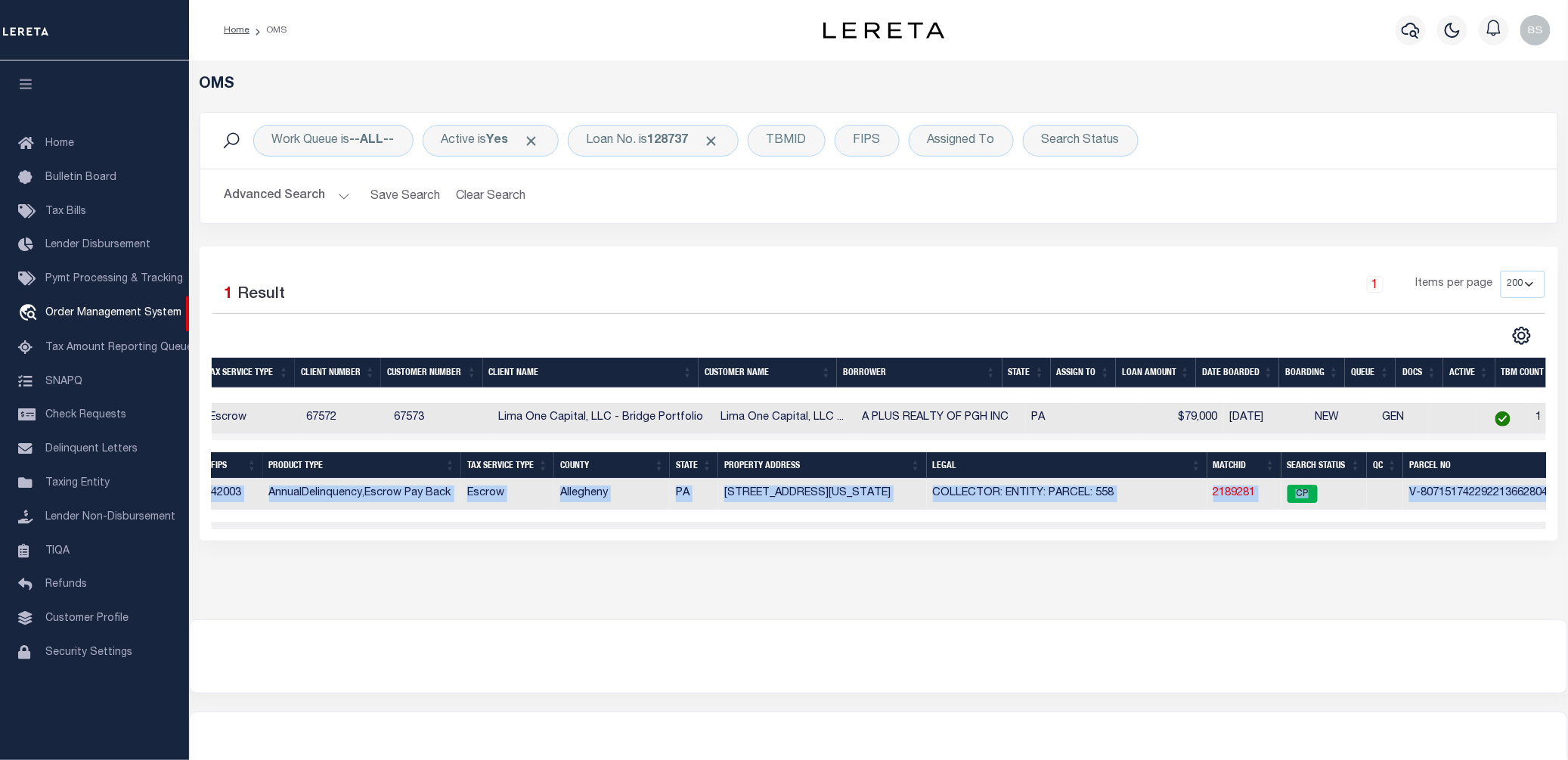
scroll to position [0, 182]
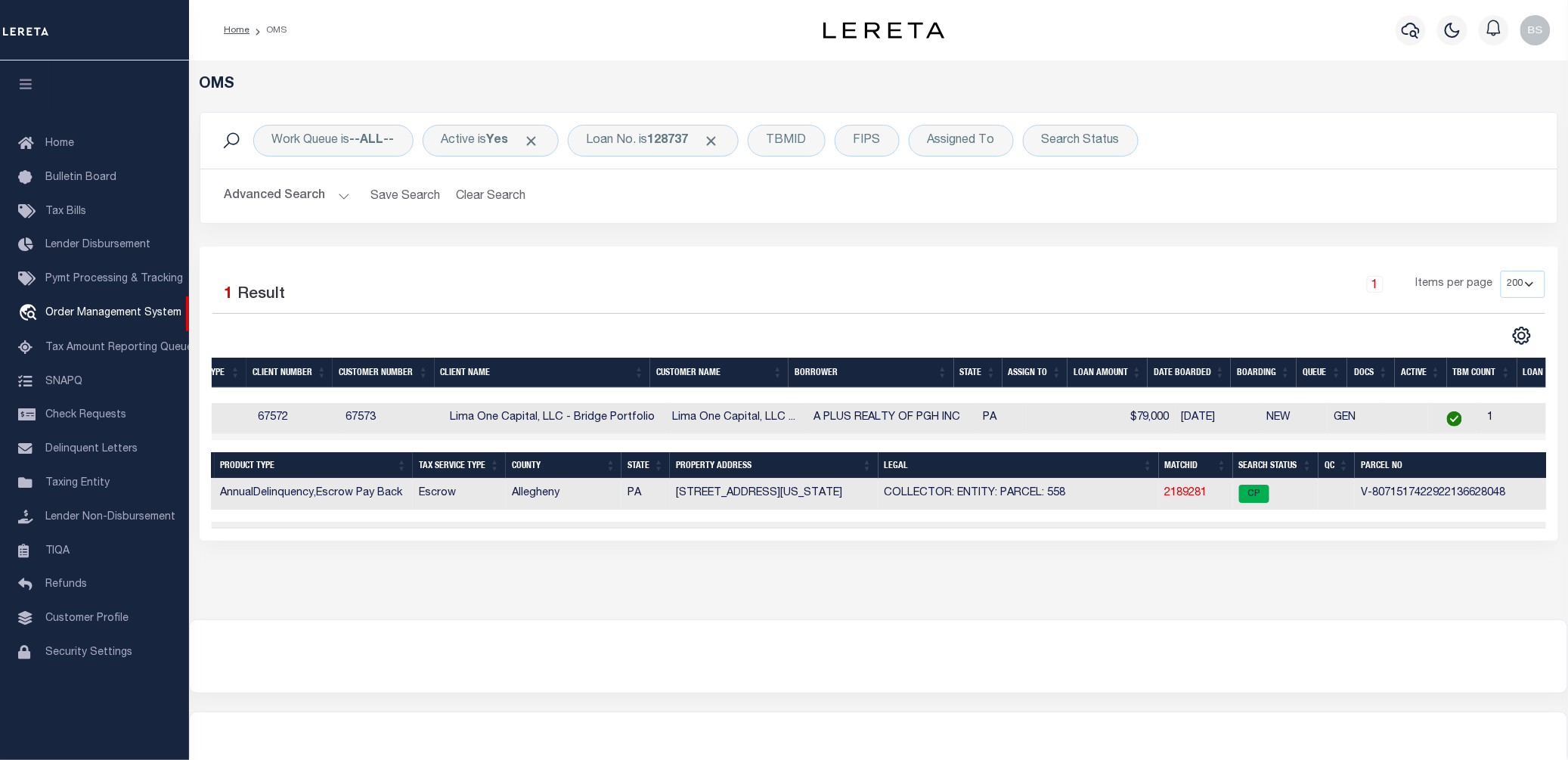
click at [1020, 619] on div "OMS Work Queue is --ALL-- Active is Yes Loan No. is 128737 TBMID FIPS Assigned …" at bounding box center [878, 340] width 1379 height 558
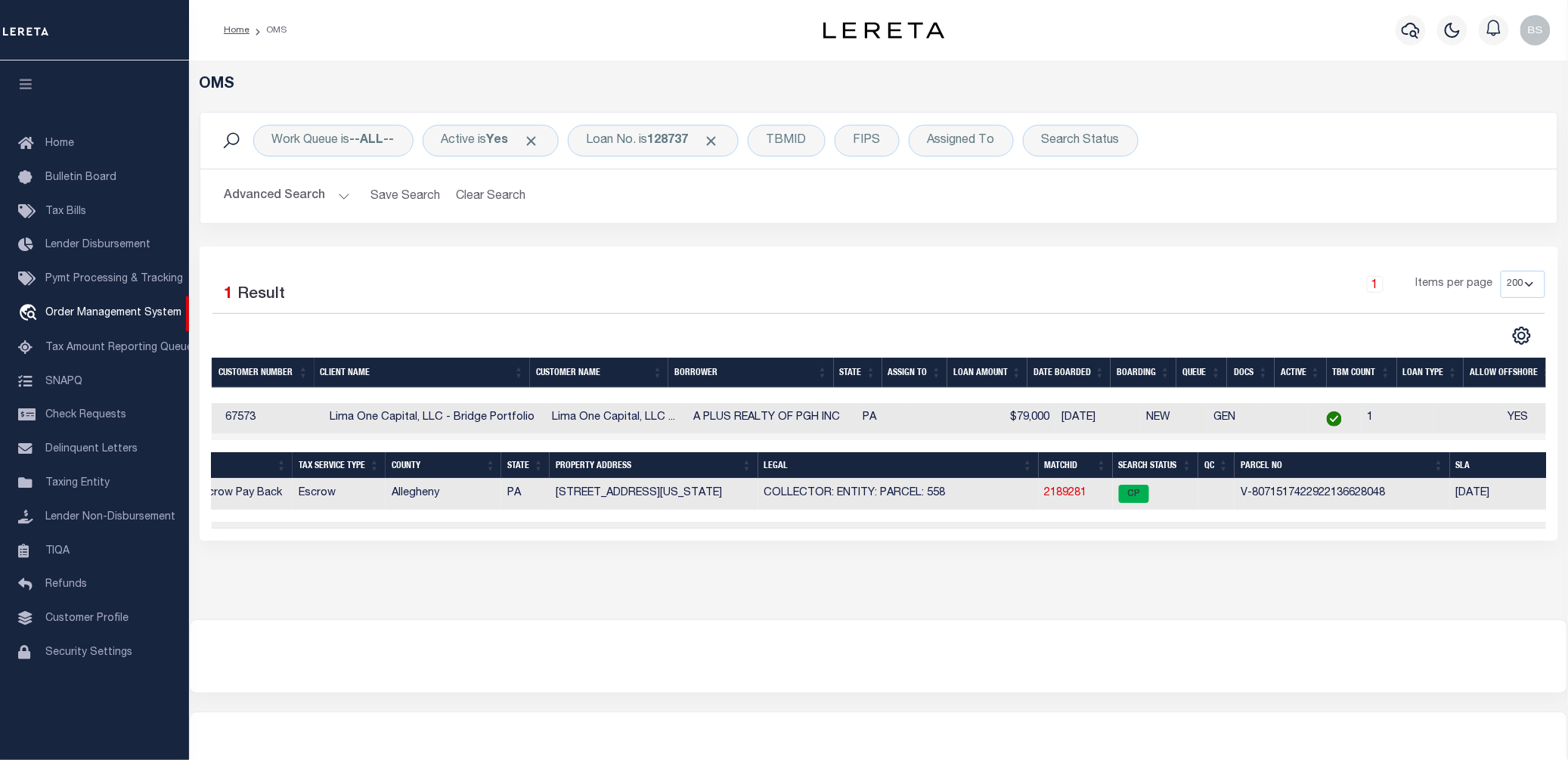
scroll to position [0, 306]
click at [1065, 495] on link "2189281" at bounding box center [1061, 493] width 42 height 11
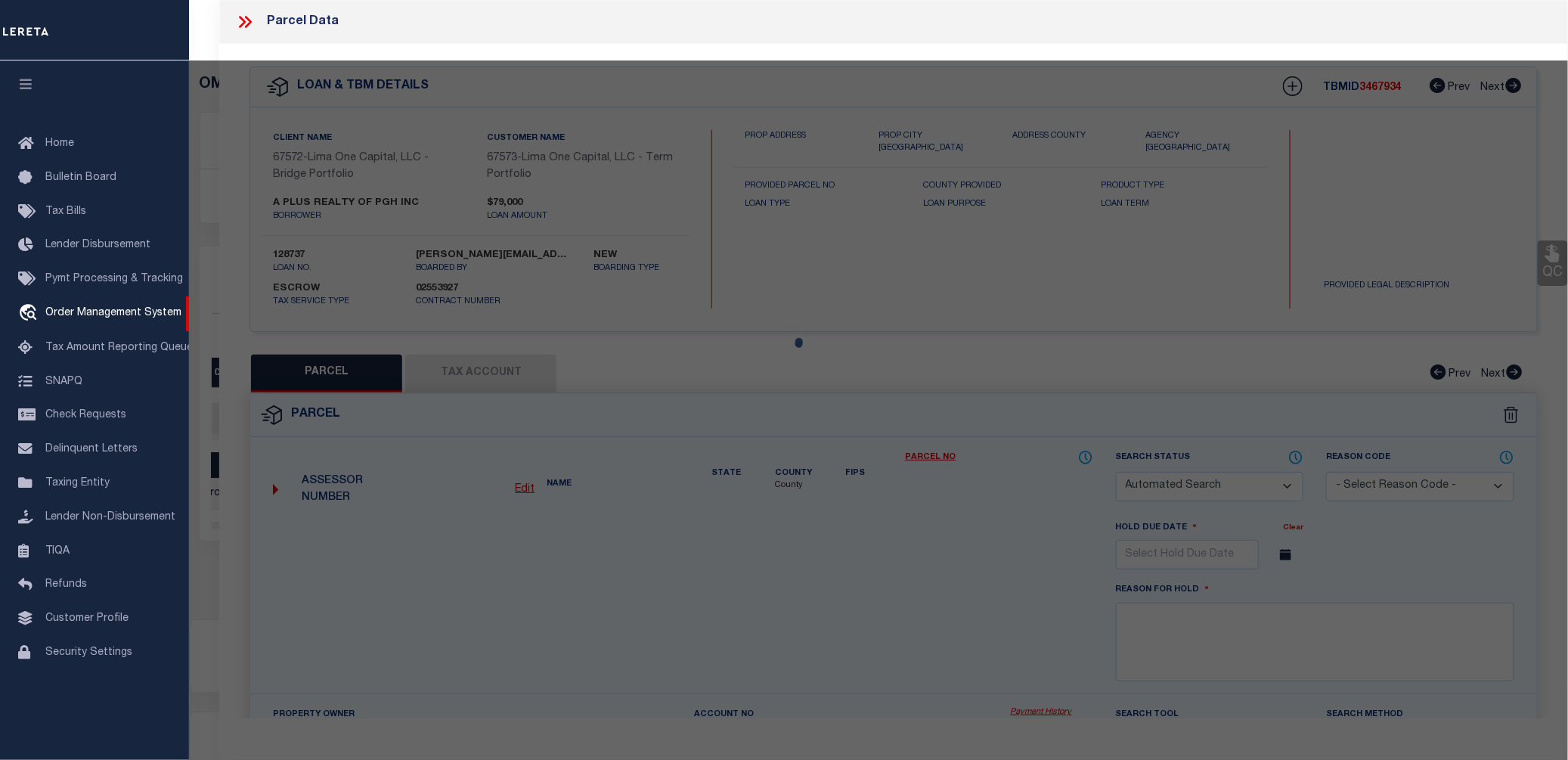
checkbox input "false"
select select "CP"
select select "AGW"
select select
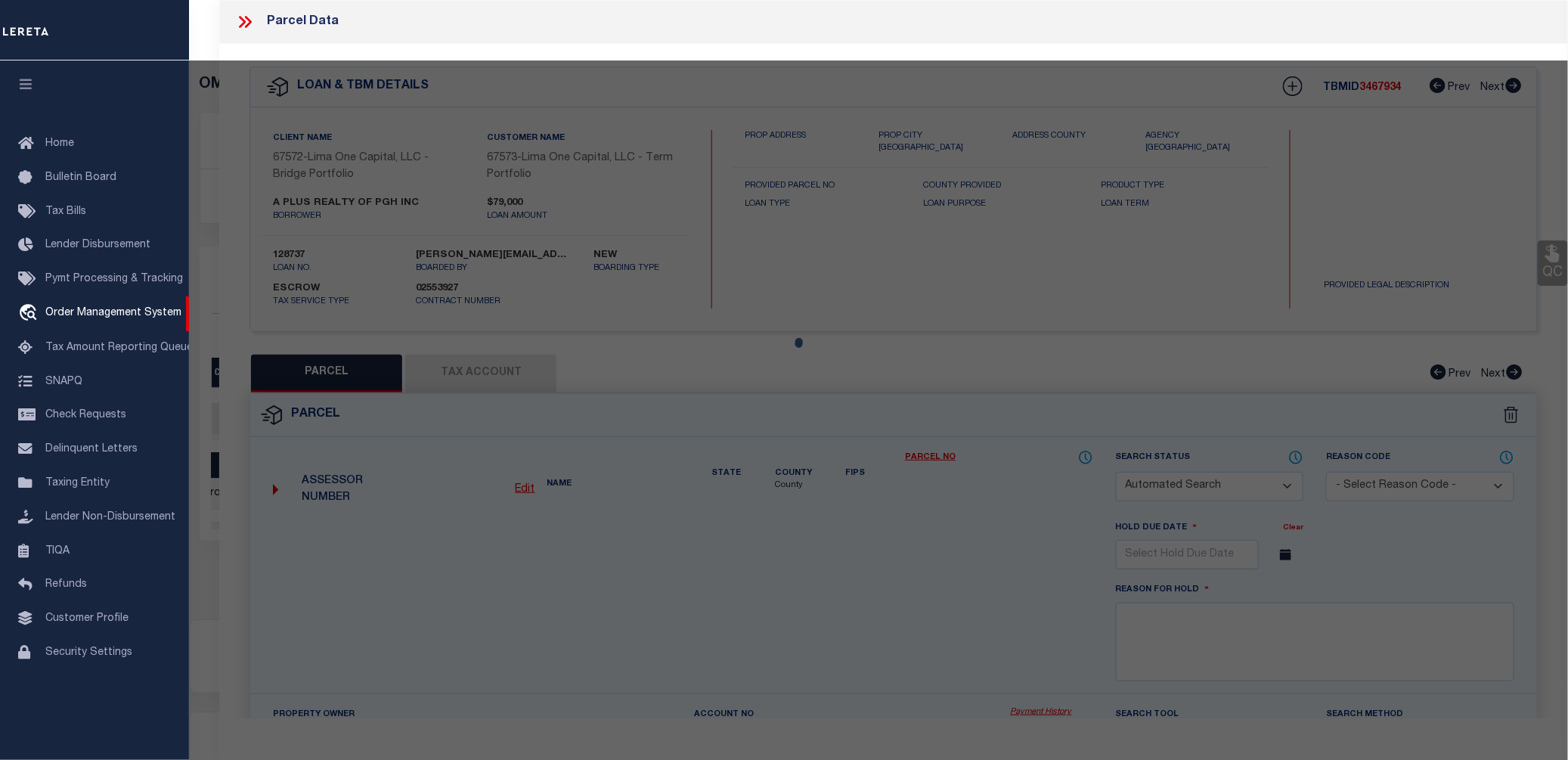
type input "733 DELAWARE AVENUE"
checkbox input "false"
type input "GLASSPORT PA 15045"
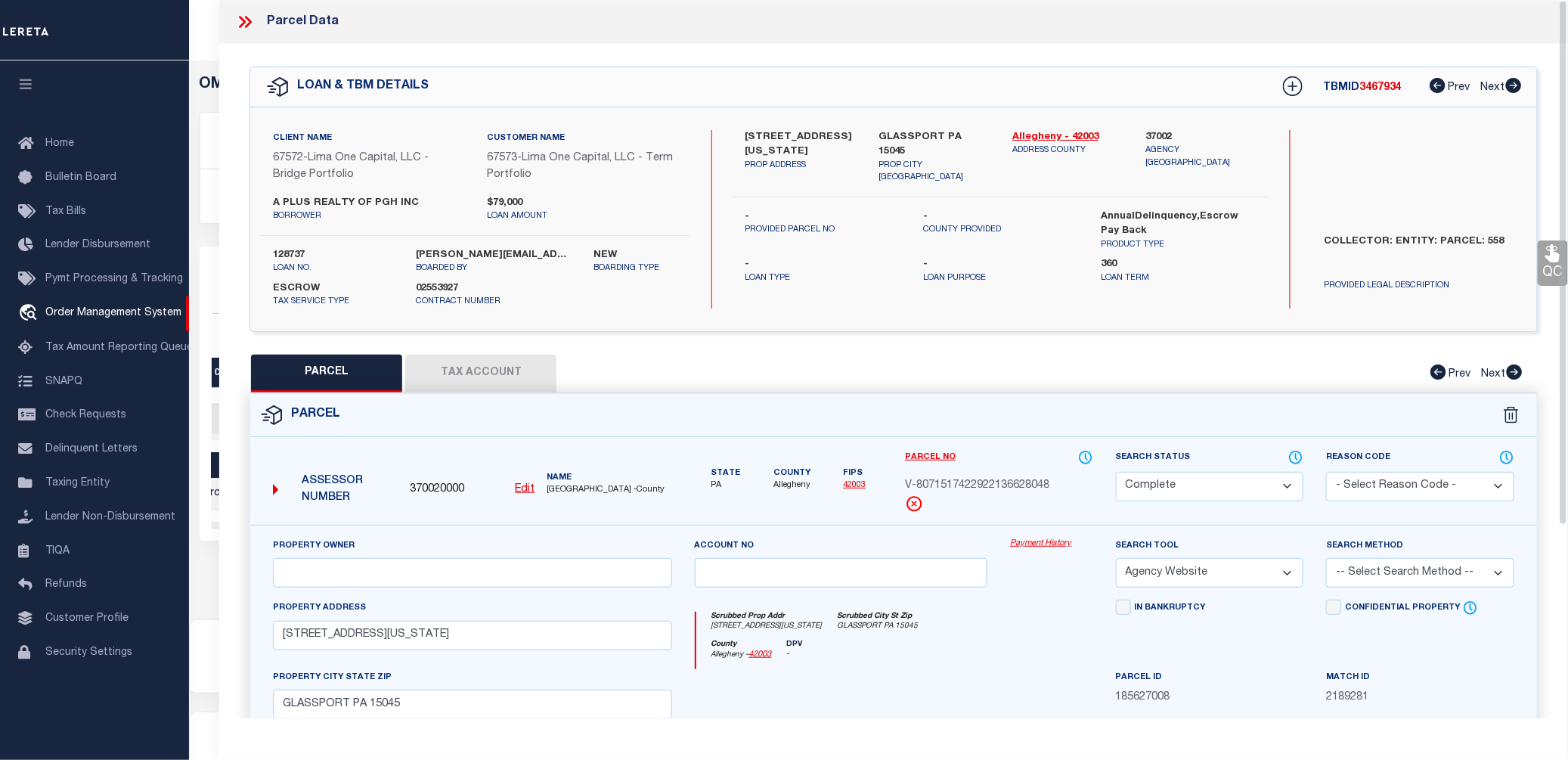
click at [1036, 539] on link "Payment History" at bounding box center [1050, 544] width 82 height 13
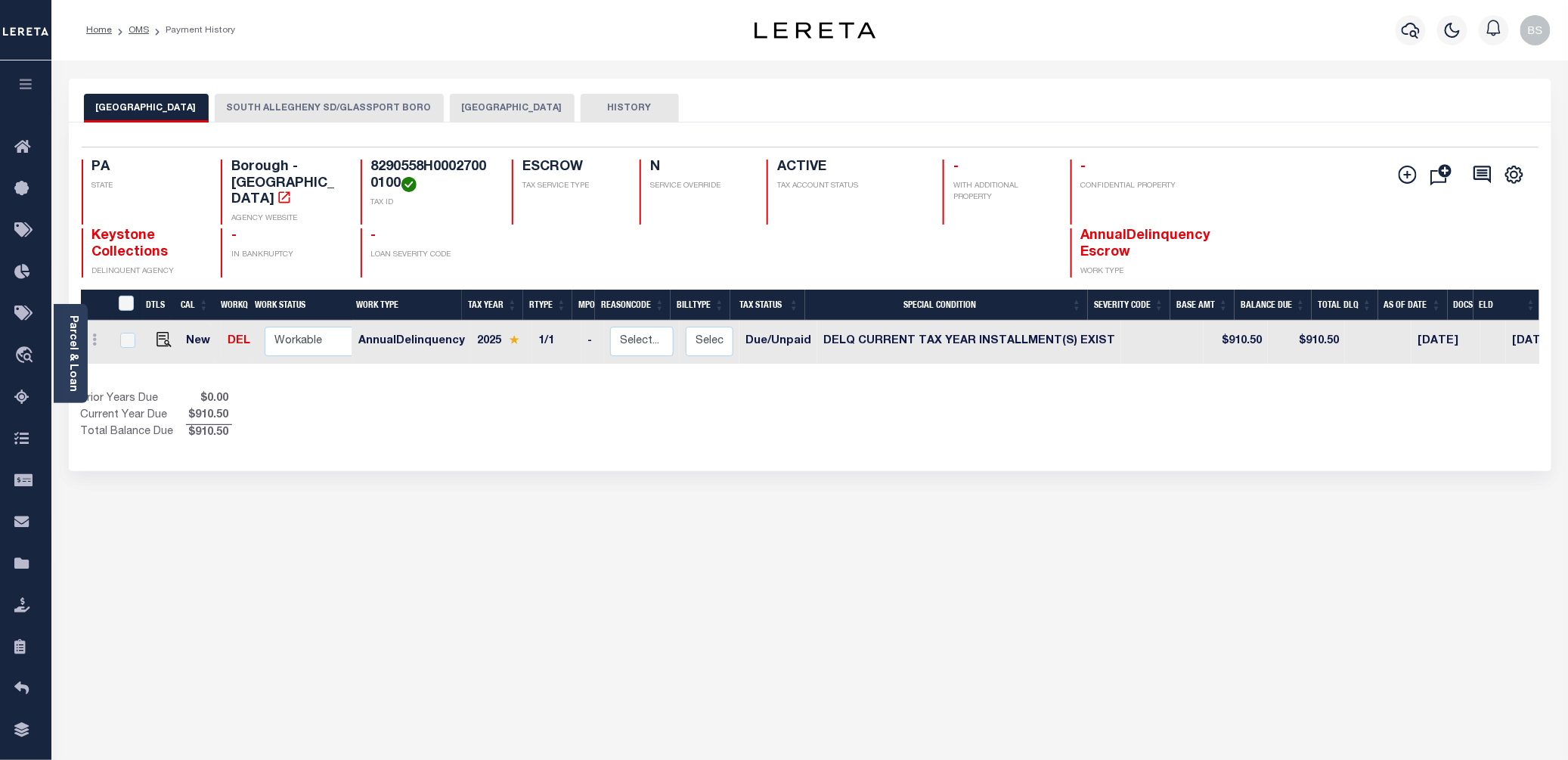
click at [306, 109] on button "SOUTH ALLEGHENY SD/GLASSPORT BORO" at bounding box center [329, 108] width 229 height 28
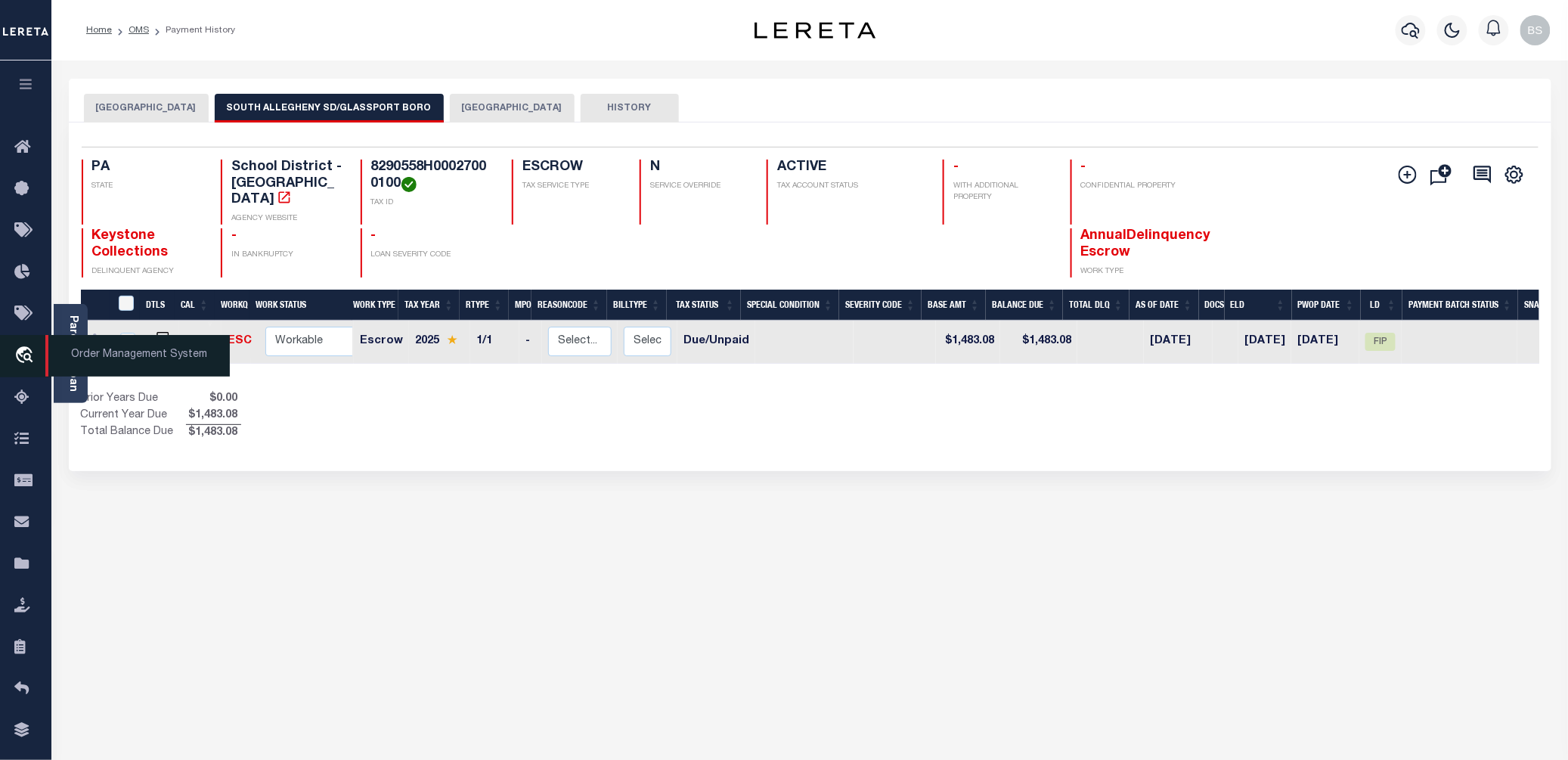
click at [127, 358] on span "Order Management System" at bounding box center [138, 355] width 185 height 42
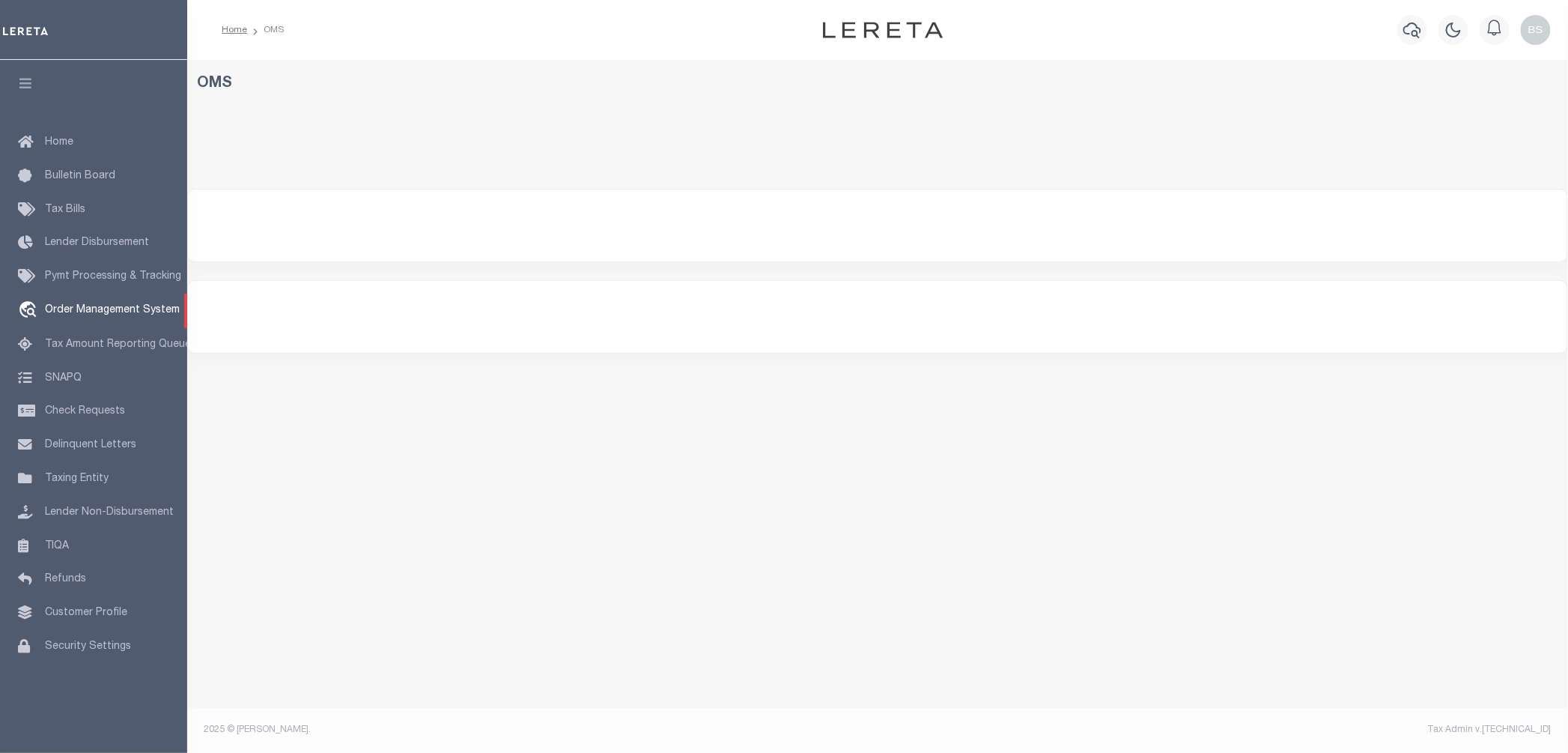
select select "200"
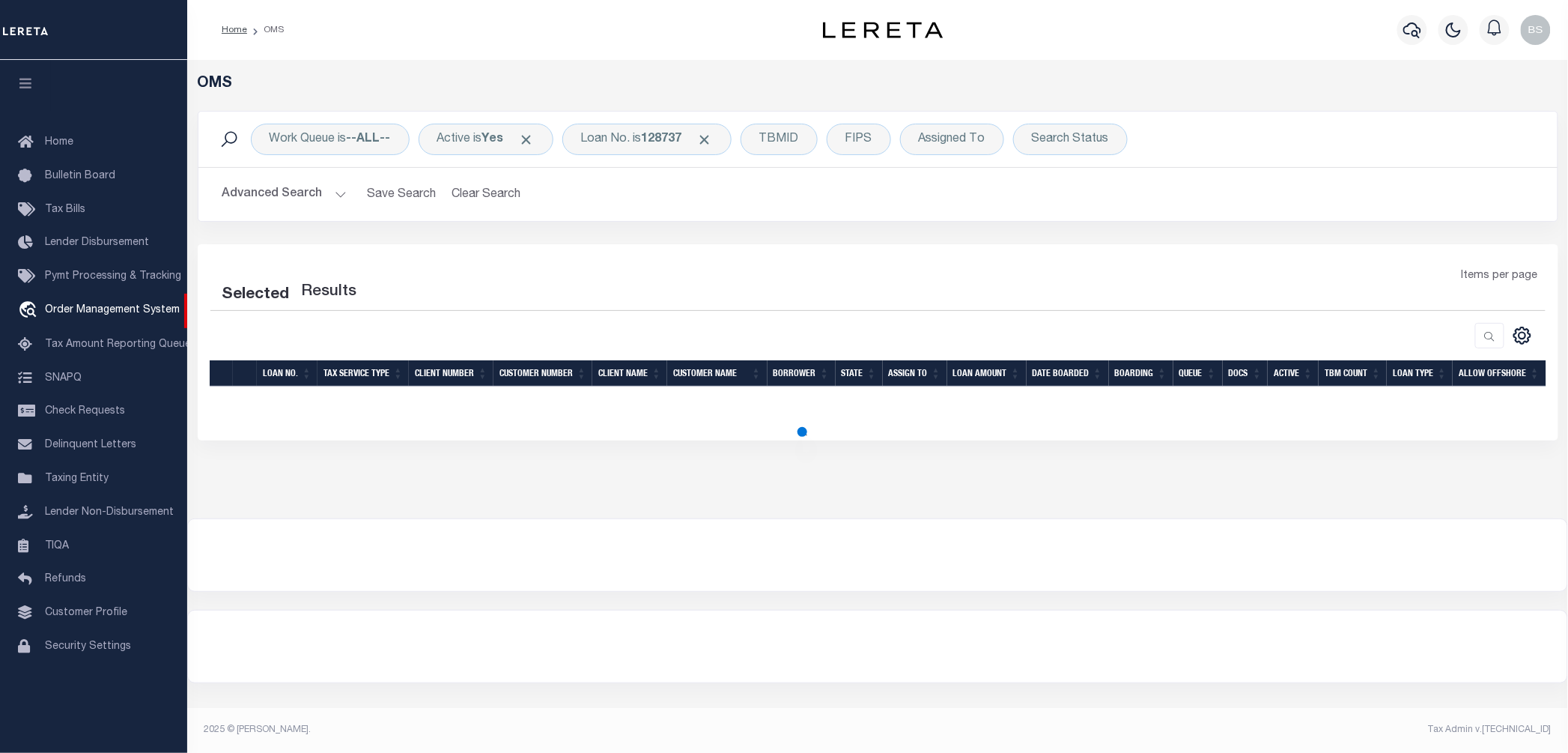
select select "200"
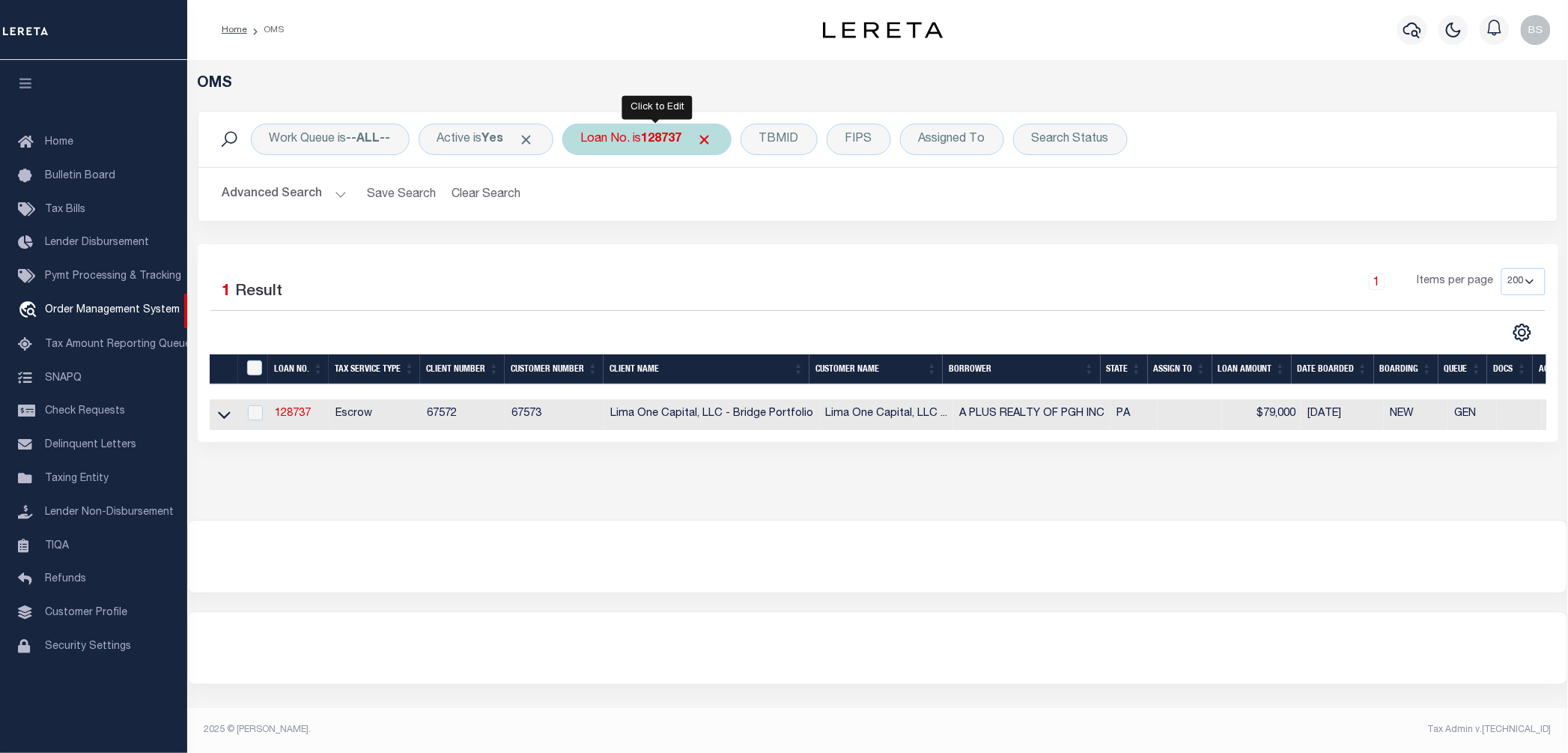
click at [664, 139] on b "128737" at bounding box center [661, 139] width 40 height 12
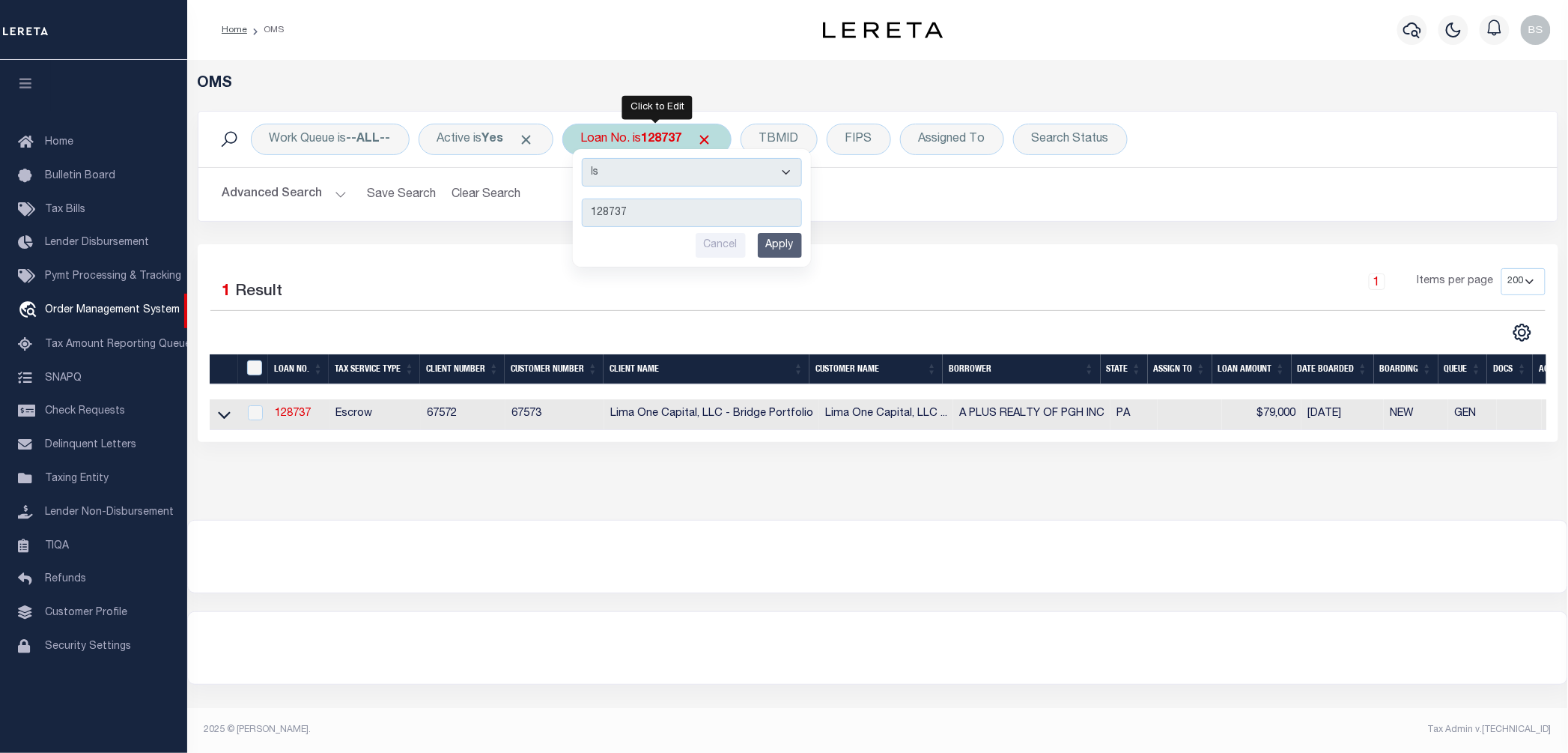
type input "10022442"
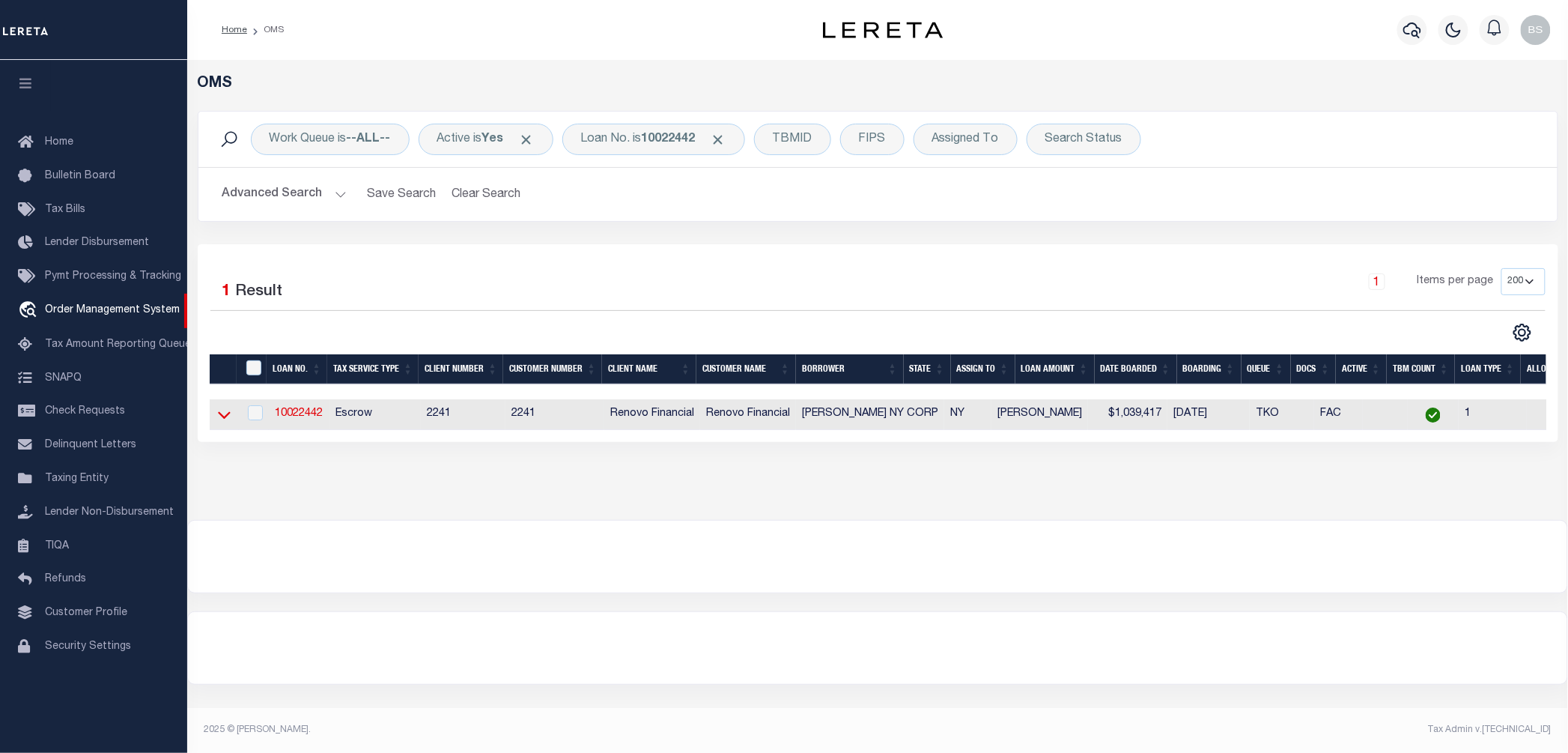
click at [225, 419] on icon at bounding box center [224, 416] width 13 height 8
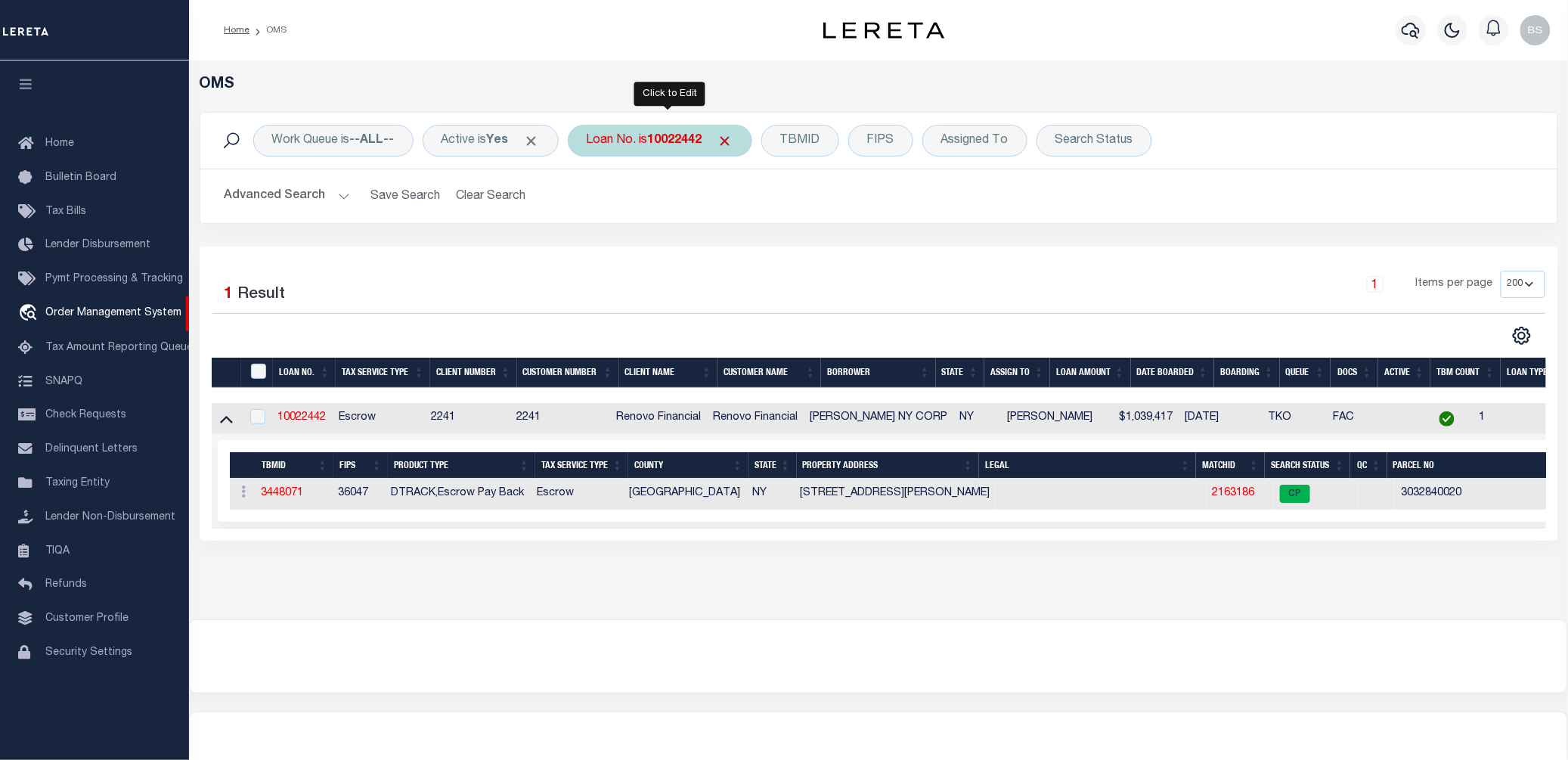
click at [645, 148] on div "Loan No. is 10022442" at bounding box center [660, 140] width 185 height 32
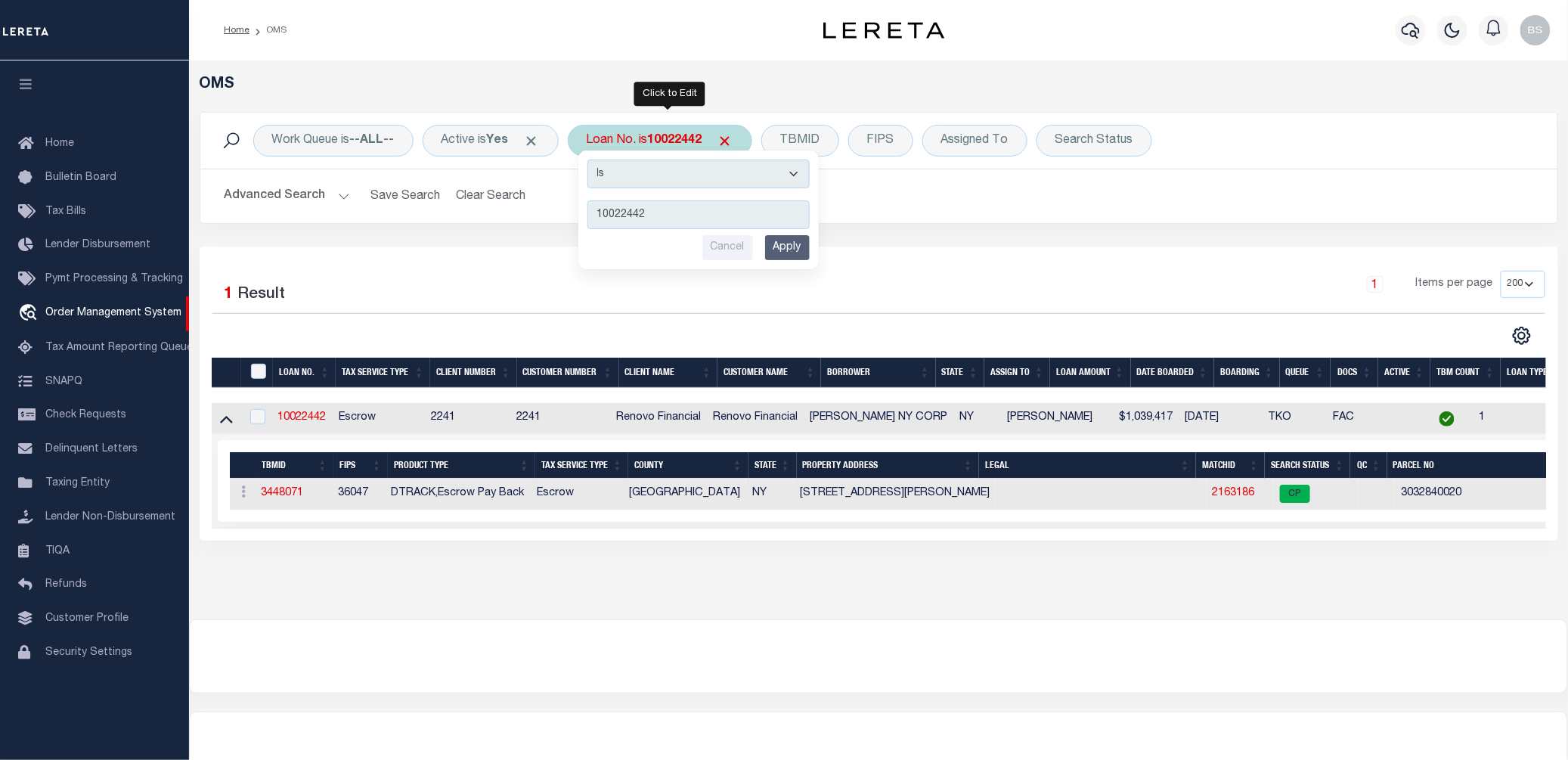
type input "48925"
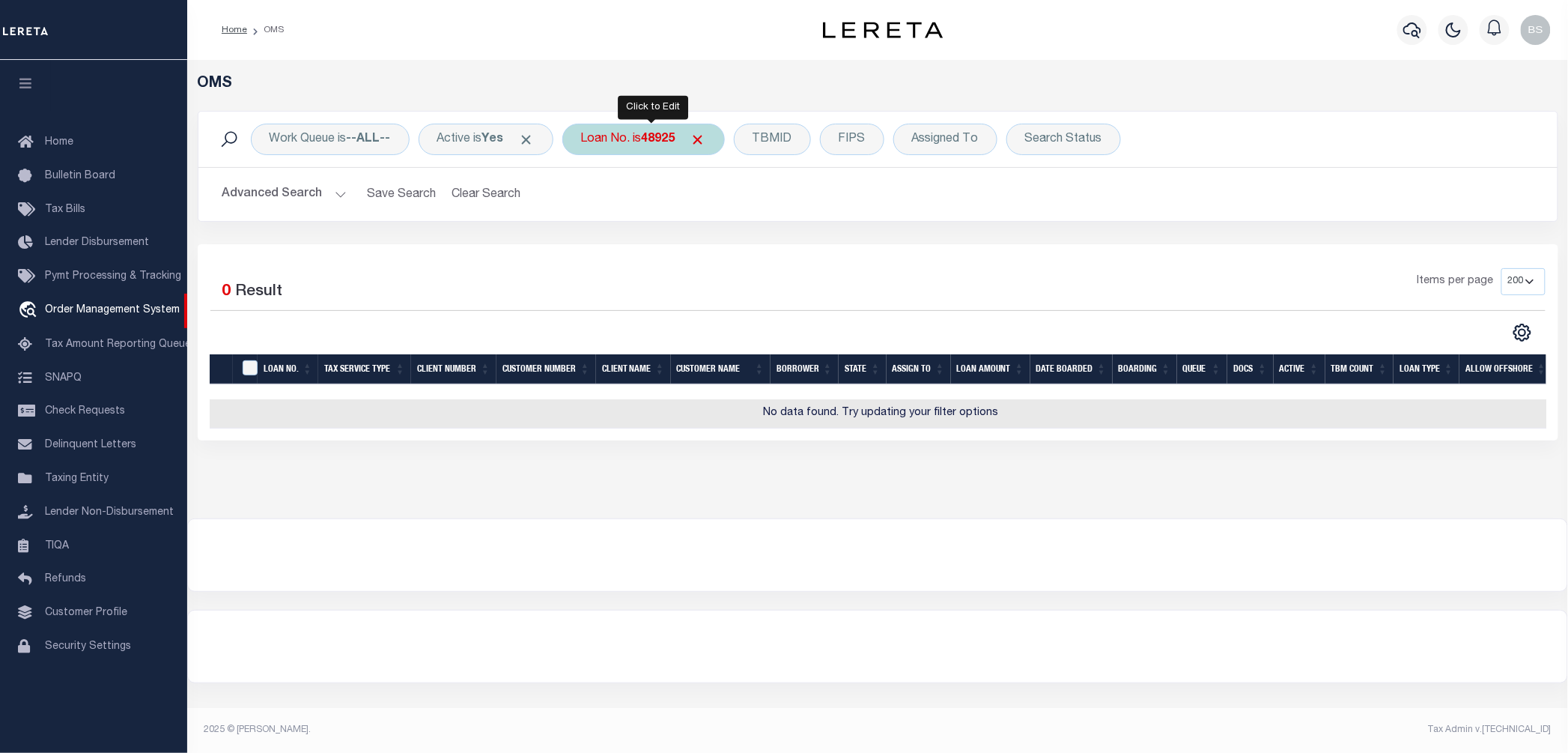
click at [653, 143] on b "48925" at bounding box center [658, 139] width 34 height 12
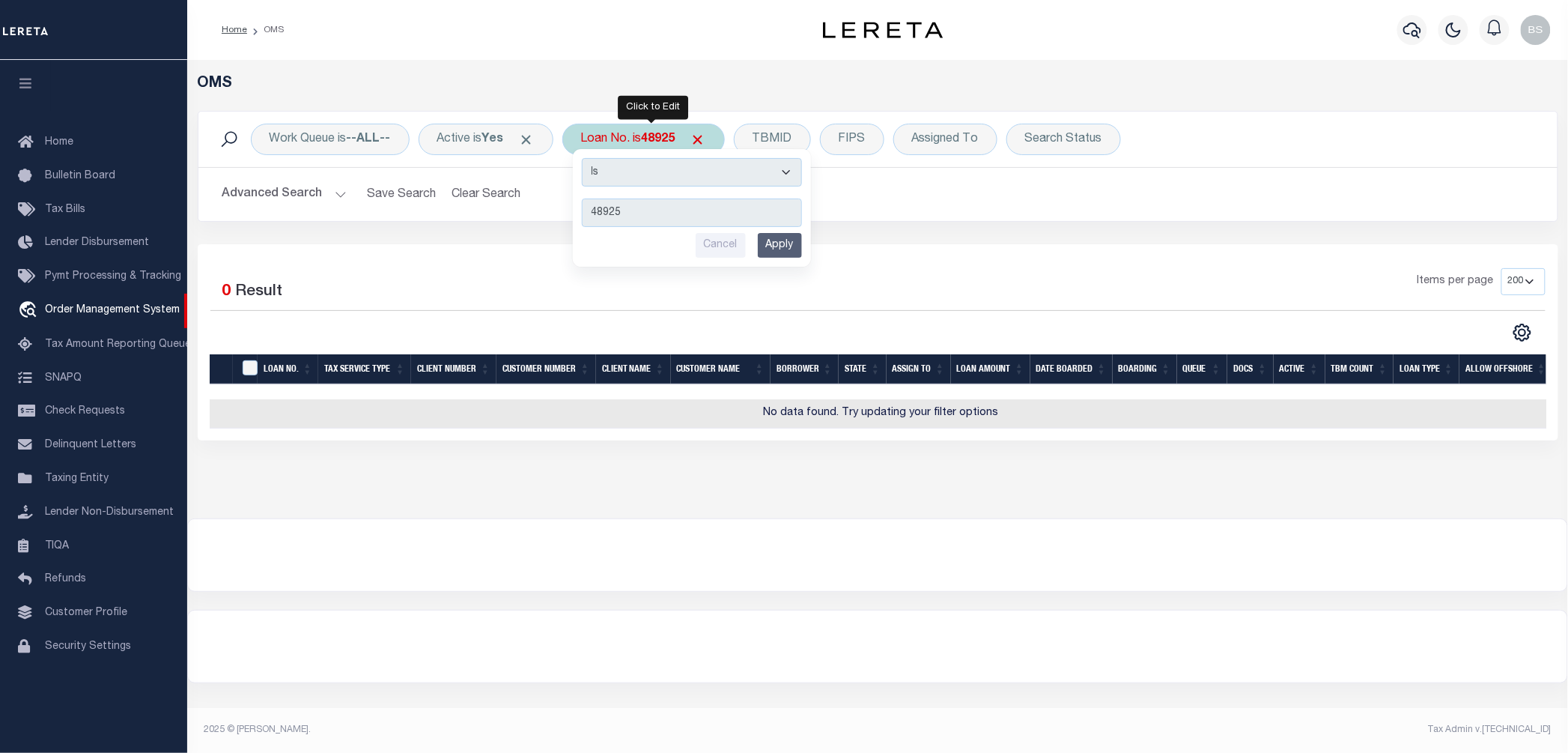
type input "18745"
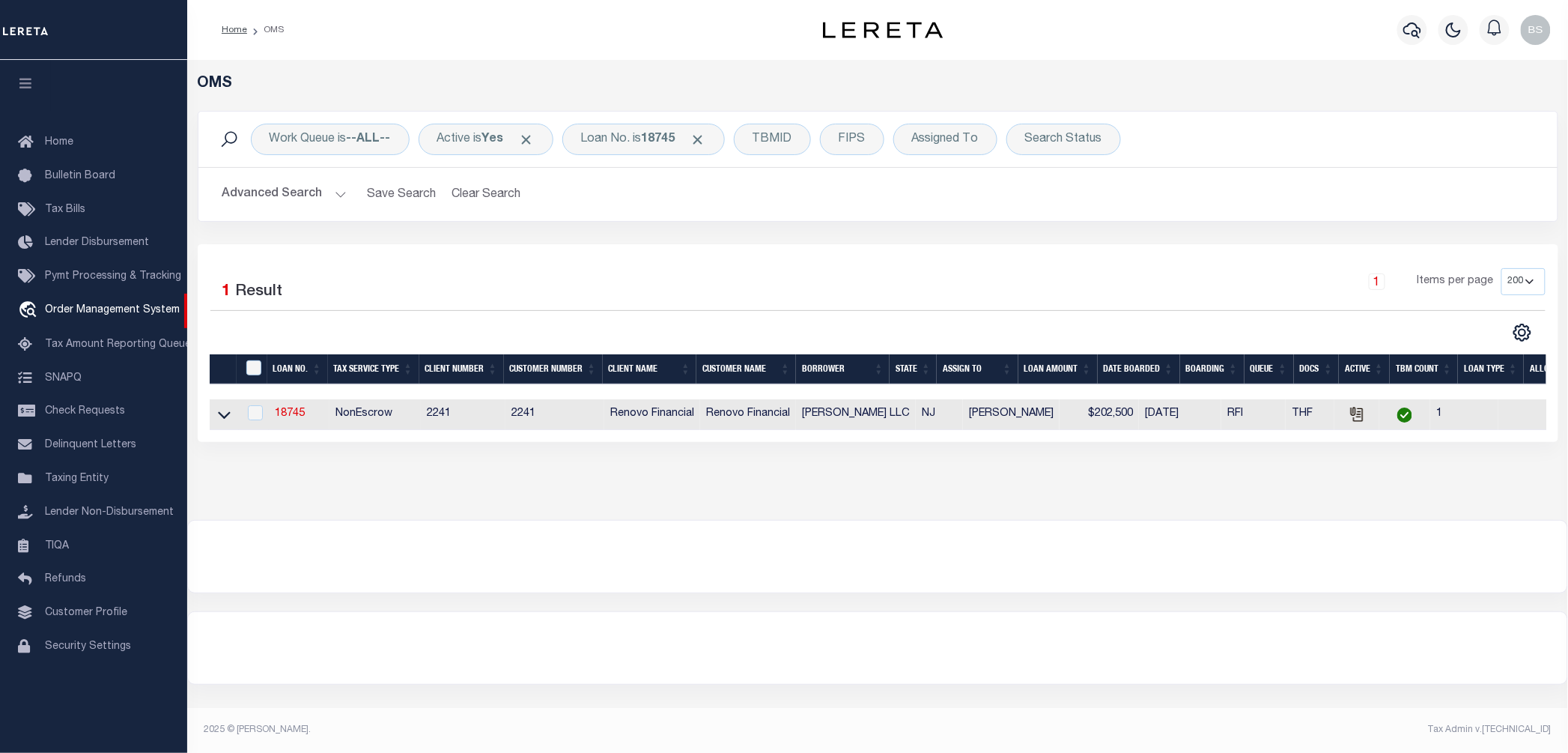
drag, startPoint x: 225, startPoint y: 414, endPoint x: 849, endPoint y: 575, distance: 644.4
click at [225, 414] on icon at bounding box center [224, 415] width 13 height 16
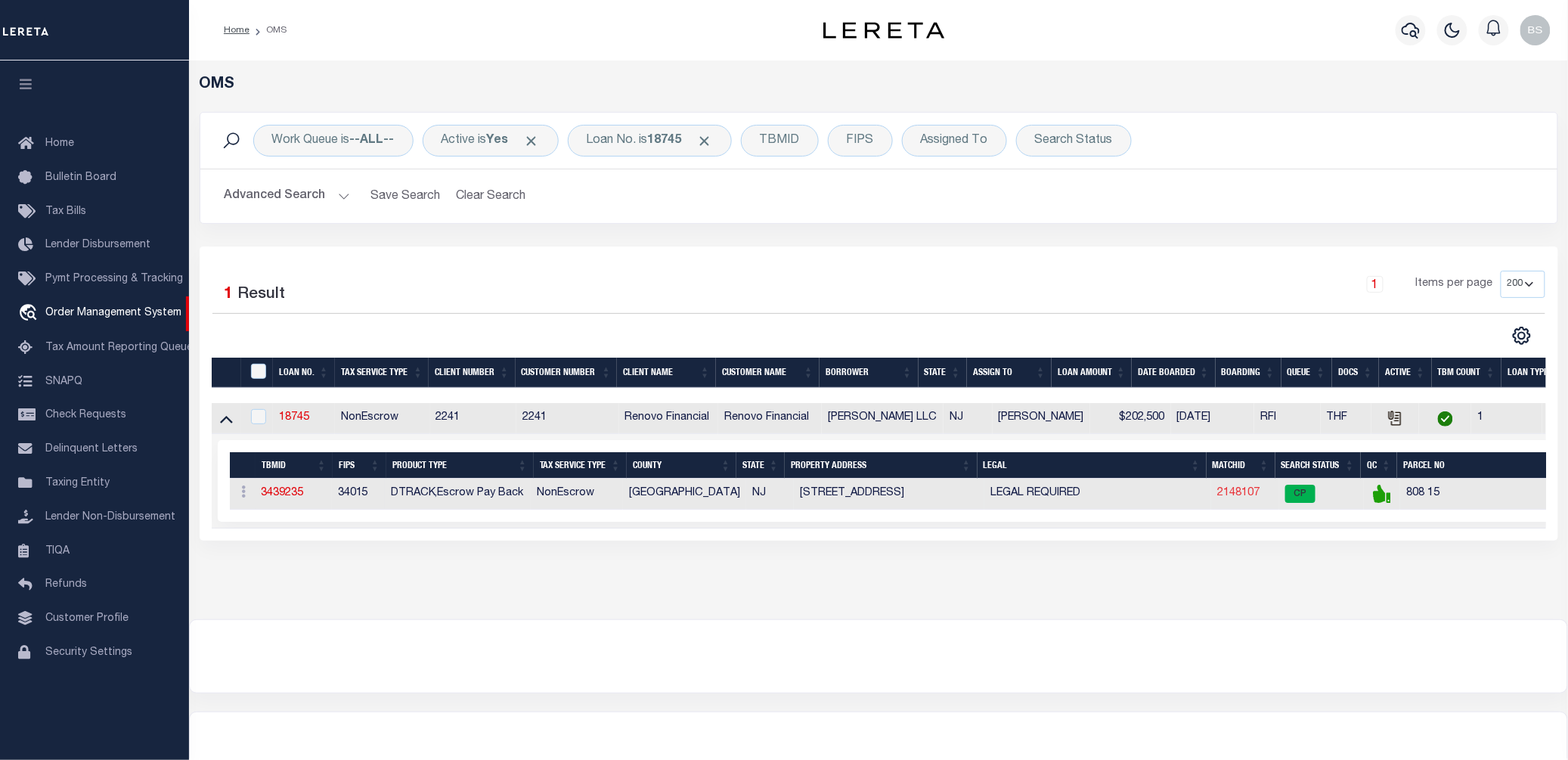
click at [1228, 498] on link "2148107" at bounding box center [1237, 493] width 42 height 11
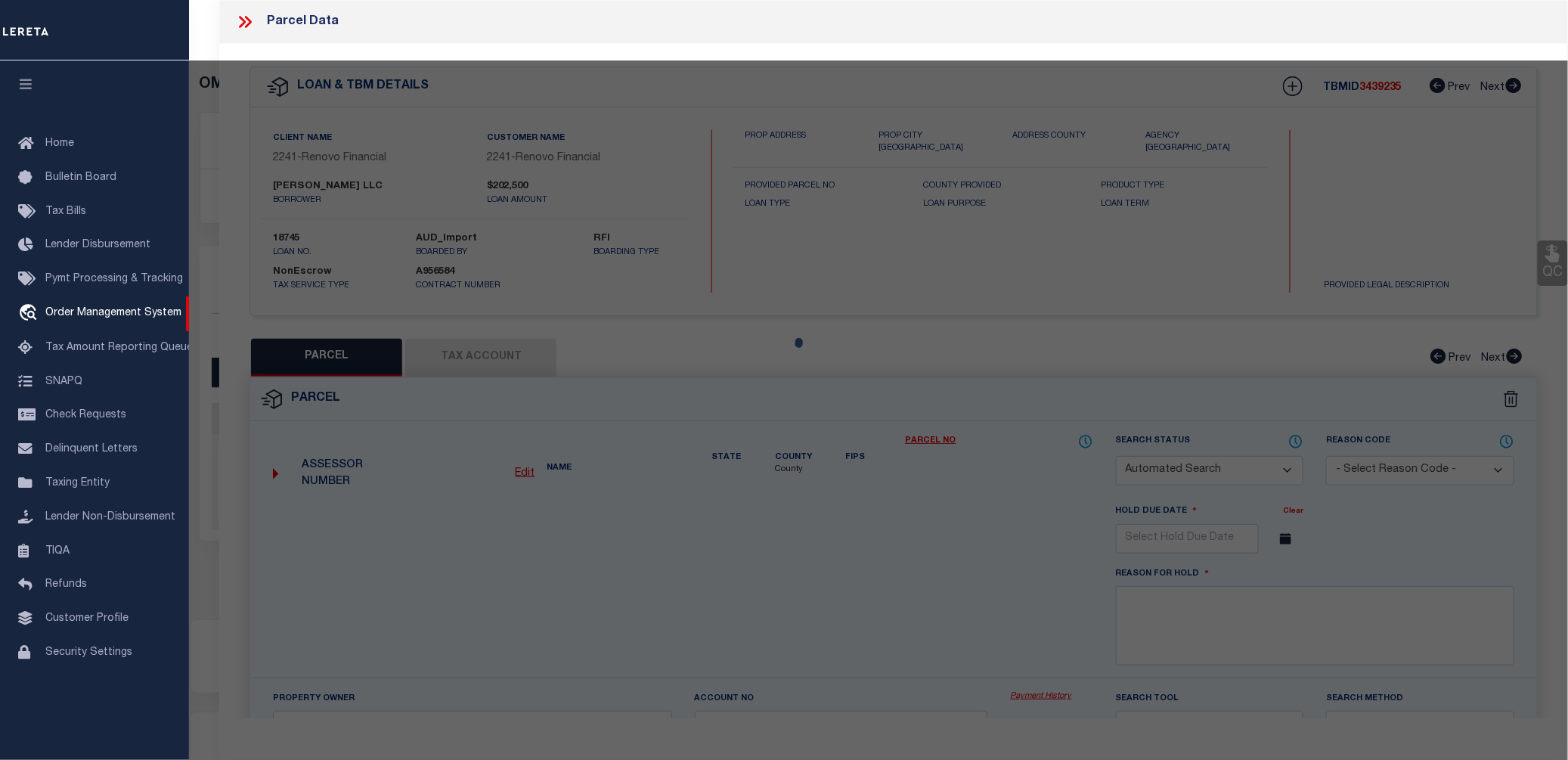
checkbox input "false"
select select "CP"
type input "[PERSON_NAME] LLC"
select select "AGW"
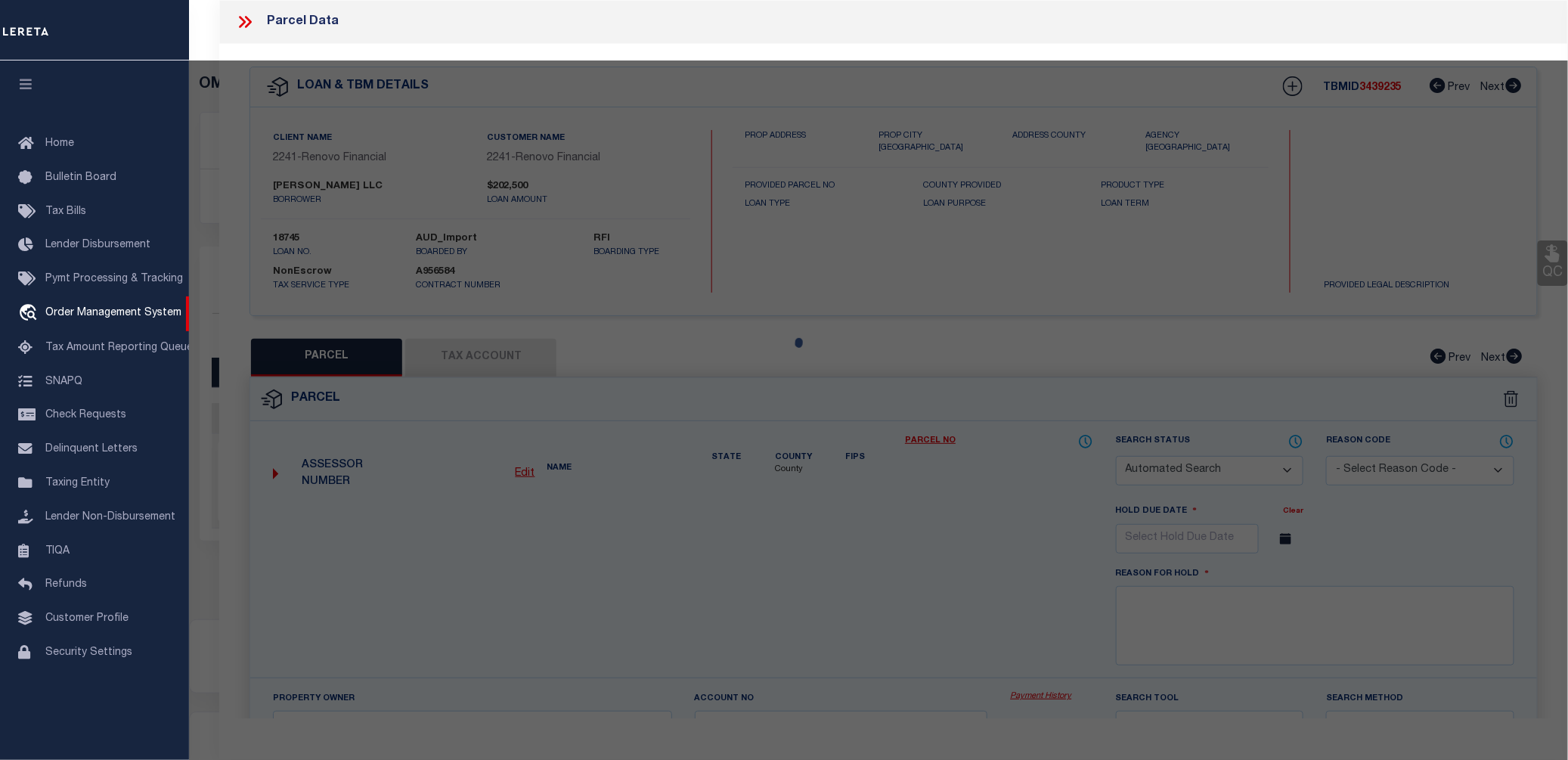
select select "LEG"
type input "141 W CHESTNUT ST"
checkbox input "false"
type textarea "Block: 808 Lot: 15"
type textarea "No issue updating taxID to match existing masks. MLC 7/23/2025 Unable to add th…"
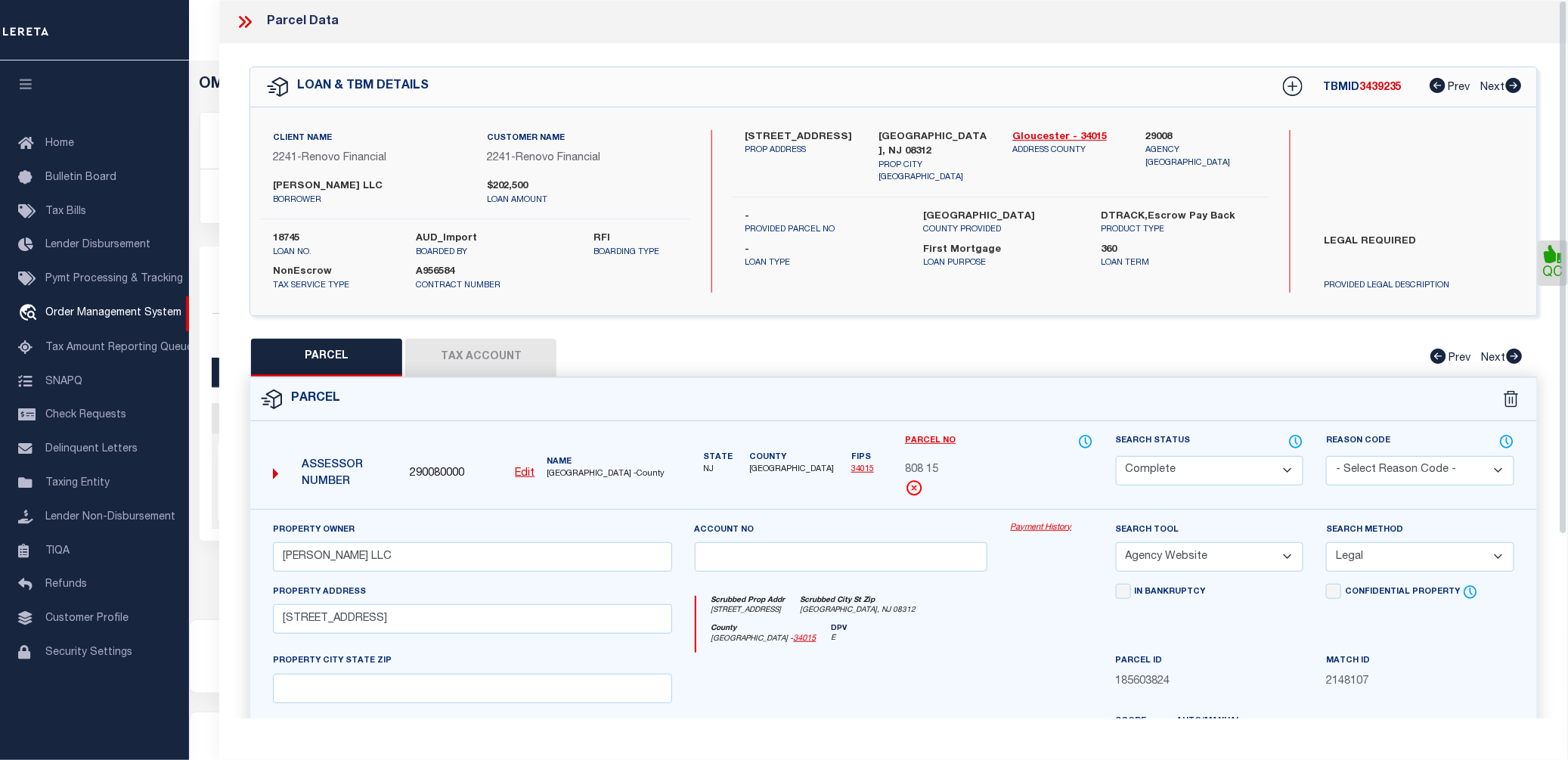
click at [1038, 526] on link "Payment History" at bounding box center [1050, 528] width 82 height 13
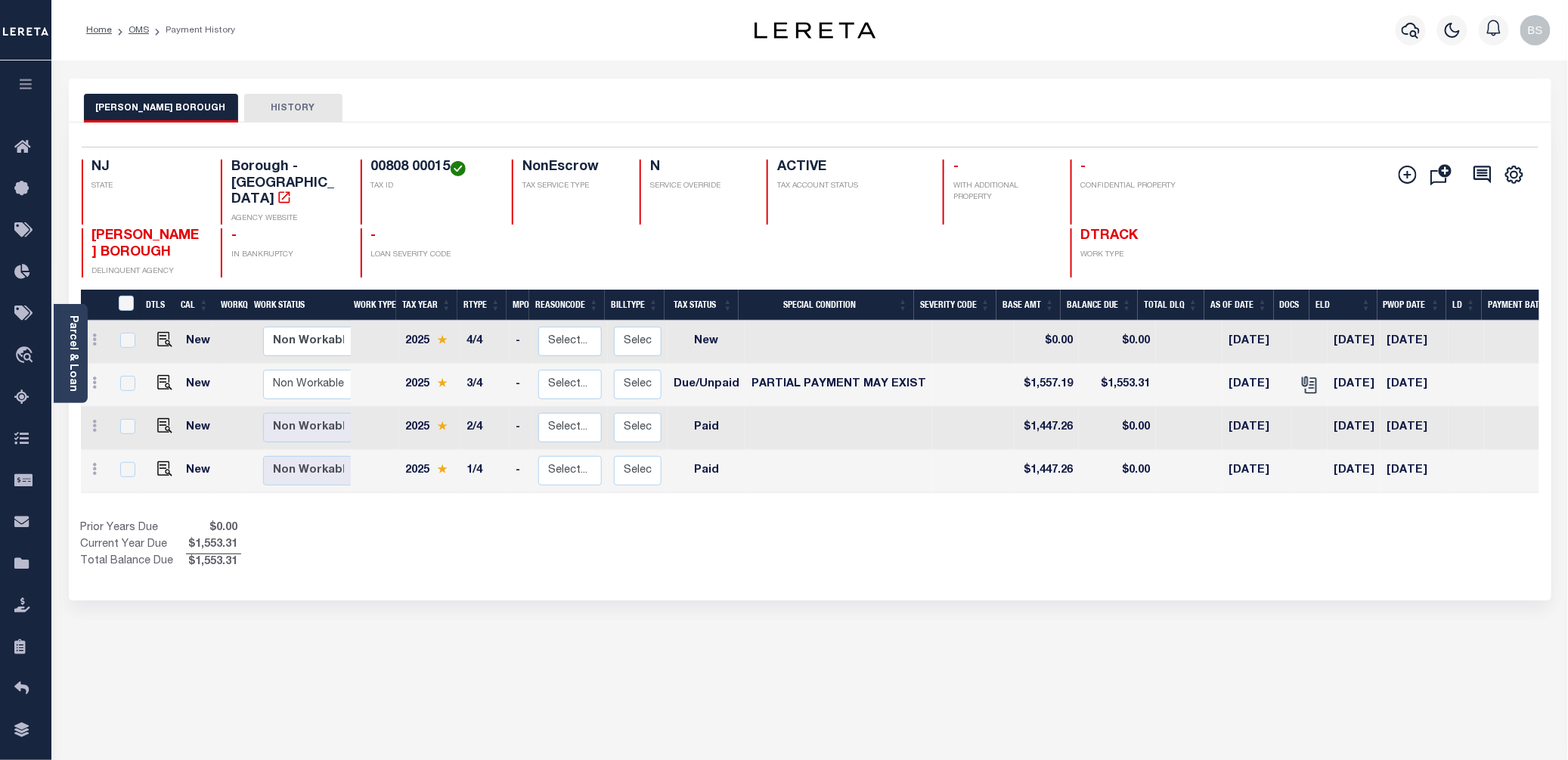
click at [1022, 582] on div "[PERSON_NAME] BOROUGH HISTORY Selected 4 Results" at bounding box center [810, 512] width 1505 height 868
